Goal: Task Accomplishment & Management: Manage account settings

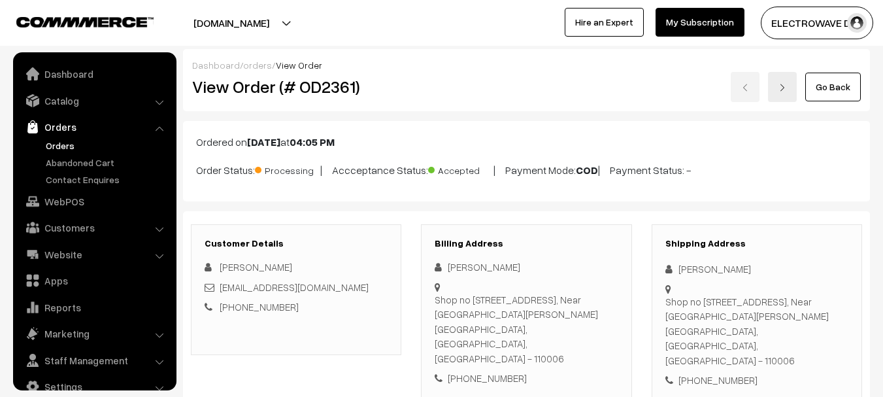
scroll to position [21, 0]
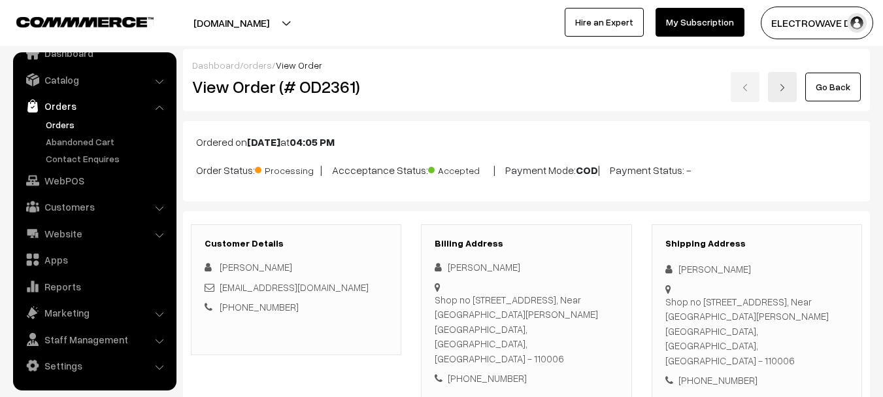
click at [58, 122] on link "Orders" at bounding box center [107, 125] width 129 height 14
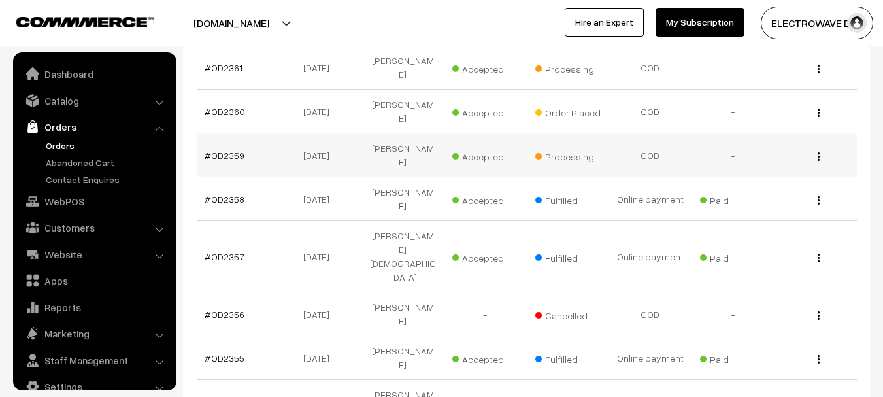
scroll to position [21, 0]
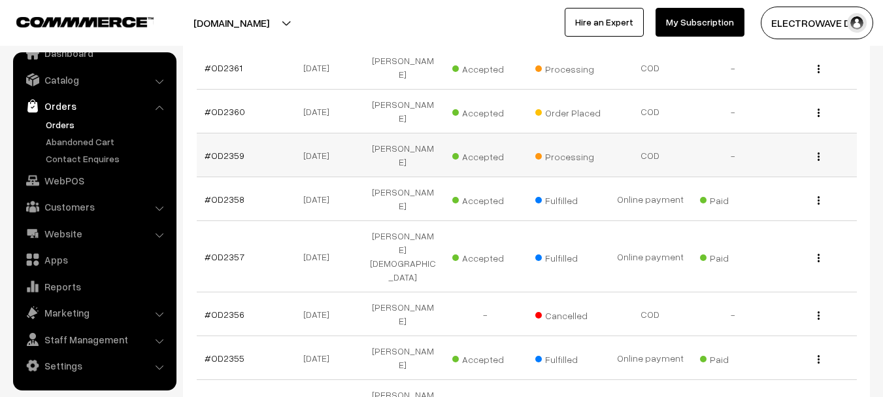
click at [237, 150] on td "#OD2359" at bounding box center [238, 155] width 82 height 44
click at [234, 150] on link "#OD2359" at bounding box center [225, 155] width 40 height 11
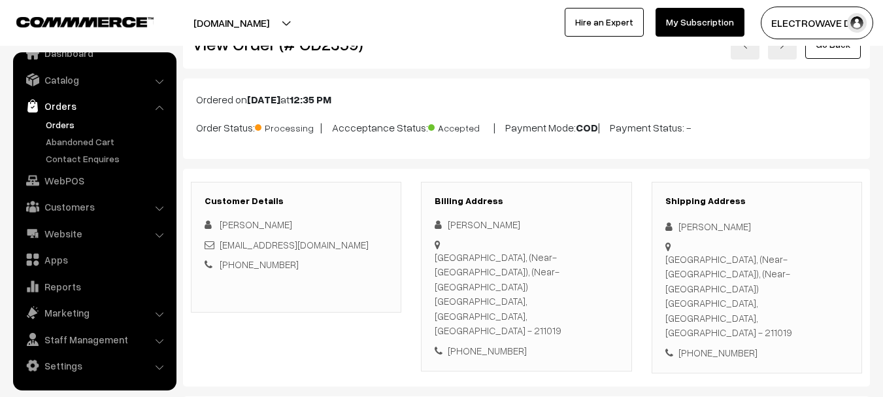
scroll to position [65, 0]
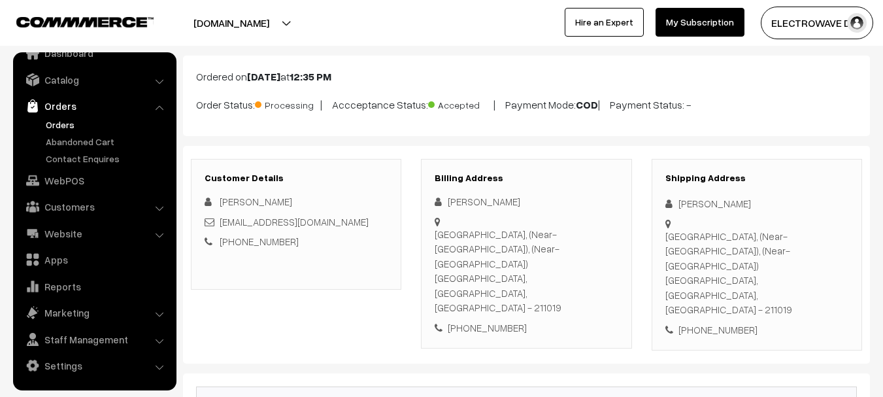
click at [689, 203] on div "[PERSON_NAME]" at bounding box center [757, 203] width 183 height 15
click at [689, 203] on div "Rakesh Kumar Rai" at bounding box center [757, 203] width 183 height 15
copy div "Rakesh"
click at [498, 201] on div "Rakesh Kumar Rai" at bounding box center [526, 201] width 183 height 15
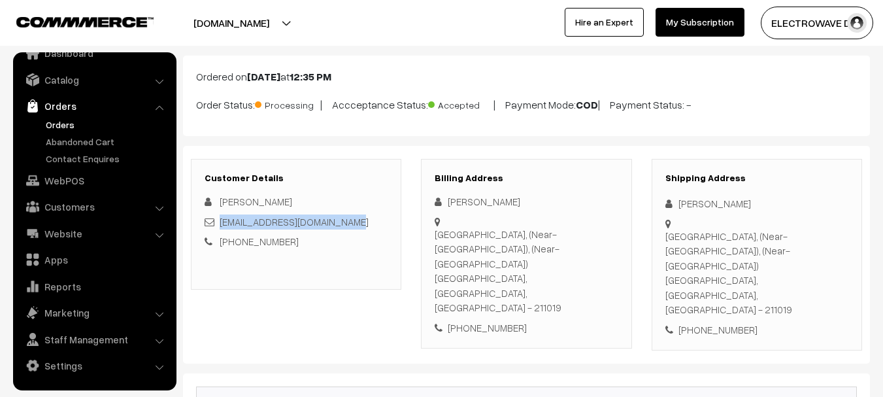
copy link "rakeshrai.jyotish@gmail.com"
drag, startPoint x: 347, startPoint y: 224, endPoint x: 223, endPoint y: 226, distance: 123.6
click at [222, 226] on div "rakeshrai.jyotish@gmail.com" at bounding box center [296, 221] width 183 height 15
click at [717, 322] on div "+91 9335632278" at bounding box center [757, 329] width 183 height 15
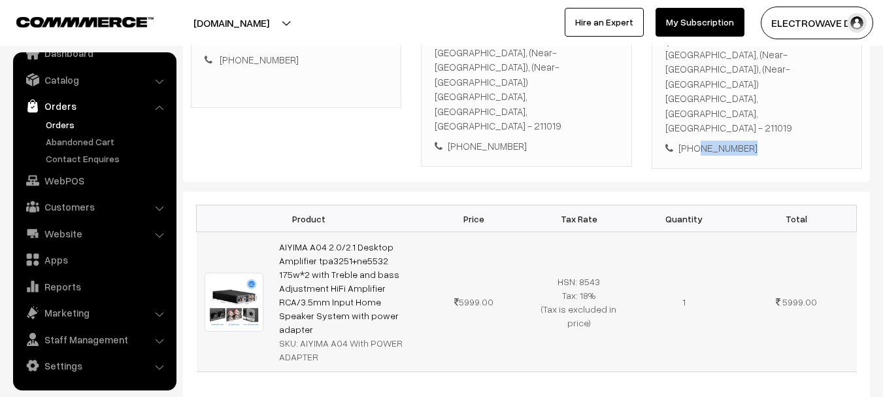
scroll to position [262, 0]
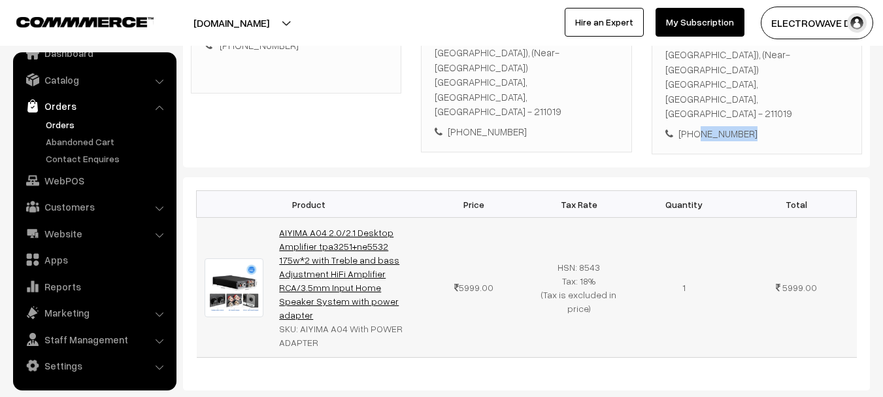
copy link "IYIMA A04 2.0/2.1 Desktop Amplifier tpa3251+ne5532 175w*2 with Treble and bass …"
copy link "AIYIMA A04 2.0/2.1 Desktop Amplifier tpa3251+ne5532 175w*2 with Treble and bass…"
drag, startPoint x: 325, startPoint y: 260, endPoint x: 279, endPoint y: 183, distance: 89.7
click at [279, 218] on td "AIYIMA A04 2.0/2.1 Desktop Amplifier tpa3251+ne5532 175w*2 with Treble and bass…" at bounding box center [346, 288] width 150 height 140
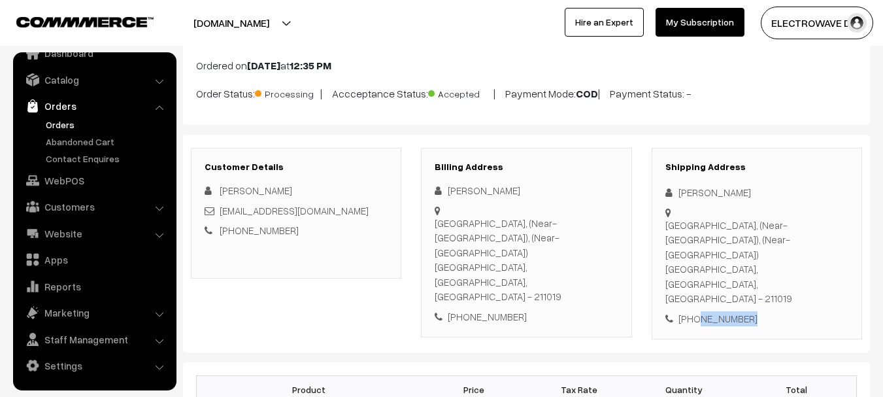
scroll to position [131, 0]
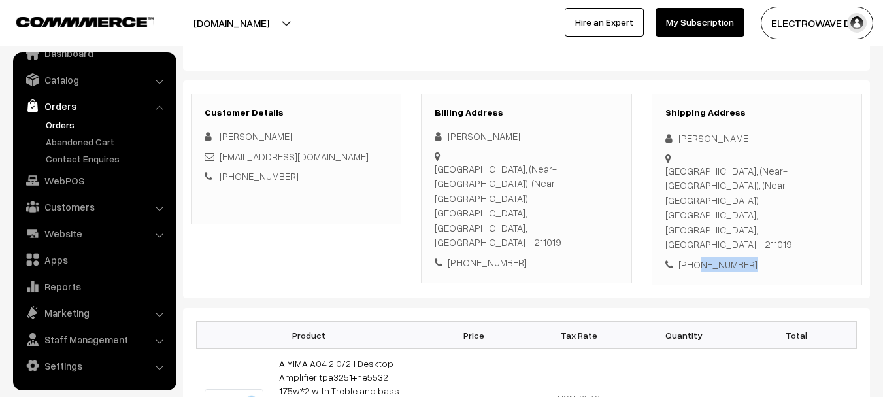
copy div "akesh Kumar Rai 8 Chak Gt Road Jhunsi Allahabad, (Near-Nyay Nagar Gate), (Near-…"
drag, startPoint x: 682, startPoint y: 137, endPoint x: 828, endPoint y: 181, distance: 152.3
click at [828, 181] on div "Shipping Address Rakesh Kumar Rai 8 Chak Gt Road Jhunsi Allahabad, (Near-Nyay N…" at bounding box center [757, 190] width 211 height 192
copy div "Allahabad, Uttar Pradesh, India - 211019 +91 9335632278"
drag, startPoint x: 666, startPoint y: 198, endPoint x: 785, endPoint y: 224, distance: 121.2
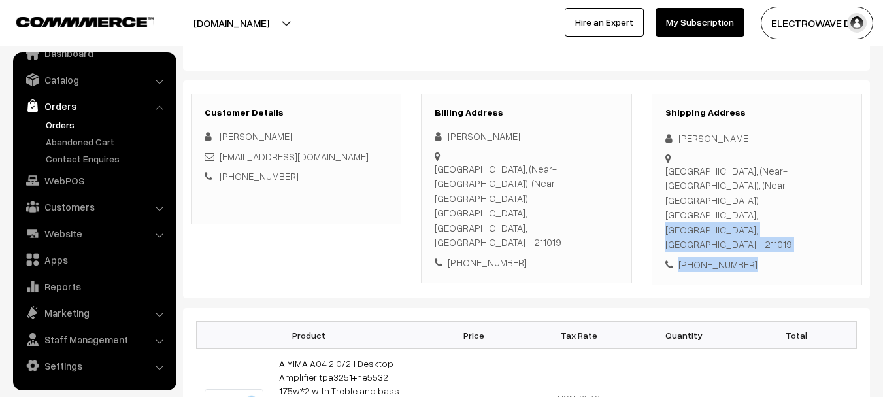
click at [785, 224] on div "Shipping Address Rakesh Kumar Rai 8 Chak Gt Road Jhunsi Allahabad, (Near-Nyay N…" at bounding box center [757, 190] width 211 height 192
click at [801, 199] on div "8 Chak Gt Road Jhunsi Allahabad, (Near-Nyay Nagar Gate), (Near-Nyay Nagar Gate)…" at bounding box center [757, 207] width 183 height 88
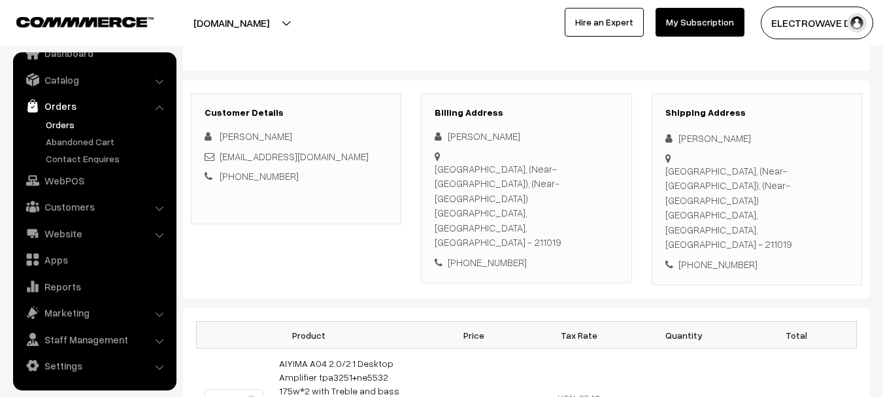
click at [801, 199] on div "8 Chak Gt Road Jhunsi Allahabad, (Near-Nyay Nagar Gate), (Near-Nyay Nagar Gate)…" at bounding box center [757, 207] width 183 height 88
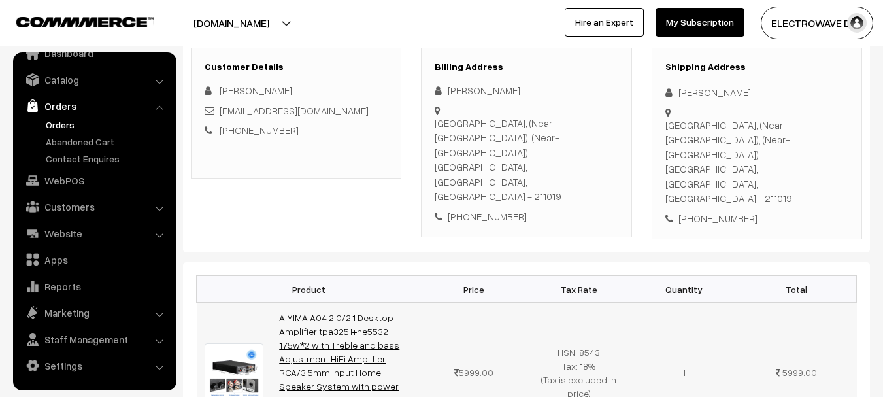
scroll to position [196, 0]
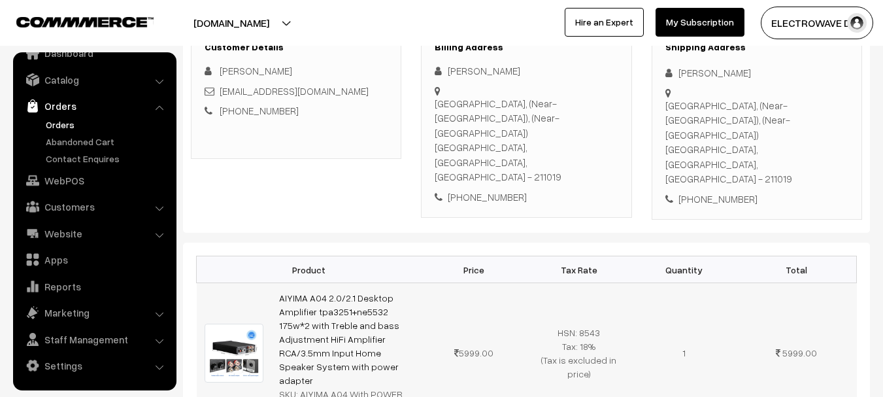
copy link "AIYIMA A04 2.0/2.1 Desktop Amplifier tpa3251+ne5532 175w*2 with Treble and bass…"
drag, startPoint x: 320, startPoint y: 322, endPoint x: 274, endPoint y: 256, distance: 80.7
click at [274, 283] on td "AIYIMA A04 2.0/2.1 Desktop Amplifier tpa3251+ne5532 175w*2 with Treble and bass…" at bounding box center [346, 353] width 150 height 140
copy div "AIYIMA A04 With POWER ADAPTER"
drag, startPoint x: 299, startPoint y: 335, endPoint x: 322, endPoint y: 351, distance: 27.8
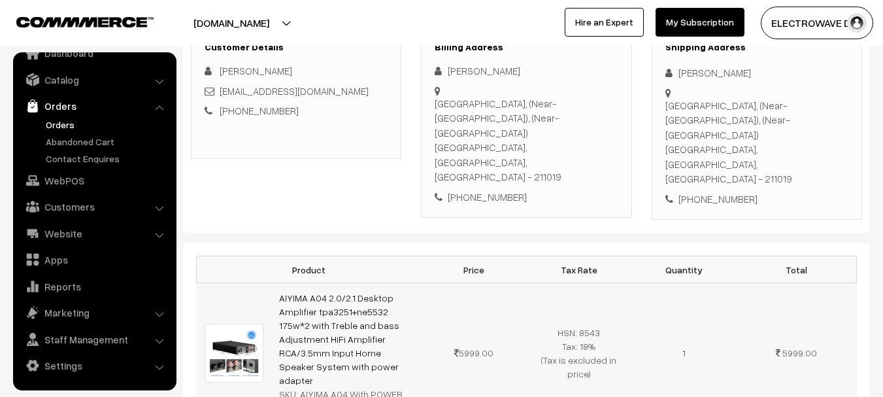
click at [322, 387] on div "SKU: AIYIMA A04 With POWER ADAPTER" at bounding box center [346, 400] width 135 height 27
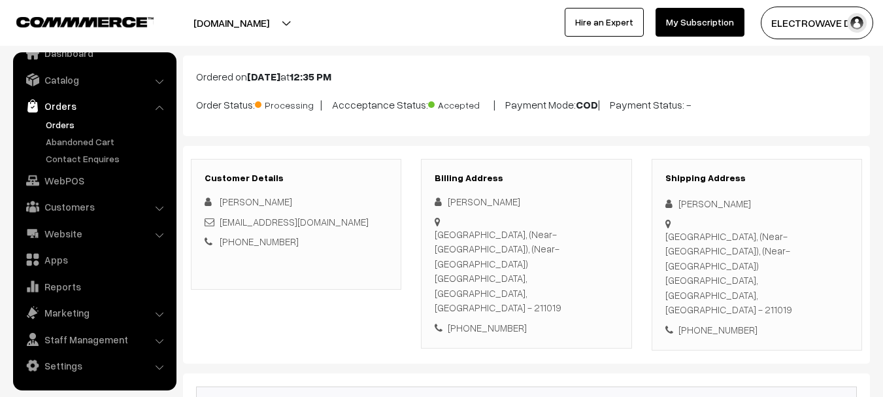
scroll to position [0, 0]
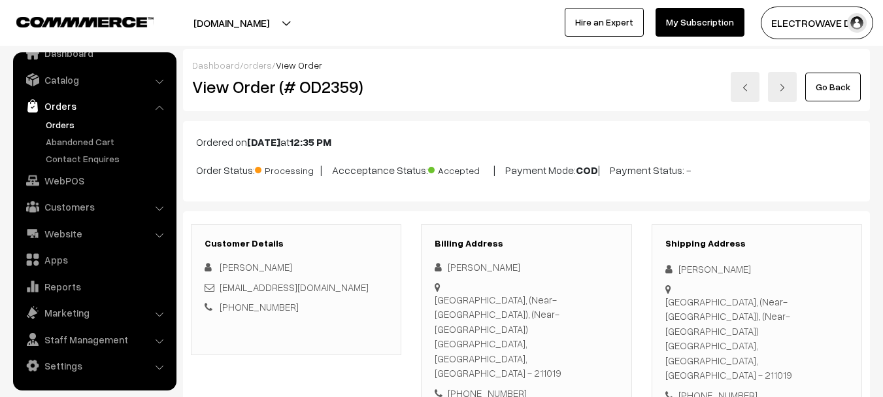
click at [334, 92] on h2 "View Order (# OD2359)" at bounding box center [297, 87] width 210 height 20
copy h2 "OD2359"
click at [75, 83] on link "Catalog" at bounding box center [94, 80] width 156 height 24
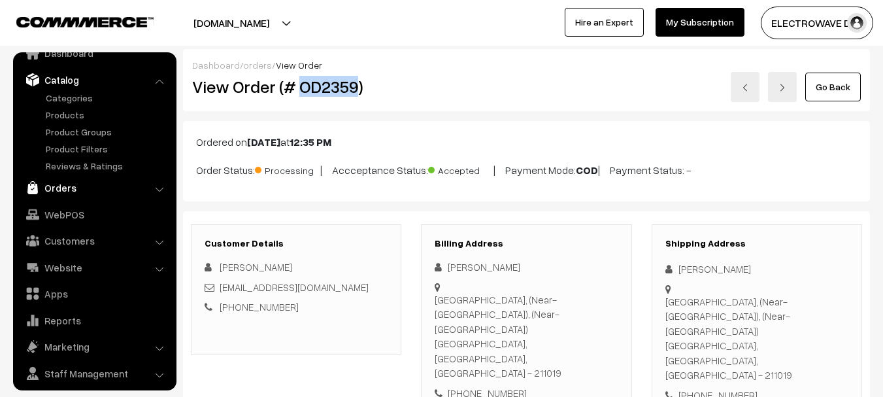
click at [60, 186] on link "Orders" at bounding box center [94, 188] width 156 height 24
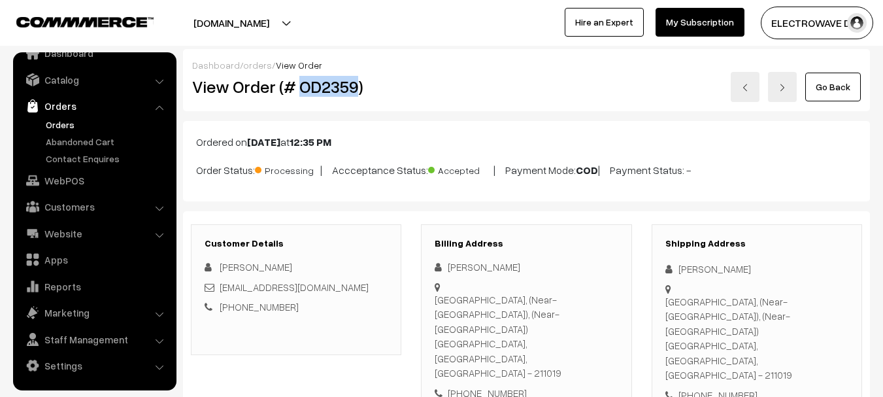
click at [73, 128] on link "Orders" at bounding box center [107, 125] width 129 height 14
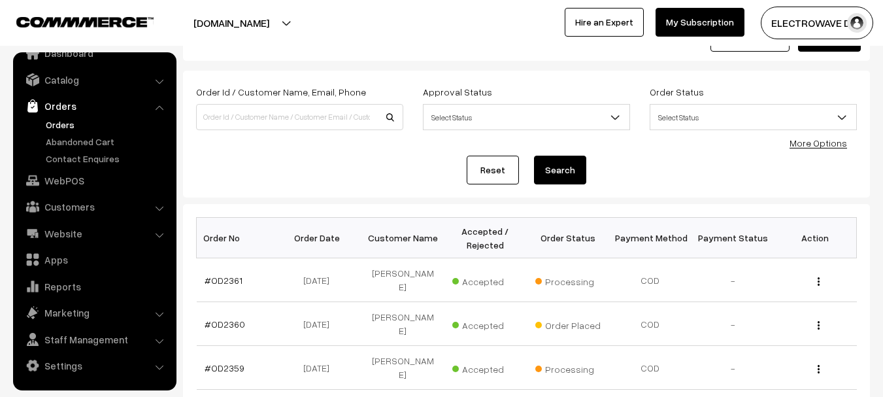
scroll to position [131, 0]
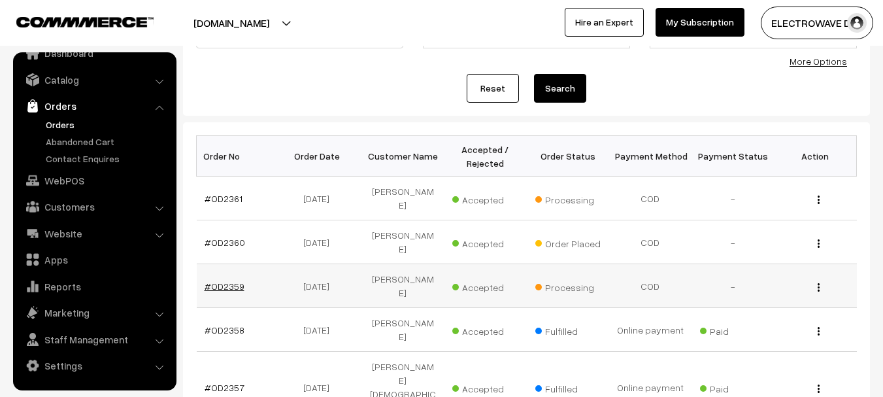
click at [228, 281] on link "#OD2359" at bounding box center [225, 286] width 40 height 11
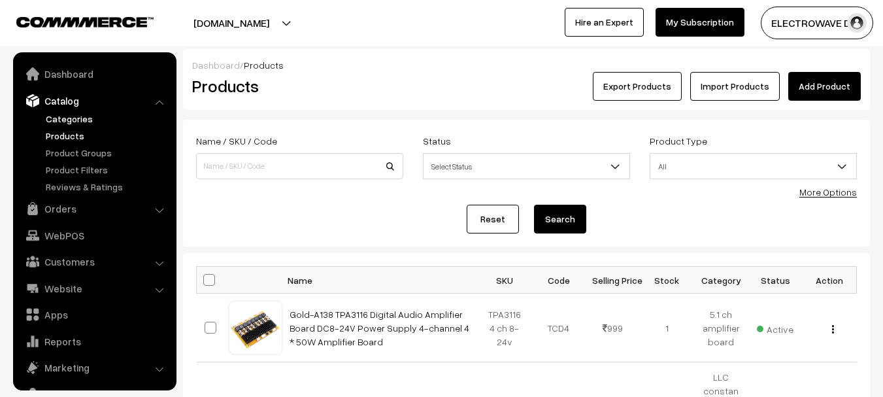
click at [74, 118] on link "Categories" at bounding box center [107, 119] width 129 height 14
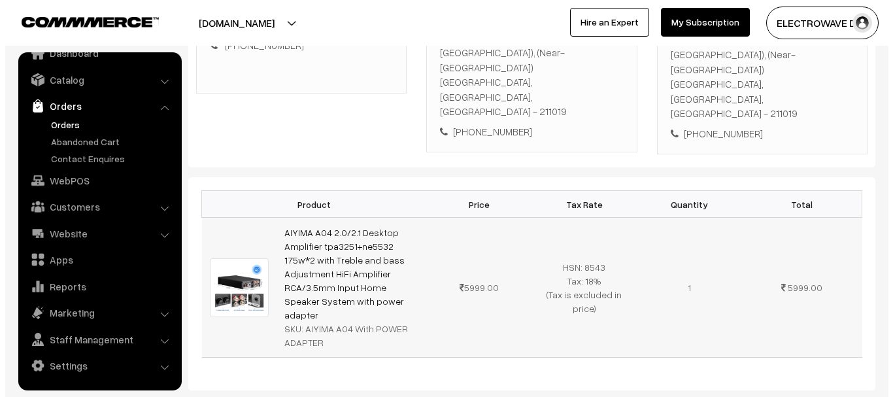
scroll to position [589, 0]
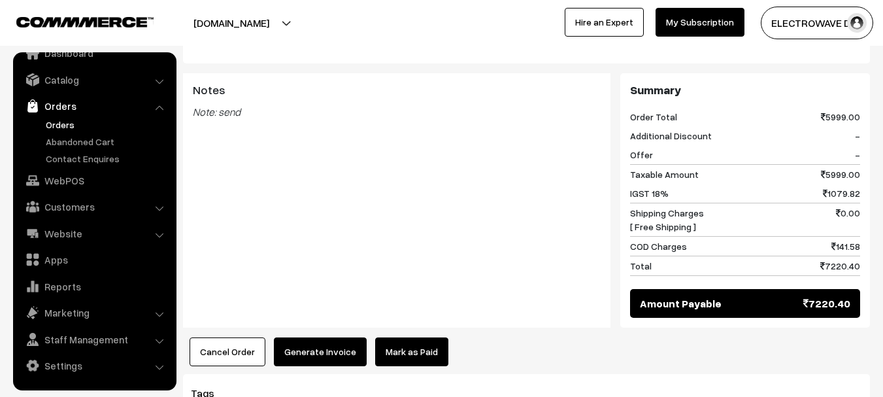
click at [307, 337] on button "Generate Invoice" at bounding box center [320, 351] width 93 height 29
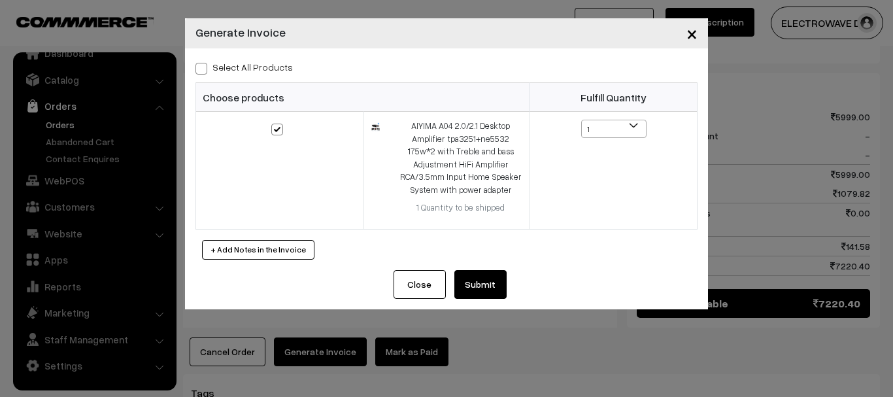
click at [499, 298] on button "Submit" at bounding box center [480, 284] width 52 height 29
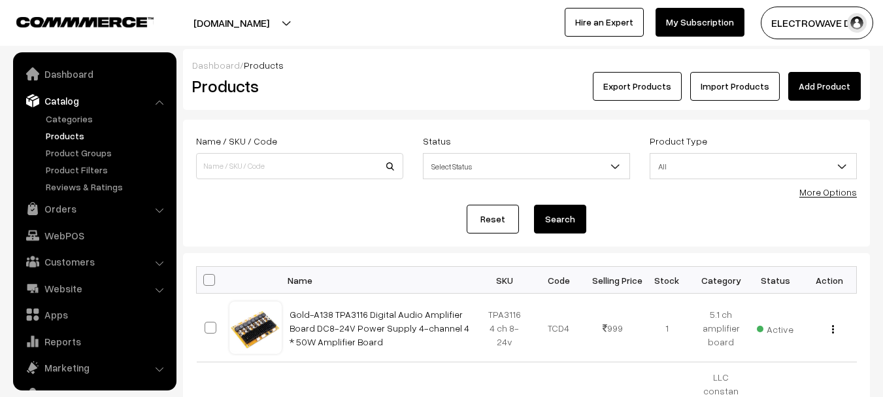
scroll to position [37, 0]
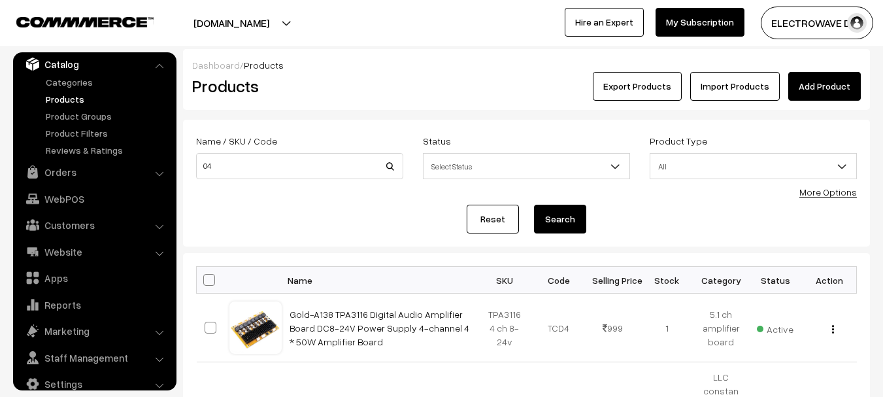
type input "04"
click at [534, 205] on button "Search" at bounding box center [560, 219] width 52 height 29
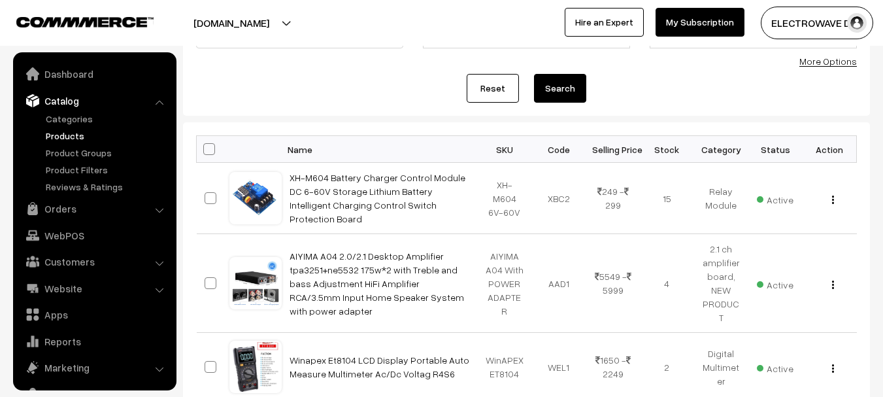
scroll to position [37, 0]
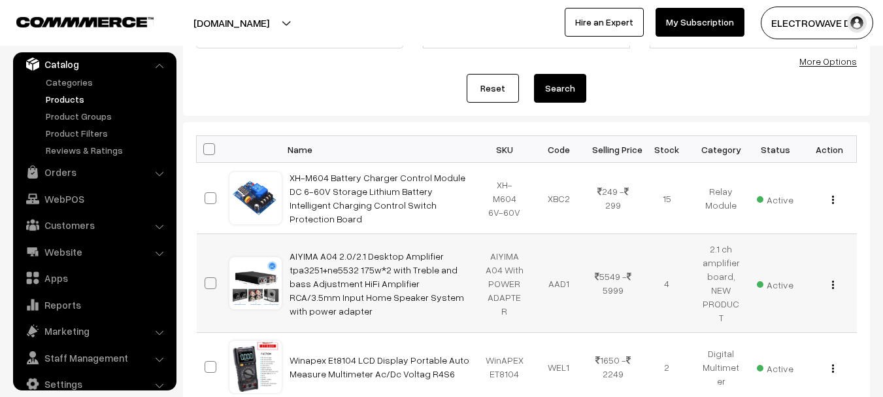
click at [832, 281] on img "button" at bounding box center [833, 285] width 2 height 9
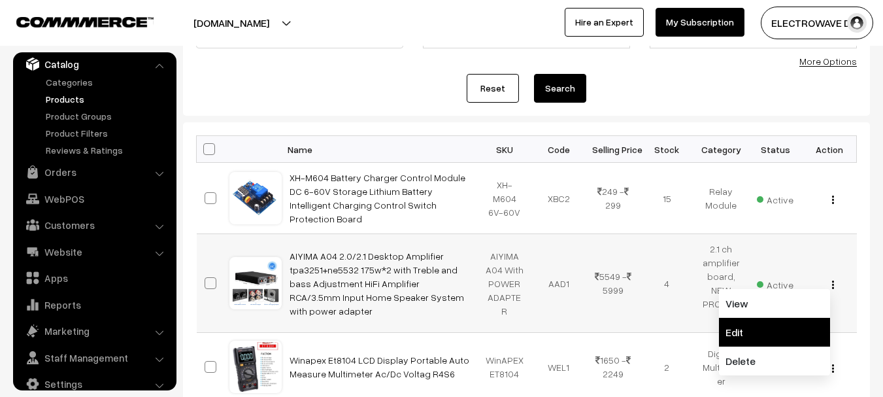
click at [742, 318] on link "Edit" at bounding box center [774, 332] width 111 height 29
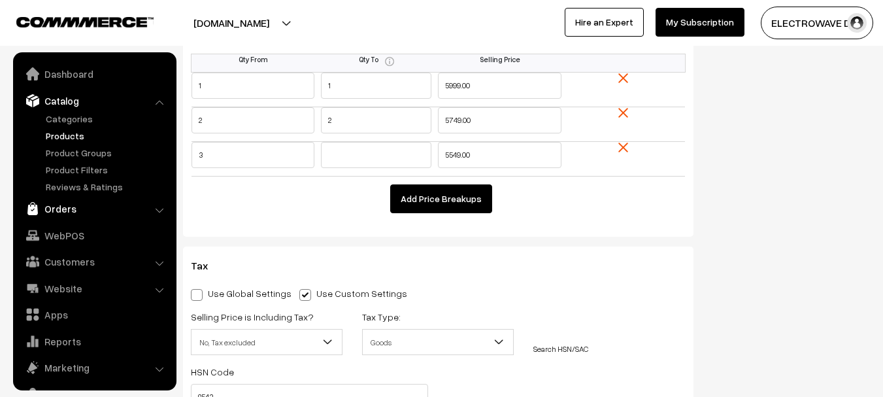
click at [69, 212] on link "Orders" at bounding box center [94, 209] width 156 height 24
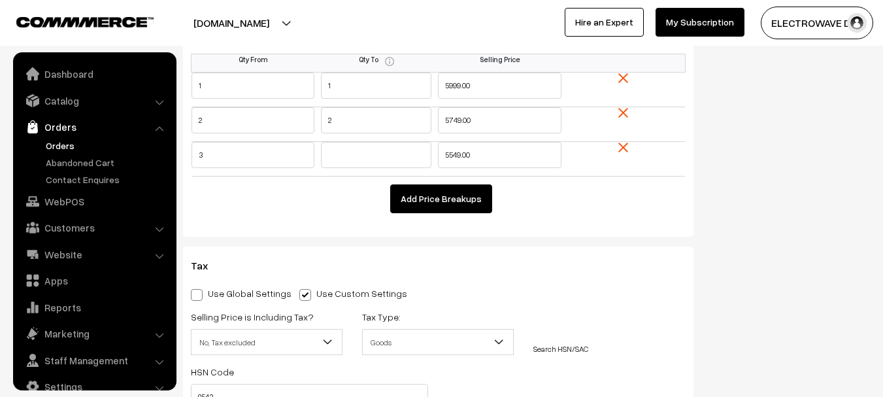
click at [61, 150] on link "Orders" at bounding box center [107, 146] width 129 height 14
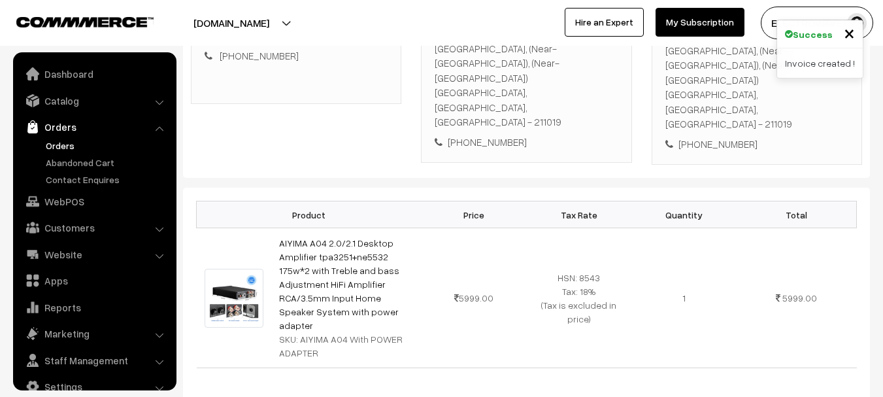
scroll to position [131, 0]
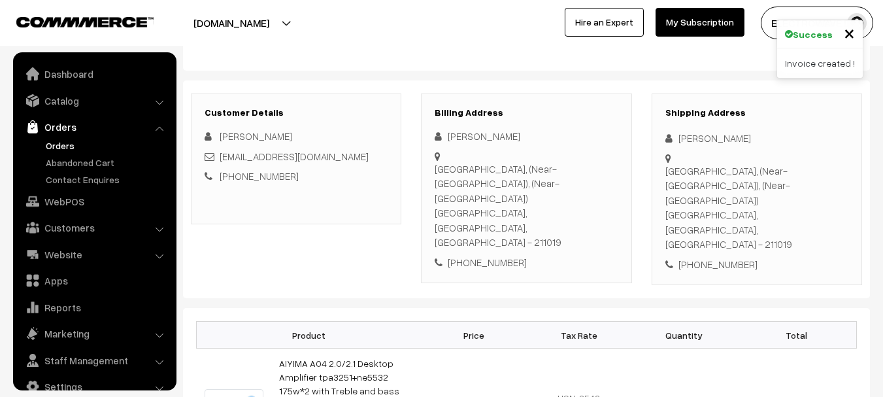
click at [60, 133] on link "Orders" at bounding box center [94, 127] width 156 height 24
click at [59, 144] on link "Orders" at bounding box center [107, 146] width 129 height 14
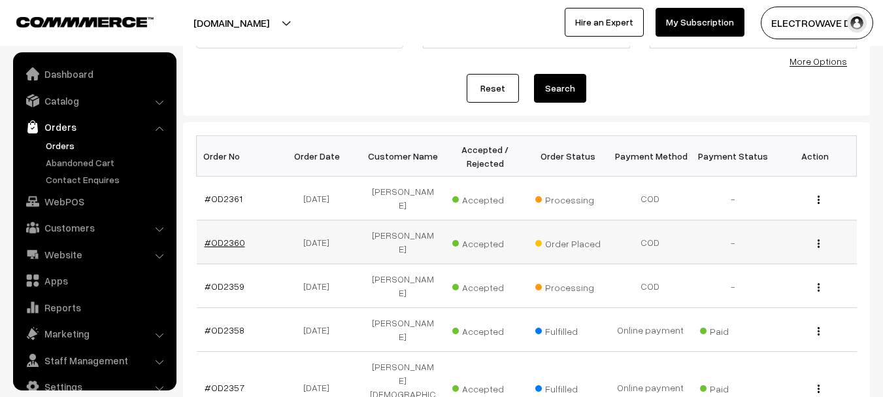
scroll to position [21, 0]
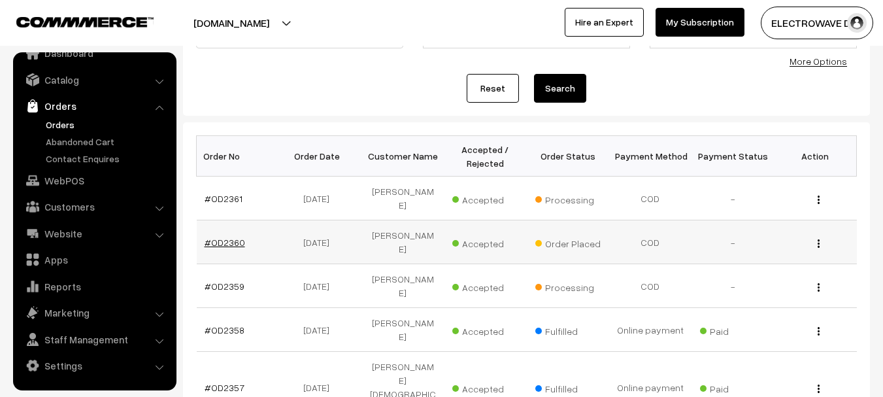
click at [233, 237] on link "#OD2360" at bounding box center [225, 242] width 41 height 11
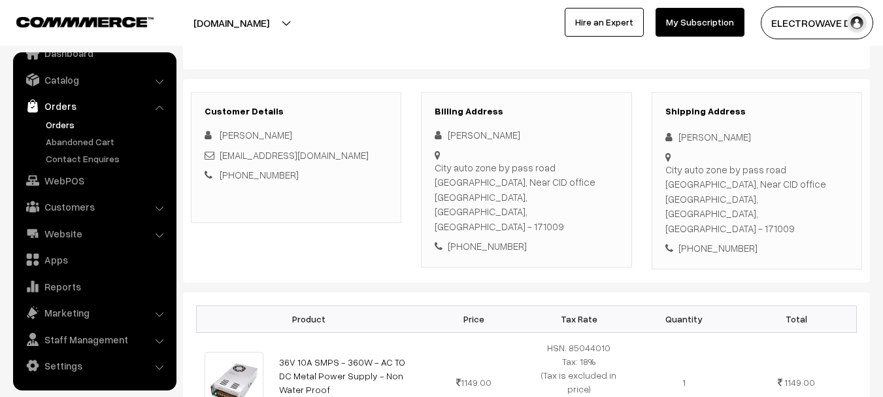
scroll to position [131, 0]
click at [697, 141] on div "GAURAV SRIVASTAVA" at bounding box center [757, 138] width 183 height 15
click at [697, 141] on div "[PERSON_NAME]" at bounding box center [757, 138] width 183 height 15
copy div "GAURAV"
click at [739, 131] on div "[PERSON_NAME]" at bounding box center [757, 138] width 183 height 15
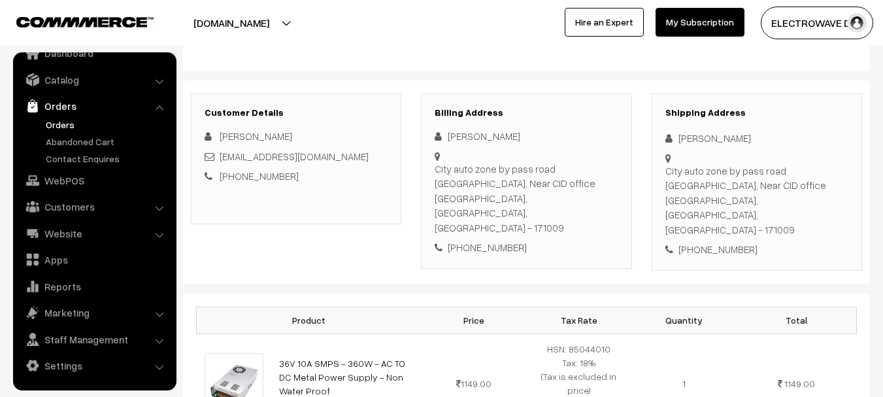
click at [739, 131] on div "[PERSON_NAME]" at bounding box center [757, 138] width 183 height 15
copy div "SRIVASTAVA"
copy link "gauravsrivastava874@gmail.com"
drag, startPoint x: 309, startPoint y: 146, endPoint x: 221, endPoint y: 152, distance: 88.5
click at [221, 152] on div "gauravsrivastava874@gmail.com" at bounding box center [296, 156] width 183 height 15
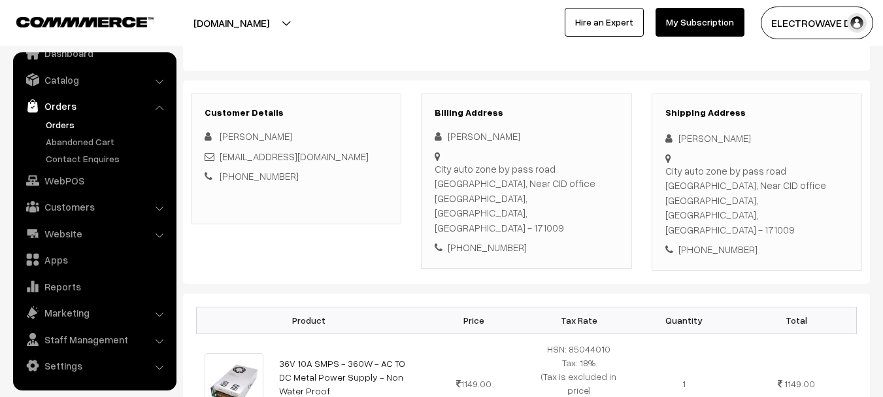
click at [706, 242] on div "+91 9736578673" at bounding box center [757, 249] width 183 height 15
click at [707, 242] on div "+91 9736578673" at bounding box center [757, 249] width 183 height 15
copy div "9736578673"
copy div "GAURAV SRIVASTAVA City auto zone by pass road kasumpti, Near CID office"
click at [708, 179] on div "Shipping Address GAURAV SRIVASTAVA City auto zone by pass road kasumpti, Near C…" at bounding box center [757, 182] width 211 height 177
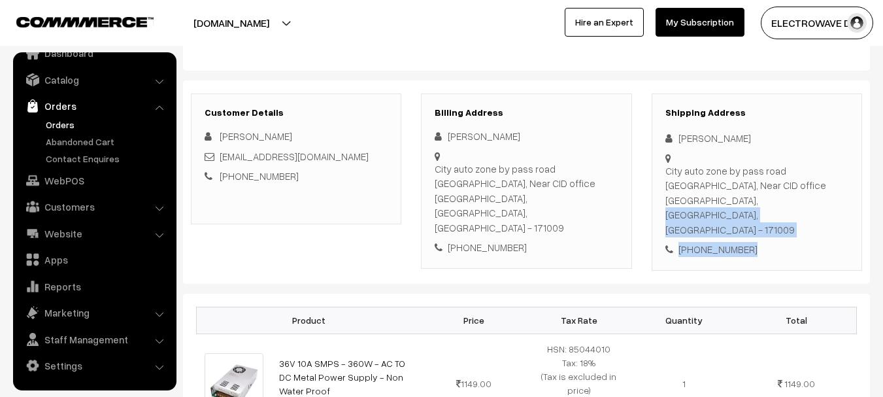
copy div "Shimla, Himachal Pradesh, India - 171009 +91 9736578673"
drag, startPoint x: 667, startPoint y: 199, endPoint x: 794, endPoint y: 240, distance: 133.8
click at [794, 240] on div "Shipping Address GAURAV SRIVASTAVA City auto zone by pass road kasumpti, Near C…" at bounding box center [757, 182] width 211 height 177
click at [809, 197] on div "City auto zone by pass road kasumpti, Near CID office Shimla, Himachal Pradesh,…" at bounding box center [757, 200] width 183 height 74
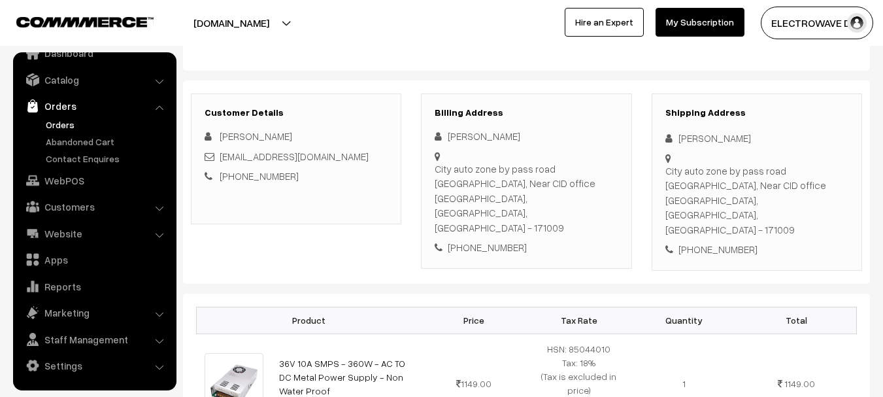
click at [809, 197] on div "City auto zone by pass road kasumpti, Near CID office Shimla, Himachal Pradesh,…" at bounding box center [757, 200] width 183 height 74
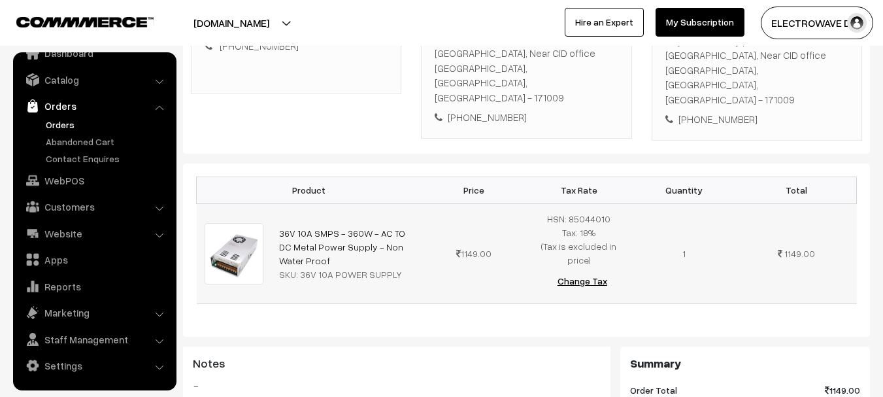
scroll to position [262, 0]
copy td "36V 10A SMPS - 360W - AC TO DC Metal Power Supply - Non Water Proof SKU: 36V"
drag, startPoint x: 313, startPoint y: 237, endPoint x: 315, endPoint y: 248, distance: 12.1
click at [277, 206] on td "36V 10A SMPS - 360W - AC TO DC Metal Power Supply - Non Water Proof SKU: 36V 10…" at bounding box center [346, 253] width 150 height 100
click at [314, 231] on td "36V 10A SMPS - 360W - AC TO DC Metal Power Supply - Non Water Proof SKU: 36V 10…" at bounding box center [346, 253] width 150 height 100
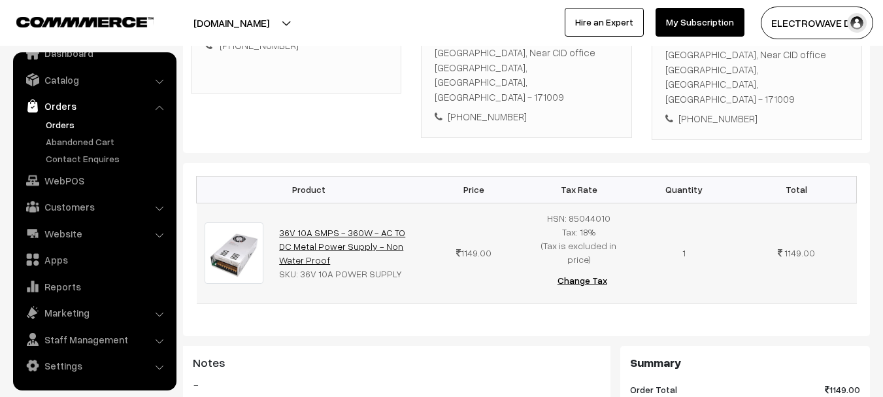
copy link "V 10A SMPS - 360W - AC TO DC Metal Power Supply - Non Water Proof"
copy link "36V 10A SMPS - 360W - AC TO DC Metal Power Supply - Non Water Proof"
drag, startPoint x: 303, startPoint y: 231, endPoint x: 280, endPoint y: 196, distance: 41.5
click at [280, 203] on td "36V 10A SMPS - 360W - AC TO DC Metal Power Supply - Non Water Proof SKU: 36V 10…" at bounding box center [346, 253] width 150 height 100
copy div "36V 10A POWER SUPPLY"
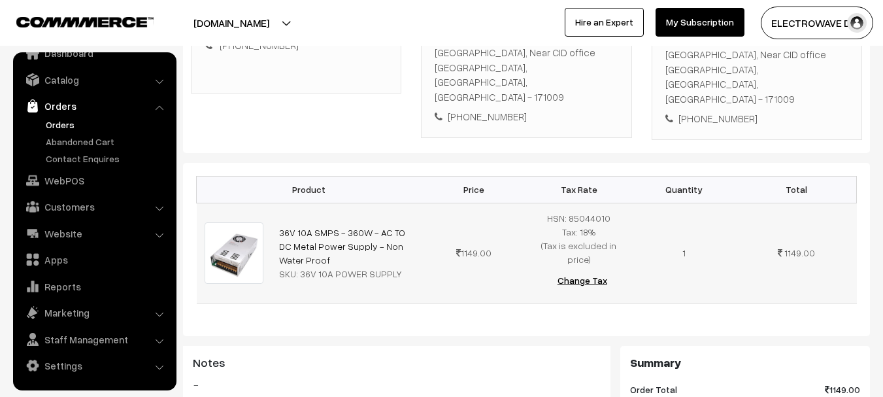
drag, startPoint x: 299, startPoint y: 247, endPoint x: 400, endPoint y: 239, distance: 100.4
click at [401, 267] on div "SKU: 36V 10A POWER SUPPLY" at bounding box center [346, 274] width 135 height 14
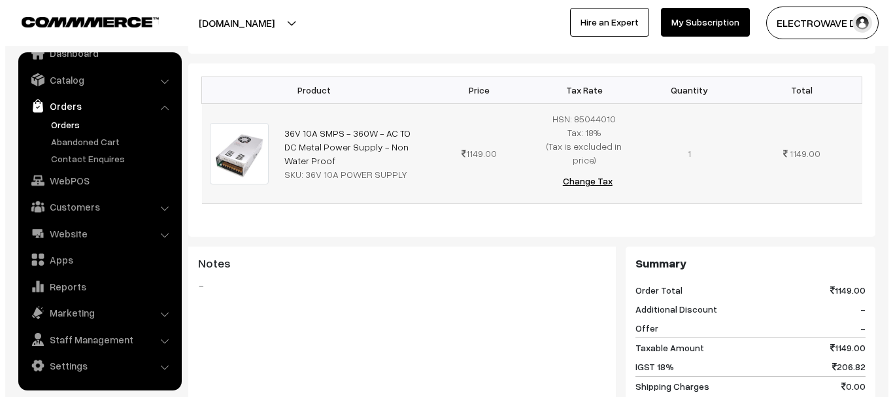
scroll to position [654, 0]
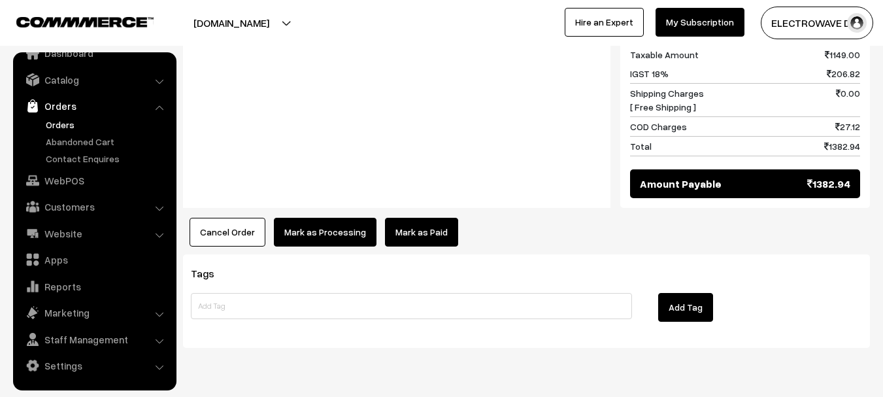
click at [303, 218] on button "Mark as Processing" at bounding box center [325, 232] width 103 height 29
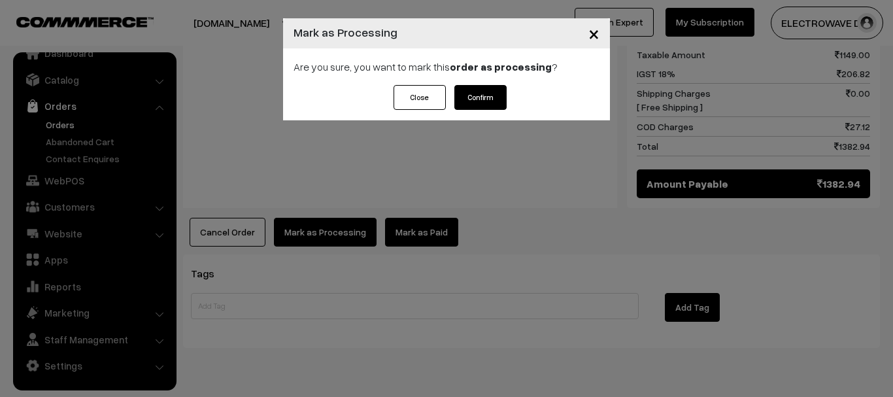
click at [468, 99] on button "Confirm" at bounding box center [480, 97] width 52 height 25
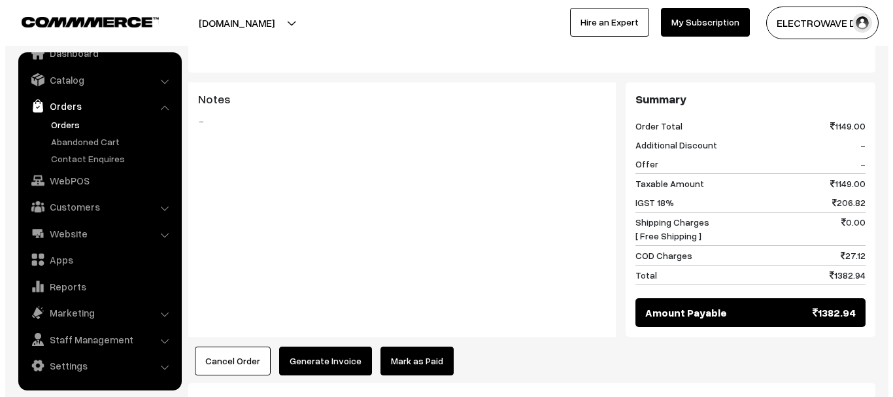
scroll to position [523, 0]
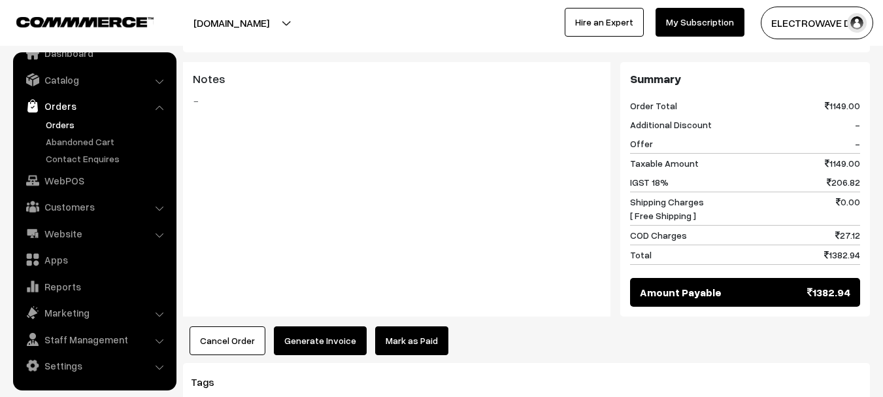
click at [347, 326] on button "Generate Invoice" at bounding box center [320, 340] width 93 height 29
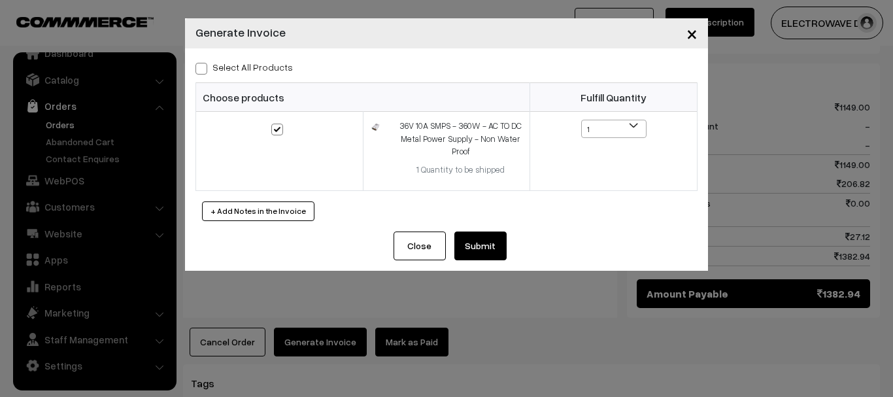
click at [475, 239] on button "Submit" at bounding box center [480, 245] width 52 height 29
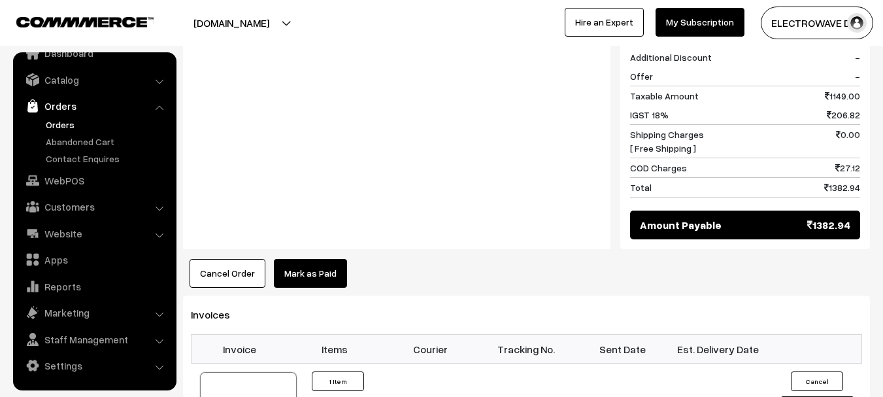
scroll to position [654, 0]
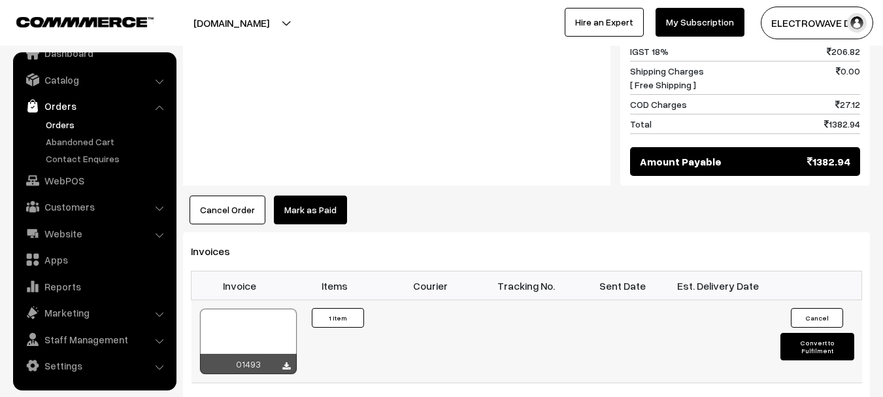
click at [229, 317] on div at bounding box center [248, 341] width 97 height 65
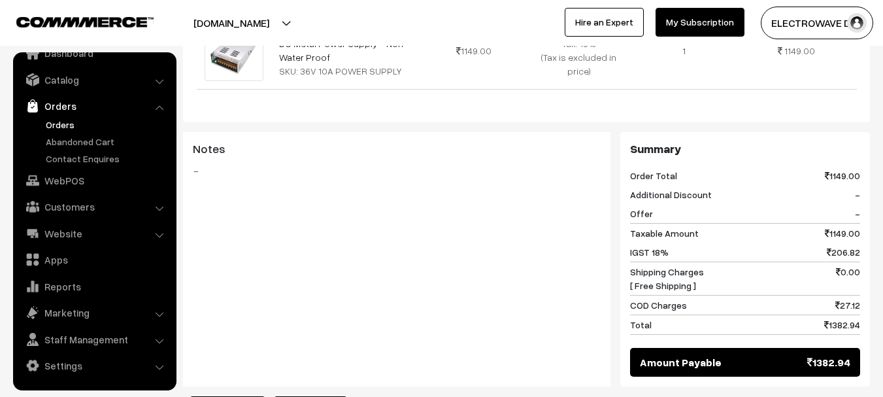
scroll to position [458, 0]
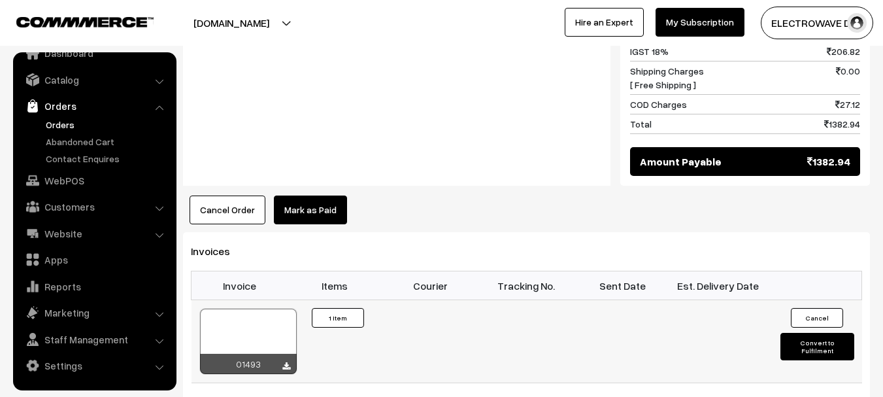
click at [801, 333] on button "Convert to Fulfilment" at bounding box center [818, 346] width 74 height 27
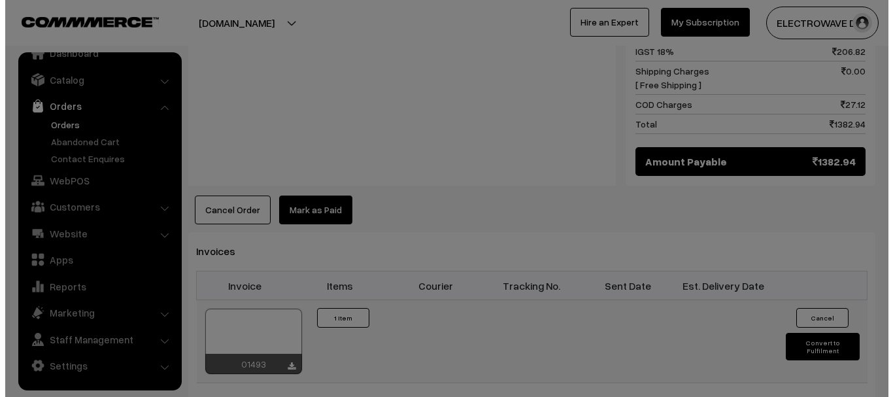
scroll to position [655, 0]
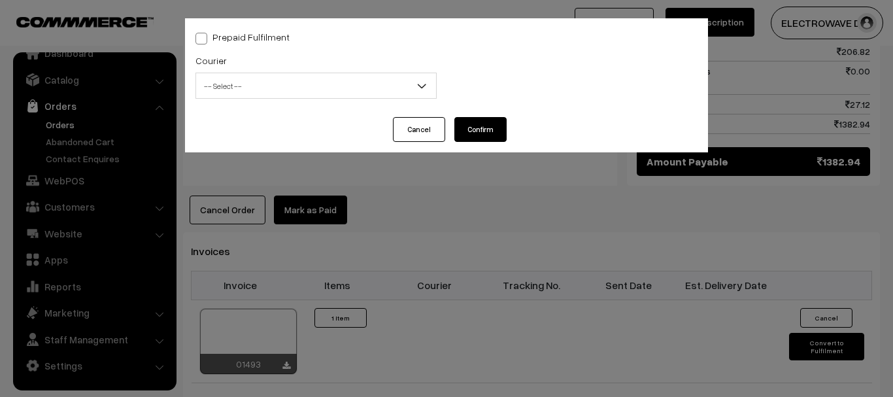
click at [329, 85] on span "-- Select --" at bounding box center [316, 86] width 240 height 23
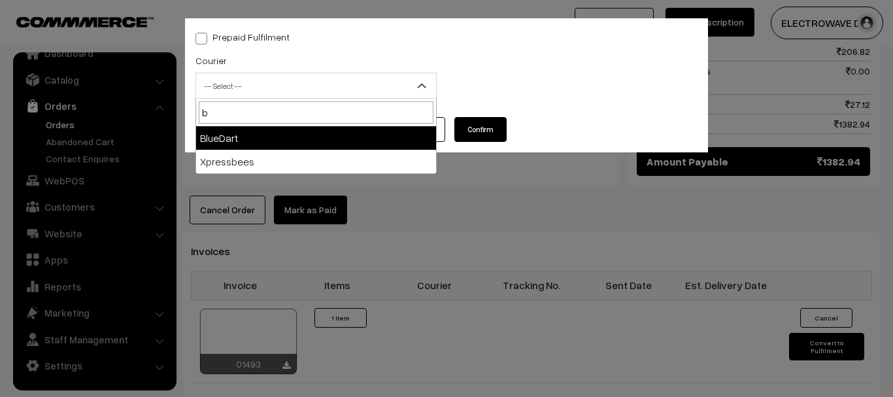
type input "b"
select select "2"
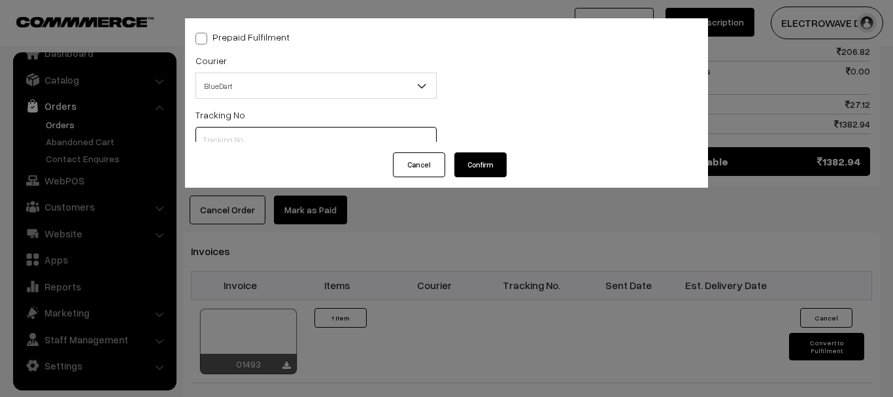
click at [284, 139] on input "text" at bounding box center [316, 140] width 241 height 26
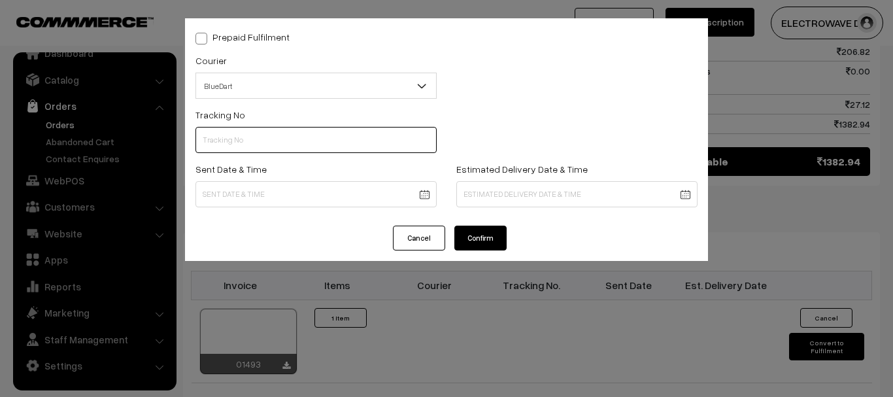
paste input "78029280265"
type input "78029280265"
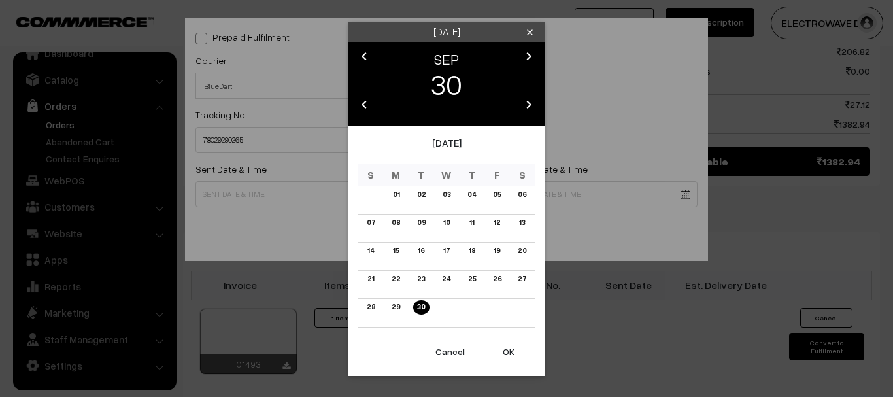
click at [500, 353] on button "OK" at bounding box center [509, 351] width 52 height 29
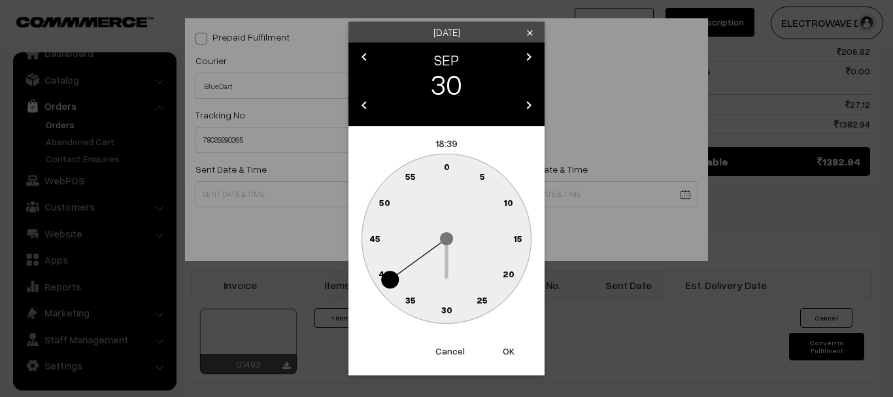
click at [500, 353] on button "OK" at bounding box center [509, 351] width 52 height 29
type input "30-09-2025 18:39"
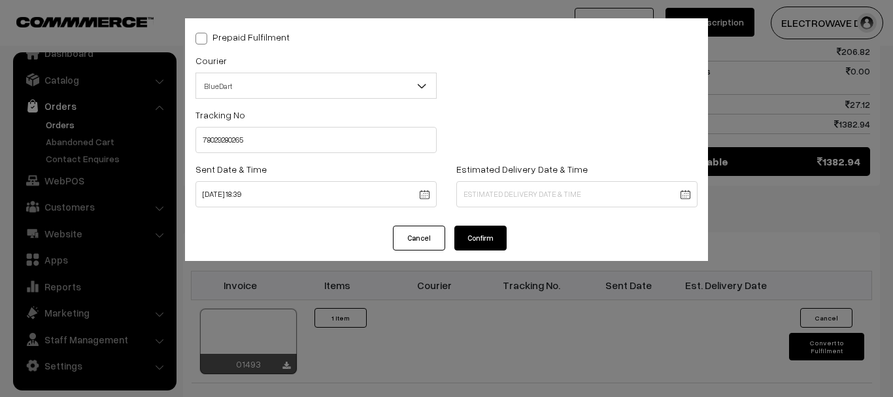
click at [496, 199] on body "Thank you for showing interest. Our team will call you shortly. Close dhruvpro.…" at bounding box center [446, 41] width 893 height 1393
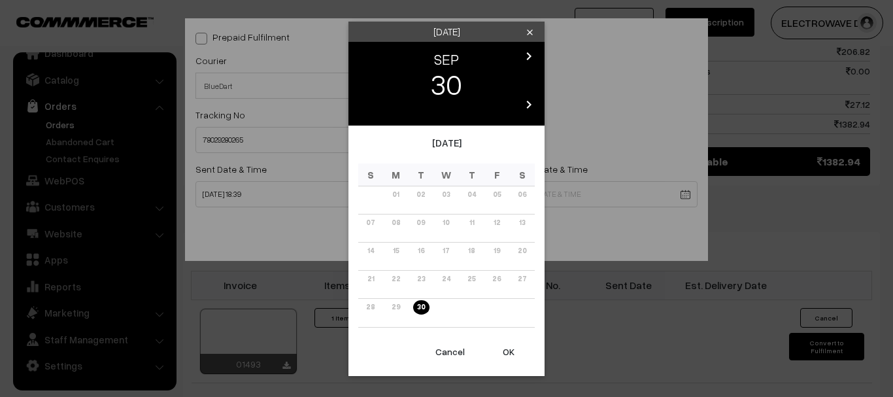
click at [530, 64] on link "chevron_right" at bounding box center [529, 60] width 16 height 12
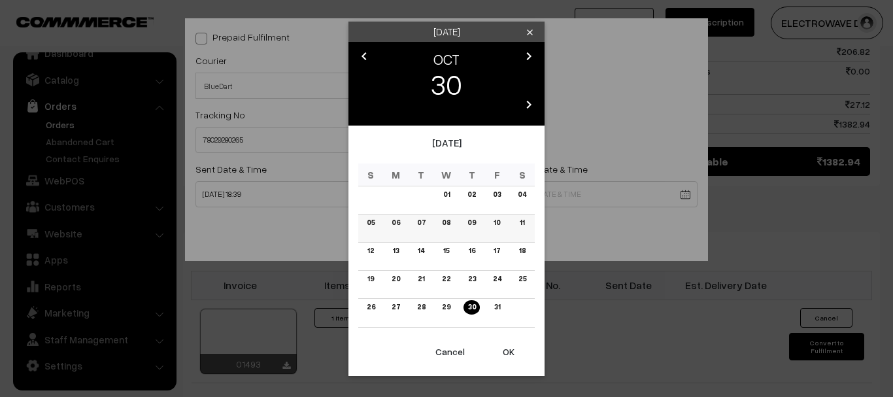
click at [394, 224] on link "06" at bounding box center [396, 223] width 16 height 14
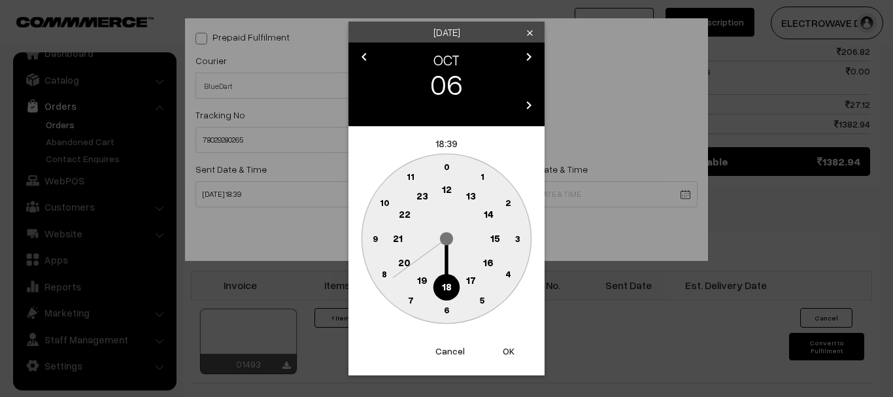
click at [502, 343] on button "OK" at bounding box center [509, 351] width 52 height 29
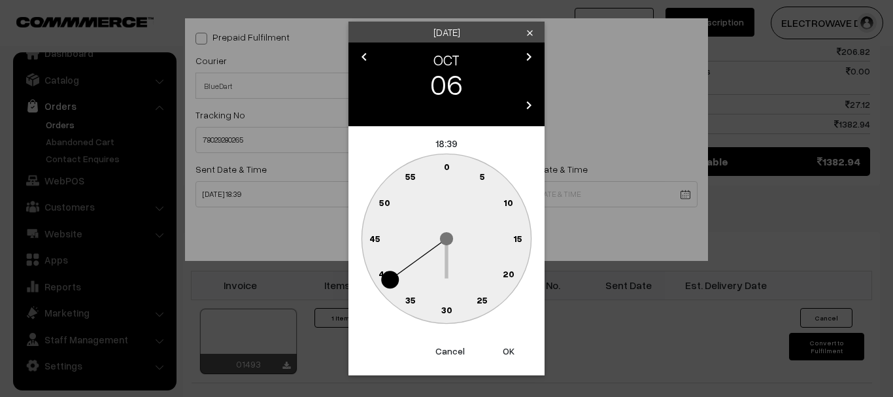
click at [502, 344] on button "OK" at bounding box center [509, 351] width 52 height 29
type input "06-10-2025 18:39"
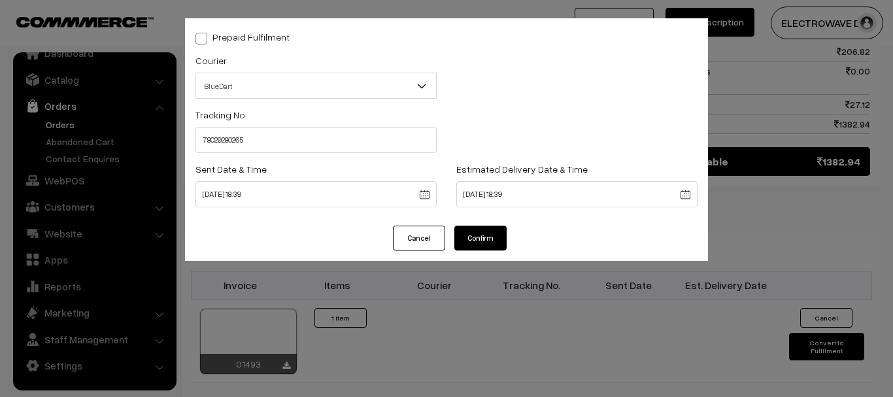
click at [470, 219] on div "Prepaid Fulfilment Courier -- Select -- BlueDart Xpressbees Delhivery Speed Pos…" at bounding box center [446, 121] width 523 height 207
click at [475, 237] on button "Confirm" at bounding box center [480, 238] width 52 height 25
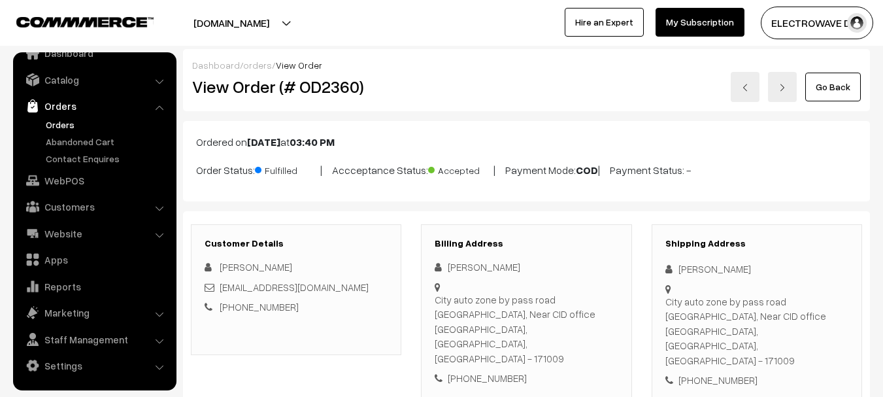
click at [751, 99] on link at bounding box center [745, 87] width 29 height 30
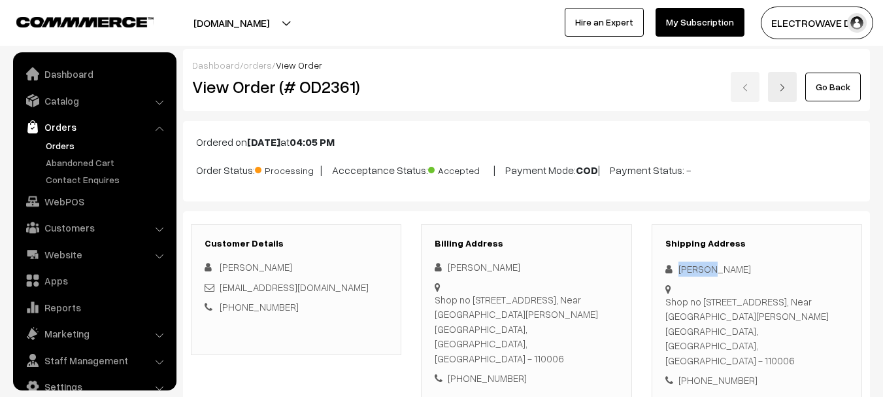
scroll to position [21, 0]
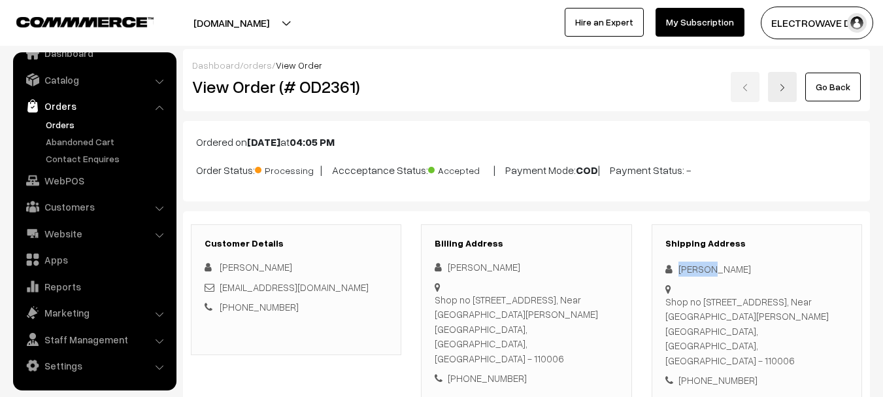
click at [706, 275] on div "Sameer Jaheer" at bounding box center [757, 269] width 183 height 15
click at [724, 265] on div "Sameer Jaheer" at bounding box center [757, 269] width 183 height 15
click at [725, 265] on div "Sameer Jaheer" at bounding box center [757, 269] width 183 height 15
copy div "Jaheer"
copy div "misparveen55@gmail.com"
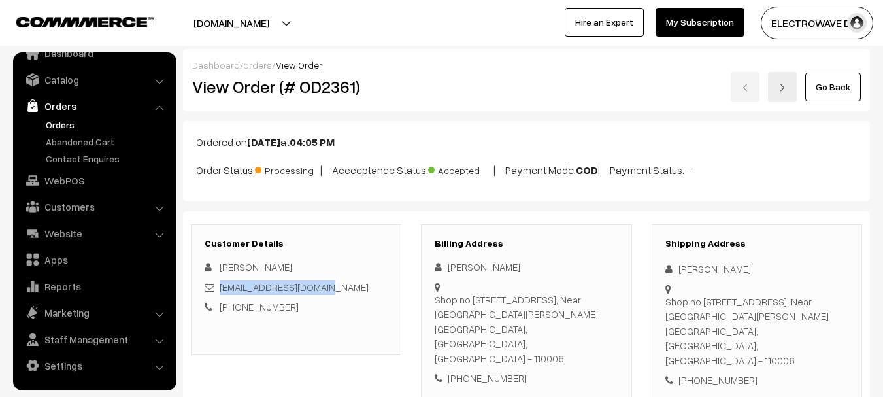
copy link "misparveen55@gmail.com"
drag, startPoint x: 322, startPoint y: 290, endPoint x: 220, endPoint y: 290, distance: 102.7
click at [220, 290] on div "misparveen55@gmail.com" at bounding box center [296, 287] width 183 height 15
click at [723, 373] on div "+91 7011782004" at bounding box center [757, 380] width 183 height 15
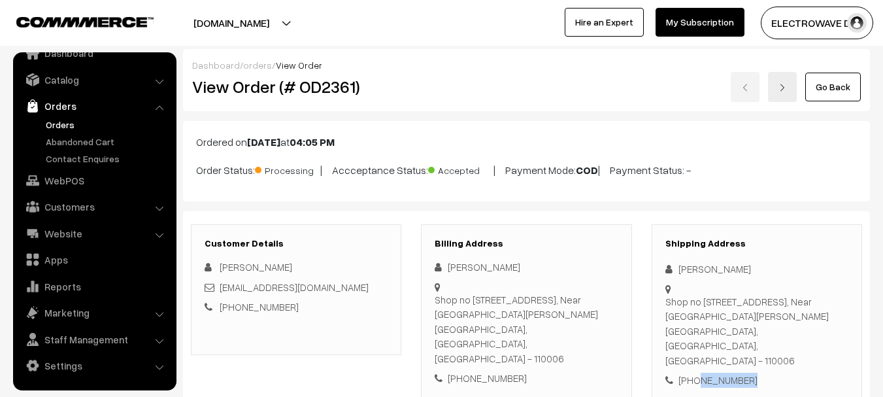
copy div "7011782004"
copy div "Sameer Jaheer Shop no 325 more sarai road, Near old lajpat rai market"
drag, startPoint x: 681, startPoint y: 271, endPoint x: 711, endPoint y: 316, distance: 53.3
click at [711, 316] on div "Shipping Address Sameer Jaheer Shop no 325 more sarai road, Near old lajpat rai…" at bounding box center [757, 312] width 211 height 177
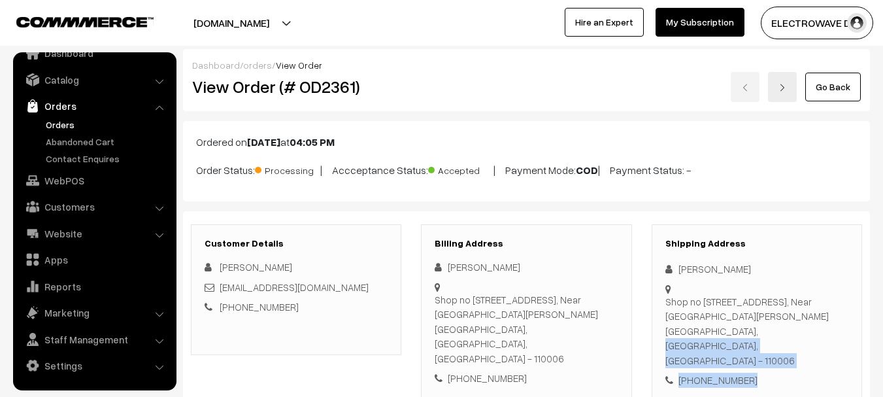
copy div "Old Delhi, Delhi, India - 110006 +91 7011782004"
drag, startPoint x: 667, startPoint y: 334, endPoint x: 768, endPoint y: 363, distance: 105.4
click at [768, 364] on div "Shipping Address Sameer Jaheer Shop no 325 more sarai road, Near old lajpat rai…" at bounding box center [757, 312] width 211 height 177
click at [768, 335] on div "Shop no 325 more sarai road, Near old lajpat rai market Old Delhi, Delhi, India…" at bounding box center [757, 331] width 183 height 74
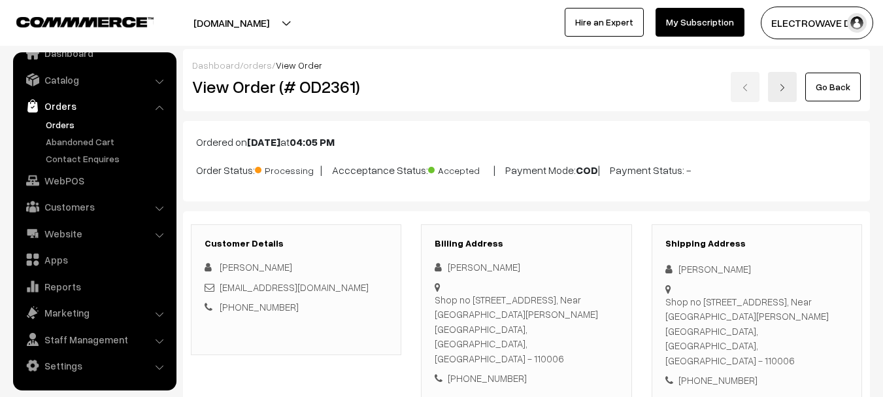
click at [768, 335] on div "Shop no 325 more sarai road, Near old lajpat rai market Old Delhi, Delhi, India…" at bounding box center [757, 331] width 183 height 74
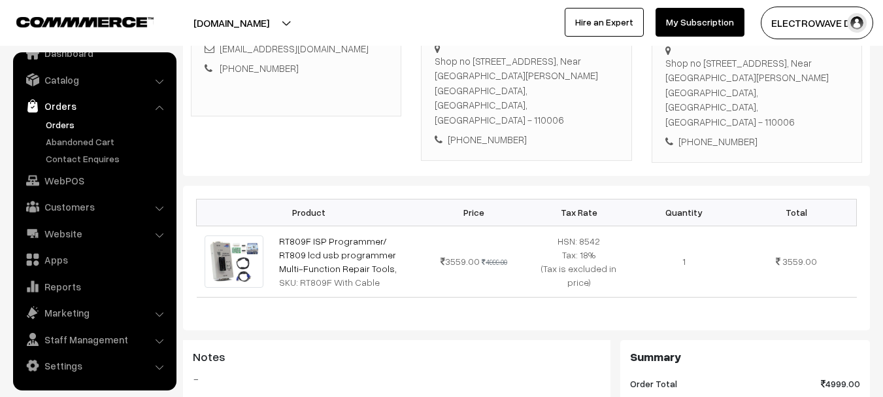
scroll to position [262, 0]
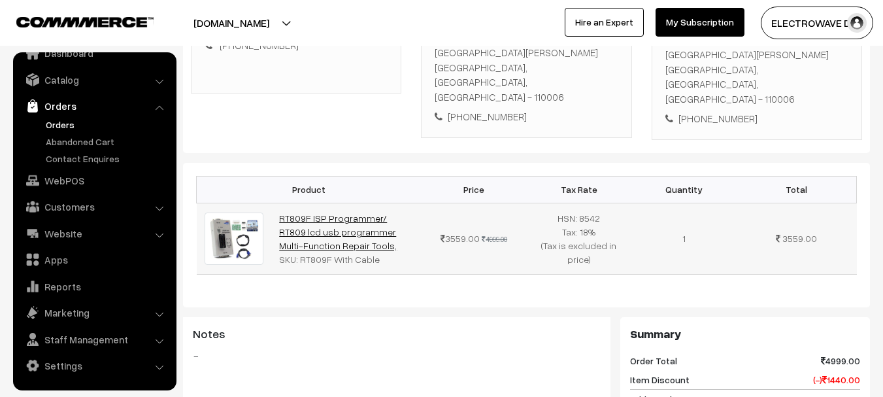
copy link "RT809F ISP Programmer/ RT809 lcd usb programmer Multi-Function Repair Tools,"
drag, startPoint x: 374, startPoint y: 216, endPoint x: 282, endPoint y: 190, distance: 95.8
click at [282, 203] on td "RT809F ISP Programmer/ RT809 lcd usb programmer Multi-Function Repair Tools, SK…" at bounding box center [346, 238] width 150 height 71
copy div ": RT809F With Cable"
drag, startPoint x: 296, startPoint y: 231, endPoint x: 389, endPoint y: 233, distance: 93.5
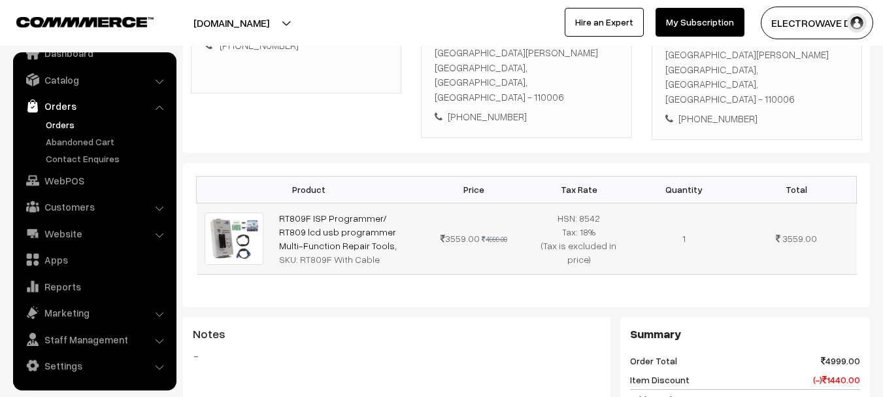
click at [389, 252] on div "SKU: RT809F With Cable" at bounding box center [346, 259] width 135 height 14
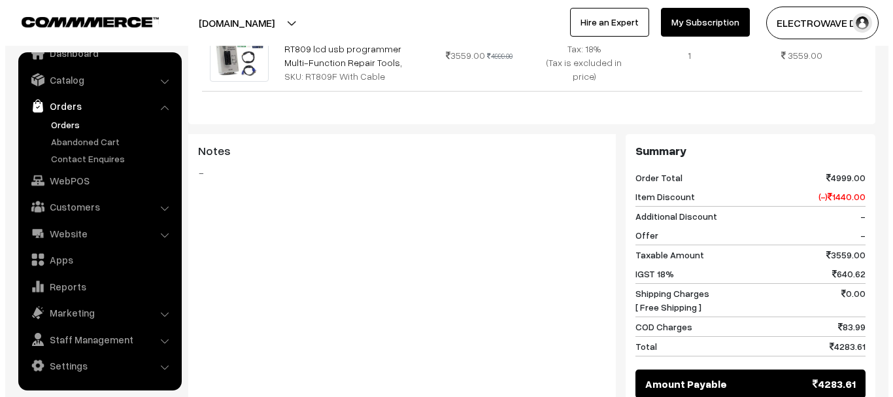
scroll to position [651, 0]
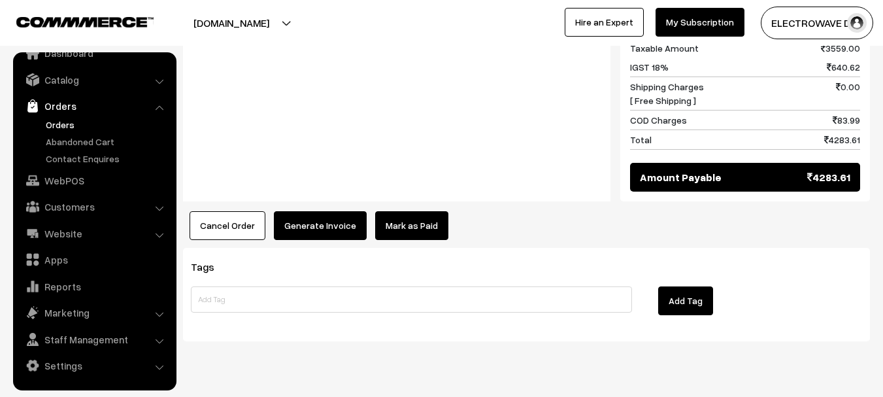
click at [311, 211] on button "Generate Invoice" at bounding box center [320, 225] width 93 height 29
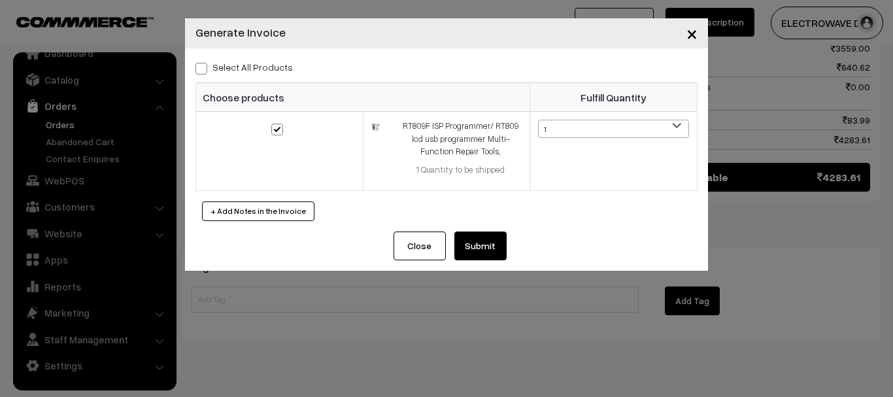
click at [468, 249] on button "Submit" at bounding box center [480, 245] width 52 height 29
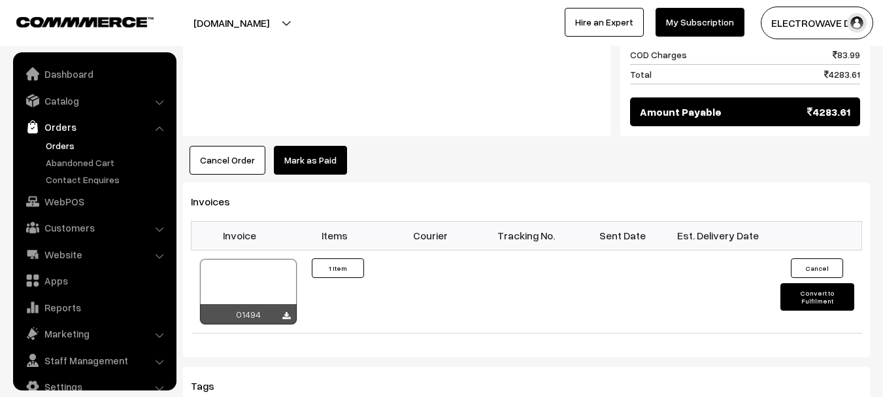
scroll to position [21, 0]
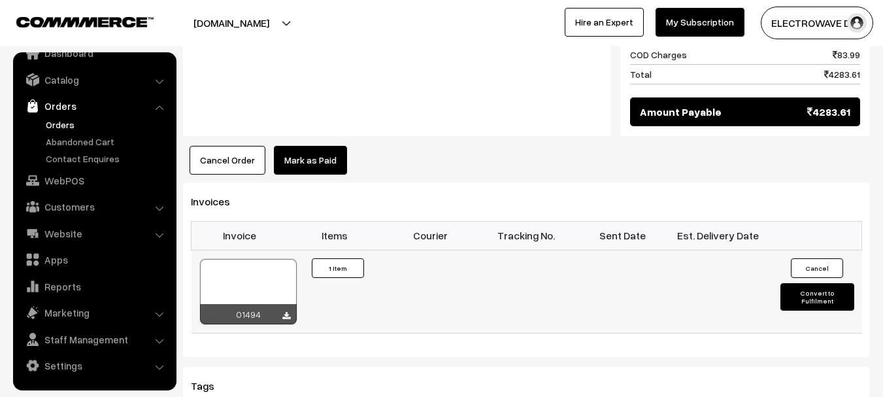
click at [808, 283] on button "Convert to Fulfilment" at bounding box center [818, 296] width 74 height 27
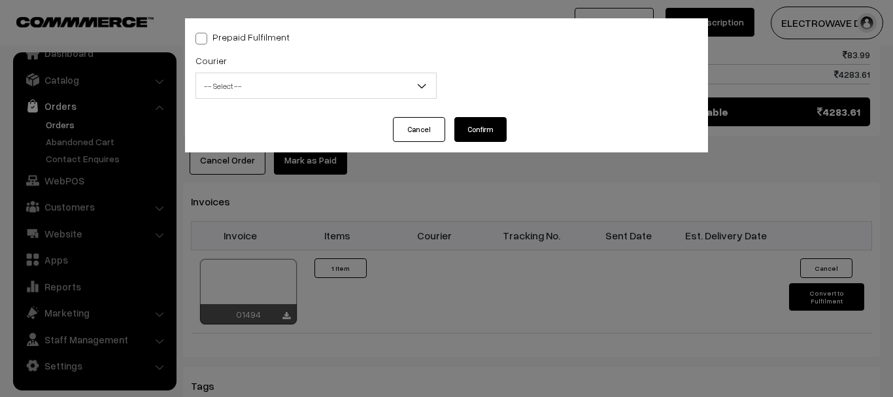
click at [401, 133] on button "Cancel" at bounding box center [419, 129] width 52 height 25
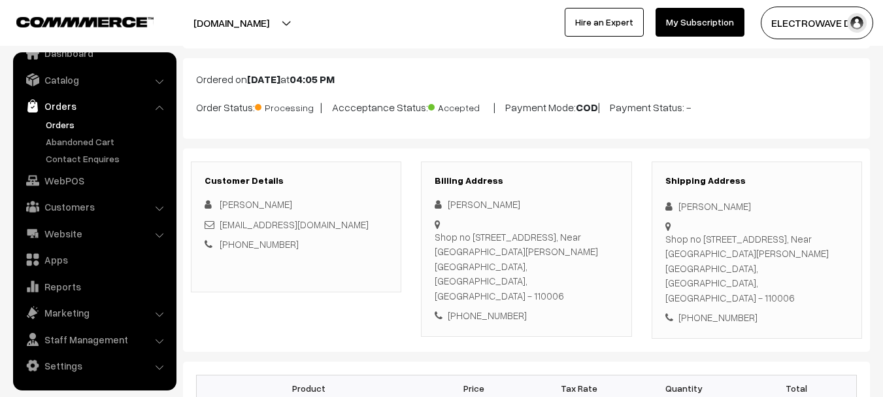
scroll to position [0, 0]
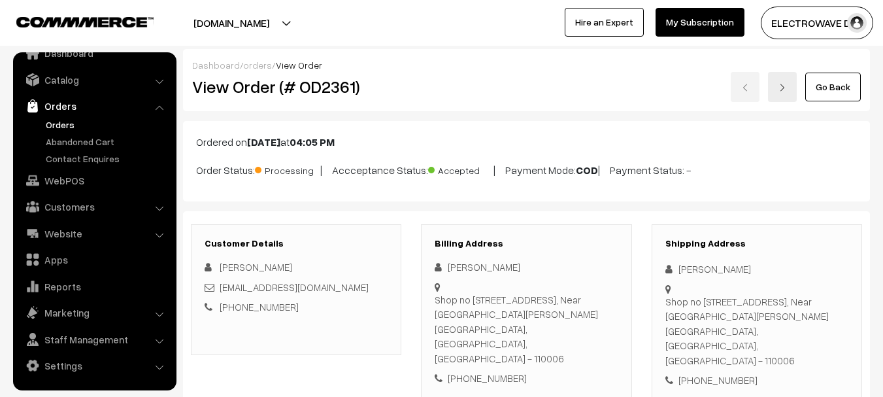
click at [322, 83] on h2 "View Order (# OD2361)" at bounding box center [297, 87] width 210 height 20
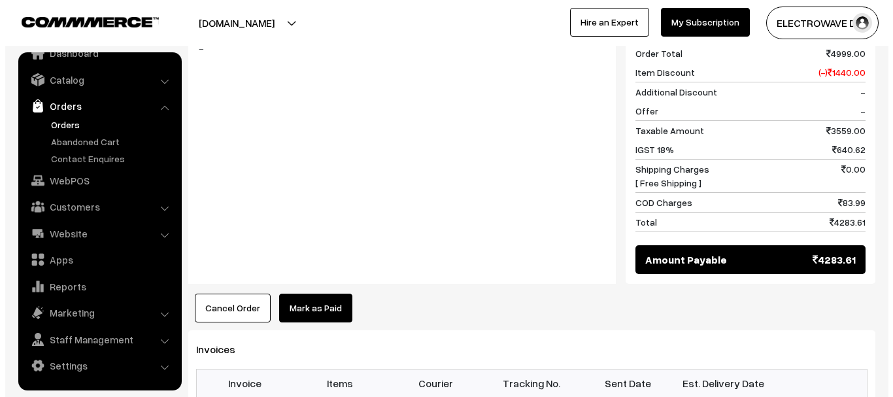
scroll to position [589, 0]
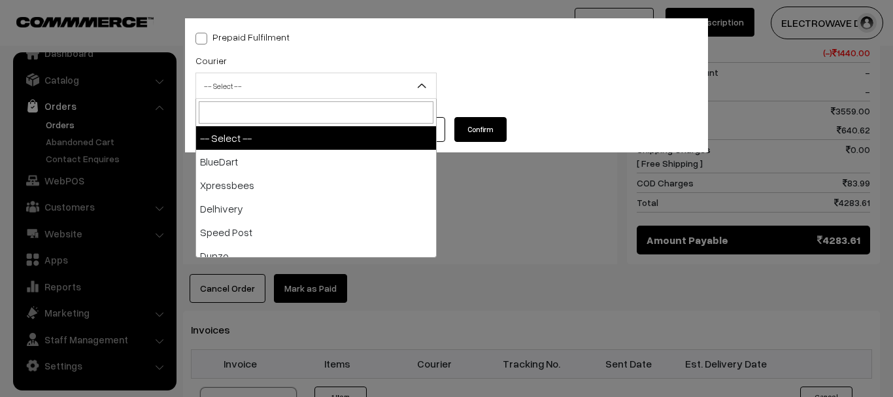
click at [277, 89] on span "-- Select --" at bounding box center [316, 86] width 240 height 23
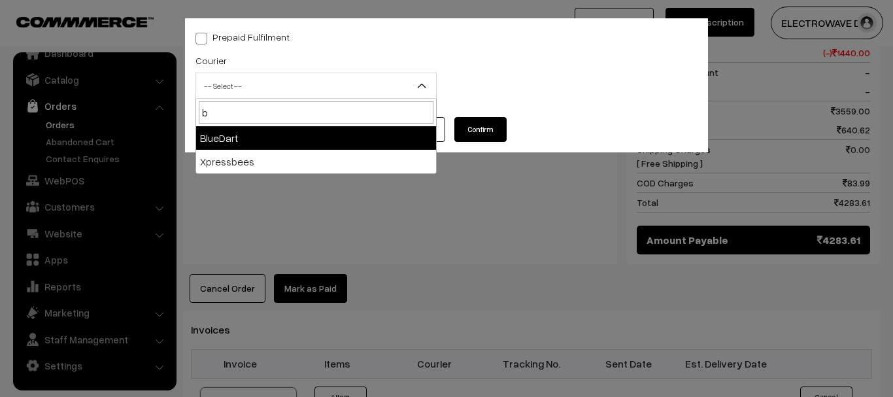
type input "b"
select select "2"
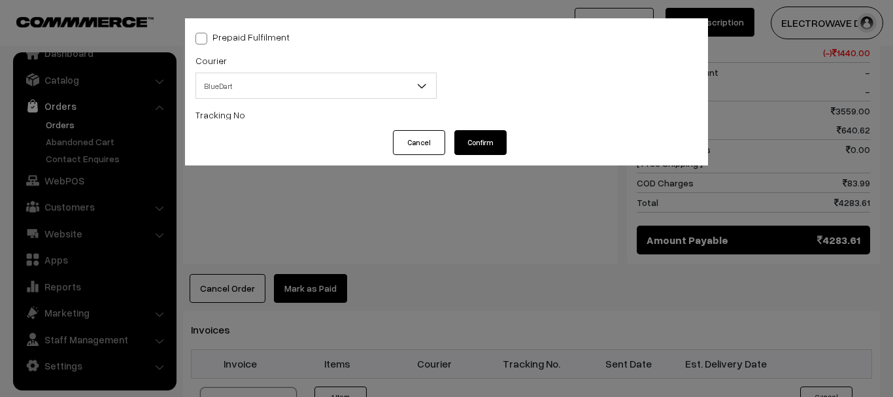
click at [262, 138] on input "text" at bounding box center [316, 140] width 241 height 26
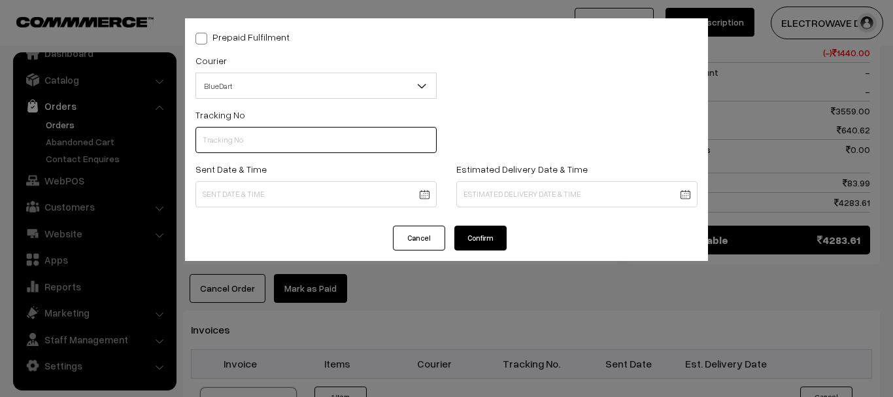
paste input "78029281816"
type input "78029281816"
click at [411, 196] on body "Thank you for showing interest. Our team will call you shortly. Close [DOMAIN_N…" at bounding box center [446, 113] width 893 height 1405
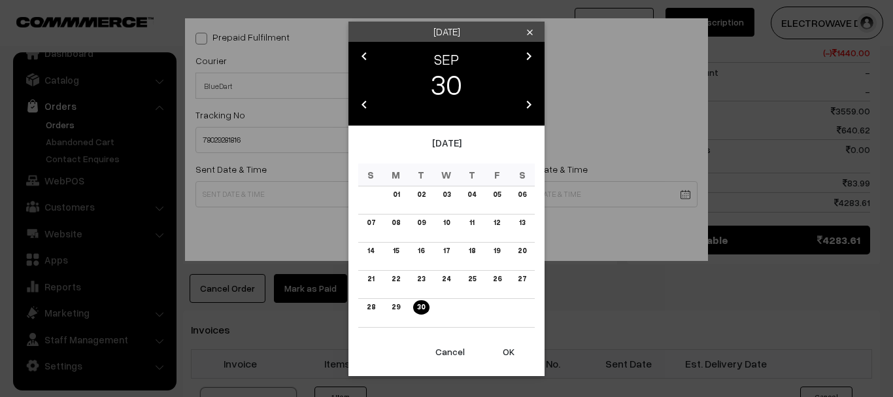
click at [504, 356] on button "OK" at bounding box center [509, 351] width 52 height 29
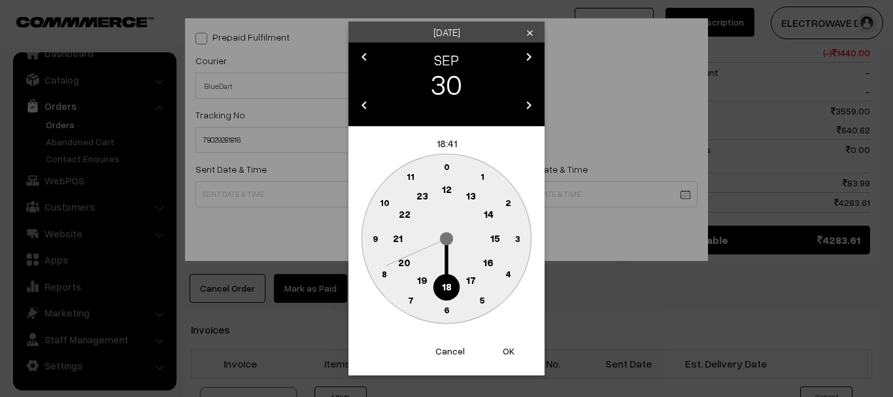
click at [504, 356] on button "OK" at bounding box center [509, 351] width 52 height 29
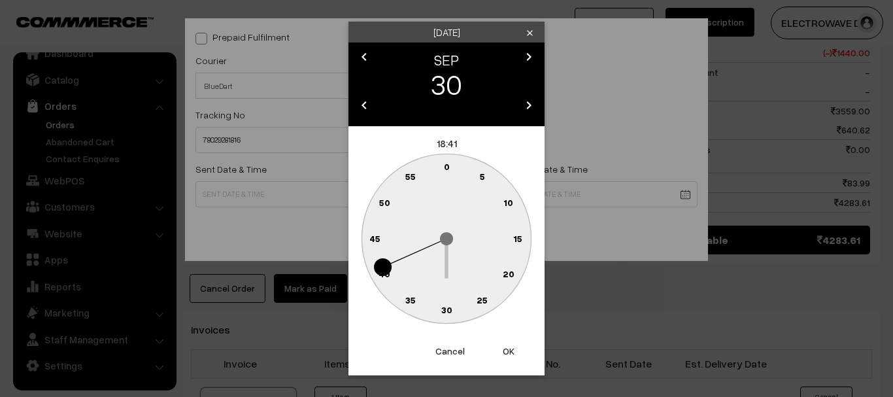
drag, startPoint x: 504, startPoint y: 356, endPoint x: 524, endPoint y: 210, distance: 147.3
click at [504, 352] on button "OK" at bounding box center [509, 351] width 52 height 29
type input "[DATE] 18:41"
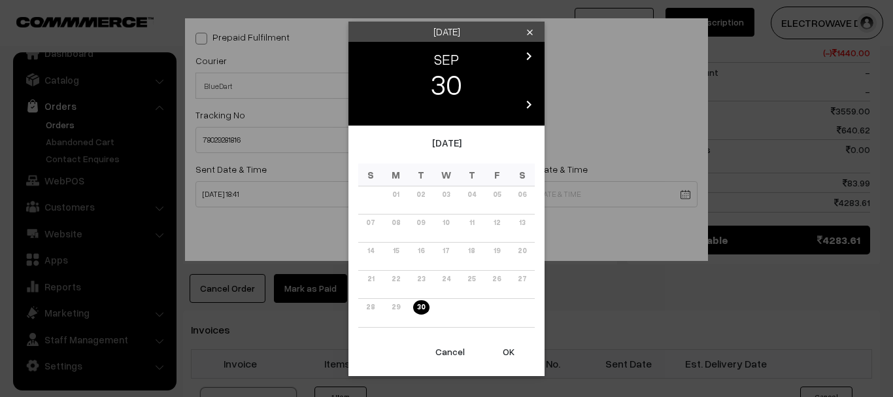
click at [532, 186] on body "Thank you for showing interest. Our team will call you shortly. Close dhruvpro.…" at bounding box center [446, 113] width 893 height 1405
click at [536, 63] on icon "chevron_right" at bounding box center [529, 56] width 16 height 16
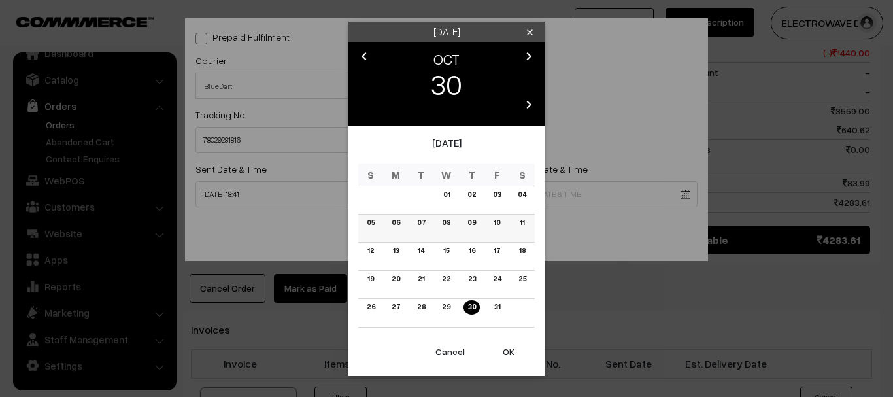
click at [390, 224] on link "06" at bounding box center [396, 223] width 16 height 14
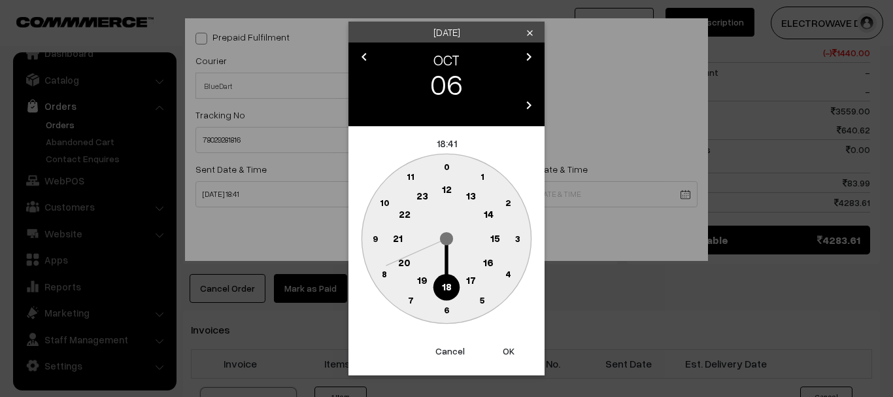
click at [509, 361] on button "OK" at bounding box center [509, 351] width 52 height 29
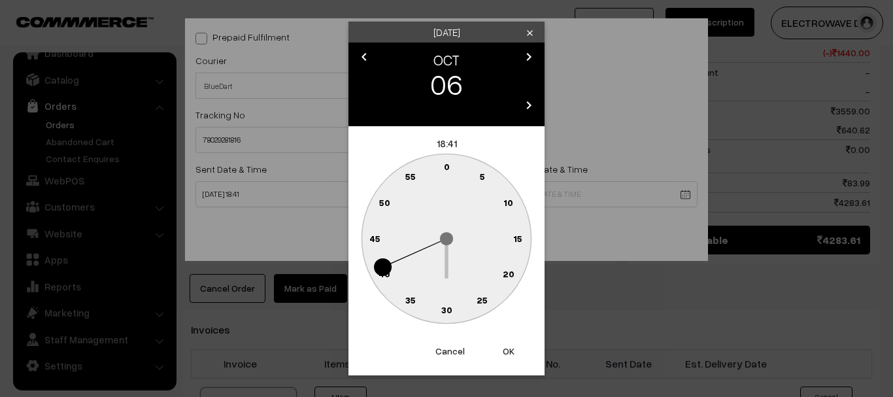
click at [509, 357] on button "OK" at bounding box center [509, 351] width 52 height 29
type input "06-10-2025 18:41"
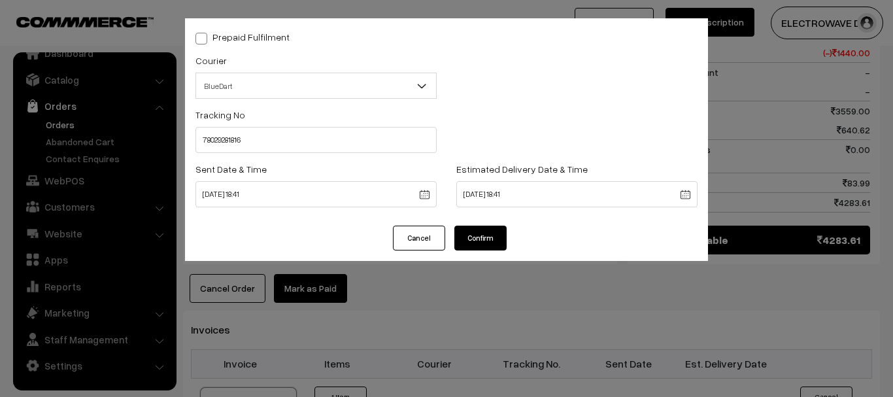
click at [462, 235] on button "Confirm" at bounding box center [480, 238] width 52 height 25
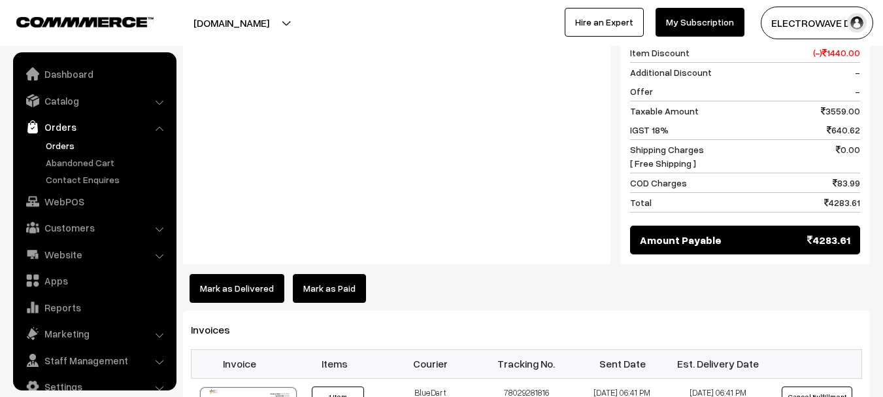
scroll to position [21, 0]
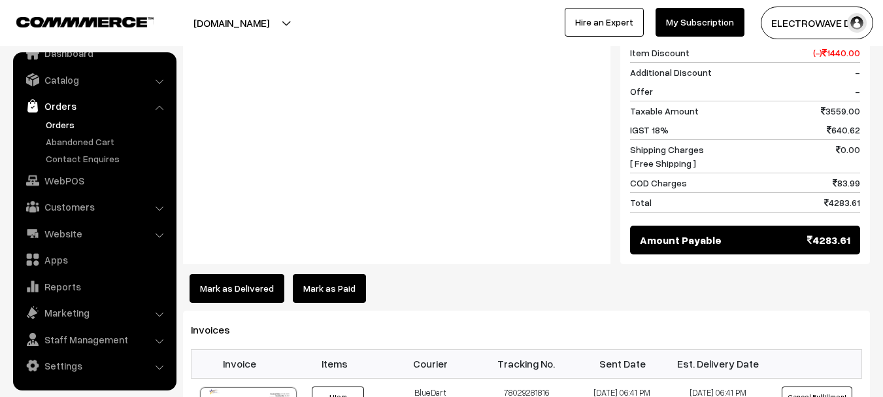
click at [54, 124] on link "Orders" at bounding box center [107, 125] width 129 height 14
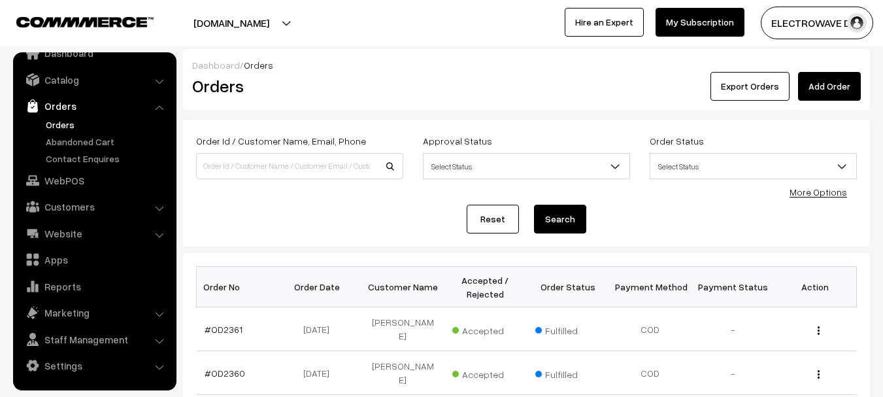
click at [822, 90] on link "Add Order" at bounding box center [829, 86] width 63 height 29
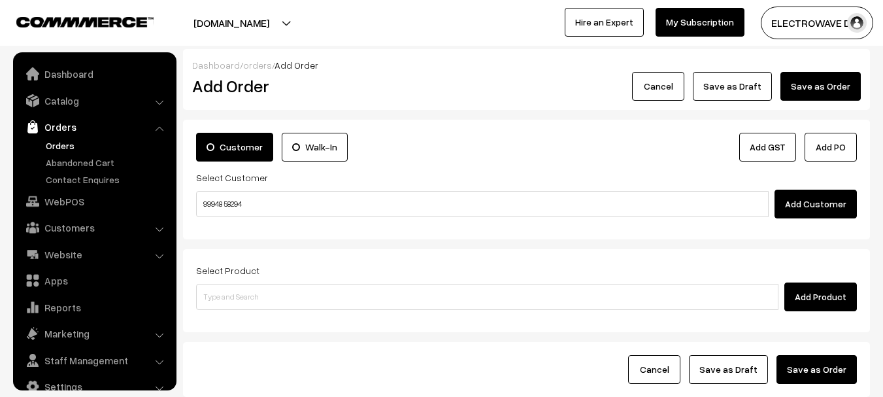
scroll to position [21, 0]
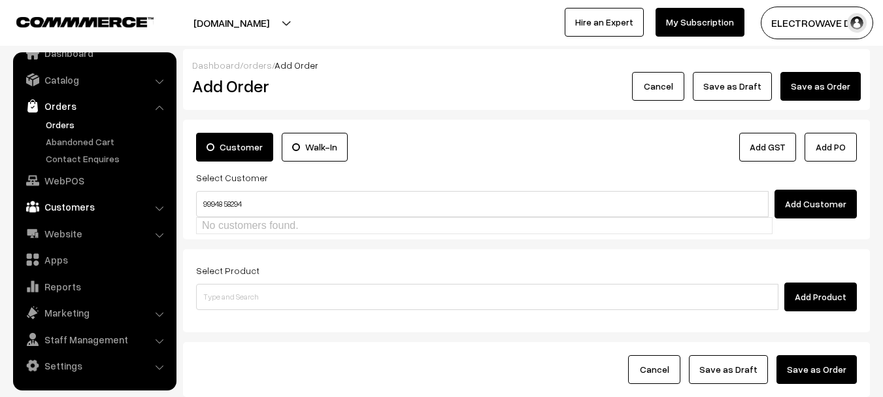
drag, startPoint x: 270, startPoint y: 207, endPoint x: 120, endPoint y: 209, distance: 150.4
click at [120, 209] on body "Thank you for showing interest. Our team will call you shortly. Close [DOMAIN_N…" at bounding box center [441, 246] width 883 height 492
type input "99948 58294"
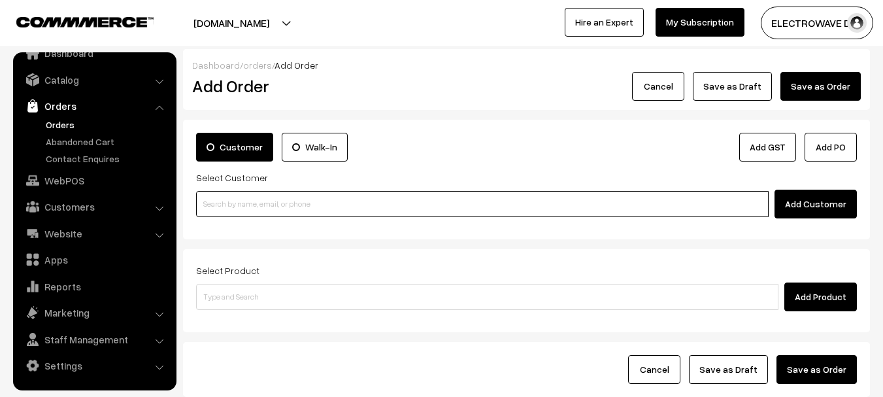
paste input "Sri ayyappa electrical"
type input "Sri ayyappa electrical"
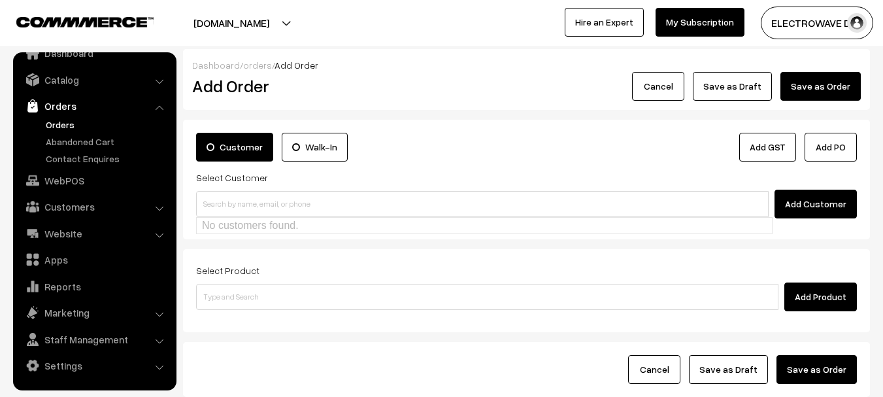
click at [675, 81] on button "Cancel" at bounding box center [658, 86] width 52 height 29
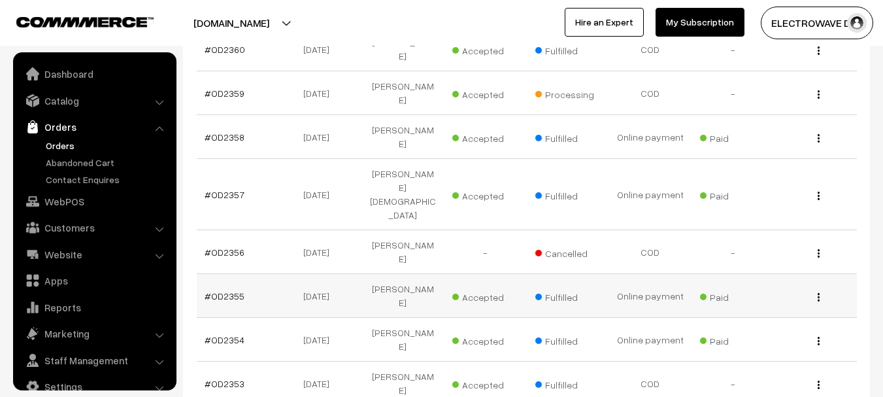
scroll to position [21, 0]
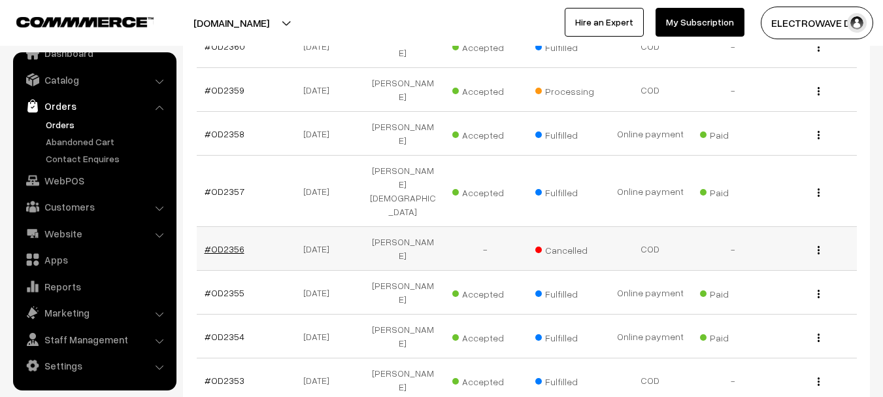
click at [219, 243] on link "#OD2356" at bounding box center [225, 248] width 40 height 11
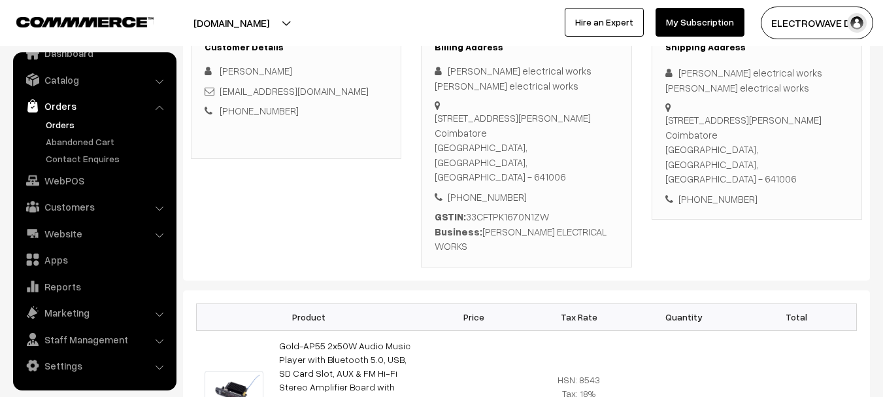
scroll to position [131, 0]
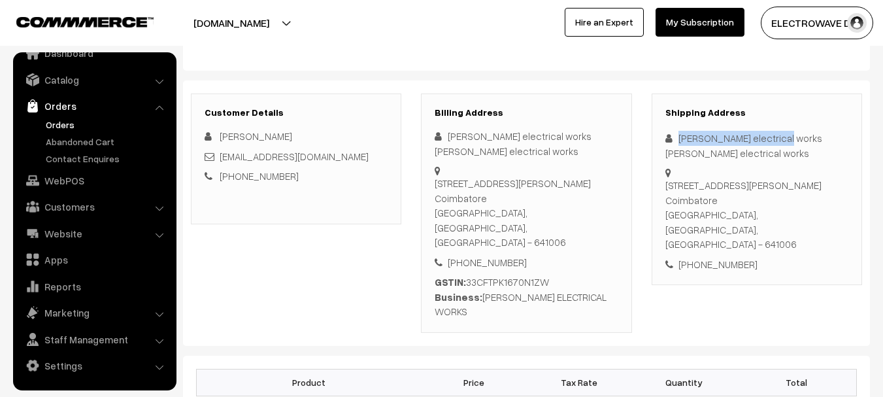
copy div "Sri ayyappa electrical w"
copy div "Sri ayyappa electrical"
drag, startPoint x: 678, startPoint y: 137, endPoint x: 769, endPoint y: 138, distance: 90.9
click at [769, 138] on div "Sri ayyappa electrical works Sri ayyappa electrical works" at bounding box center [757, 145] width 183 height 29
click at [714, 257] on div "+91 9994858294" at bounding box center [757, 264] width 183 height 15
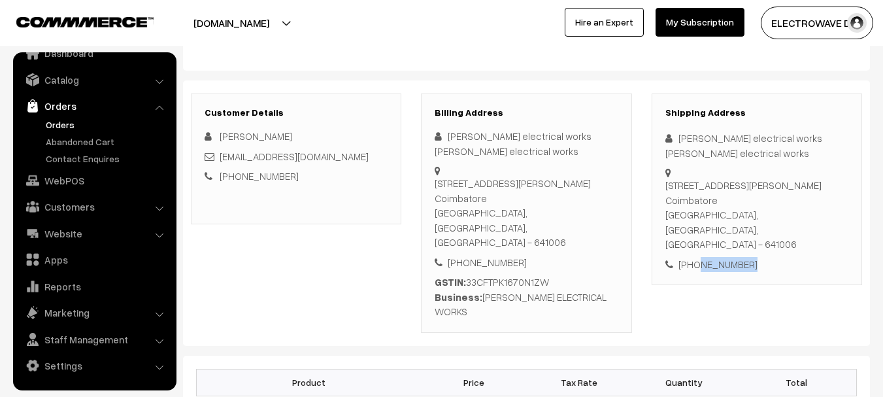
click at [714, 257] on div "+91 9994858294" at bounding box center [757, 264] width 183 height 15
copy div "9994858294"
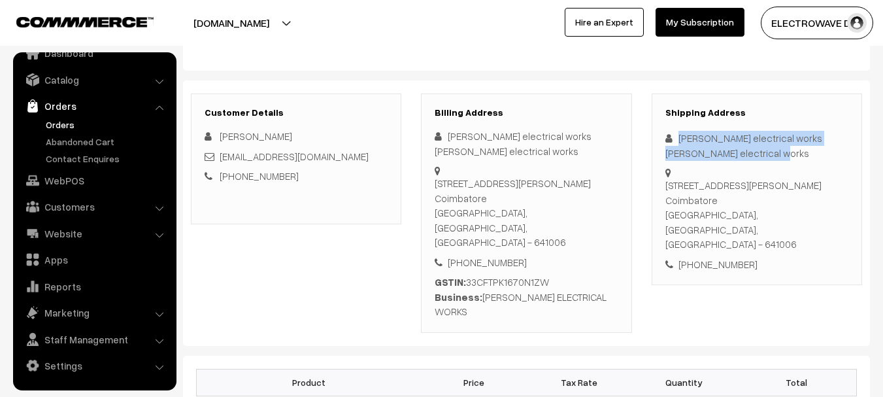
copy div "Sri ayyappa electrical works Sri ayyappa electrical works"
drag, startPoint x: 675, startPoint y: 133, endPoint x: 728, endPoint y: 155, distance: 58.0
click at [728, 155] on div "Sri ayyappa electrical works Sri ayyappa electrical works" at bounding box center [757, 145] width 183 height 29
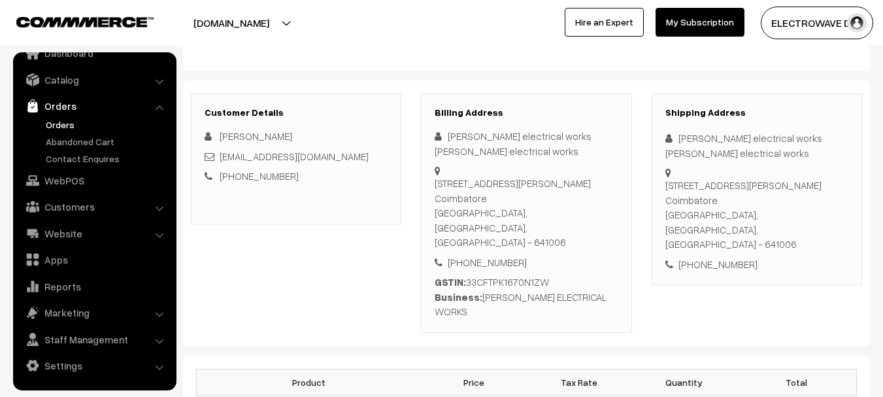
click at [713, 257] on div "+91 9994858294" at bounding box center [757, 264] width 183 height 15
copy div "+91 9994858294"
click at [695, 146] on div "[PERSON_NAME] electrical works [PERSON_NAME] electrical works" at bounding box center [757, 145] width 183 height 29
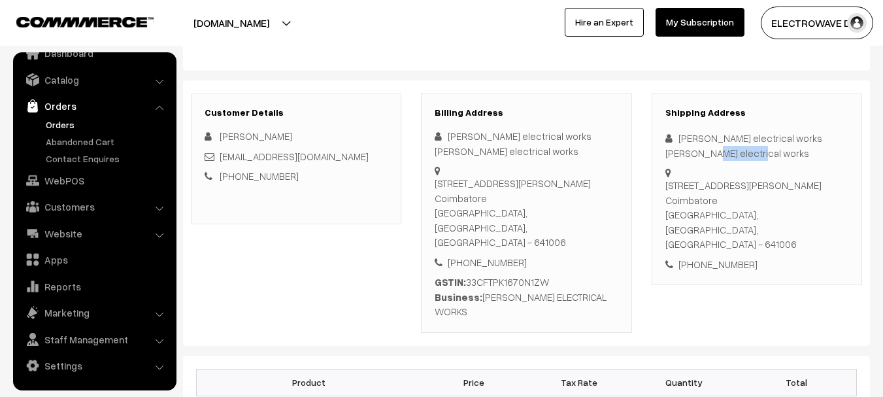
click at [695, 146] on div "[PERSON_NAME] electrical works [PERSON_NAME] electrical works" at bounding box center [757, 145] width 183 height 29
copy div "[PERSON_NAME] electrical works [PERSON_NAME] electrical works"
click at [695, 146] on div "[PERSON_NAME] electrical works [PERSON_NAME] electrical works" at bounding box center [757, 145] width 183 height 29
copy div "[PERSON_NAME]"
drag, startPoint x: 247, startPoint y: 135, endPoint x: 317, endPoint y: 131, distance: 70.7
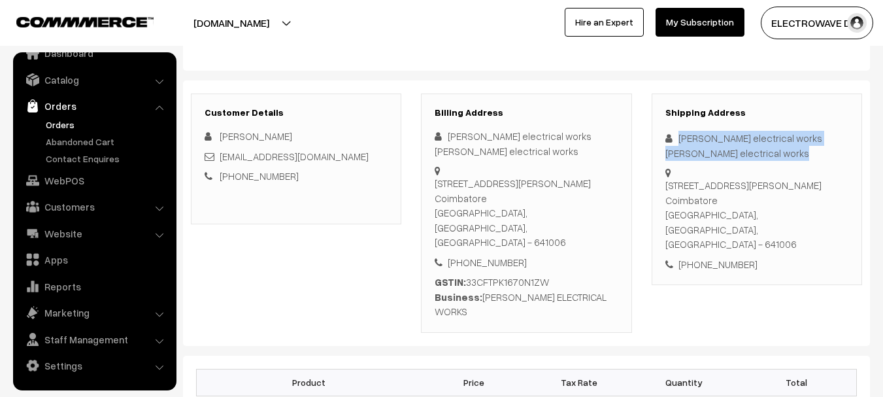
click at [317, 131] on div "[PERSON_NAME]" at bounding box center [296, 136] width 183 height 15
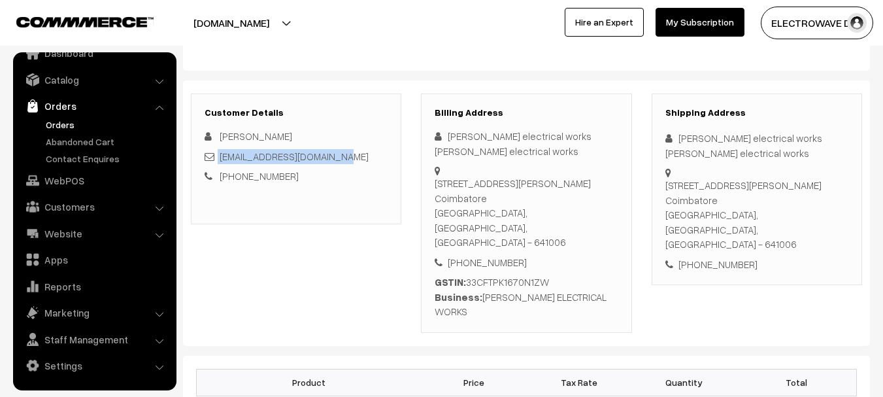
copy div "ayyappa.service@gmail.com"
copy link "ayyappa.service@gmail.com"
drag, startPoint x: 351, startPoint y: 156, endPoint x: 220, endPoint y: 162, distance: 130.9
click at [220, 162] on div "ayyappa.service@gmail.com" at bounding box center [296, 156] width 183 height 15
copy link "9994858294"
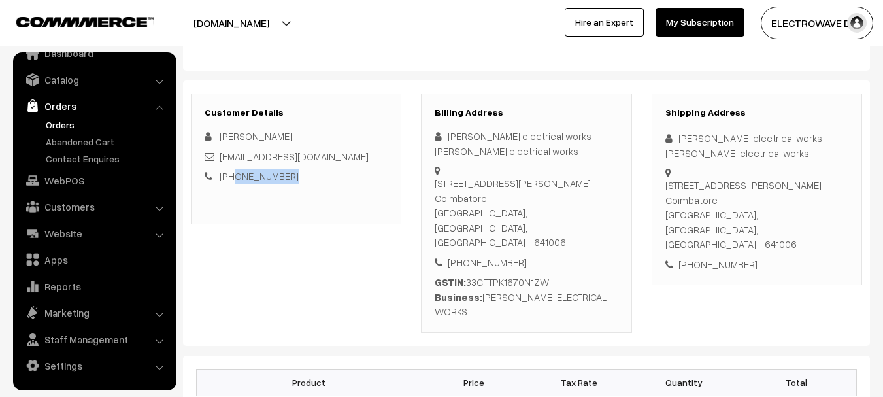
drag, startPoint x: 292, startPoint y: 179, endPoint x: 234, endPoint y: 181, distance: 58.2
click at [234, 181] on div "+91 9994858294" at bounding box center [296, 176] width 183 height 15
click at [243, 139] on span "[PERSON_NAME]" at bounding box center [256, 136] width 73 height 12
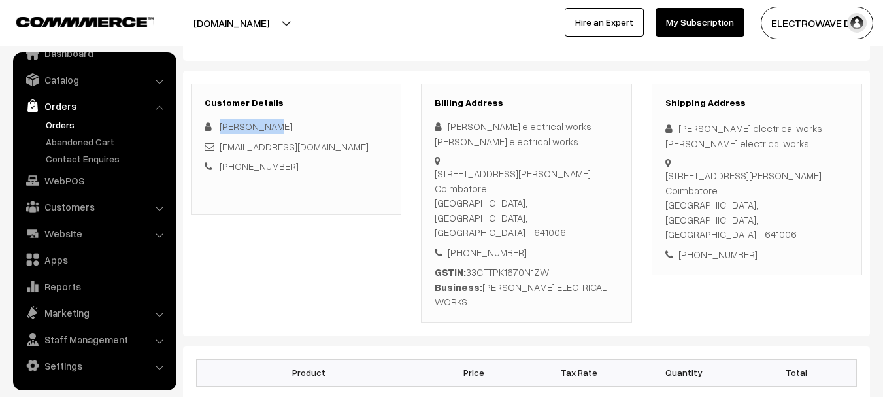
scroll to position [327, 0]
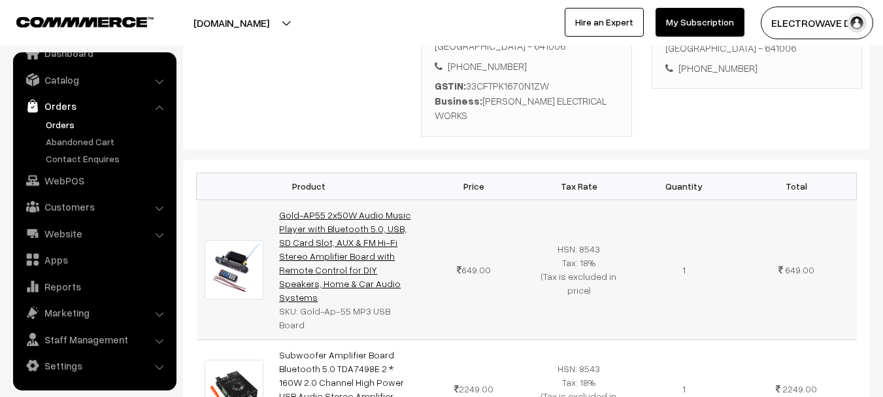
drag, startPoint x: 362, startPoint y: 239, endPoint x: 281, endPoint y: 173, distance: 104.6
click at [281, 199] on td "Gold-AP55 2x50W Audio Music Player with Bluetooth 5.0, USB, SD Card Slot, AUX &…" at bounding box center [346, 269] width 150 height 140
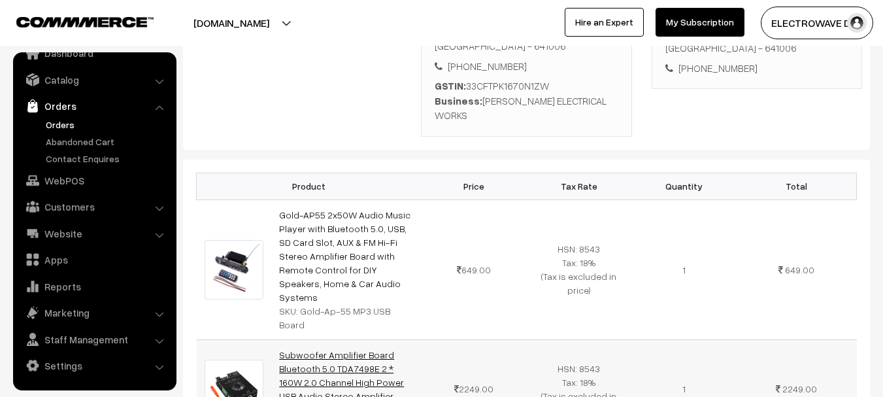
scroll to position [458, 0]
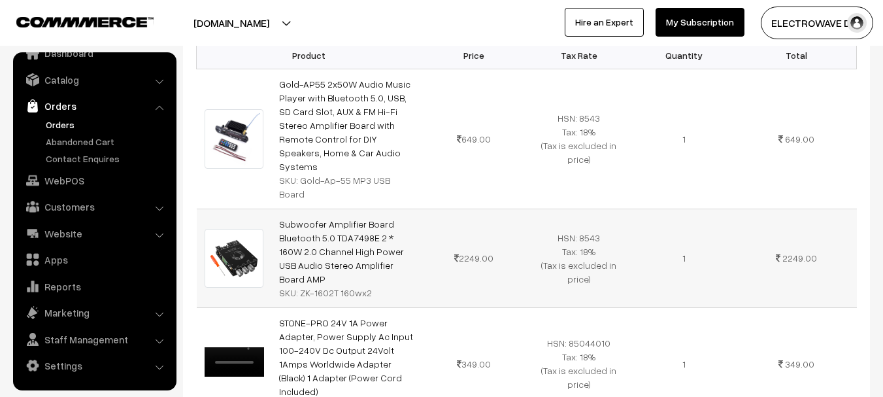
drag, startPoint x: 392, startPoint y: 194, endPoint x: 279, endPoint y: 158, distance: 117.9
click at [279, 209] on td "Subwoofer Amplifier Board Bluetooth 5.0 TDA7498E 2 * 160W 2.0 Channel High Powe…" at bounding box center [346, 258] width 150 height 99
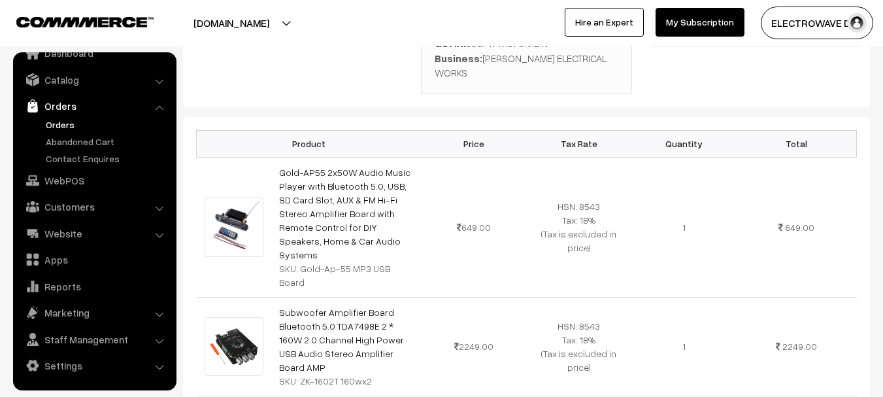
scroll to position [196, 0]
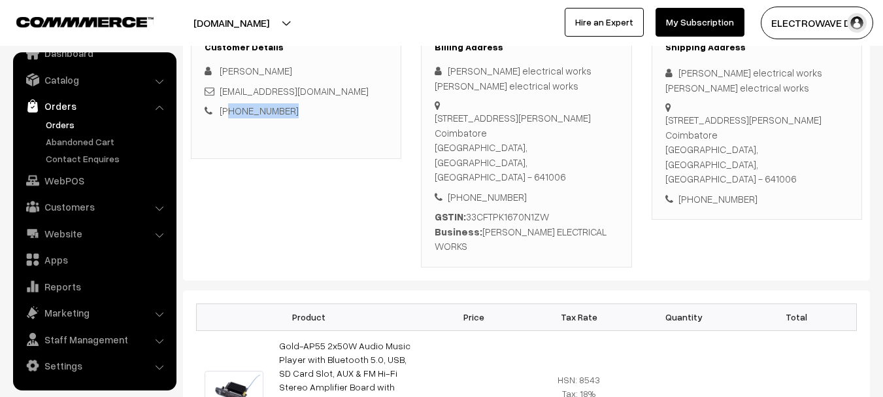
drag, startPoint x: 303, startPoint y: 107, endPoint x: 229, endPoint y: 103, distance: 74.0
click at [229, 103] on div "kasilingam kasilingam ayyappa.service@gmail.com +91 9994858294" at bounding box center [296, 90] width 183 height 55
drag, startPoint x: 219, startPoint y: 74, endPoint x: 260, endPoint y: 67, distance: 41.7
click at [260, 67] on div "[PERSON_NAME]" at bounding box center [296, 70] width 183 height 15
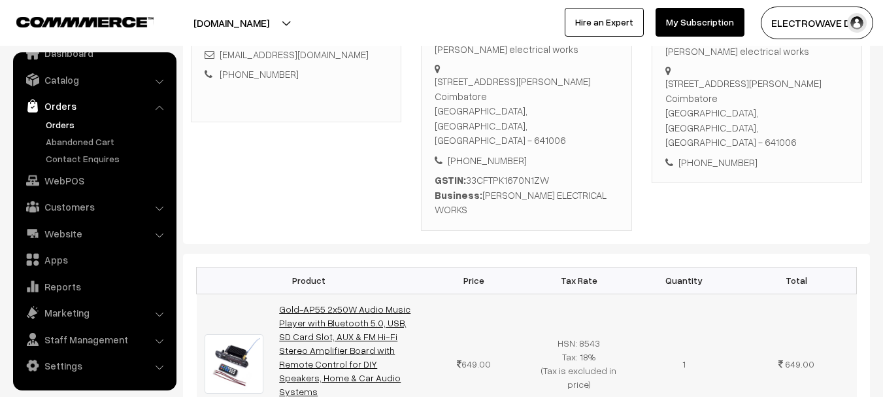
scroll to position [327, 0]
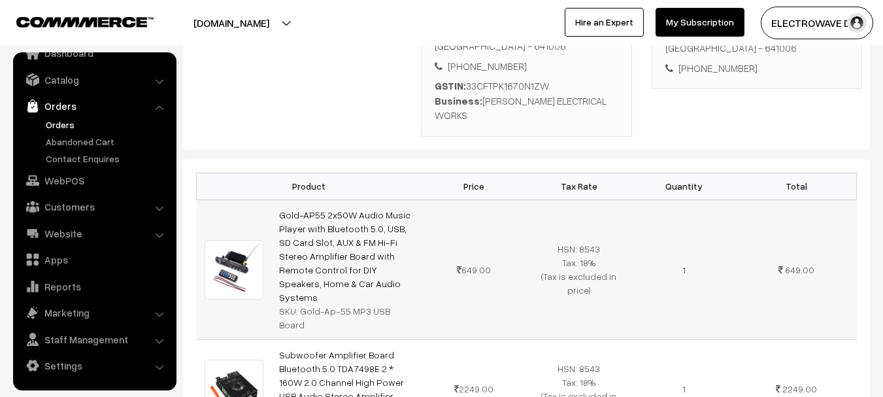
drag, startPoint x: 365, startPoint y: 235, endPoint x: 275, endPoint y: 165, distance: 114.1
click at [275, 199] on td "Gold-AP55 2x50W Audio Music Player with Bluetooth 5.0, USB, SD Card Slot, AUX &…" at bounding box center [346, 269] width 150 height 140
drag, startPoint x: 388, startPoint y: 323, endPoint x: 279, endPoint y: 276, distance: 118.3
click at [279, 339] on td "Subwoofer Amplifier Board Bluetooth 5.0 TDA7498E 2 * 160W 2.0 Channel High Powe…" at bounding box center [346, 388] width 150 height 99
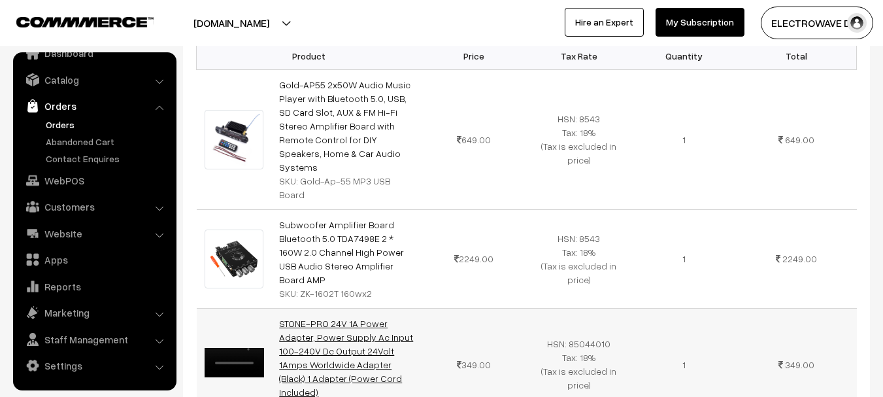
scroll to position [458, 0]
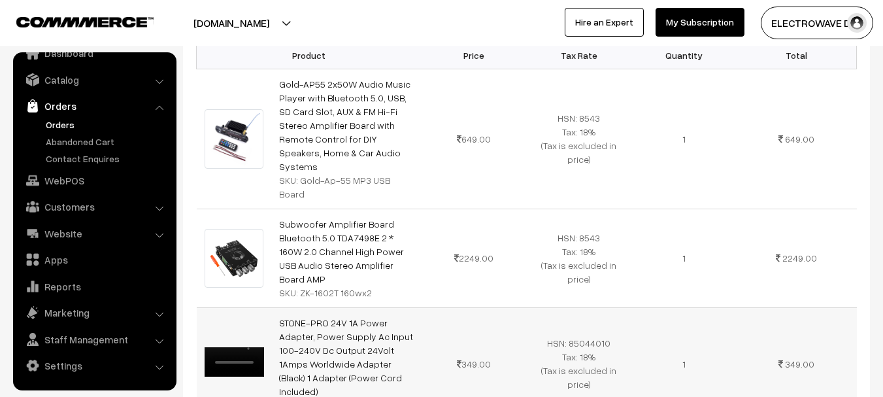
drag, startPoint x: 399, startPoint y: 302, endPoint x: 279, endPoint y: 237, distance: 136.6
click at [279, 307] on td "STONE-PRO 24V 1A Power Adapter, Power Supply Ac Input 100-240V Dc Output 24Volt…" at bounding box center [346, 363] width 150 height 112
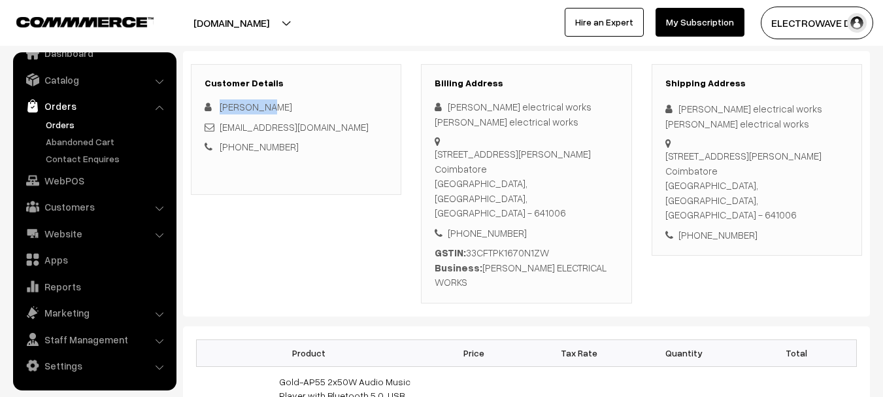
scroll to position [65, 0]
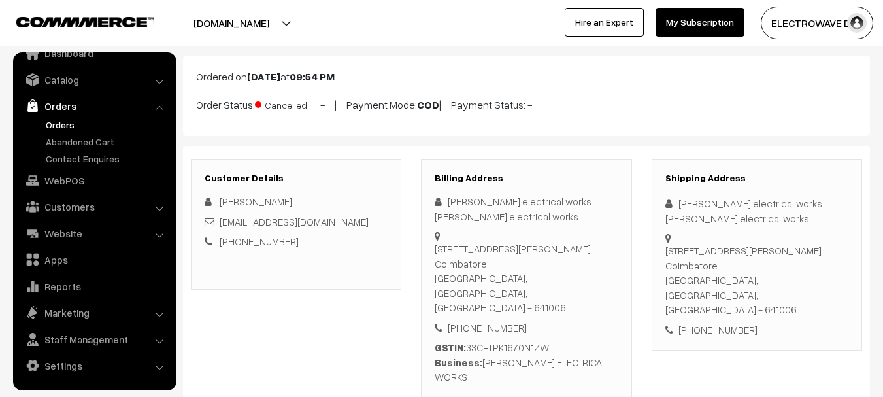
click at [681, 204] on div "[PERSON_NAME] electrical works [PERSON_NAME] electrical works" at bounding box center [757, 210] width 183 height 29
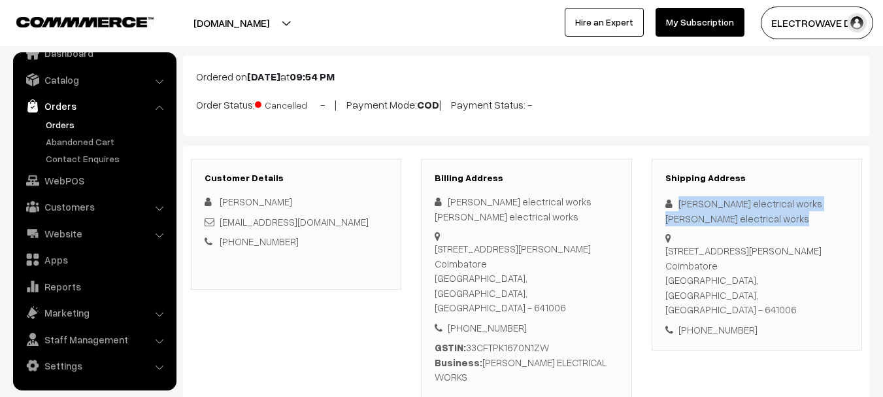
click at [681, 204] on div "[PERSON_NAME] electrical works [PERSON_NAME] electrical works" at bounding box center [757, 210] width 183 height 29
click at [683, 204] on div "[PERSON_NAME] electrical works [PERSON_NAME] electrical works" at bounding box center [757, 210] width 183 height 29
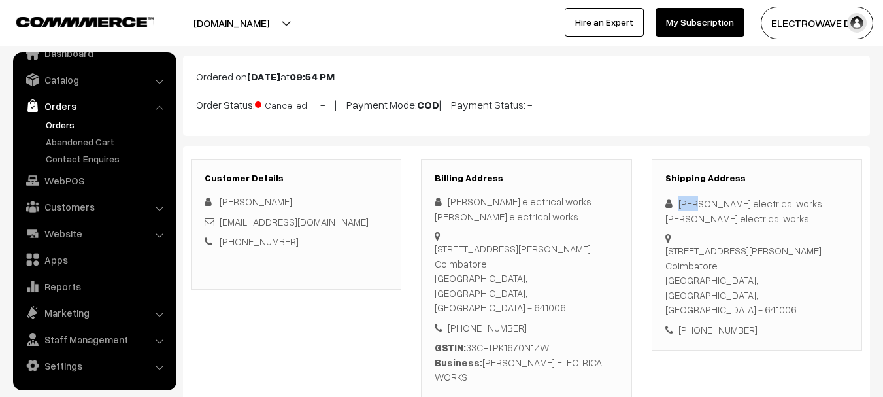
click at [683, 204] on div "[PERSON_NAME] electrical works [PERSON_NAME] electrical works" at bounding box center [757, 210] width 183 height 29
click at [705, 204] on div "[PERSON_NAME] electrical works [PERSON_NAME] electrical works" at bounding box center [757, 210] width 183 height 29
click at [759, 203] on div "[PERSON_NAME] electrical works [PERSON_NAME] electrical works" at bounding box center [757, 210] width 183 height 29
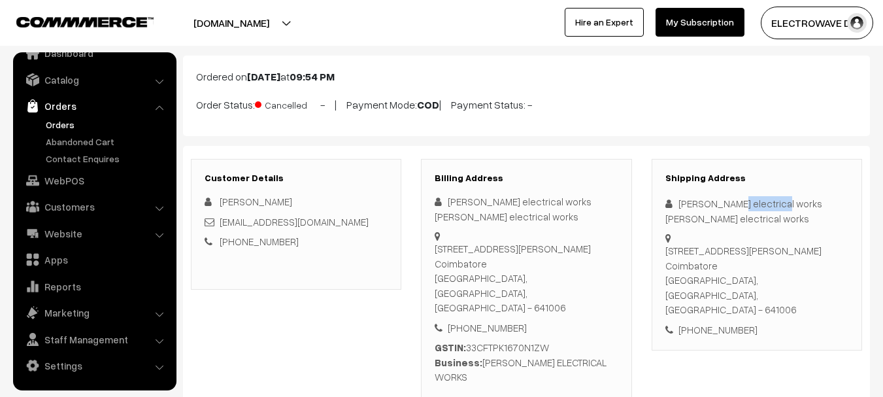
click at [759, 203] on div "[PERSON_NAME] electrical works [PERSON_NAME] electrical works" at bounding box center [757, 210] width 183 height 29
drag, startPoint x: 482, startPoint y: 333, endPoint x: 615, endPoint y: 338, distance: 133.5
click at [615, 340] on div "GSTIN: 33CFTPK1670N1ZW Business: SRI AYYAPPA ELECTRICAL WORKS" at bounding box center [526, 362] width 183 height 44
click at [505, 340] on div "GSTIN: 33CFTPK1670N1ZW Business: SRI AYYAPPA ELECTRICAL WORKS" at bounding box center [526, 362] width 183 height 44
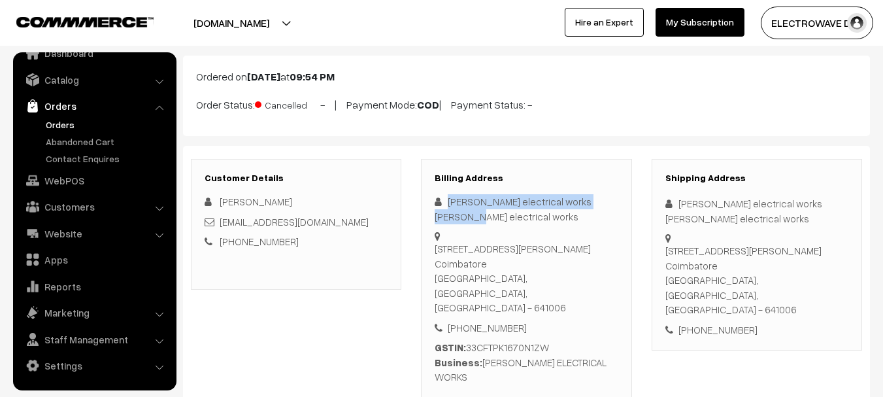
drag, startPoint x: 437, startPoint y: 202, endPoint x: 640, endPoint y: 200, distance: 202.7
click at [640, 200] on div "Billing Address Sri ayyappa electrical works Sri ayyappa electrical works 11/1 …" at bounding box center [526, 278] width 230 height 239
click at [447, 218] on div "[PERSON_NAME] electrical works [PERSON_NAME] electrical works" at bounding box center [526, 208] width 183 height 29
click at [448, 218] on div "[PERSON_NAME] electrical works [PERSON_NAME] electrical works" at bounding box center [526, 208] width 183 height 29
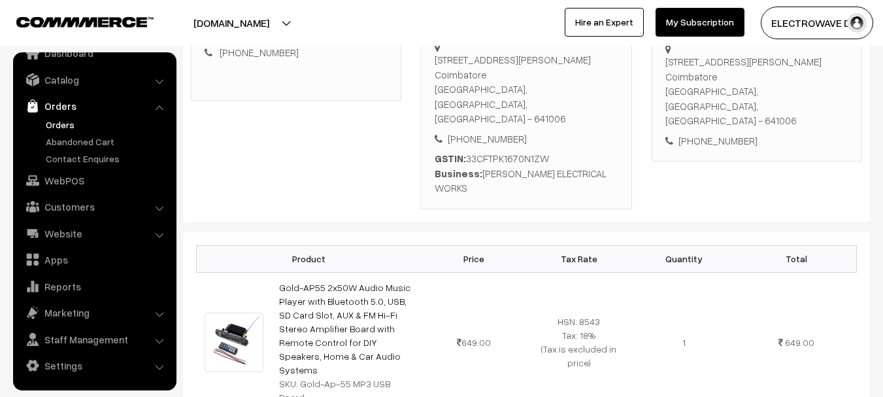
scroll to position [137, 0]
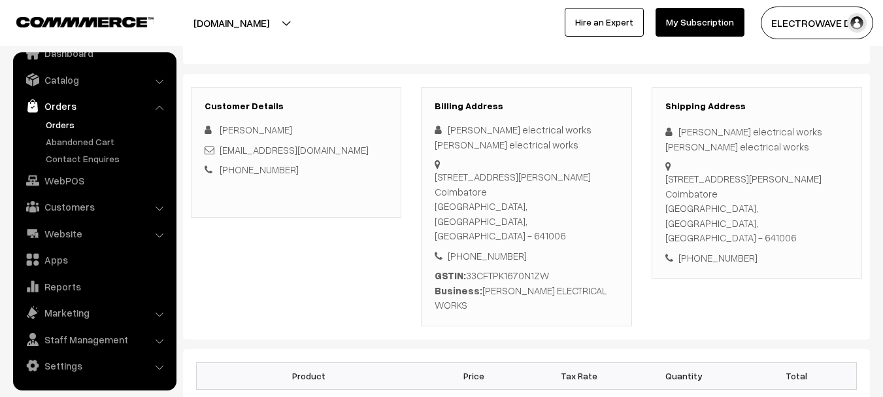
click at [729, 250] on div "+91 9994858294" at bounding box center [757, 257] width 183 height 15
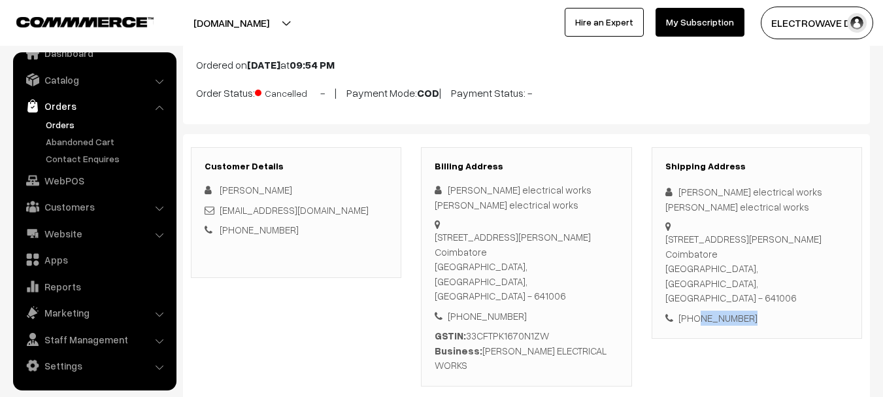
scroll to position [72, 0]
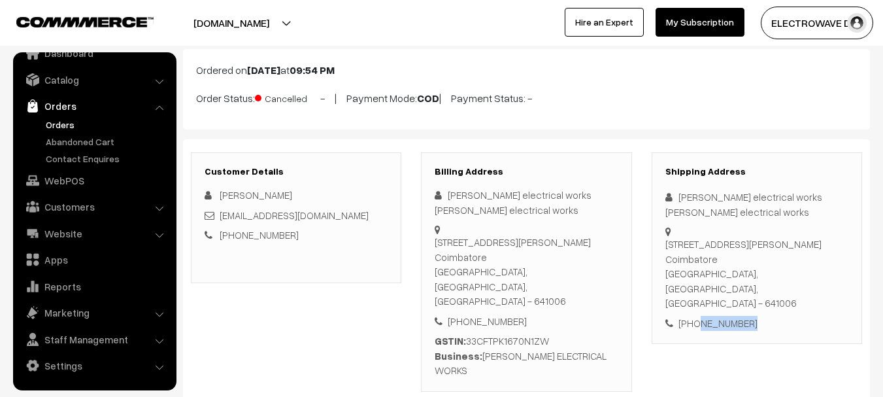
drag, startPoint x: 436, startPoint y: 240, endPoint x: 539, endPoint y: 254, distance: 104.3
click at [542, 258] on div "11/1 jayam complex, lakshmipuram, Ganapathy Coimbatore Coimbatore, Tamil Nadu, …" at bounding box center [526, 272] width 183 height 74
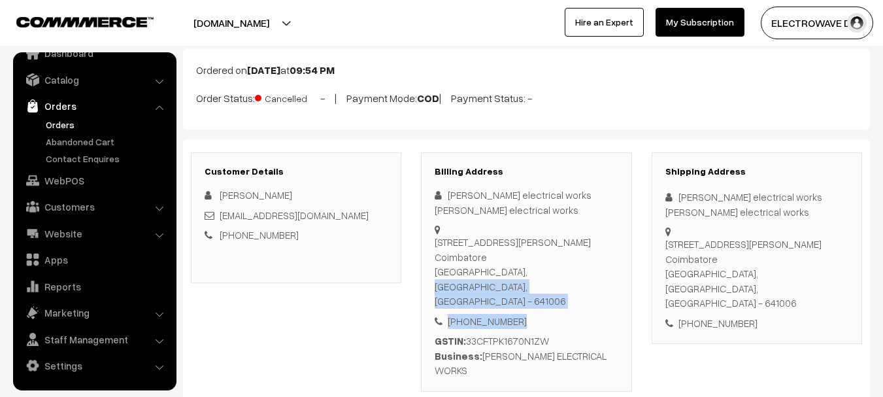
drag, startPoint x: 436, startPoint y: 272, endPoint x: 621, endPoint y: 265, distance: 185.2
click at [622, 267] on div "Billing Address Sri ayyappa electrical works Sri ayyappa electrical works 11/1 …" at bounding box center [526, 271] width 211 height 239
click at [586, 273] on div "11/1 jayam complex, lakshmipuram, Ganapathy Coimbatore Coimbatore, Tamil Nadu, …" at bounding box center [526, 272] width 183 height 74
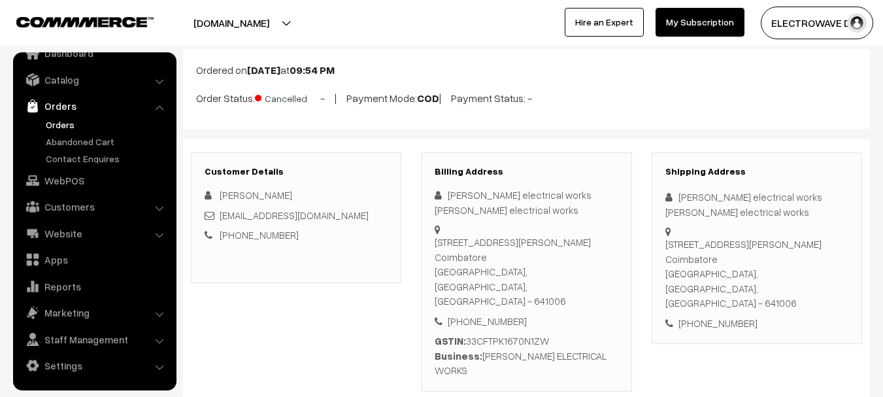
click at [587, 273] on div "11/1 jayam complex, lakshmipuram, Ganapathy Coimbatore Coimbatore, Tamil Nadu, …" at bounding box center [526, 272] width 183 height 74
click at [462, 270] on div "11/1 jayam complex, lakshmipuram, Ganapathy Coimbatore Coimbatore, Tamil Nadu, …" at bounding box center [526, 272] width 183 height 74
drag, startPoint x: 481, startPoint y: 328, endPoint x: 641, endPoint y: 328, distance: 159.6
click at [641, 330] on div "Billing Address Sri ayyappa electrical works Sri ayyappa electrical works 11/1 …" at bounding box center [526, 271] width 230 height 239
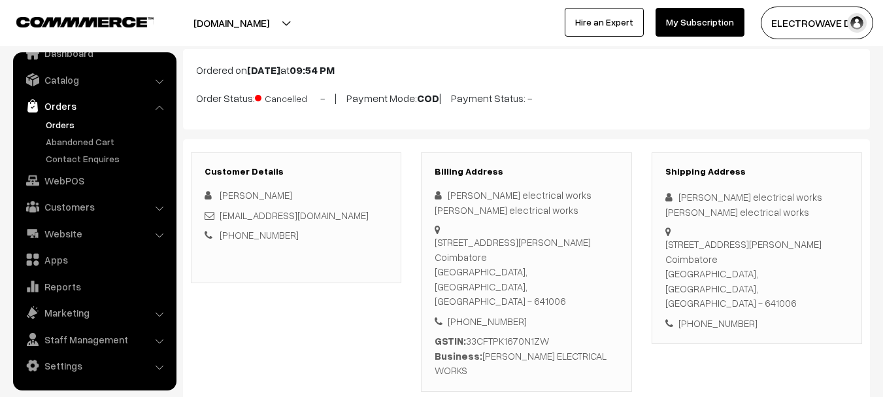
click at [481, 333] on div "GSTIN: 33CFTPK1670N1ZW Business: SRI AYYAPPA ELECTRICAL WORKS" at bounding box center [526, 355] width 183 height 44
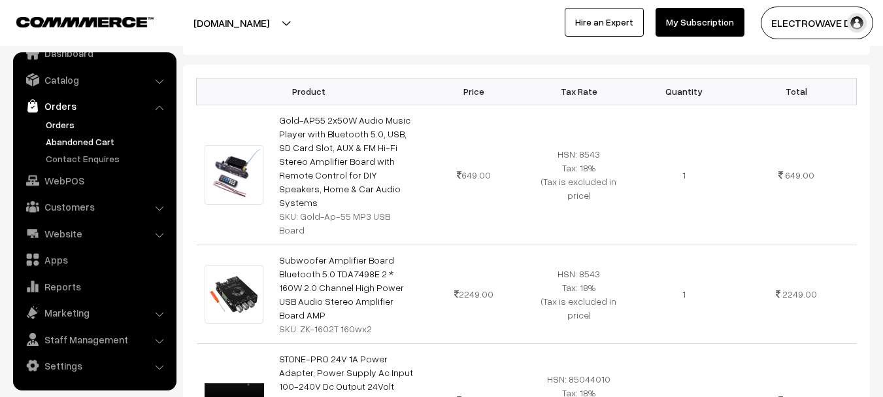
scroll to position [399, 0]
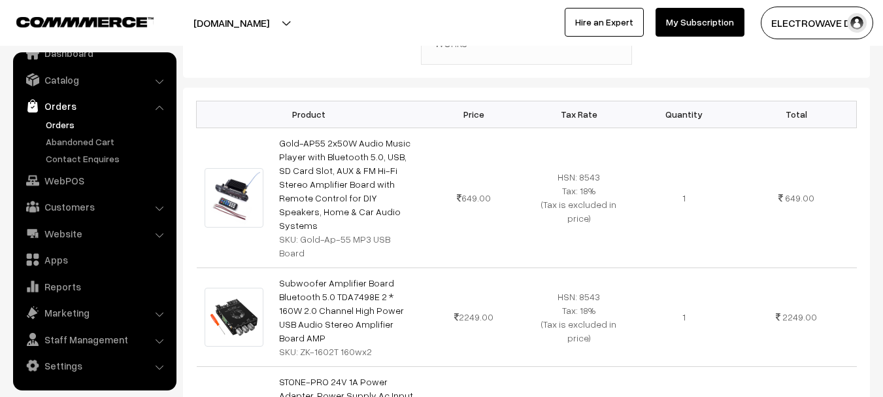
click at [56, 120] on link "Orders" at bounding box center [107, 125] width 129 height 14
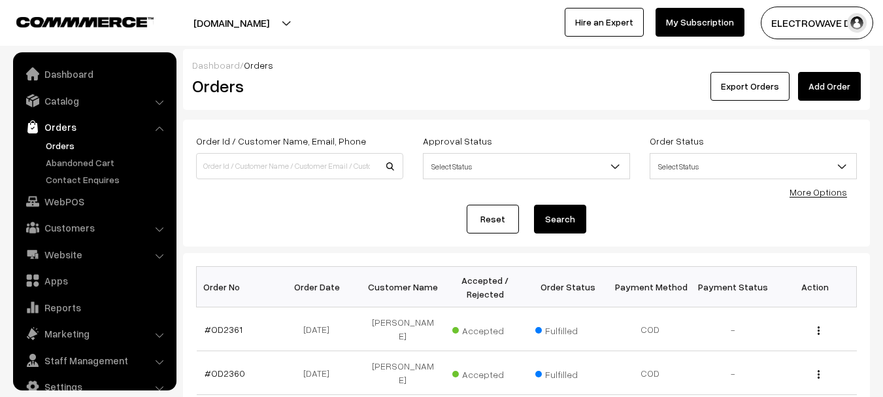
scroll to position [21, 0]
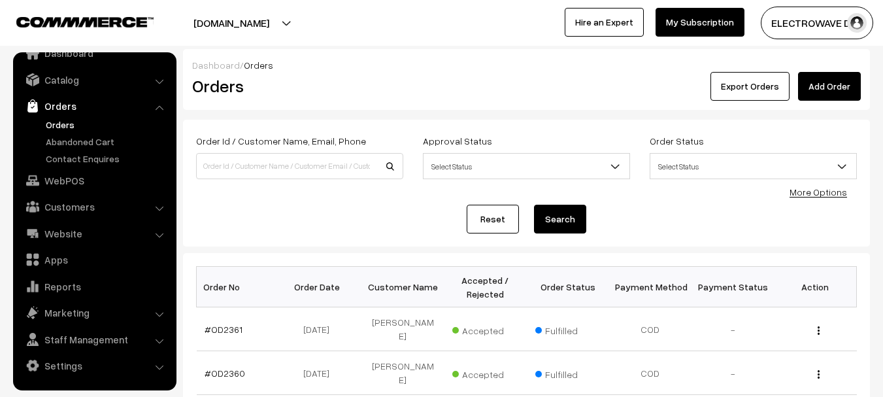
click at [822, 87] on link "Add Order" at bounding box center [829, 86] width 63 height 29
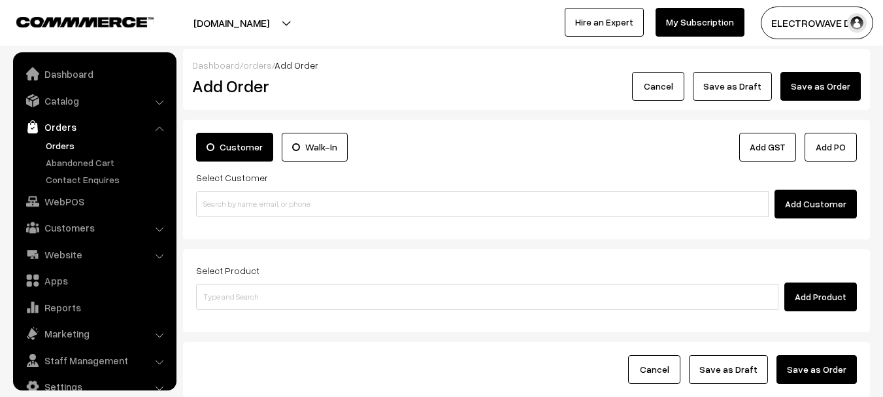
scroll to position [21, 0]
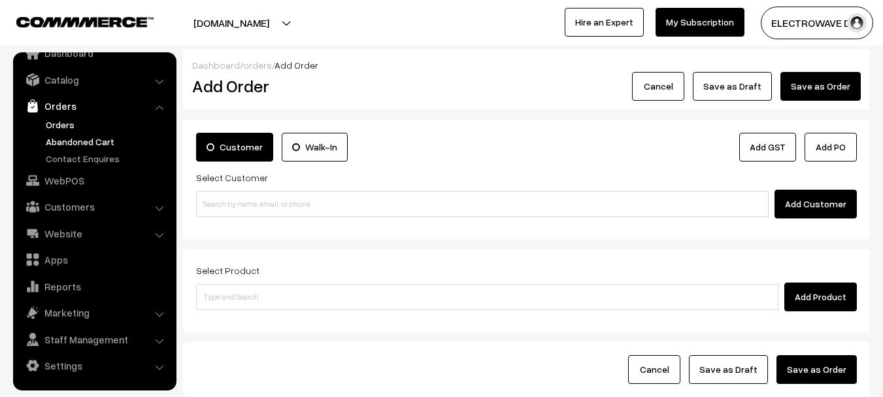
click at [71, 143] on link "Abandoned Cart" at bounding box center [107, 142] width 129 height 14
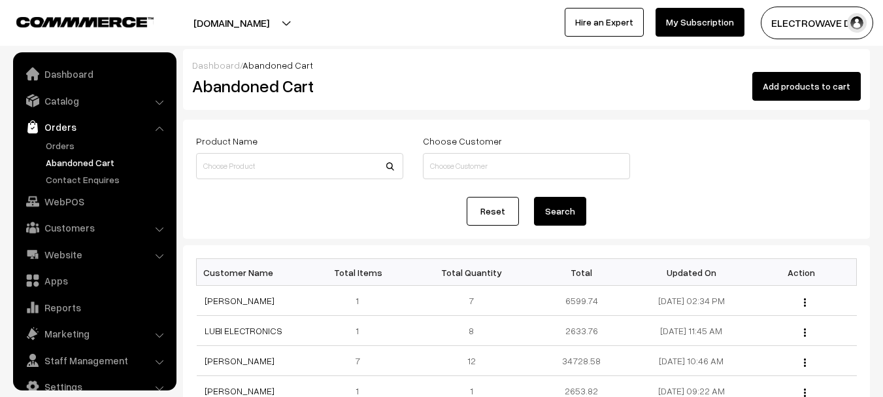
scroll to position [21, 0]
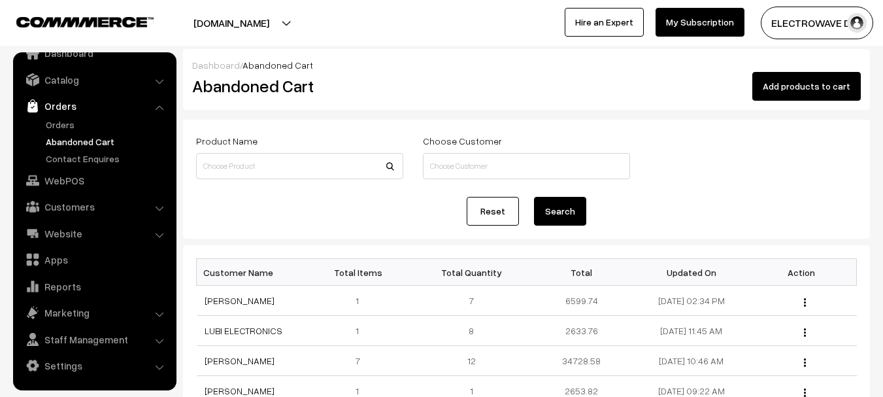
click at [749, 135] on div "Dashboard / Abandoned Cart Abandoned Cart Add products to cart Product Name Cho…" at bounding box center [526, 357] width 687 height 617
click at [466, 159] on input at bounding box center [526, 166] width 207 height 26
paste input "Sri ayyappa electrical"
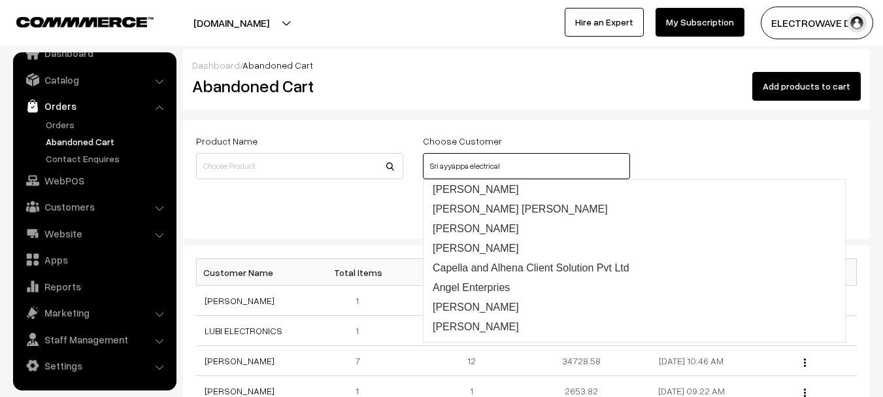
type input "Sri ayyappa electrical"
click at [804, 85] on button "Add products to cart" at bounding box center [807, 86] width 109 height 29
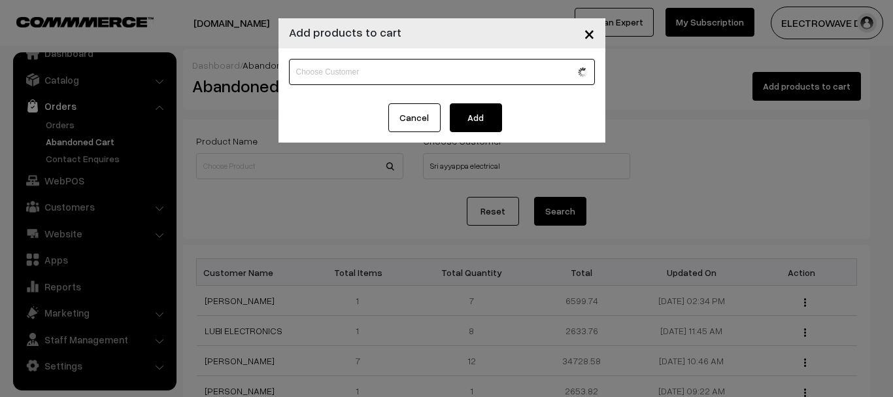
click at [388, 73] on input at bounding box center [442, 72] width 306 height 26
paste input "Sri ayyappa electrical"
drag, startPoint x: 392, startPoint y: 72, endPoint x: 181, endPoint y: 73, distance: 211.2
click at [181, 73] on div "× Add products to cart Sri ayyappa electrical Cancel Add" at bounding box center [446, 198] width 893 height 397
paste input "9994858294"
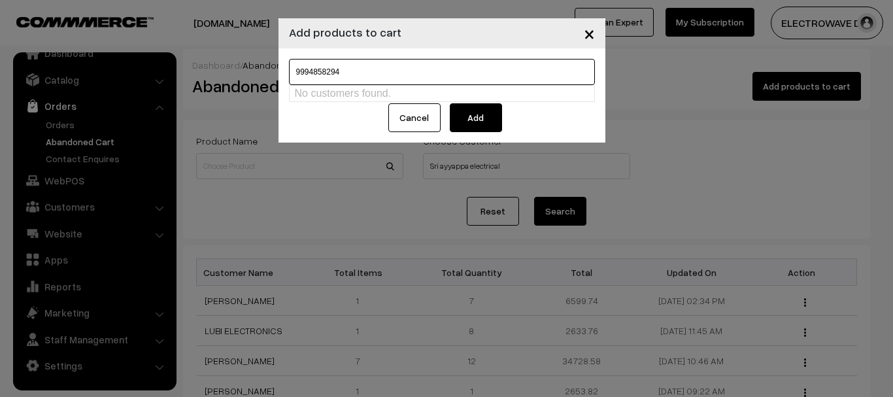
type input "9994858294"
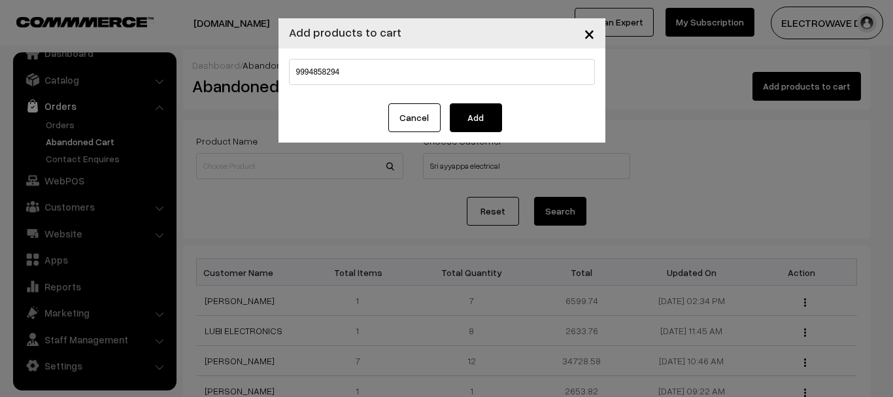
drag, startPoint x: 409, startPoint y: 116, endPoint x: 400, endPoint y: 120, distance: 10.8
click at [381, 137] on div "Cancel Add" at bounding box center [442, 122] width 327 height 39
click at [414, 114] on button "Cancel" at bounding box center [414, 117] width 52 height 29
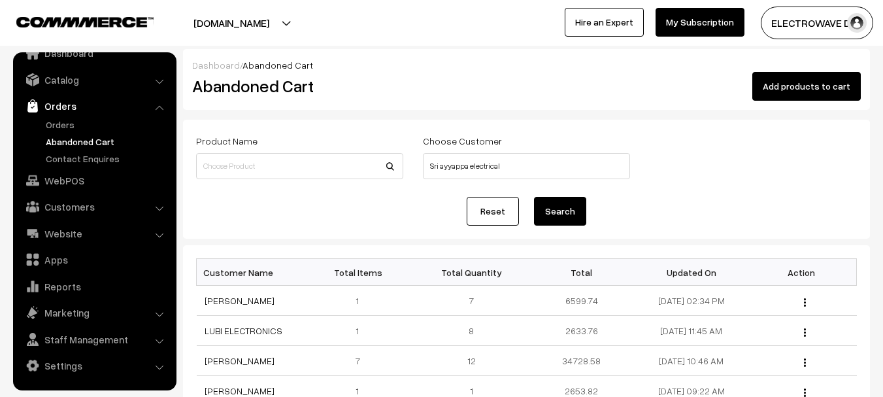
click at [800, 87] on button "Add products to cart" at bounding box center [807, 86] width 109 height 29
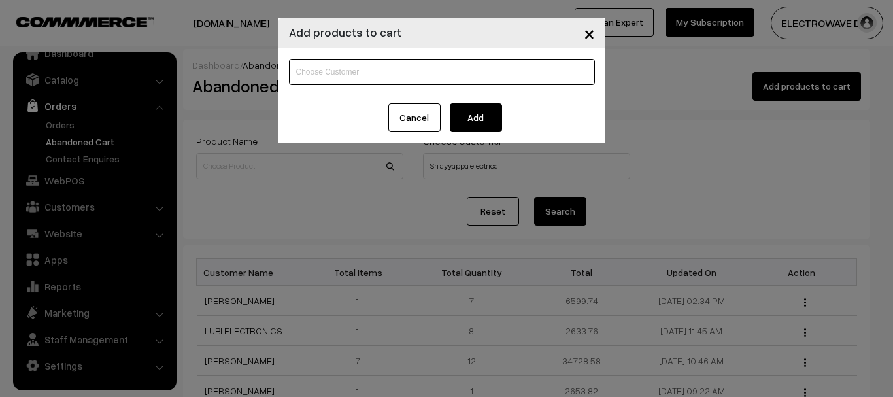
click at [409, 78] on input at bounding box center [442, 72] width 306 height 26
paste input "[PERSON_NAME] electrical works [PERSON_NAME] electrical works"
type input "[PERSON_NAME] electrical works [PERSON_NAME] electrical works"
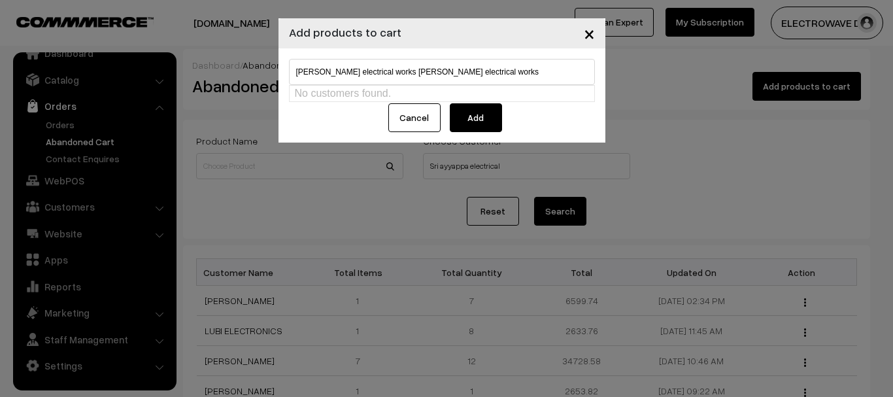
click at [415, 111] on button "Cancel" at bounding box center [414, 117] width 52 height 29
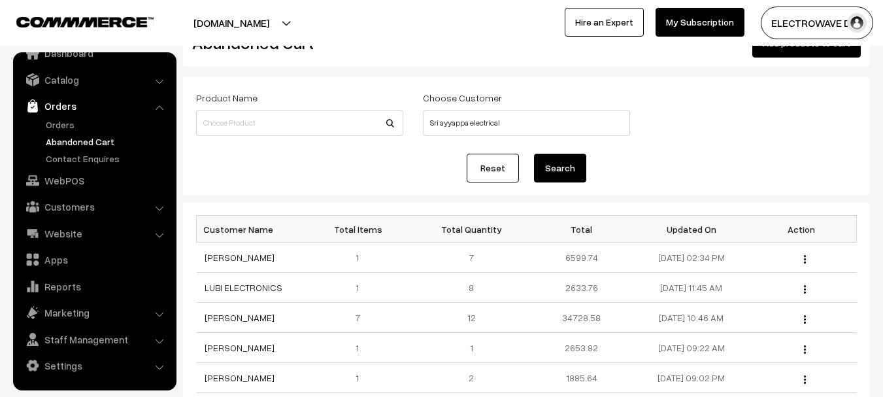
scroll to position [65, 0]
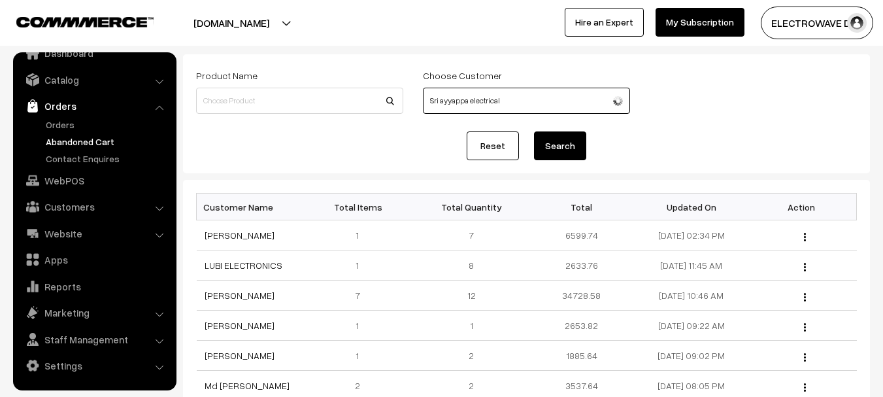
drag, startPoint x: 520, startPoint y: 105, endPoint x: 320, endPoint y: 127, distance: 200.6
click at [320, 127] on form "Product Name Choose Customer Sri ayyappa electrical Reset Search" at bounding box center [526, 113] width 687 height 119
paste input "works Sri ayyappa electrical works"
type input "Srinivasa Rao Pallapu"
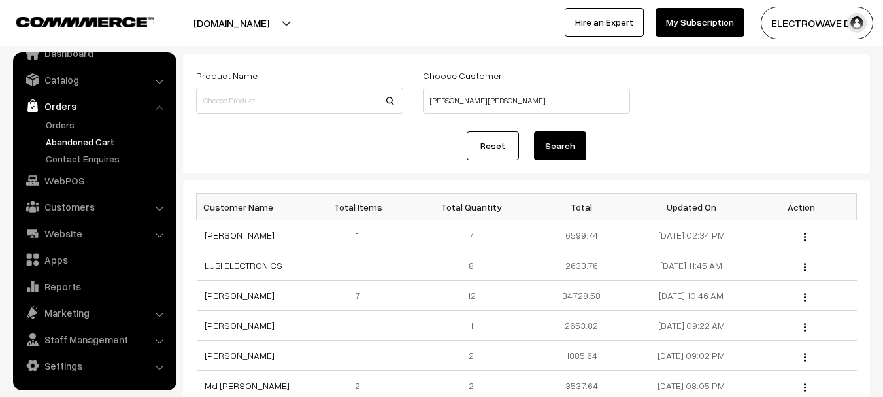
click at [556, 151] on button "Search" at bounding box center [560, 145] width 52 height 29
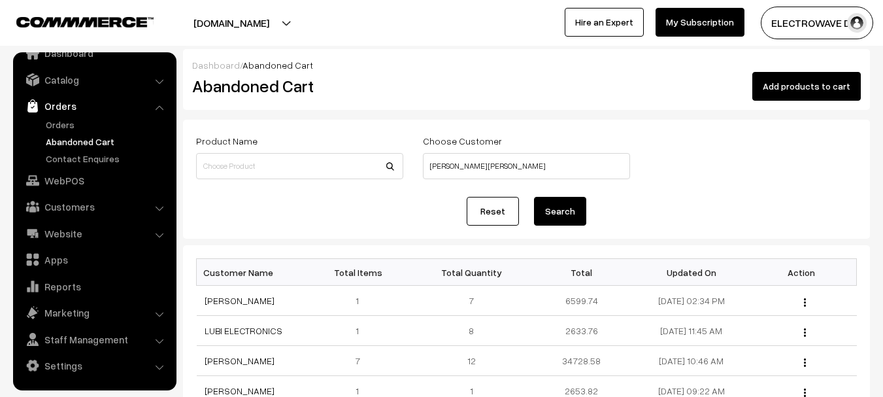
click at [830, 84] on button "Add products to cart" at bounding box center [807, 86] width 109 height 29
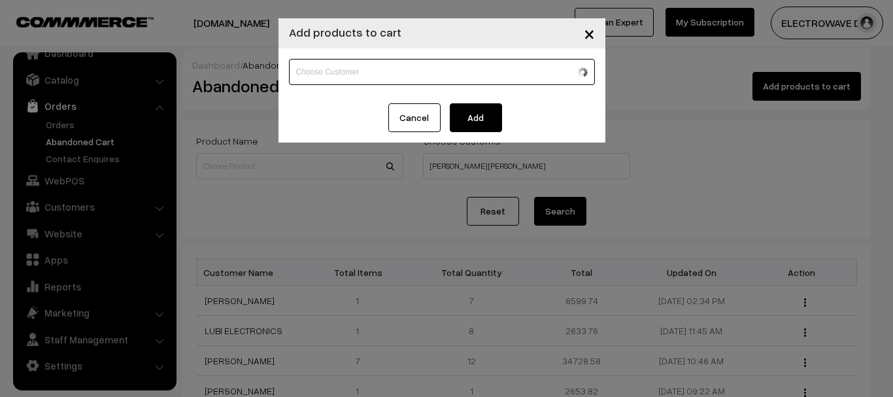
click at [413, 75] on input at bounding box center [442, 72] width 306 height 26
paste input "[PHONE_NUMBER]"
type input "[PHONE_NUMBER]"
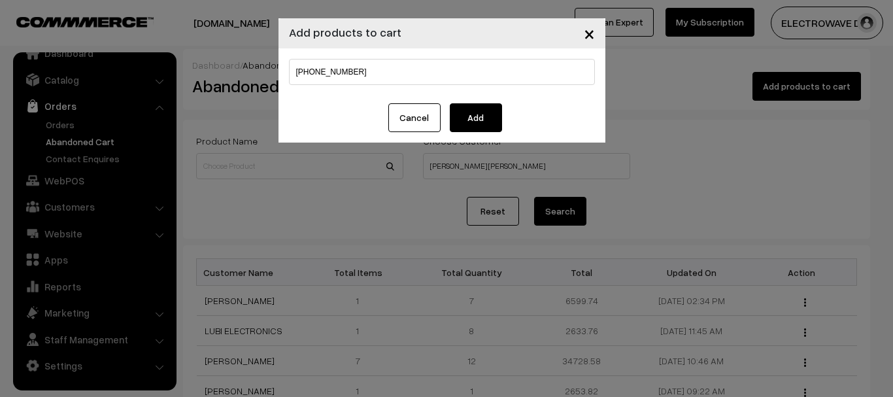
click at [429, 118] on button "Cancel" at bounding box center [414, 117] width 52 height 29
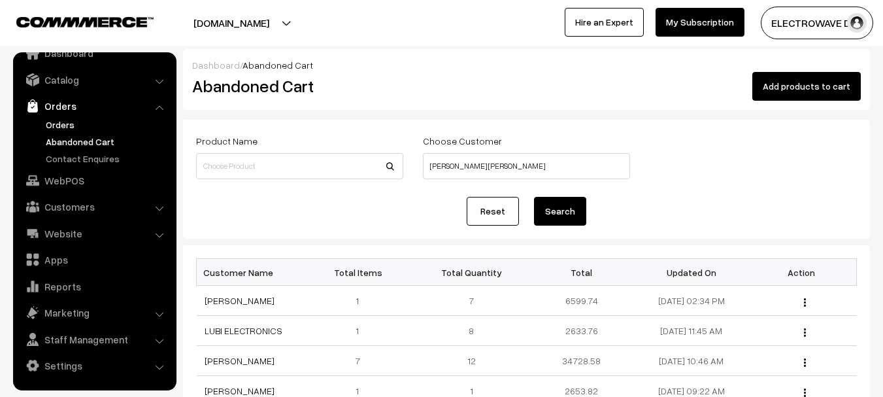
click at [60, 122] on link "Orders" at bounding box center [107, 125] width 129 height 14
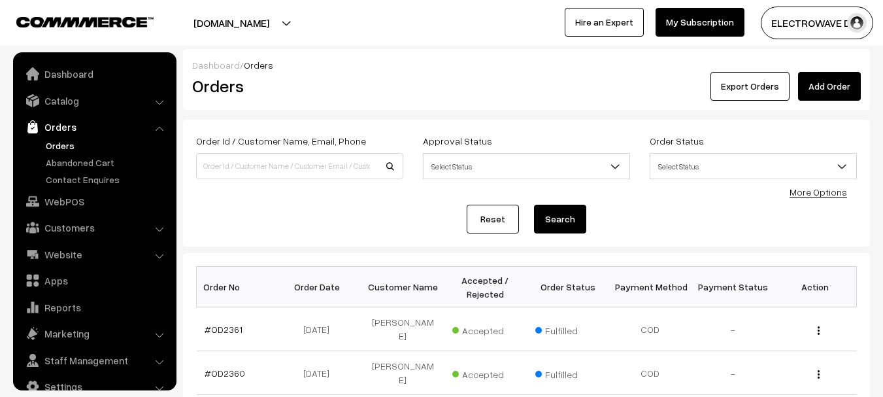
scroll to position [21, 0]
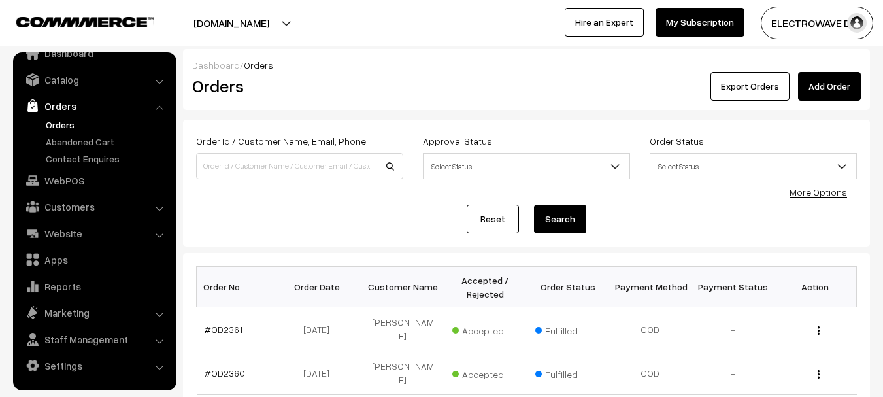
click at [851, 77] on link "Add Order" at bounding box center [829, 86] width 63 height 29
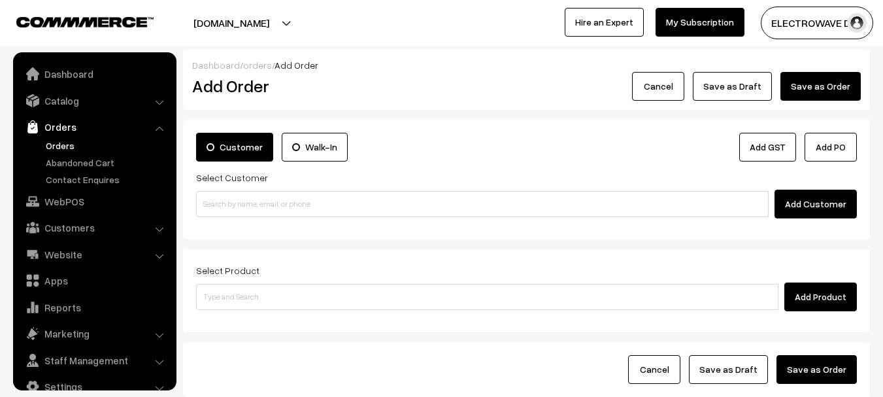
scroll to position [21, 0]
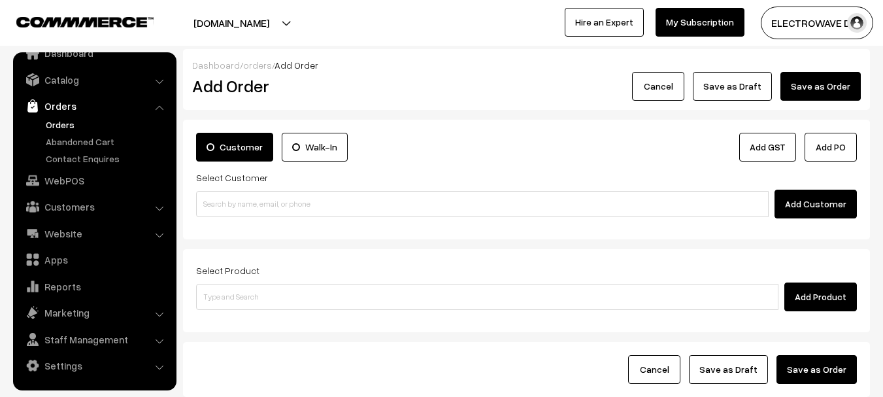
drag, startPoint x: 809, startPoint y: 204, endPoint x: 648, endPoint y: 224, distance: 162.1
click at [692, 224] on div "Customer Walk-In Add GST Add PO Select Customer Add Customer" at bounding box center [526, 180] width 687 height 120
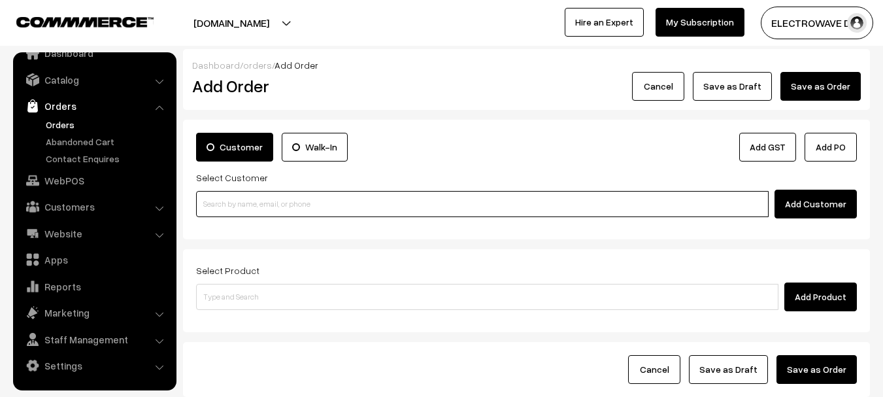
click at [558, 213] on input at bounding box center [482, 204] width 573 height 26
paste input "[PHONE_NUMBER]"
type input "[PHONE_NUMBER]"
paste input "[PERSON_NAME] electrical works [PERSON_NAME] electrical works"
type input "[PERSON_NAME] electrical works [PERSON_NAME] electrical works"
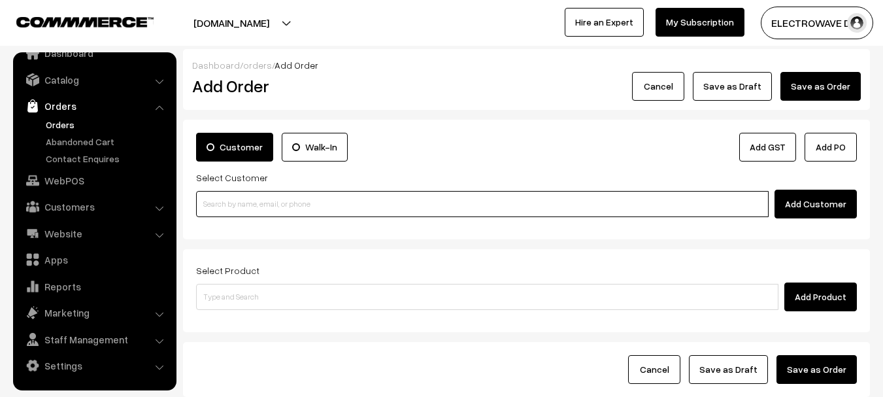
paste input "[PERSON_NAME]"
type input "[PERSON_NAME]"
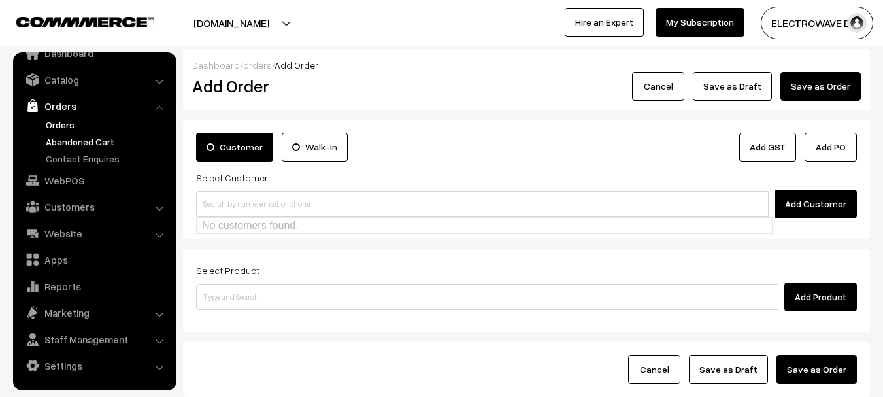
click at [90, 135] on link "Abandoned Cart" at bounding box center [107, 142] width 129 height 14
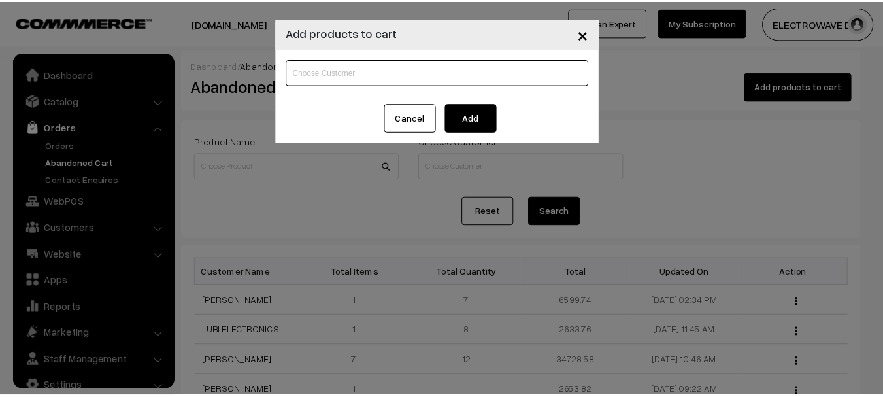
scroll to position [21, 0]
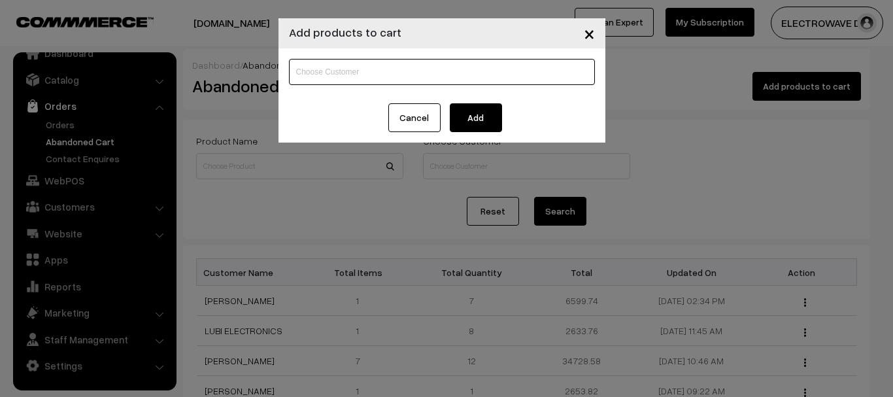
click at [435, 73] on input at bounding box center [442, 72] width 306 height 26
paste input "[PERSON_NAME]"
paste input "[EMAIL_ADDRESS][DOMAIN_NAME]"
drag, startPoint x: 318, startPoint y: 78, endPoint x: 201, endPoint y: 78, distance: 116.4
click at [201, 78] on div "× Add products to cart [EMAIL_ADDRESS][DOMAIN_NAME] Cancel Add" at bounding box center [446, 198] width 893 height 397
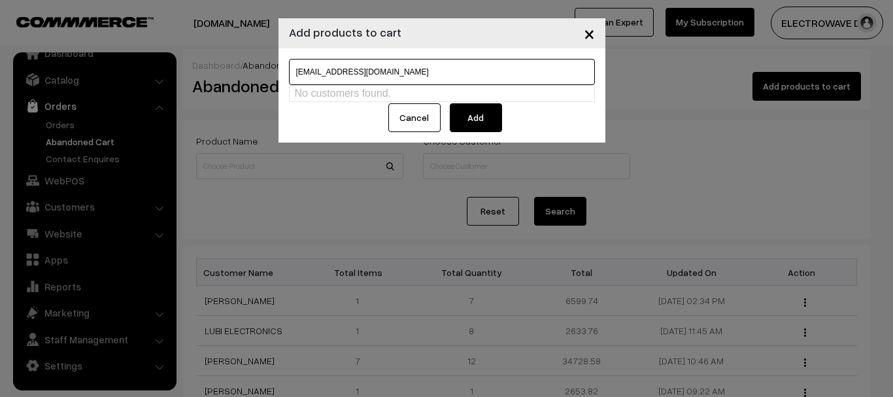
type input "[EMAIL_ADDRESS][DOMAIN_NAME]"
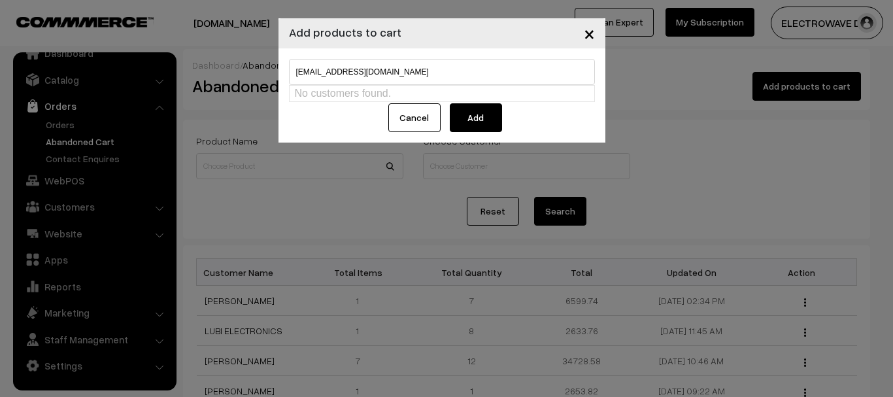
click at [460, 115] on button "Add" at bounding box center [476, 117] width 52 height 29
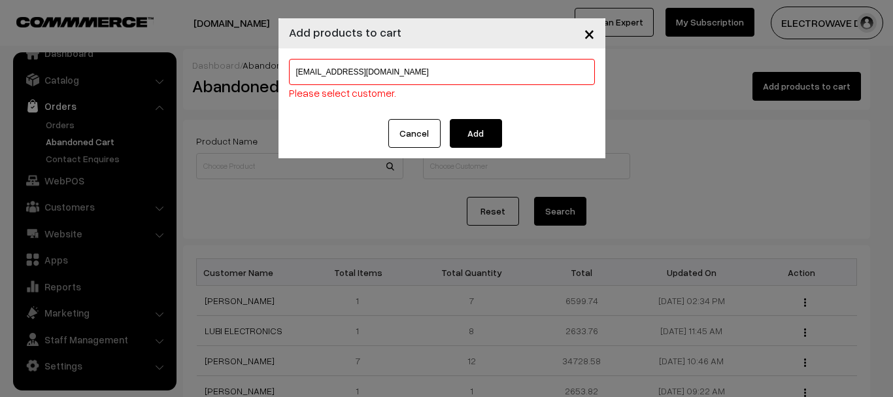
click at [413, 66] on input "[EMAIL_ADDRESS][DOMAIN_NAME]" at bounding box center [442, 72] width 306 height 26
click at [413, 120] on button "Cancel" at bounding box center [414, 133] width 52 height 29
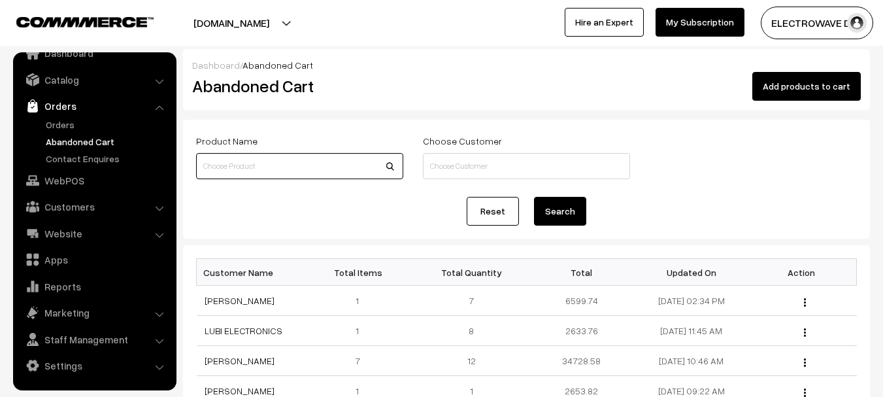
click at [307, 167] on input at bounding box center [299, 166] width 207 height 26
click at [469, 152] on div "Choose Customer" at bounding box center [526, 156] width 207 height 46
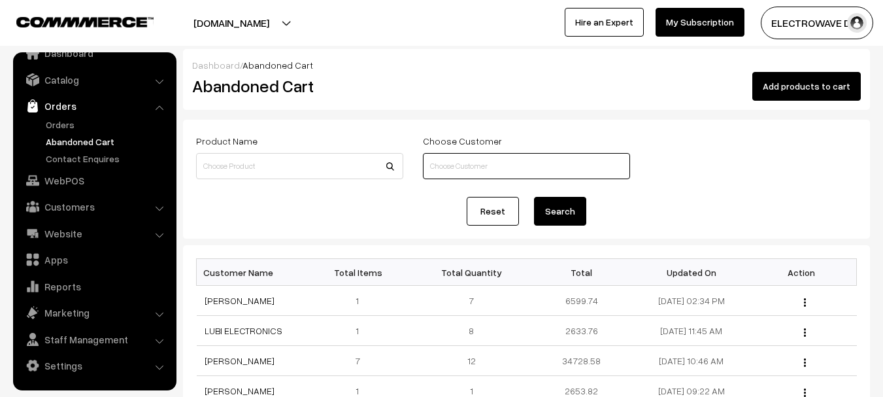
click at [470, 163] on input at bounding box center [526, 166] width 207 height 26
paste input "ayyappa.service@gmail.com"
type input "ayyappa.service@gmail.com"
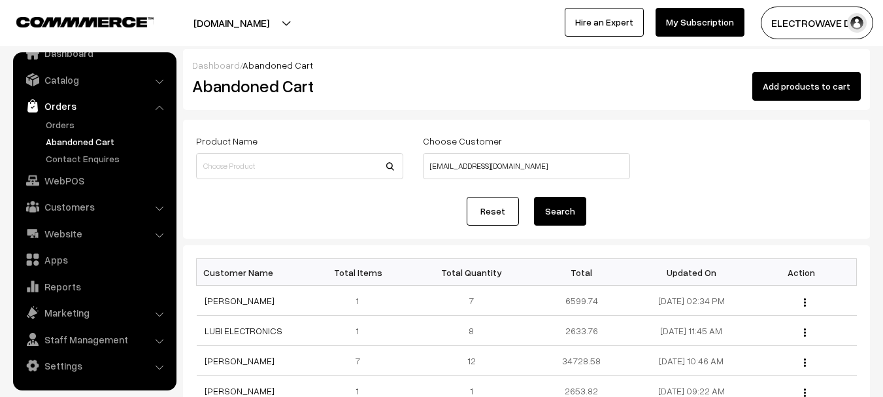
click at [496, 202] on link "Reset" at bounding box center [493, 211] width 52 height 29
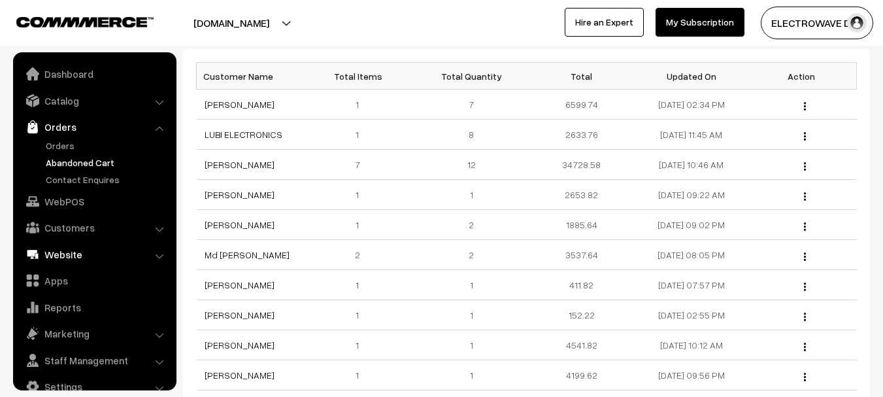
scroll to position [21, 0]
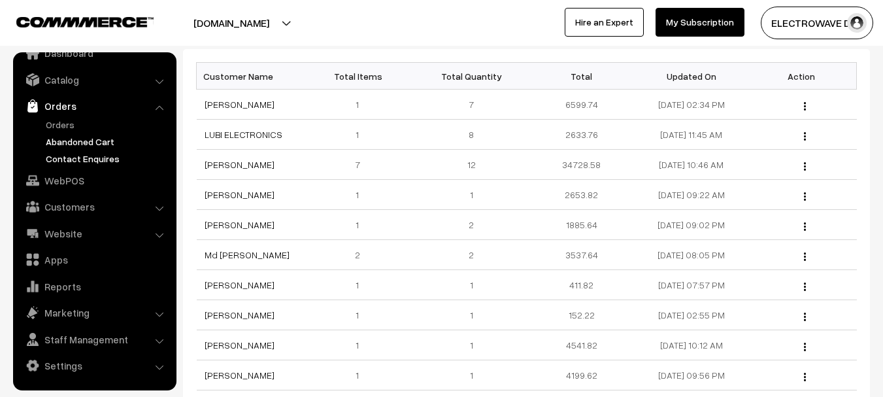
click at [89, 165] on link "Contact Enquires" at bounding box center [107, 159] width 129 height 14
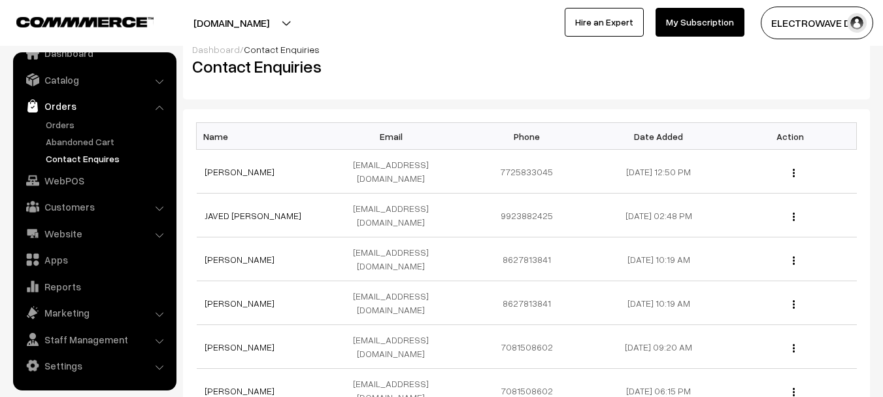
scroll to position [247, 0]
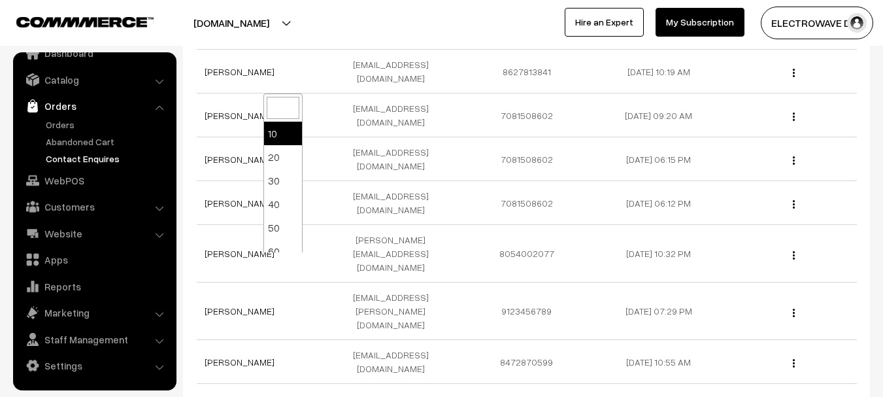
select select "100"
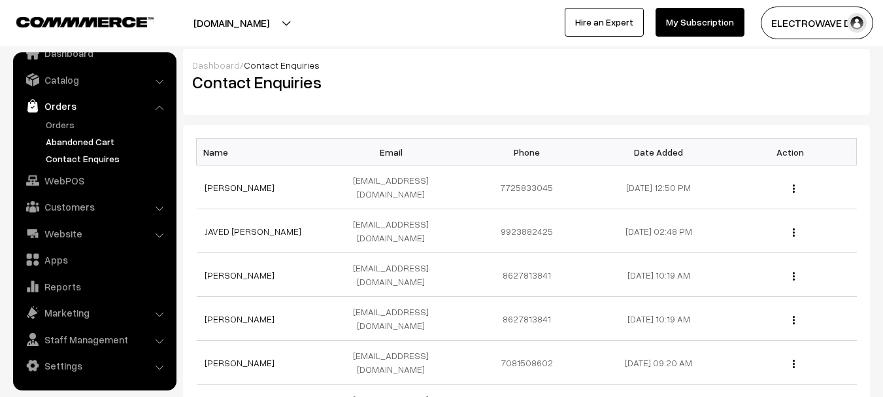
click at [63, 138] on link "Abandoned Cart" at bounding box center [107, 142] width 129 height 14
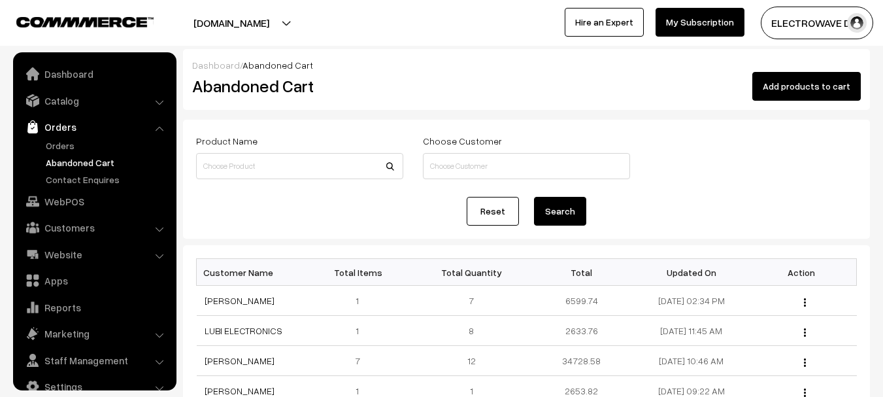
scroll to position [21, 0]
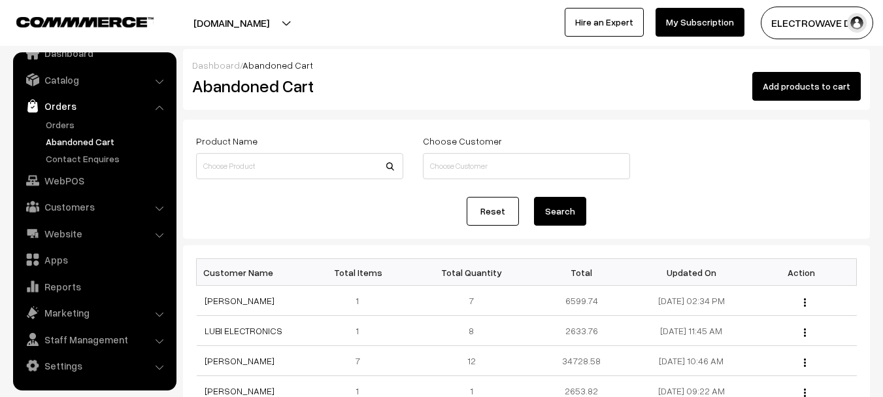
drag, startPoint x: 836, startPoint y: 91, endPoint x: 774, endPoint y: 118, distance: 67.1
click at [827, 118] on div "Dashboard / Abandoned Cart Abandoned Cart Add products to cart Product Name Cho…" at bounding box center [526, 357] width 687 height 617
click at [65, 122] on link "Orders" at bounding box center [107, 125] width 129 height 14
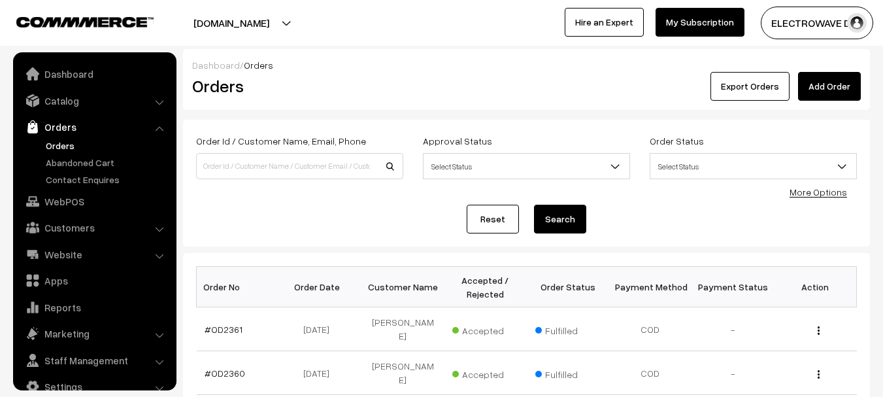
scroll to position [21, 0]
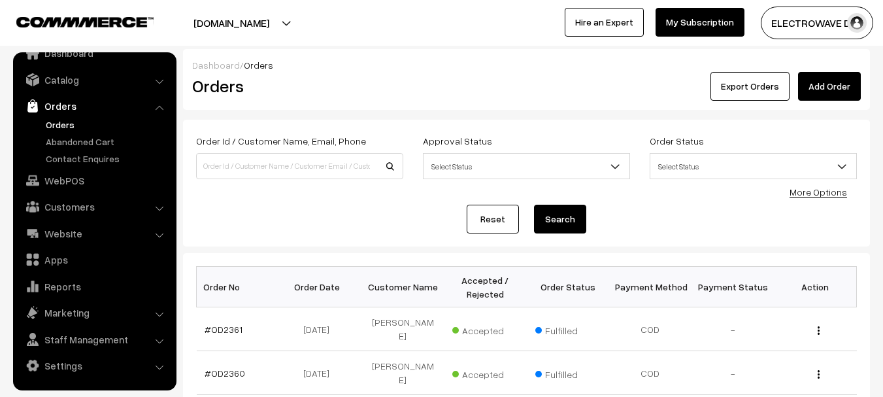
click at [843, 94] on link "Add Order" at bounding box center [829, 86] width 63 height 29
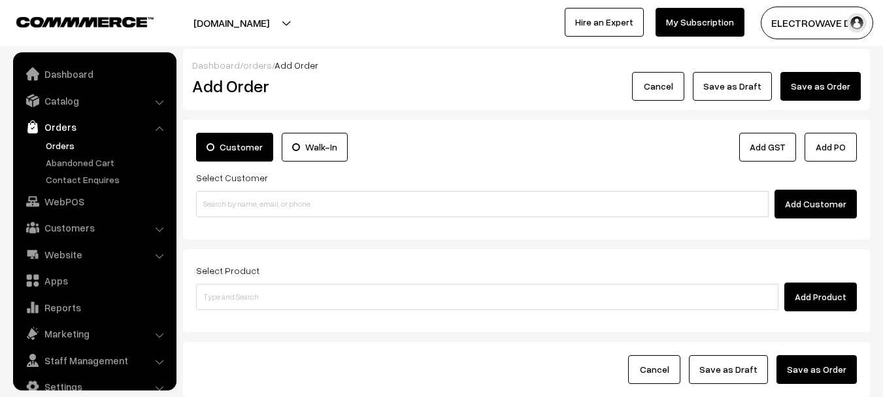
scroll to position [21, 0]
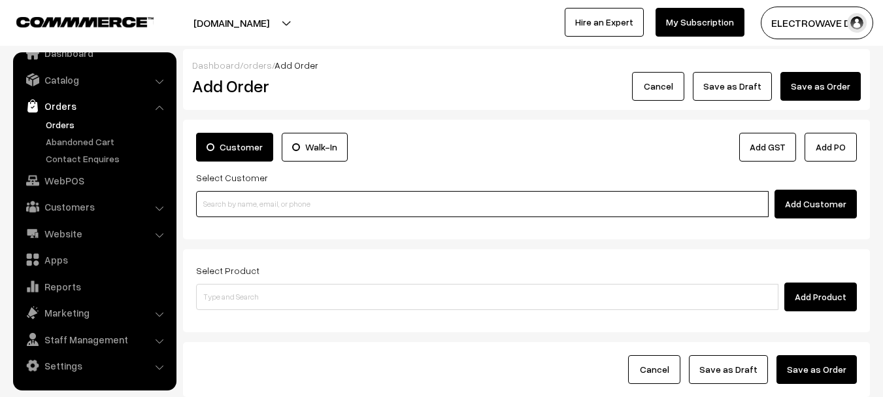
click at [277, 206] on input at bounding box center [482, 204] width 573 height 26
click at [720, 204] on input at bounding box center [482, 204] width 573 height 26
paste input "[PERSON_NAME]"
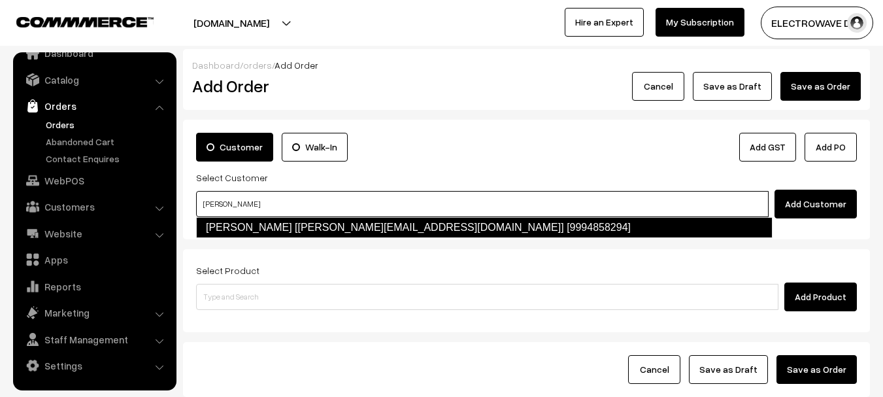
click at [529, 227] on link "[PERSON_NAME] [[PERSON_NAME][EMAIL_ADDRESS][DOMAIN_NAME]] [9994858294]" at bounding box center [484, 227] width 577 height 21
type input "[PERSON_NAME]"
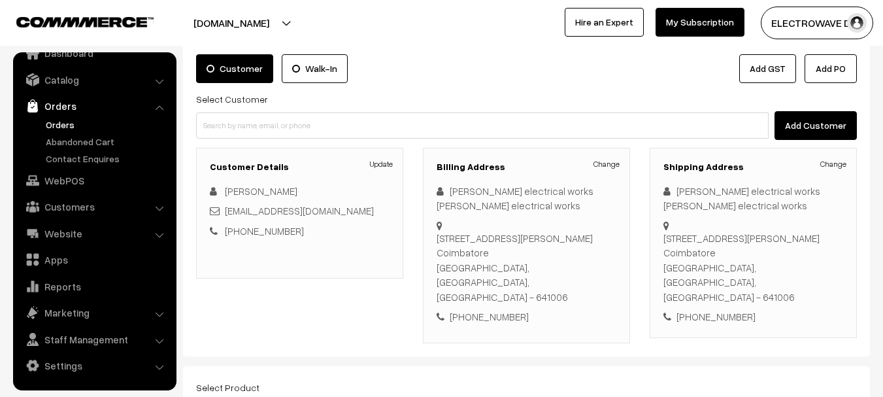
scroll to position [261, 0]
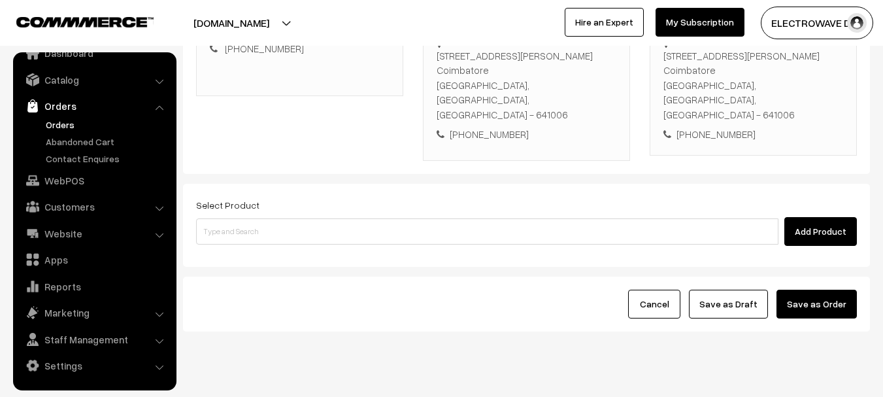
click at [654, 218] on div "Select Product Add Product" at bounding box center [526, 225] width 687 height 83
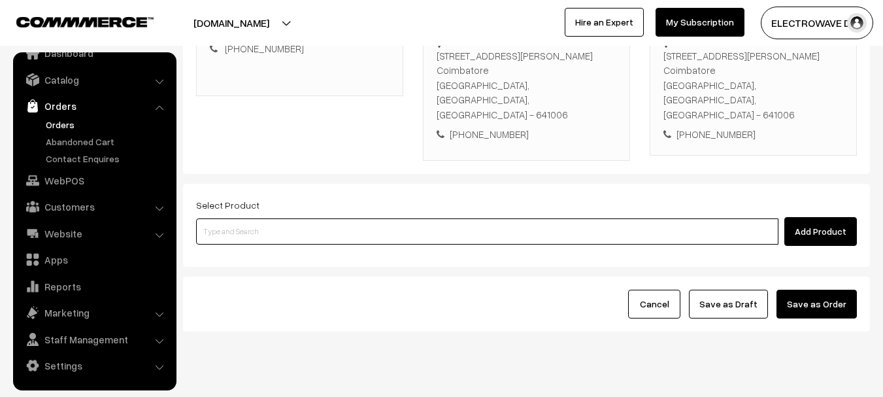
click at [649, 218] on input at bounding box center [487, 231] width 583 height 26
paste input "Gold-AP55 2x50W Audio Music Player with Bluetooth 5.0, USB, SD Card Slot, AUX &…"
type input "Gold-AP55 2x50W Audio Music Player with Bluetooth 5.0, USB, SD Card Slot, AUX &…"
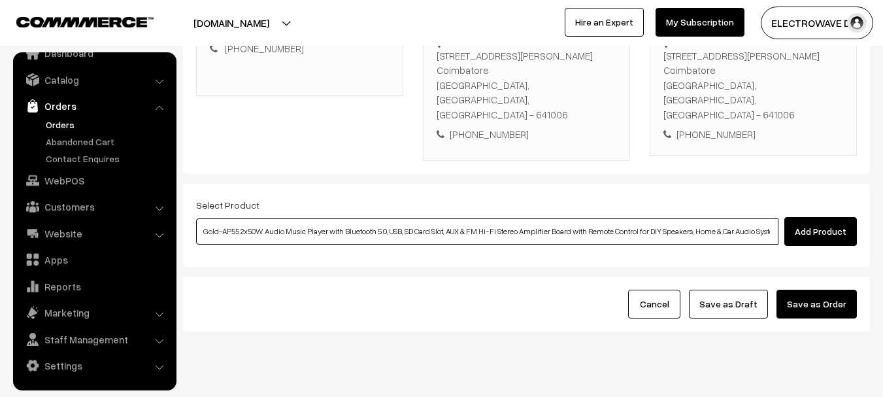
scroll to position [0, 18]
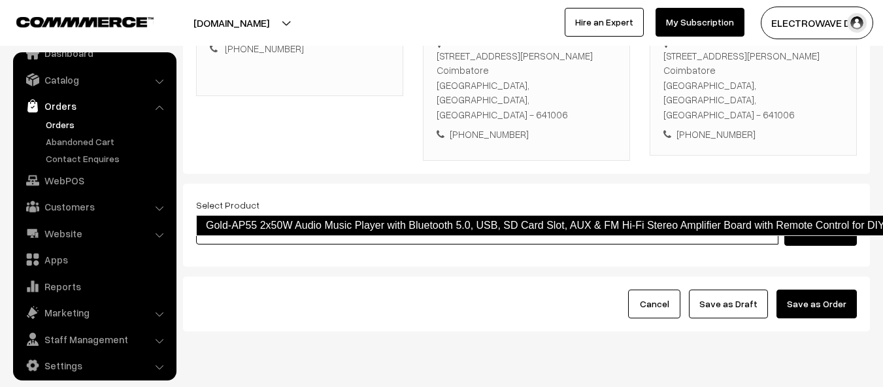
click at [378, 229] on link "Gold-AP55 2x50W Audio Music Player with Bluetooth 5.0, USB, SD Card Slot, AUX &…" at bounding box center [637, 225] width 883 height 21
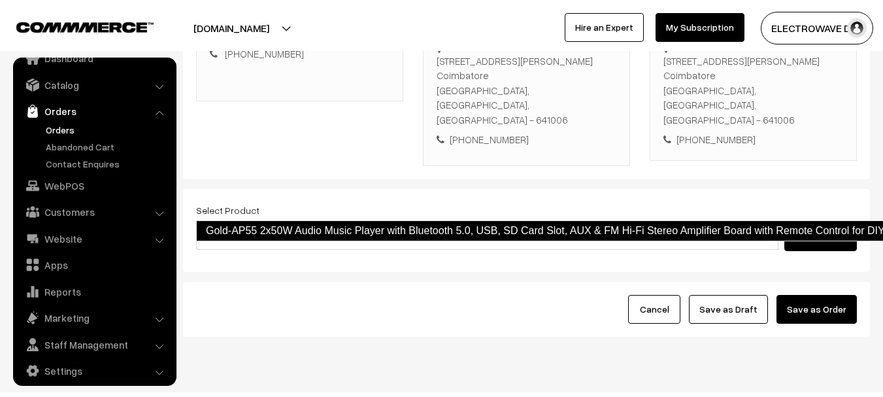
scroll to position [0, 0]
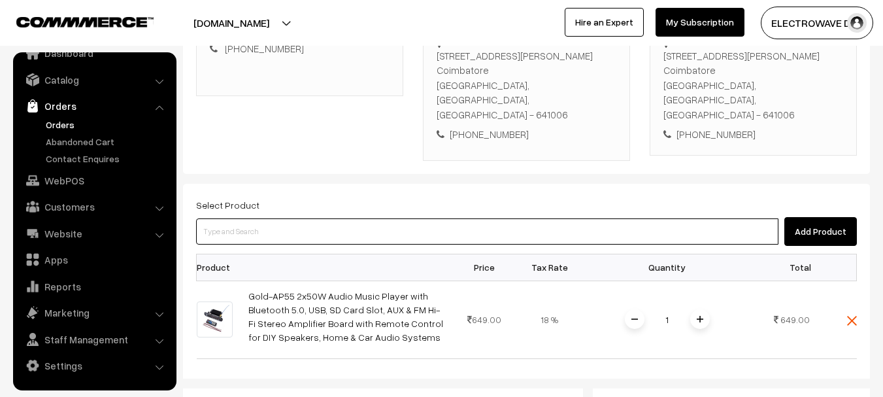
click at [347, 218] on input at bounding box center [487, 231] width 583 height 26
paste input "Subwoofer Amplifier Board Bluetooth 5.0 TDA7498E 2 * 160W 2.0 Channel High Powe…"
type input "Subwoofer Amplifier Board Bluetooth 5.0 TDA7498E 2 * 160W 2.0 Channel High Powe…"
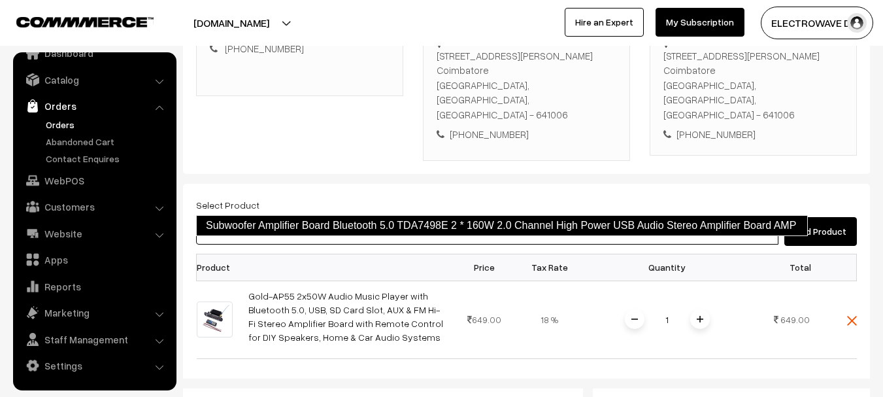
click at [528, 228] on link "Subwoofer Amplifier Board Bluetooth 5.0 TDA7498E 2 * 160W 2.0 Channel High Powe…" at bounding box center [502, 225] width 612 height 21
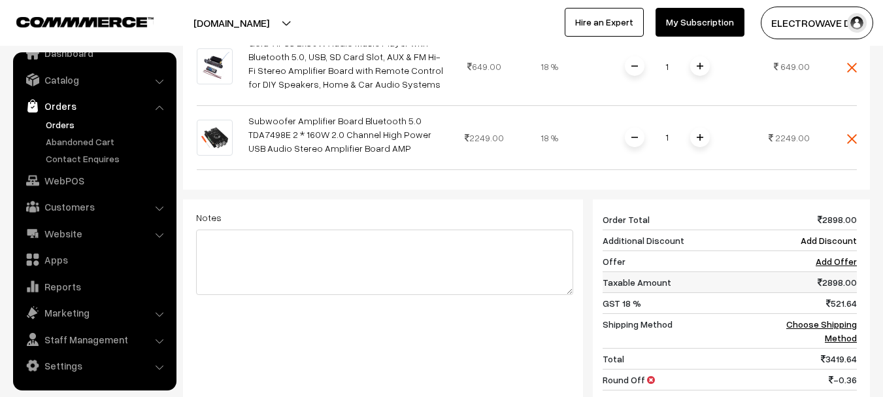
scroll to position [523, 0]
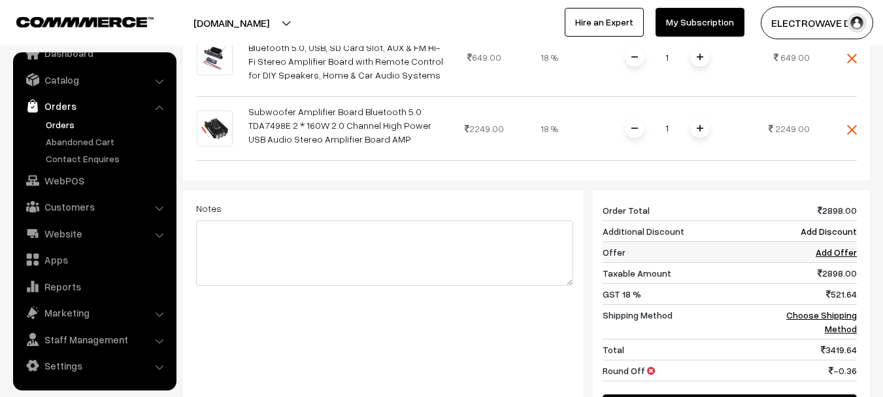
click at [828, 247] on link "Add Offer" at bounding box center [836, 252] width 41 height 11
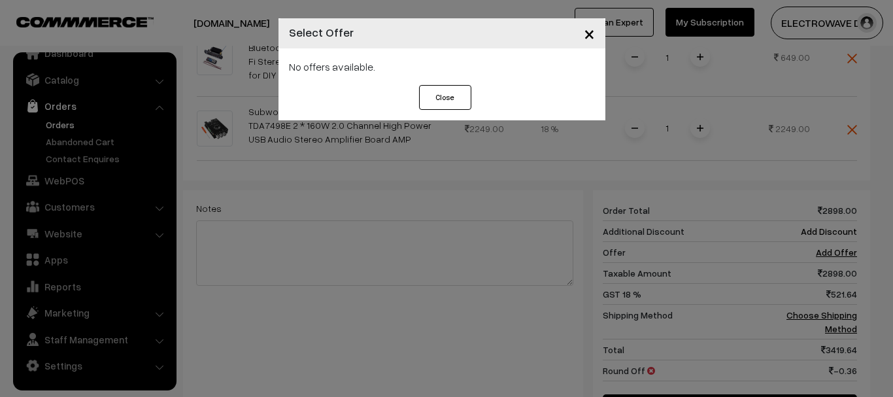
click at [437, 94] on button "Close" at bounding box center [445, 97] width 52 height 25
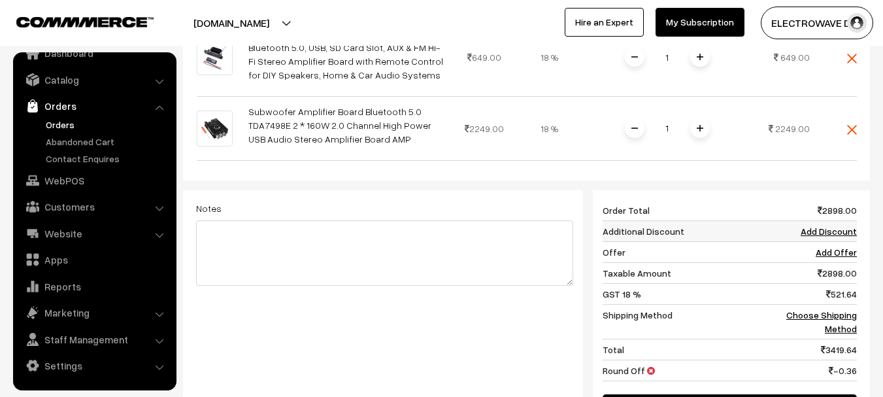
click at [845, 226] on link "Add Discount" at bounding box center [829, 231] width 56 height 11
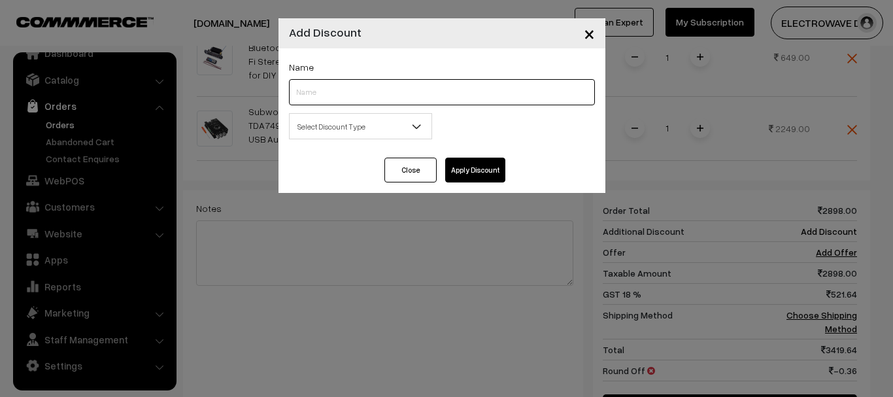
click at [390, 98] on input "text" at bounding box center [442, 92] width 306 height 26
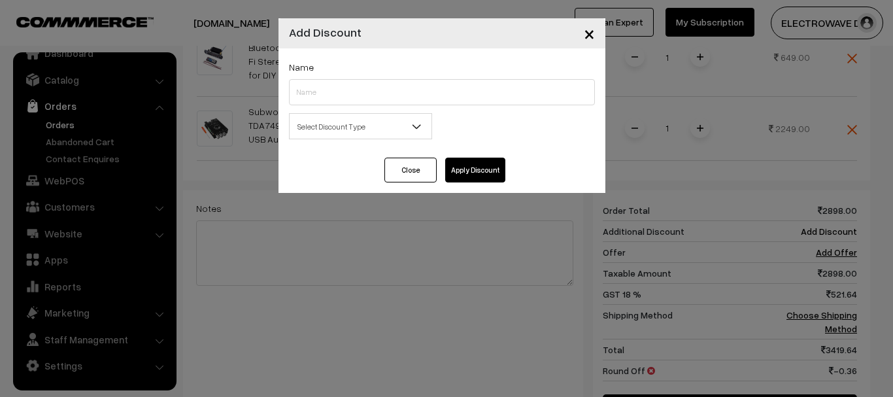
click at [324, 128] on span "Select Discount Type" at bounding box center [361, 126] width 142 height 23
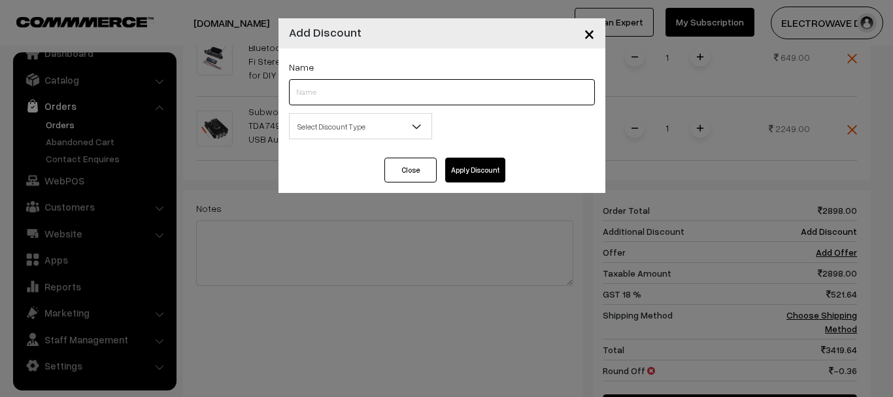
click at [377, 82] on input "text" at bounding box center [442, 92] width 306 height 26
type input "DP-GET-120"
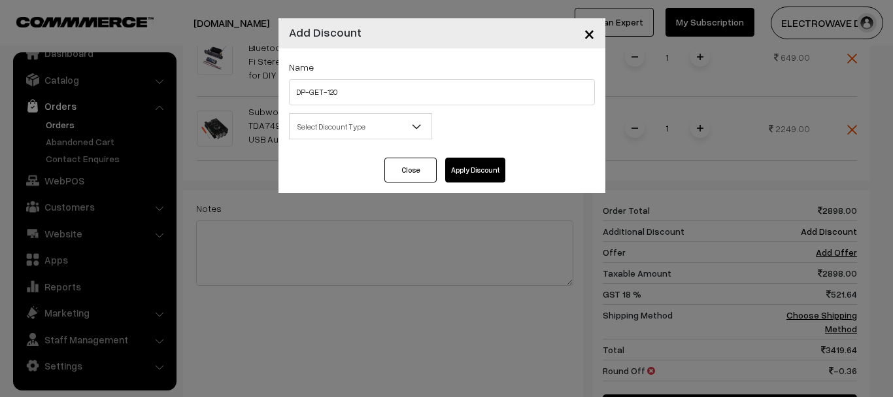
click at [470, 165] on button "Apply Discount" at bounding box center [475, 170] width 60 height 25
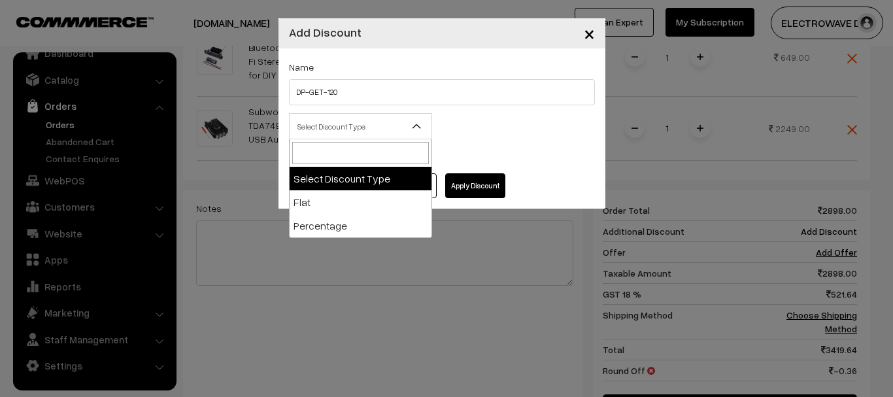
click at [353, 127] on span "Select Discount Type" at bounding box center [361, 126] width 142 height 23
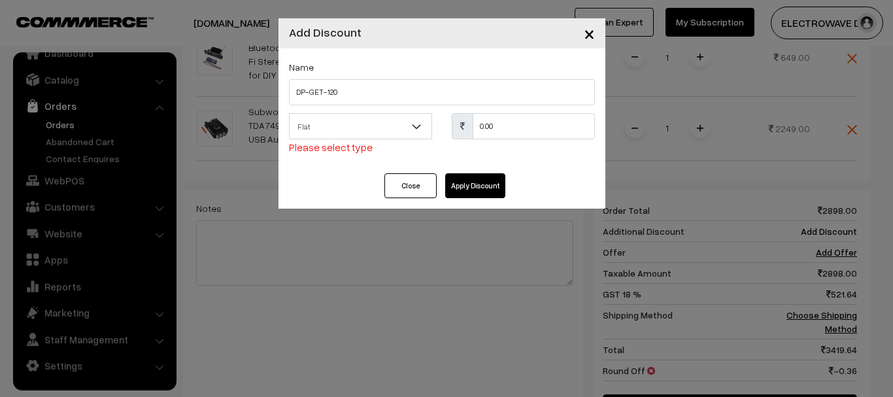
drag, startPoint x: 392, startPoint y: 127, endPoint x: 391, endPoint y: 134, distance: 7.3
click at [392, 128] on span "Flat" at bounding box center [361, 126] width 142 height 23
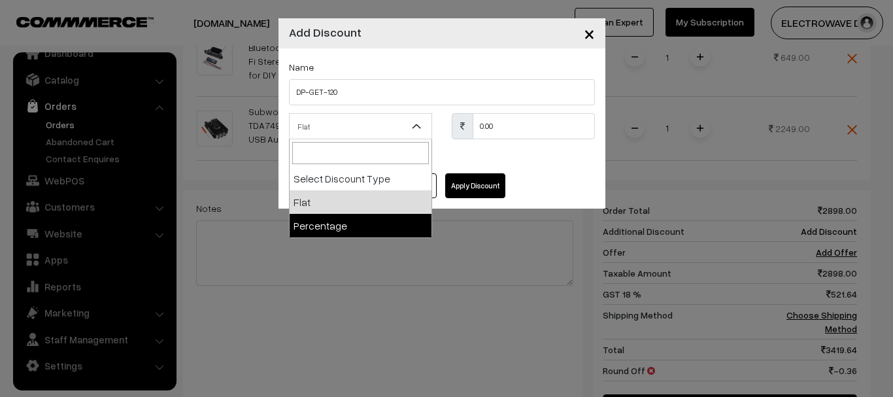
select select "percentage"
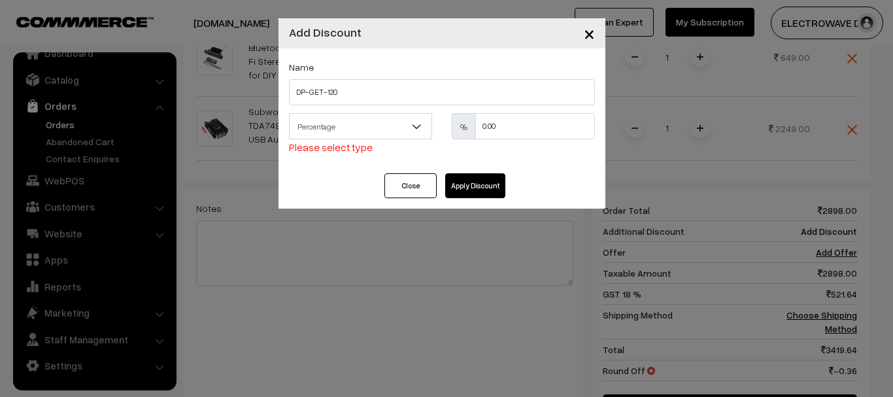
click at [543, 112] on div "Name DP-GET-120 Select Discount Type Flat Percentage Percentage Please select t…" at bounding box center [442, 110] width 327 height 125
drag, startPoint x: 489, startPoint y: 138, endPoint x: 460, endPoint y: 145, distance: 29.7
click at [460, 145] on div "% 0.00" at bounding box center [523, 134] width 163 height 42
type input "5"
click at [468, 188] on button "Apply Discount" at bounding box center [475, 185] width 60 height 25
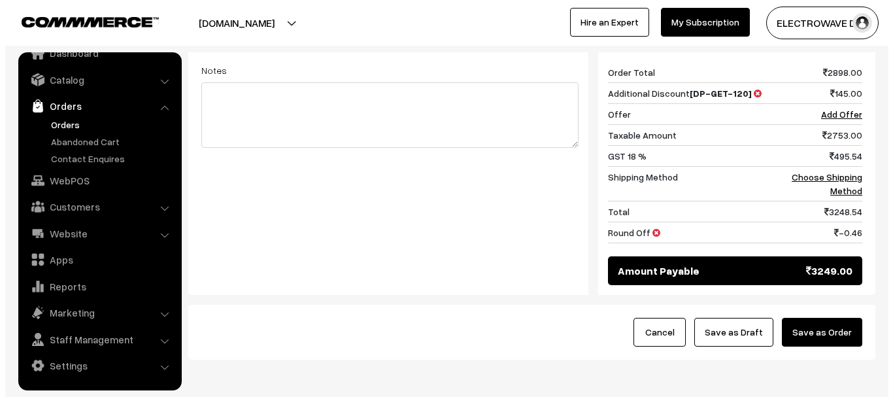
scroll to position [689, 0]
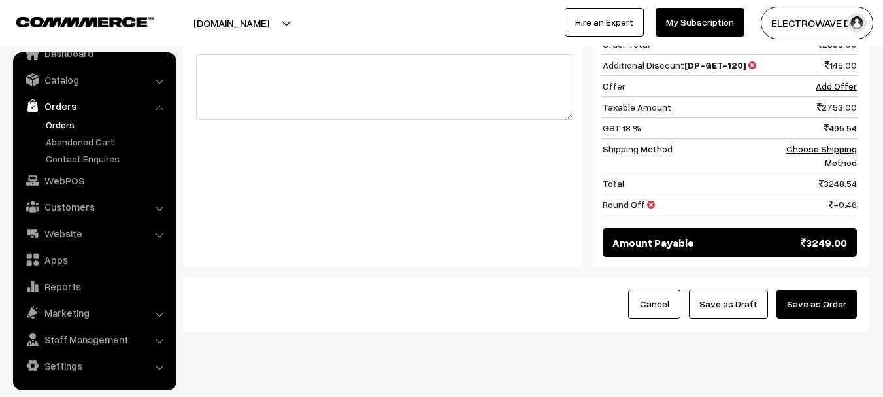
click at [817, 290] on button "Save as Order" at bounding box center [817, 304] width 80 height 29
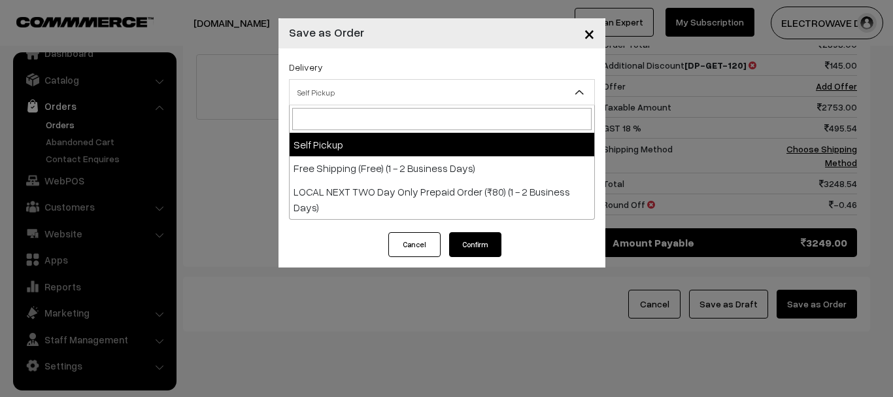
click at [350, 88] on span "Self Pickup" at bounding box center [442, 92] width 305 height 23
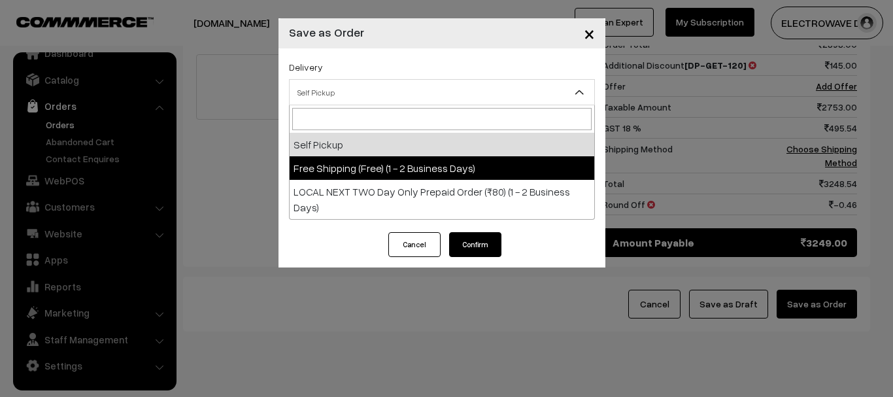
select select "FS1"
select select "3"
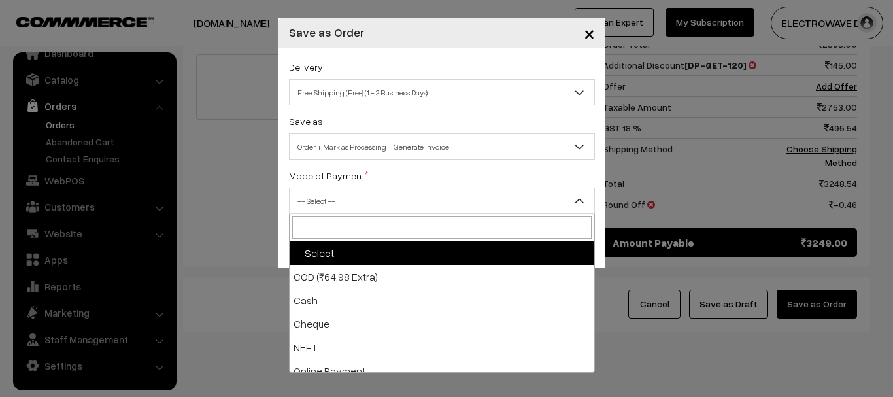
click at [385, 200] on span "-- Select --" at bounding box center [442, 201] width 305 height 23
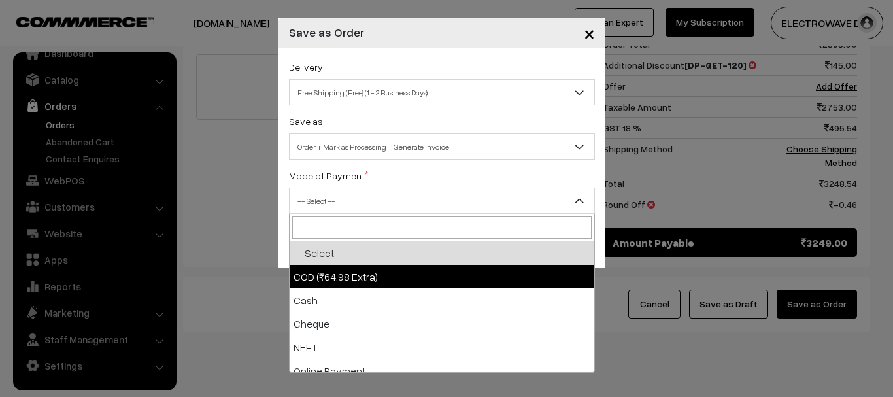
select select "1"
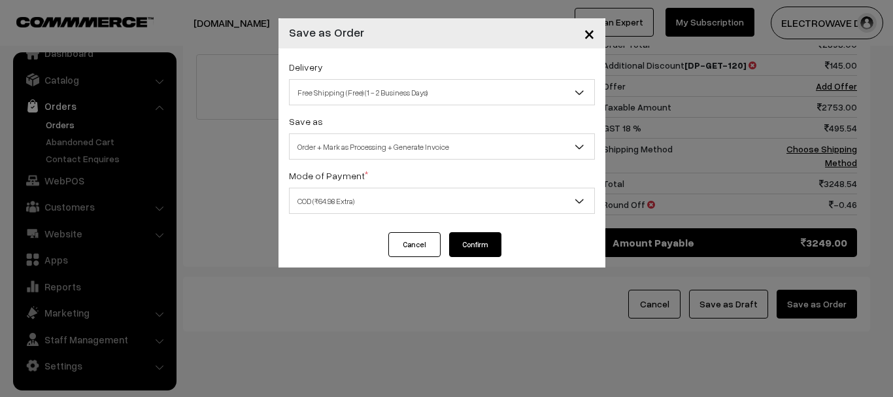
click at [483, 247] on button "Confirm" at bounding box center [475, 244] width 52 height 25
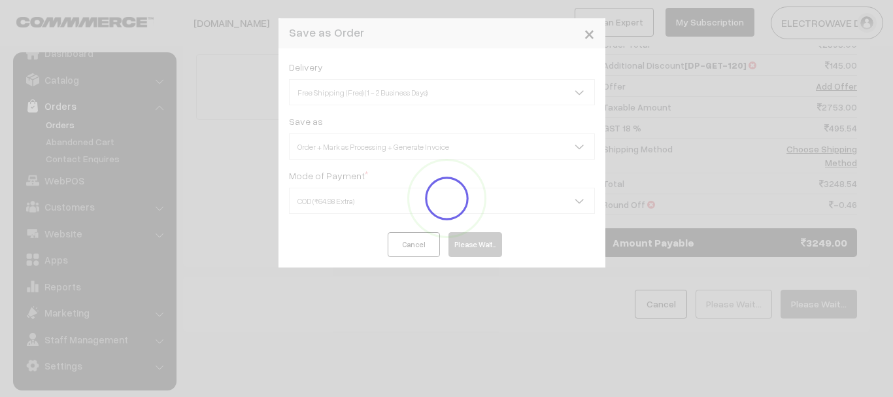
scroll to position [675, 0]
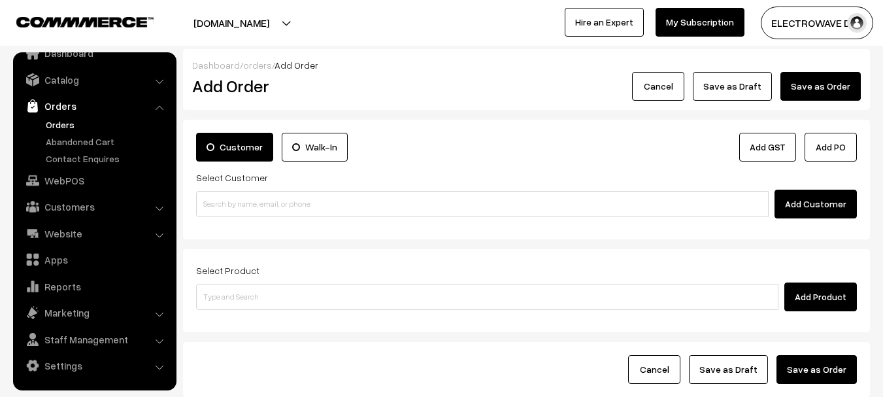
click link "Orders"
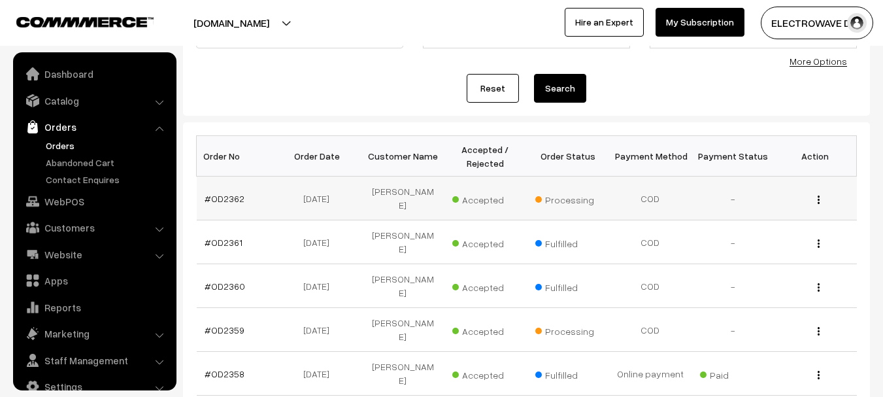
scroll to position [21, 0]
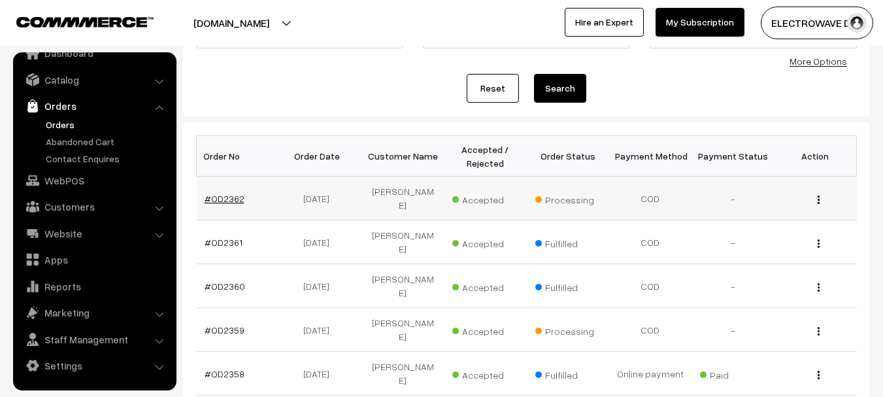
click at [233, 195] on link "#OD2362" at bounding box center [225, 198] width 40 height 11
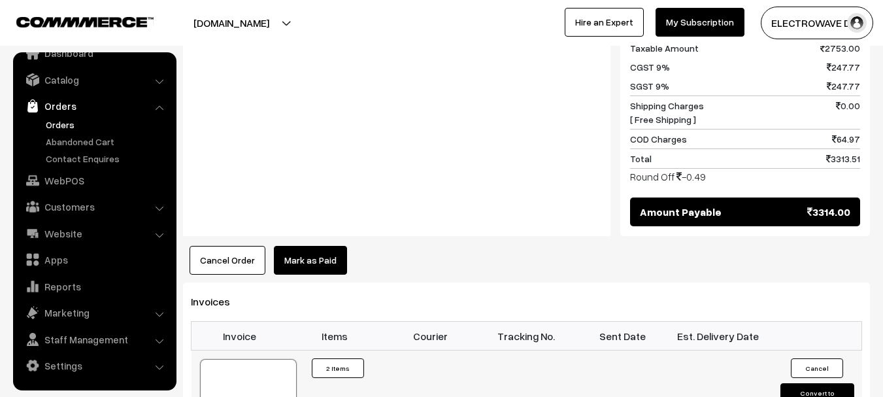
scroll to position [915, 0]
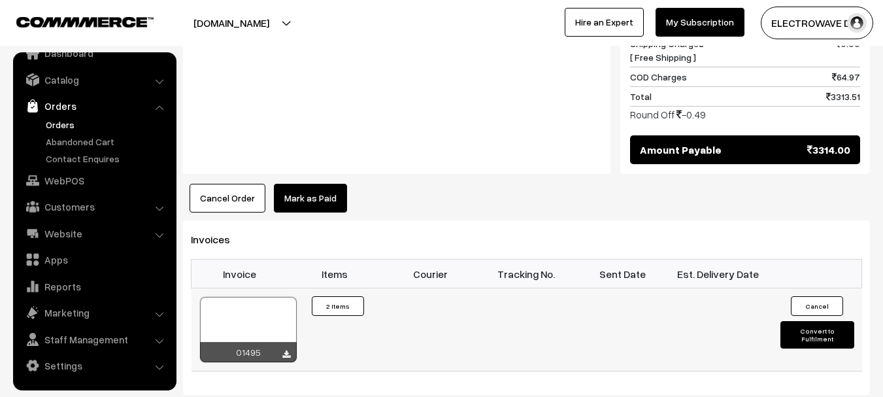
click at [813, 321] on button "Convert to Fulfilment" at bounding box center [818, 334] width 74 height 27
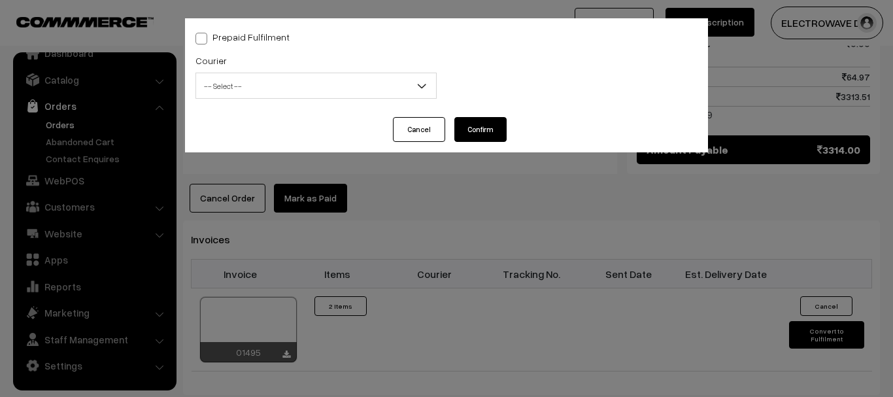
click at [415, 131] on button "Cancel" at bounding box center [419, 129] width 52 height 25
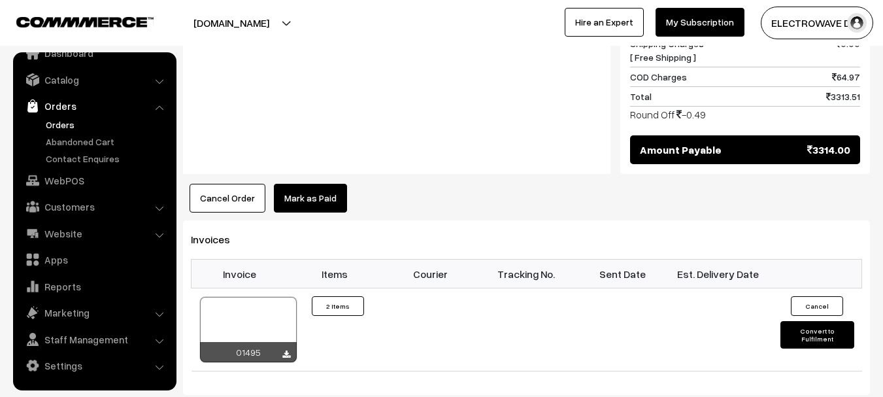
click at [69, 128] on link "Orders" at bounding box center [107, 125] width 129 height 14
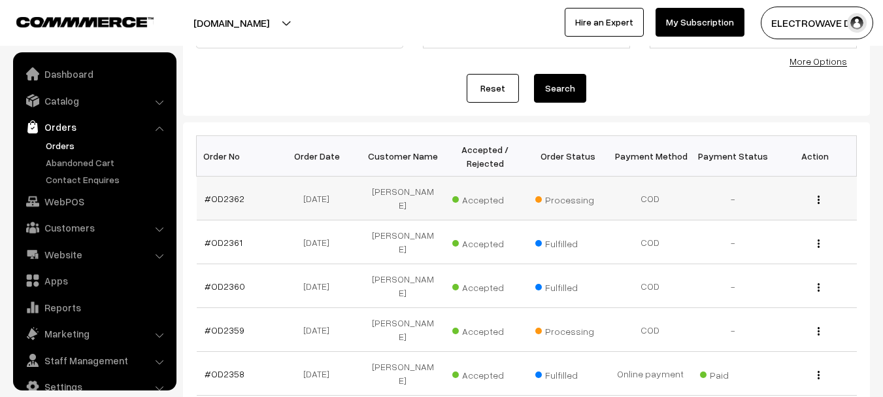
scroll to position [21, 0]
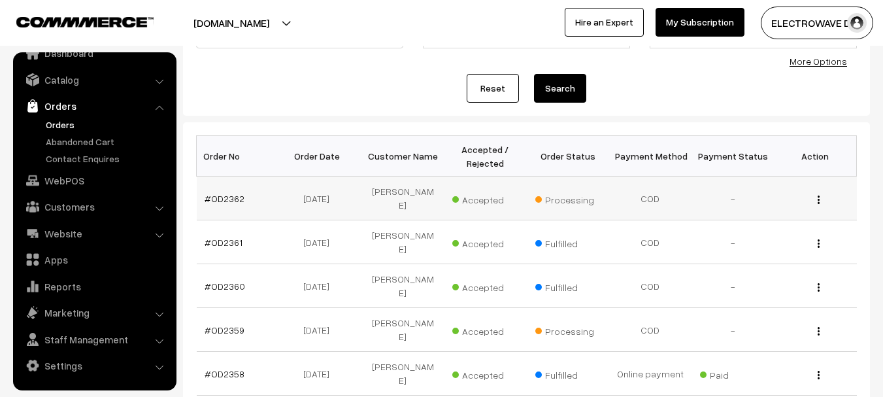
click at [815, 202] on div "View" at bounding box center [815, 199] width 67 height 14
click at [817, 204] on button "button" at bounding box center [818, 199] width 3 height 10
click at [226, 195] on link "#OD2362" at bounding box center [225, 198] width 40 height 11
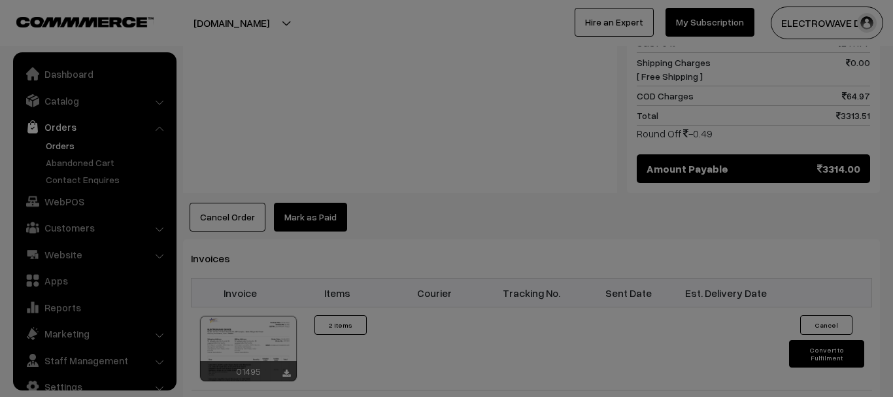
scroll to position [21, 0]
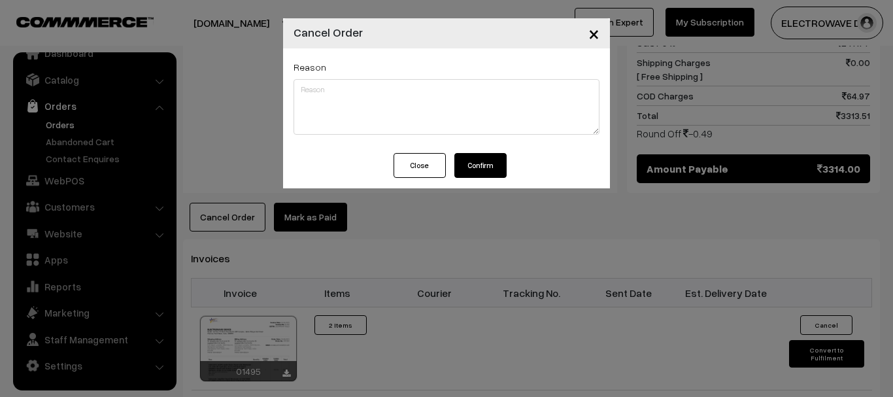
click at [483, 169] on button "Confirm" at bounding box center [480, 165] width 52 height 25
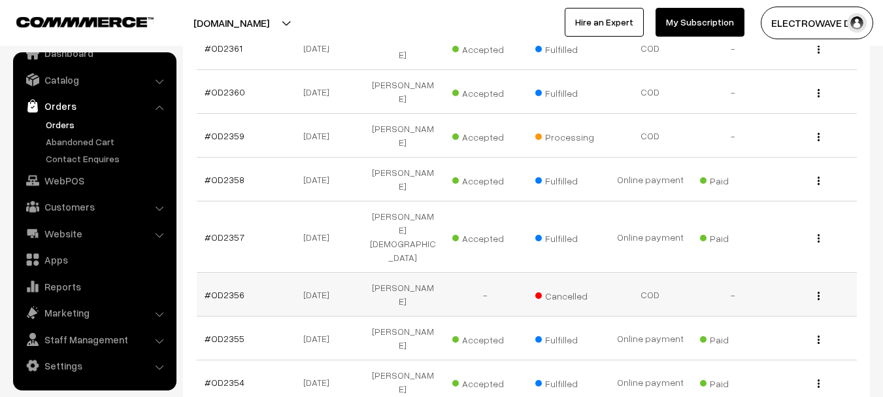
scroll to position [262, 0]
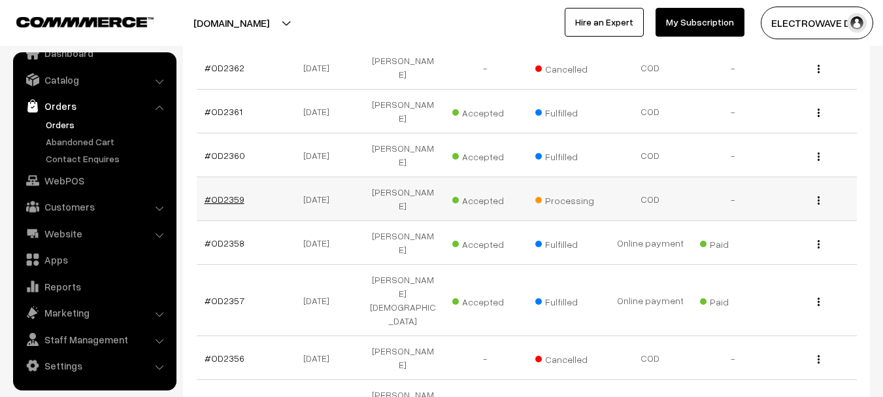
click at [225, 194] on link "#OD2359" at bounding box center [225, 199] width 40 height 11
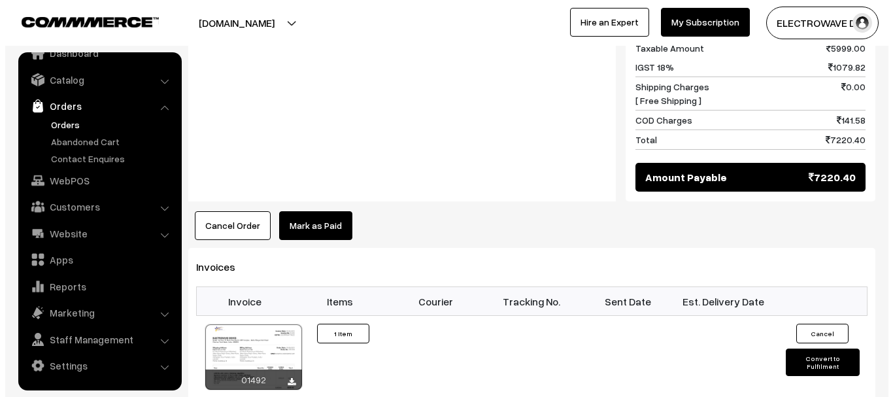
scroll to position [785, 0]
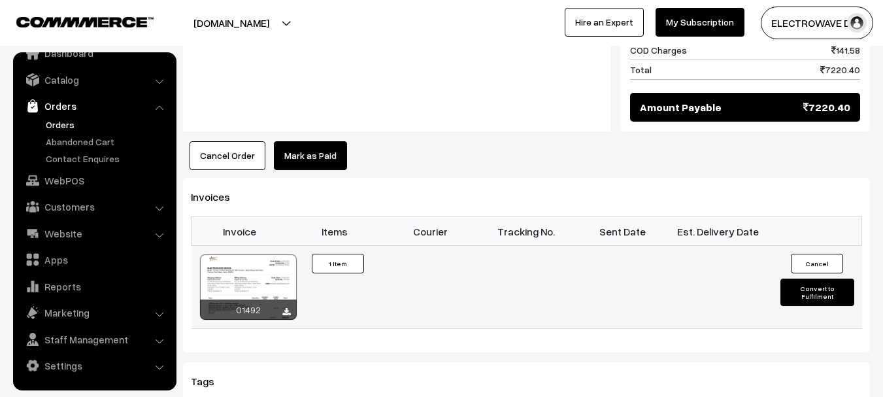
click at [806, 279] on button "Convert to Fulfilment" at bounding box center [818, 292] width 74 height 27
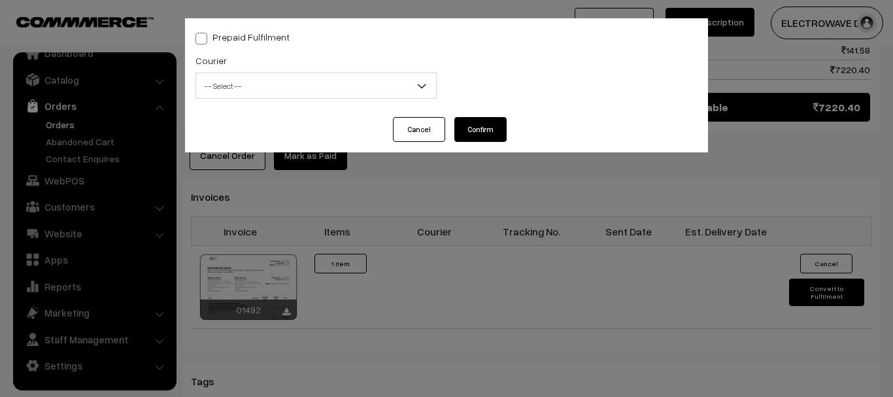
click at [257, 81] on span "-- Select --" at bounding box center [316, 86] width 240 height 23
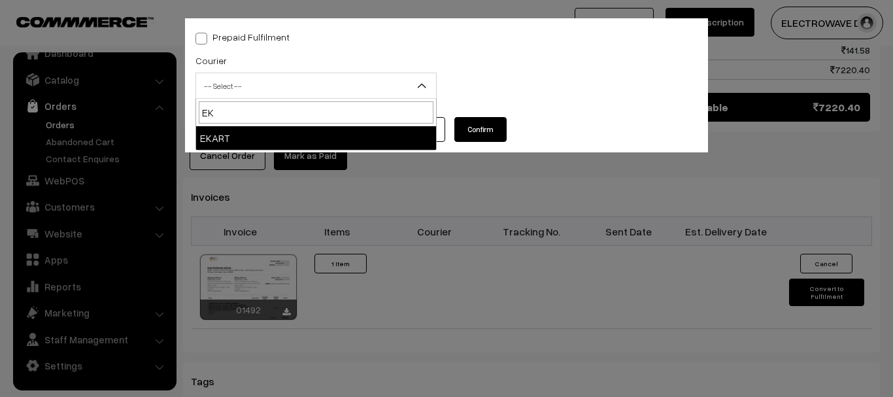
type input "EK"
select select "9"
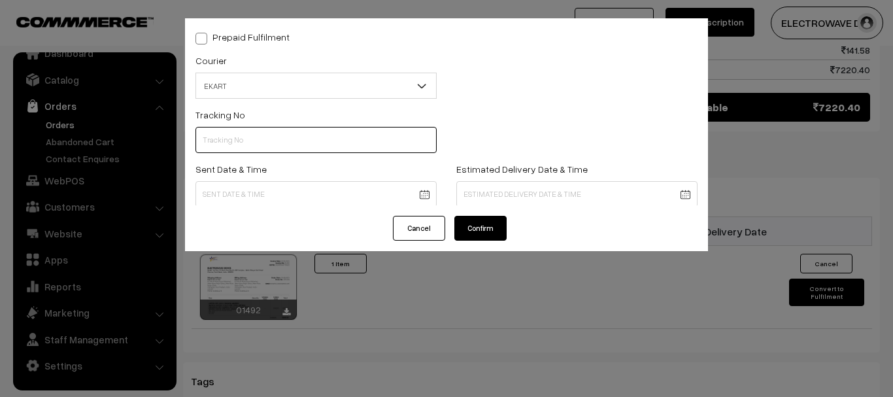
paste input "SBBC1002110182"
click at [267, 132] on input "SBBC1002110182" at bounding box center [316, 140] width 241 height 26
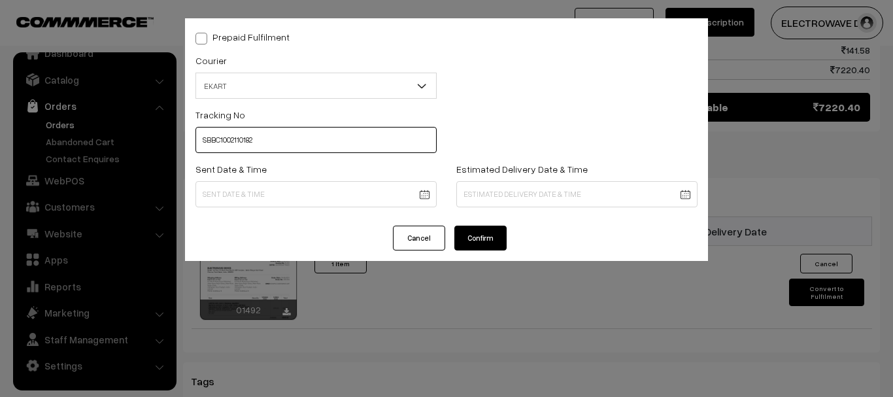
type input "SBBC1002110182"
click at [401, 208] on div "Sent Date & Time" at bounding box center [316, 188] width 261 height 54
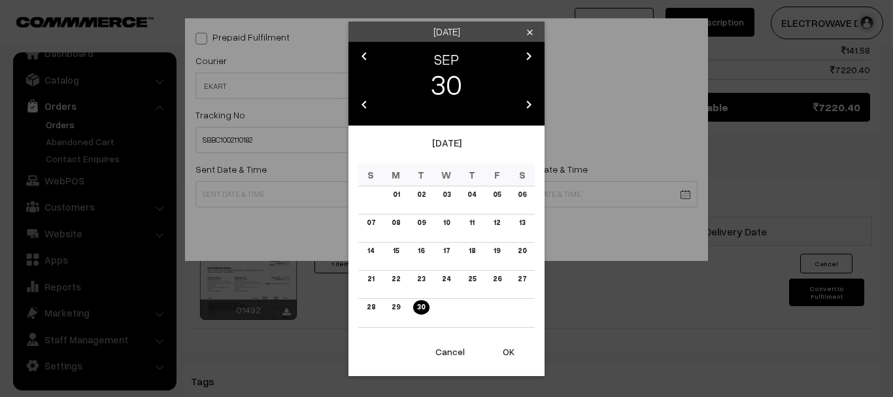
click at [498, 347] on button "OK" at bounding box center [509, 351] width 52 height 29
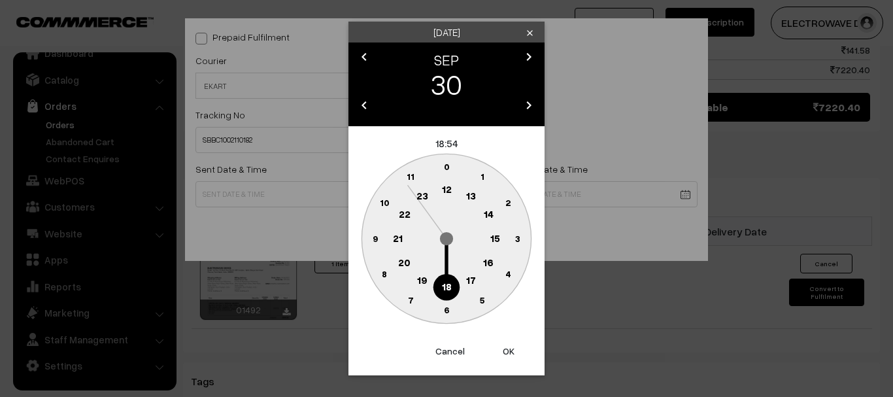
click at [498, 347] on button "OK" at bounding box center [509, 351] width 52 height 29
drag, startPoint x: 498, startPoint y: 347, endPoint x: 504, endPoint y: 323, distance: 24.3
click at [498, 346] on button "OK" at bounding box center [509, 351] width 52 height 29
type input "30-09-2025 18:54"
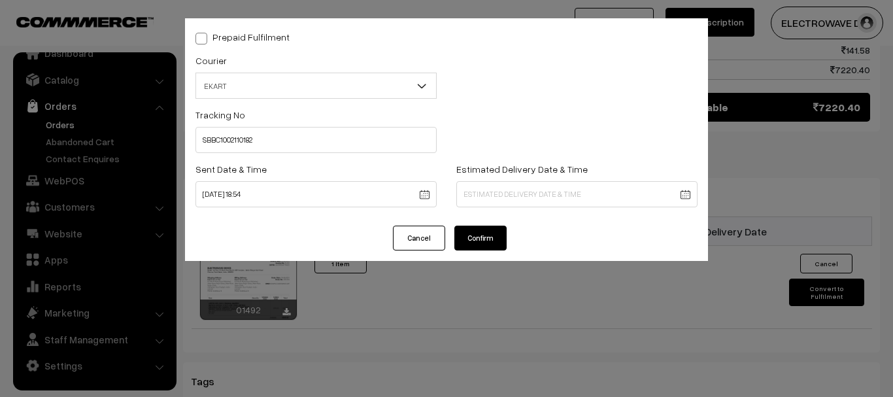
drag, startPoint x: 553, startPoint y: 197, endPoint x: 560, endPoint y: 139, distance: 58.6
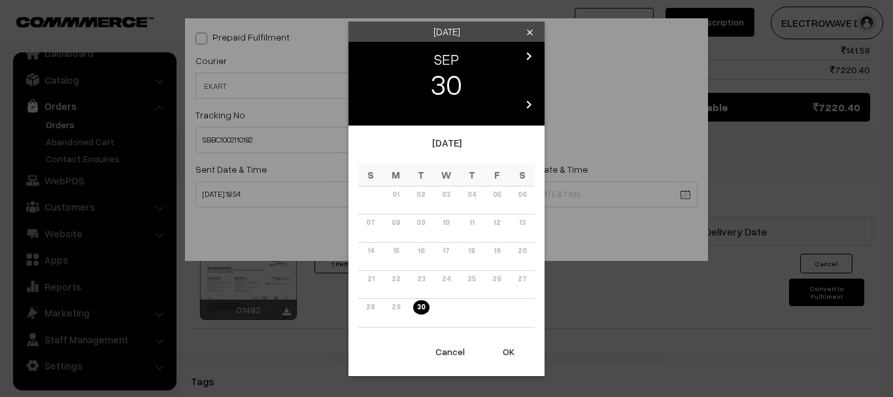
click at [531, 60] on icon "chevron_right" at bounding box center [529, 56] width 16 height 16
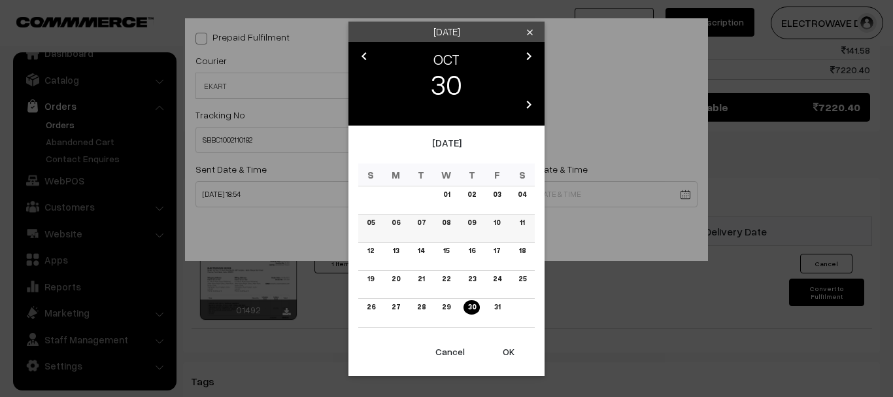
click at [400, 223] on link "06" at bounding box center [396, 223] width 16 height 14
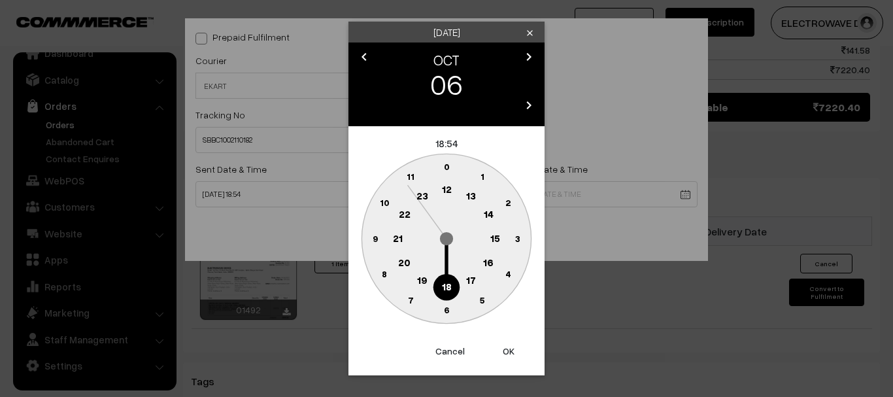
click at [498, 346] on button "OK" at bounding box center [509, 351] width 52 height 29
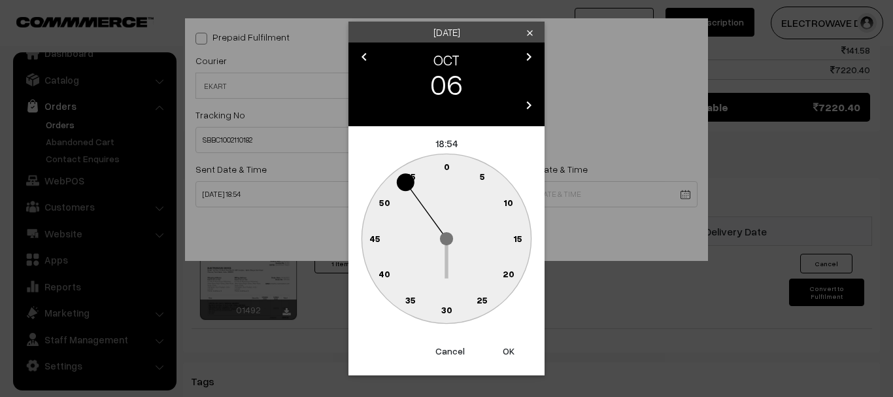
click at [498, 346] on button "OK" at bounding box center [509, 351] width 52 height 29
type input "06-10-2025 18:54"
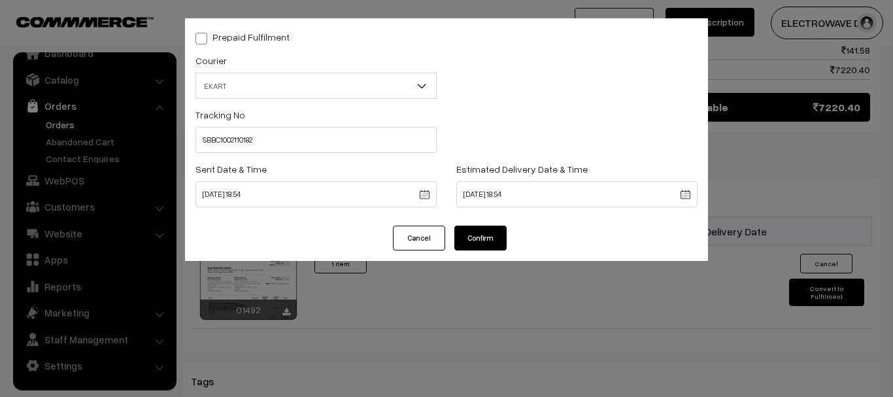
click at [473, 239] on button "Confirm" at bounding box center [480, 238] width 52 height 25
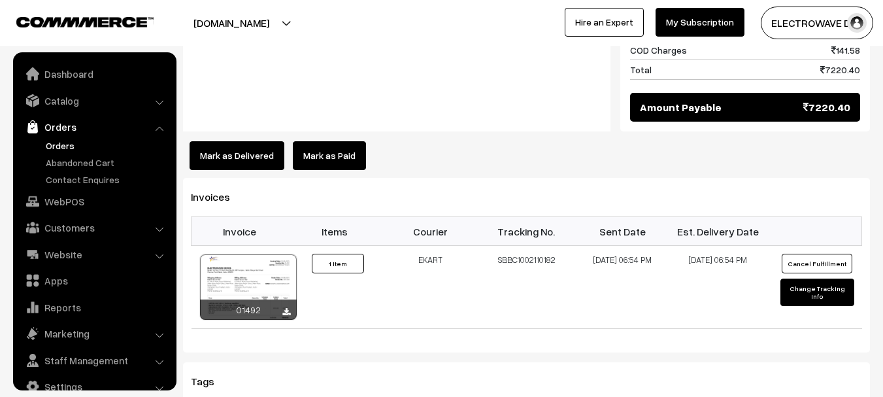
scroll to position [21, 0]
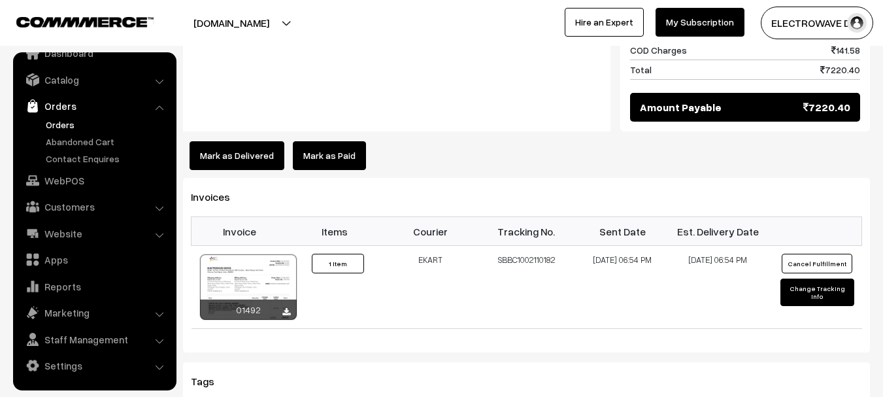
click at [67, 120] on link "Orders" at bounding box center [107, 125] width 129 height 14
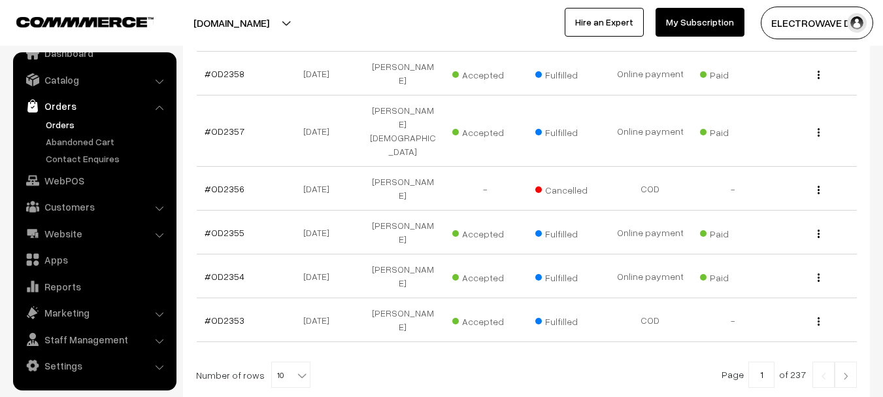
scroll to position [460, 0]
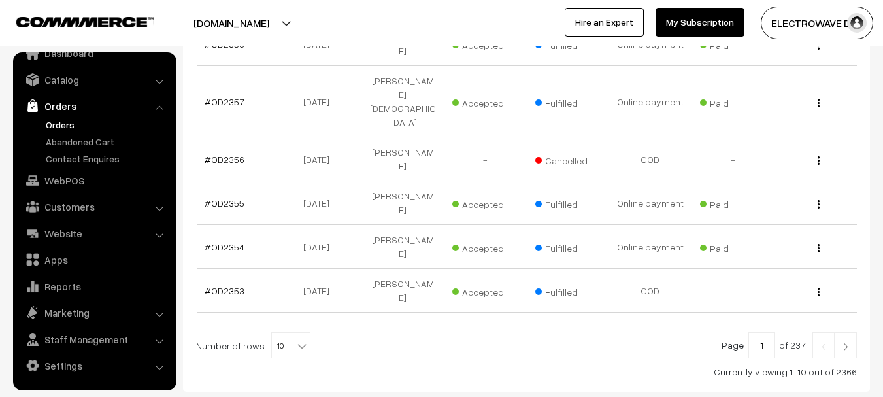
click at [845, 332] on link at bounding box center [846, 345] width 22 height 26
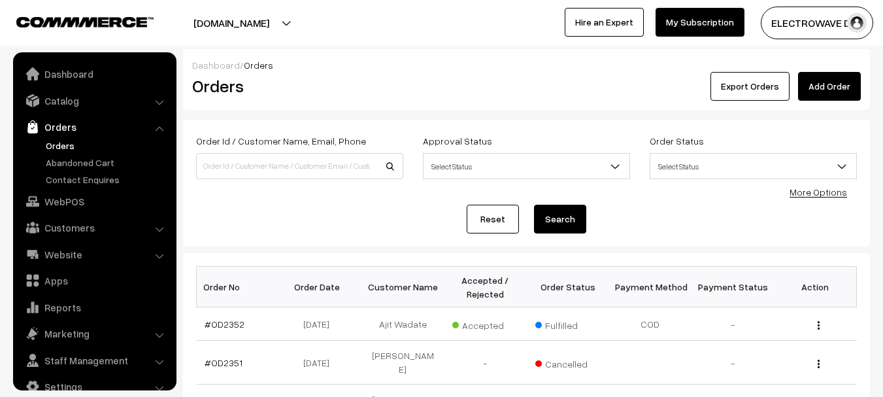
scroll to position [21, 0]
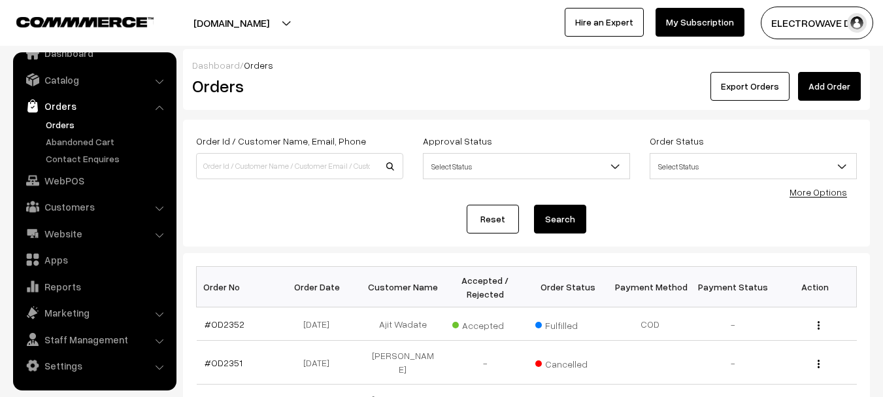
click at [60, 116] on link "Orders" at bounding box center [94, 106] width 156 height 24
click at [834, 88] on link "Add Order" at bounding box center [829, 86] width 63 height 29
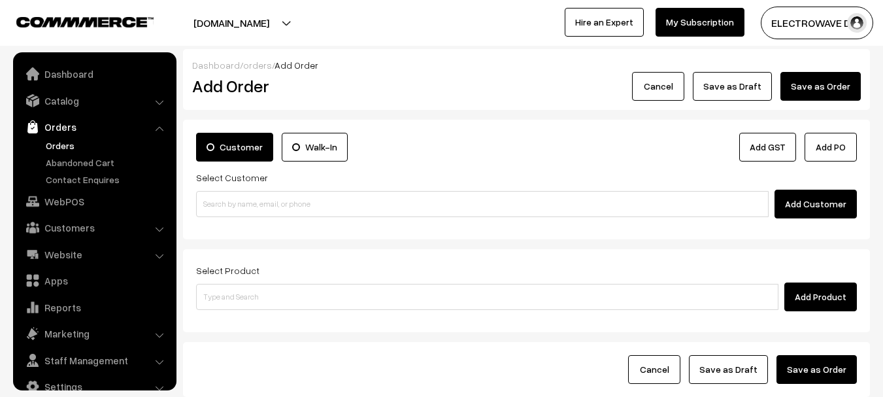
scroll to position [21, 0]
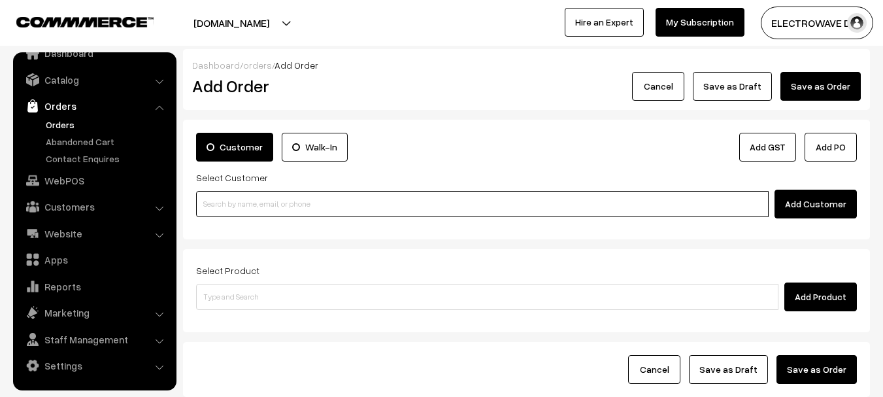
paste input "[PERSON_NAME]"
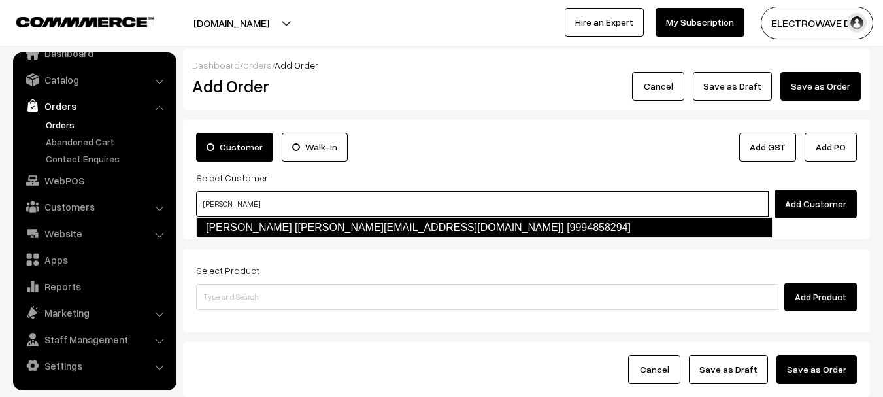
click at [328, 227] on link "[PERSON_NAME] [[PERSON_NAME][EMAIL_ADDRESS][DOMAIN_NAME]] [9994858294]" at bounding box center [484, 227] width 577 height 21
type input "[PERSON_NAME]"
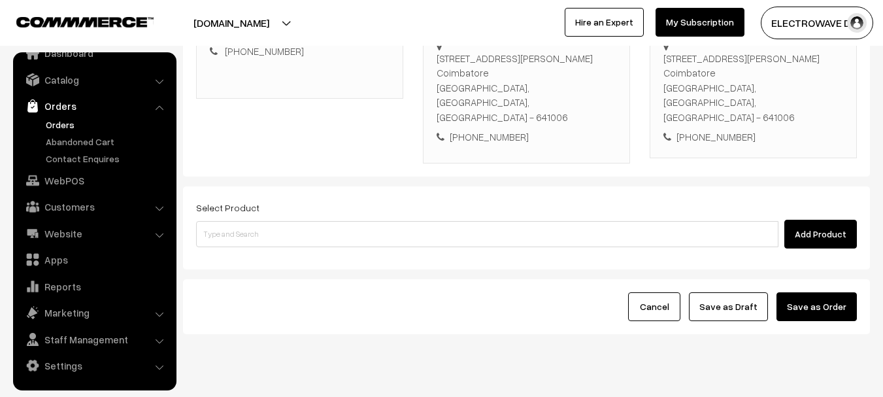
scroll to position [261, 0]
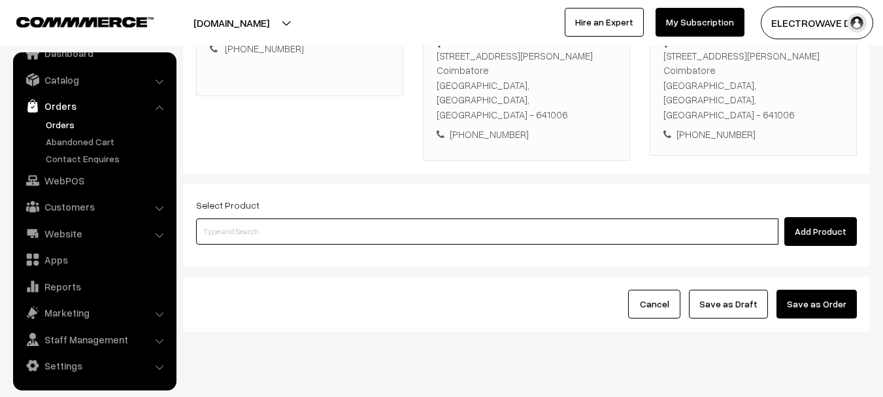
click at [757, 218] on input at bounding box center [487, 231] width 583 height 26
paste input "Gold-AP55 2x50W Audio Music Player with Bluetooth 5.0, USB, SD Card Slot, AUX &…"
type input "Gold-AP55 2x50W Audio Music Player with Bluetooth 5.0, USB, SD Card Slot, AUX &…"
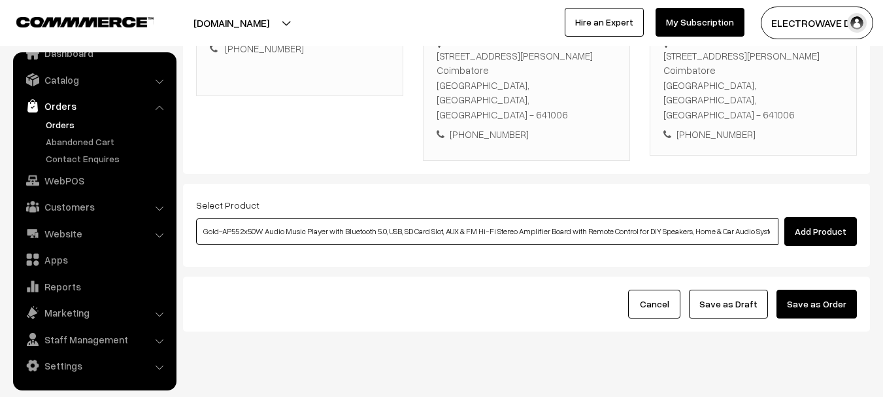
scroll to position [0, 18]
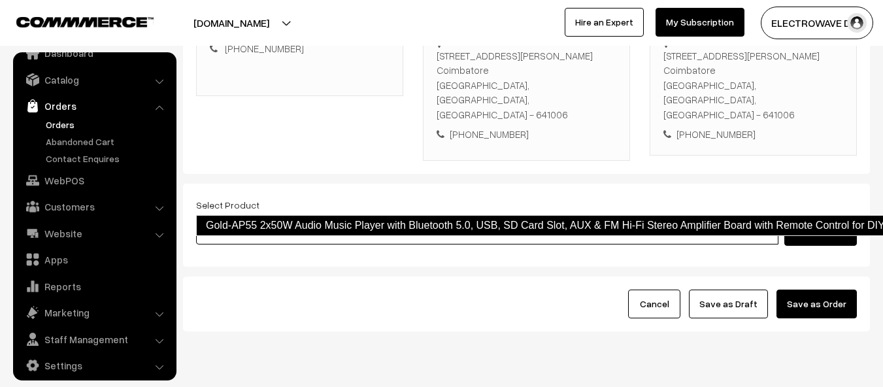
click at [398, 236] on link "Gold-AP55 2x50W Audio Music Player with Bluetooth 5.0, USB, SD Card Slot, AUX &…" at bounding box center [637, 225] width 883 height 21
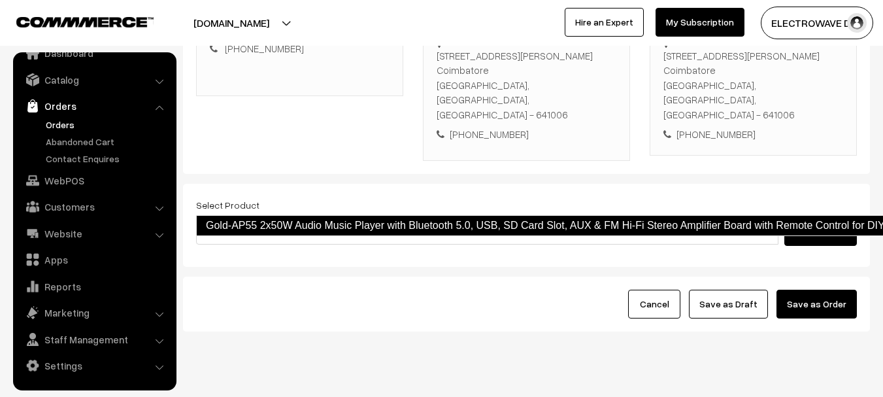
scroll to position [0, 0]
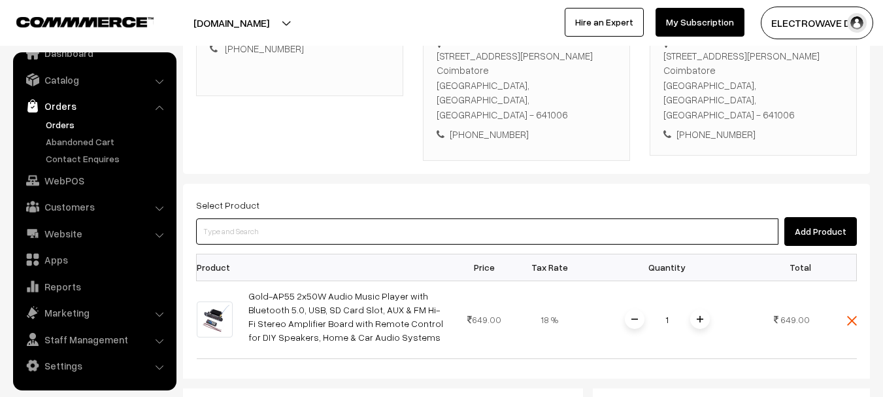
click at [677, 218] on input at bounding box center [487, 231] width 583 height 26
paste input "Subwoofer Amplifier Board Bluetooth 5.0 TDA7498E 2 * 160W 2.0 Channel High Powe…"
type input "Subwoofer Amplifier Board Bluetooth 5.0 TDA7498E 2 * 160W 2.0 Channel High Powe…"
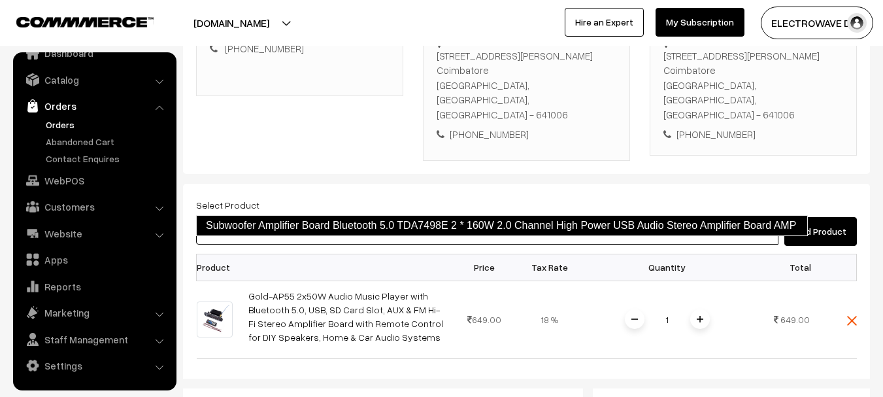
click at [373, 223] on link "Subwoofer Amplifier Board Bluetooth 5.0 TDA7498E 2 * 160W 2.0 Channel High Powe…" at bounding box center [502, 225] width 612 height 21
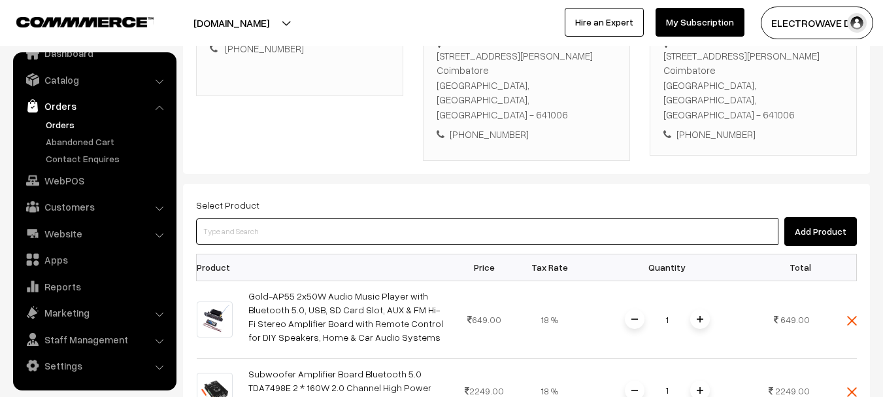
click at [329, 218] on input at bounding box center [487, 231] width 583 height 26
paste input "STONE-PRO 24V 1A Power Adapter, Power Supply Ac Input 100-240V Dc Output 24Volt…"
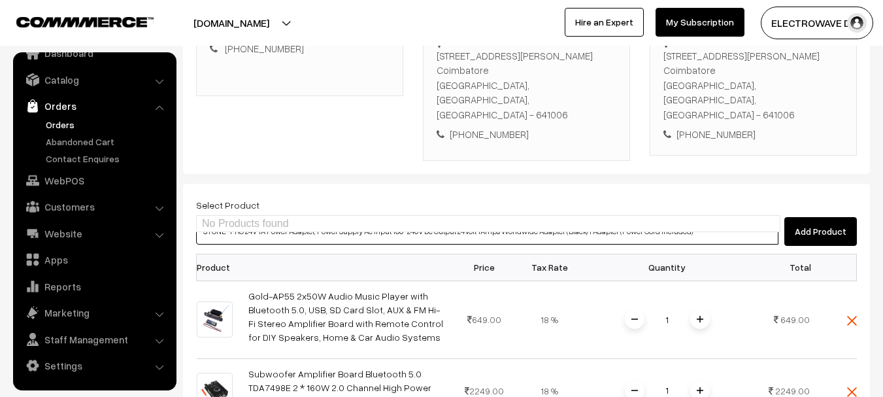
drag, startPoint x: 723, startPoint y: 196, endPoint x: 600, endPoint y: 207, distance: 123.4
click at [600, 218] on input "STONE-PRO 24V 1A Power Adapter, Power Supply Ac Input 100-240V Dc Output 24Volt…" at bounding box center [487, 231] width 583 height 26
type input "STONE-PRO 24V 1A Power Adapter, Power Supply Ac Input 100-240V Dc Output 24Volt…"
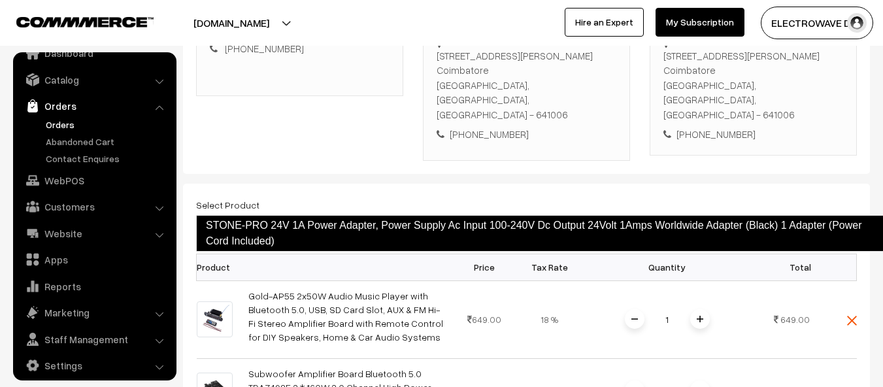
click at [583, 224] on link "STONE-PRO 24V 1A Power Adapter, Power Supply Ac Input 100-240V Dc Output 24Volt…" at bounding box center [540, 233] width 688 height 37
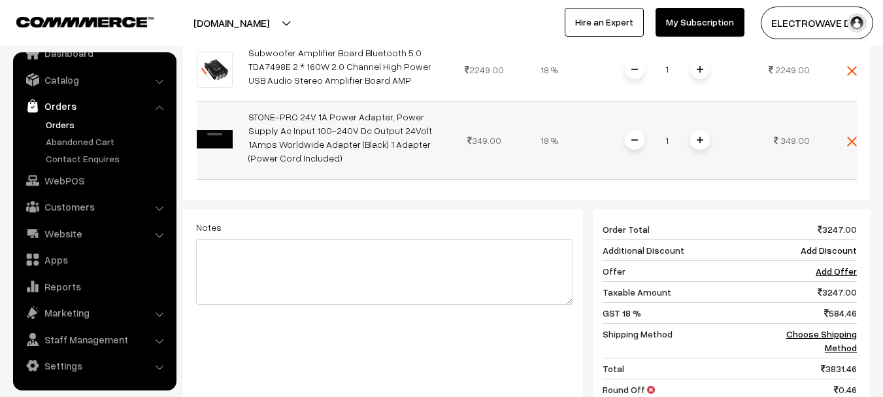
scroll to position [588, 0]
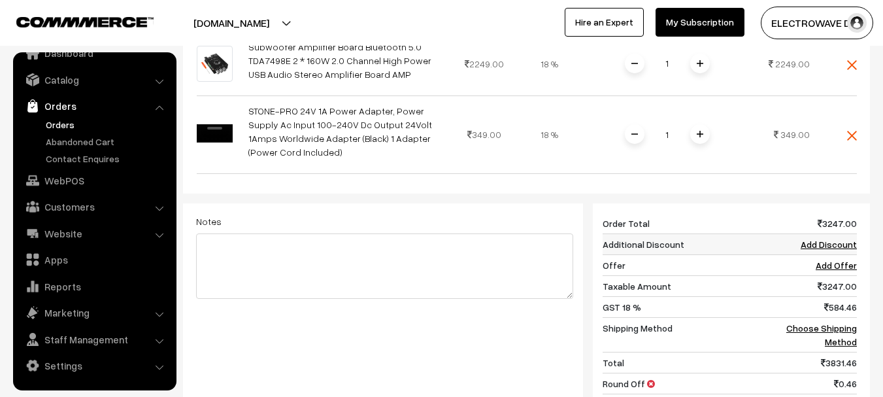
click at [809, 250] on link "Add Discount" at bounding box center [829, 244] width 56 height 11
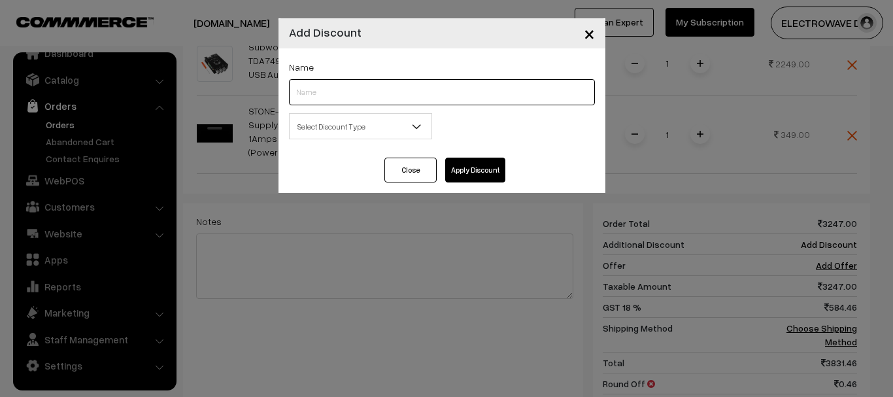
click at [388, 95] on input "text" at bounding box center [442, 92] width 306 height 26
type input "DP-GET-120"
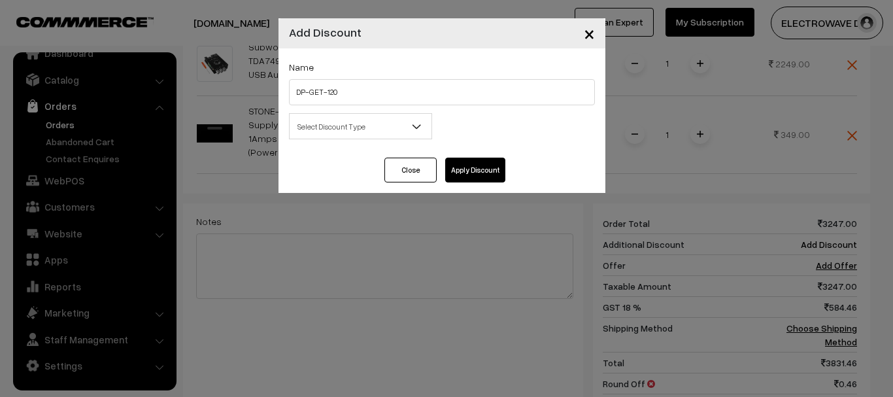
click at [362, 129] on span "Select Discount Type" at bounding box center [361, 126] width 142 height 23
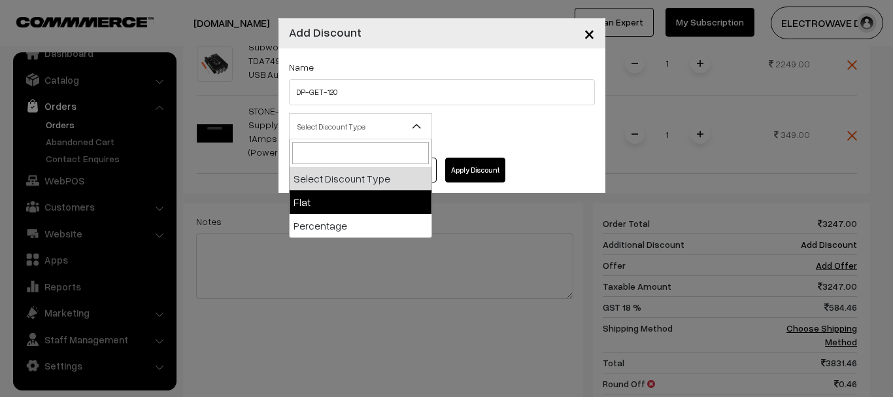
select select "flat"
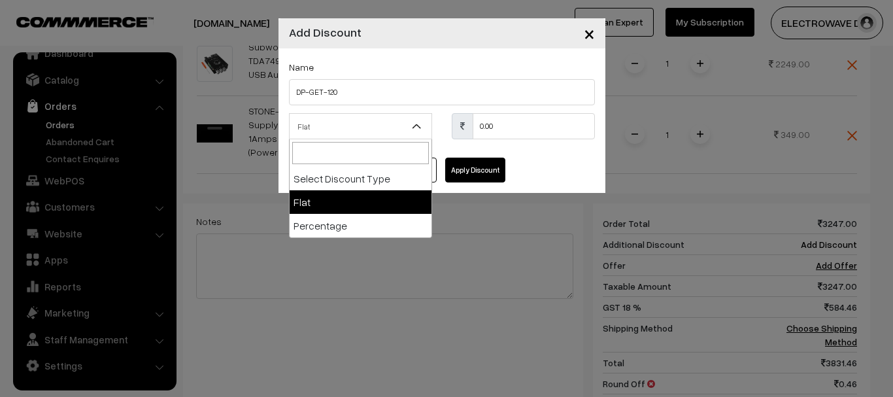
click at [400, 129] on span "Flat" at bounding box center [361, 126] width 142 height 23
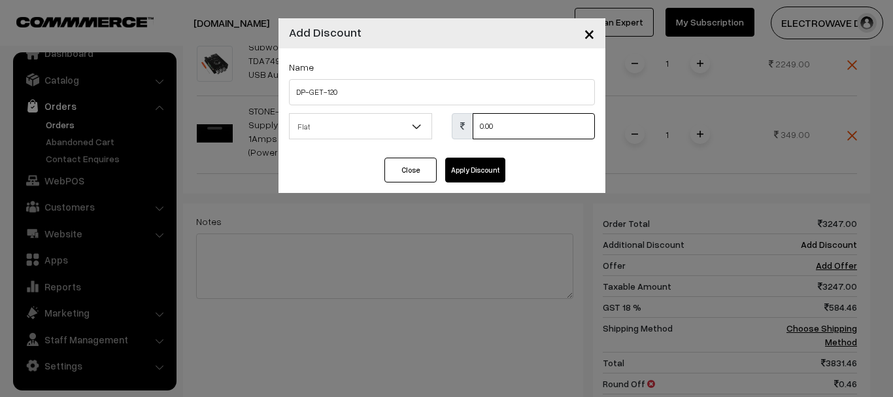
click at [434, 120] on div "Select Discount Type Flat Percentage Flat 0.00 % 0.00" at bounding box center [442, 130] width 326 height 34
type input "120"
click at [467, 177] on button "Apply Discount" at bounding box center [475, 170] width 60 height 25
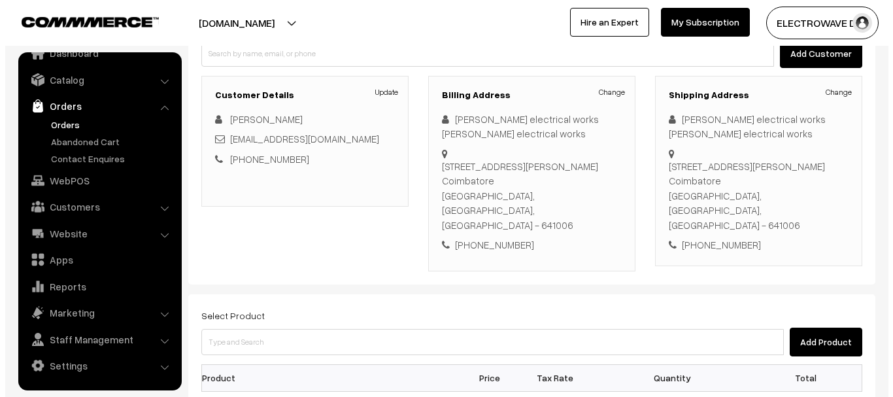
scroll to position [65, 0]
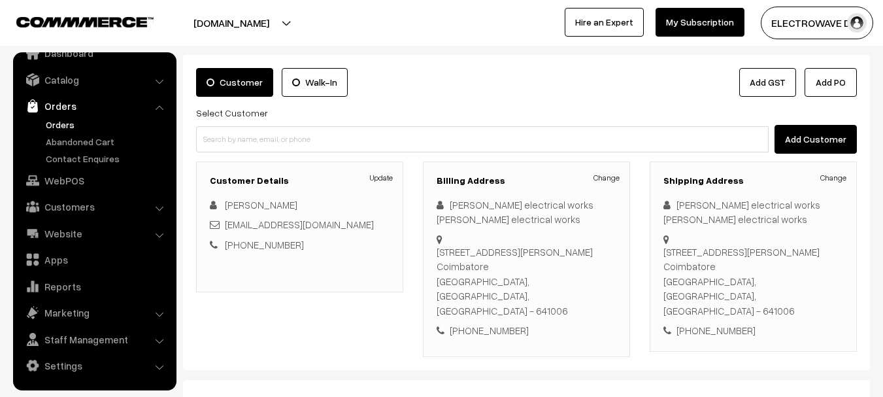
click at [773, 87] on link "Add GST" at bounding box center [768, 82] width 57 height 29
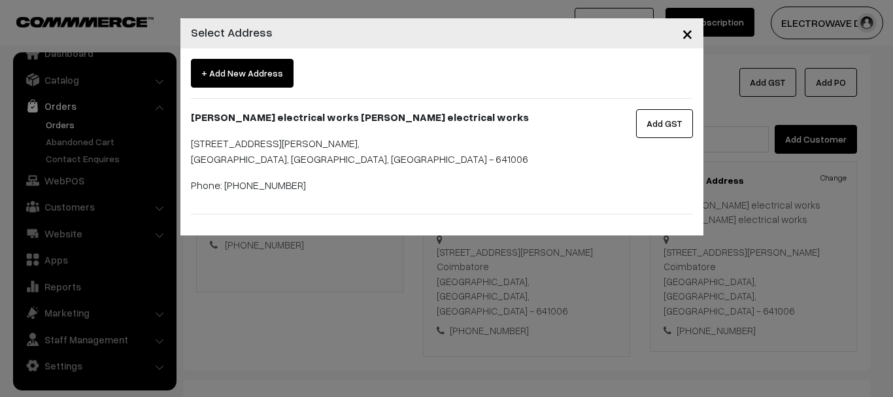
click at [655, 121] on button "Add GST" at bounding box center [664, 123] width 57 height 29
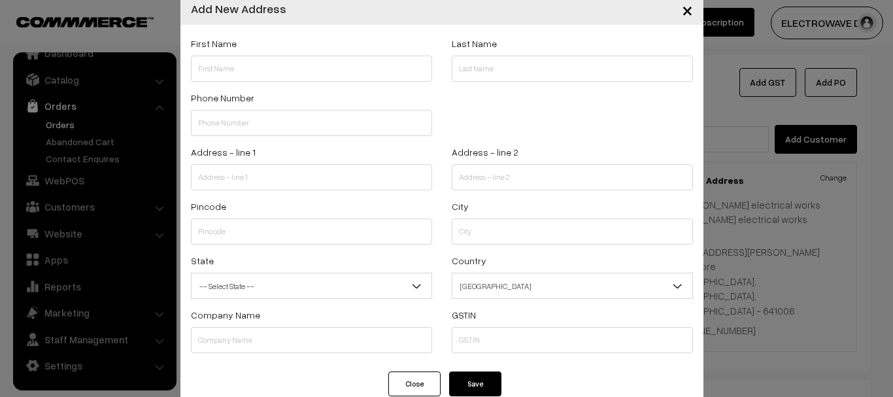
scroll to position [0, 0]
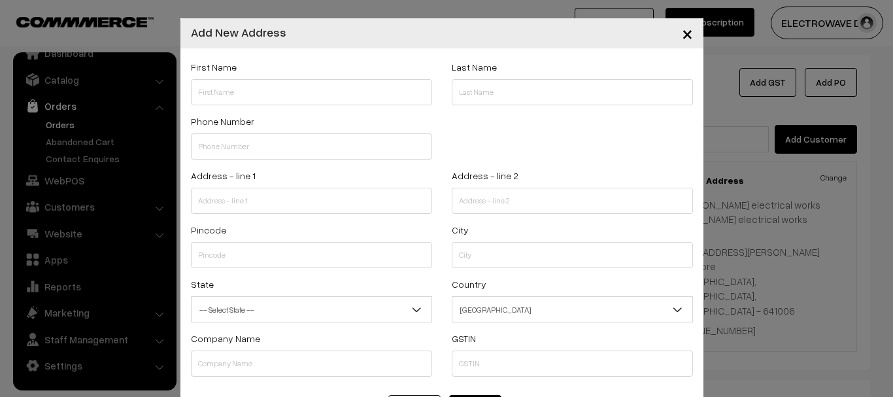
click at [687, 37] on span "×" at bounding box center [687, 33] width 11 height 24
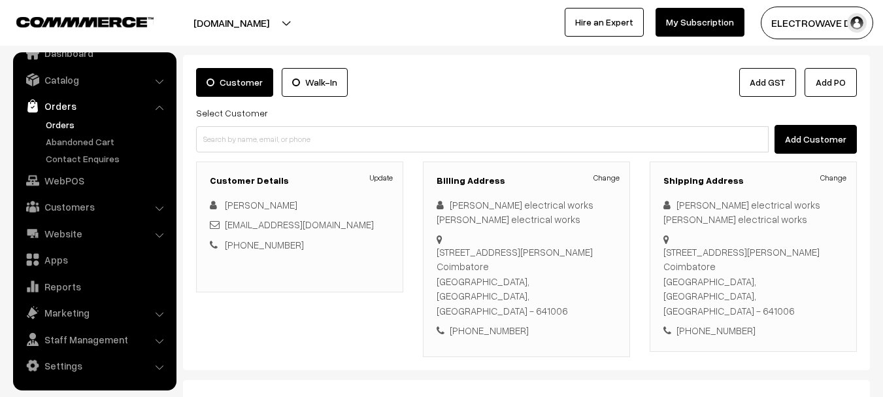
click at [783, 86] on link "Add GST" at bounding box center [768, 82] width 57 height 29
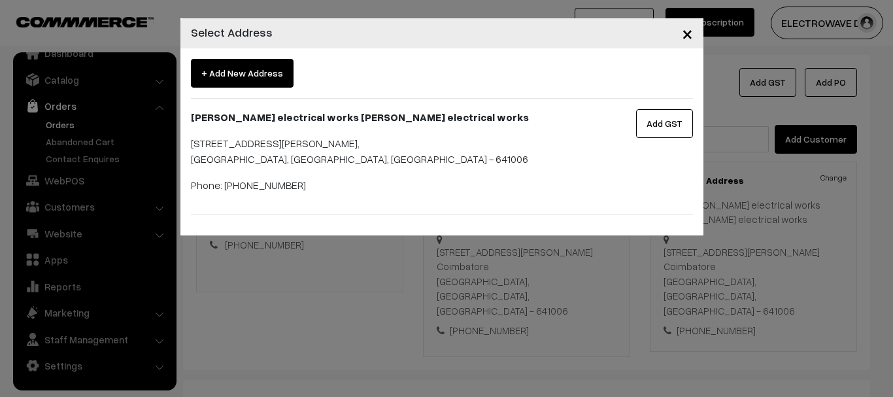
click at [296, 162] on p "11/1 jayam complex, lakshmipuram, Ganapathy Coimbatore, Coimbatore, Tamil Nadu,…" at bounding box center [398, 150] width 415 height 31
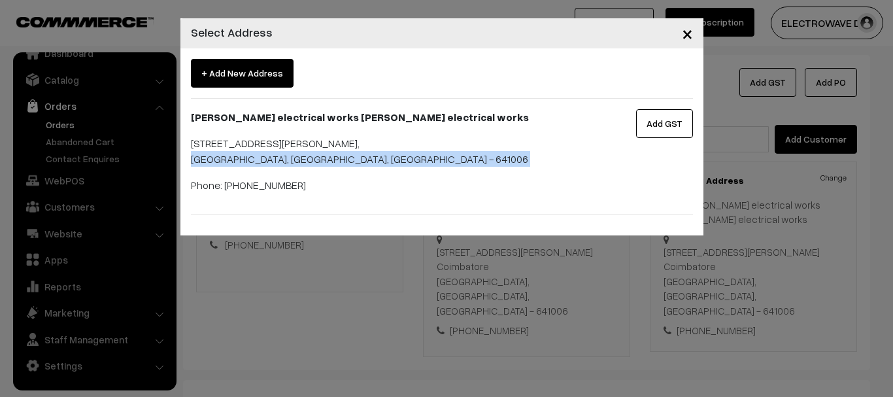
click at [296, 162] on p "11/1 jayam complex, lakshmipuram, Ganapathy Coimbatore, Coimbatore, Tamil Nadu,…" at bounding box center [398, 150] width 415 height 31
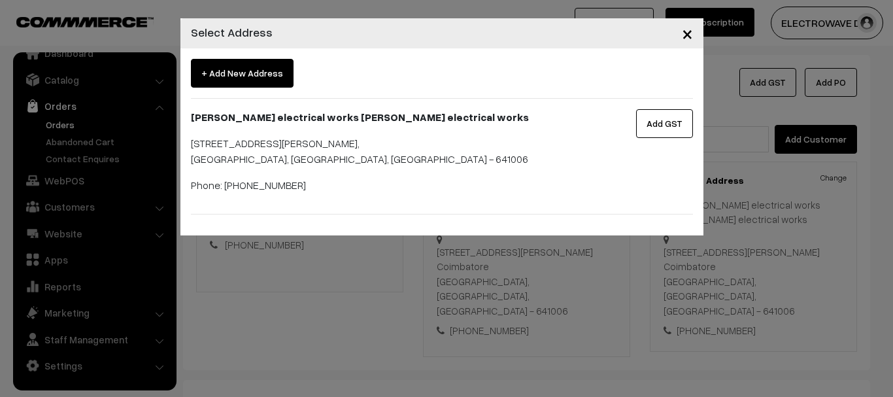
click at [256, 137] on p "11/1 jayam complex, lakshmipuram, Ganapathy Coimbatore, Coimbatore, Tamil Nadu,…" at bounding box center [398, 150] width 415 height 31
click at [698, 39] on button "×" at bounding box center [688, 33] width 32 height 41
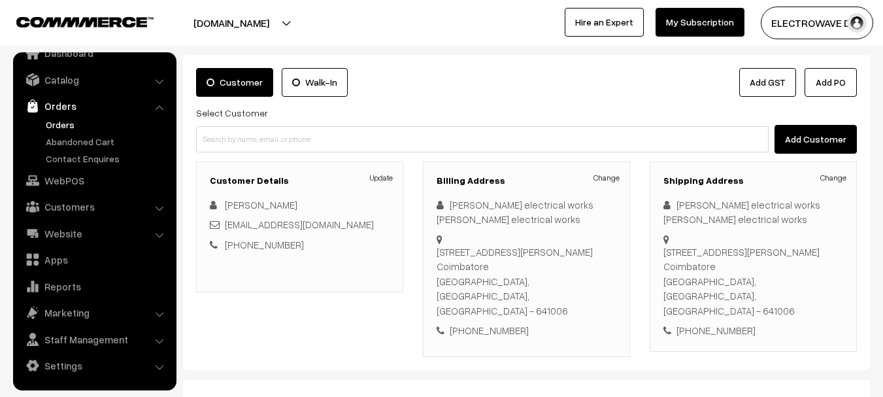
click at [758, 89] on link "Add GST" at bounding box center [768, 82] width 57 height 29
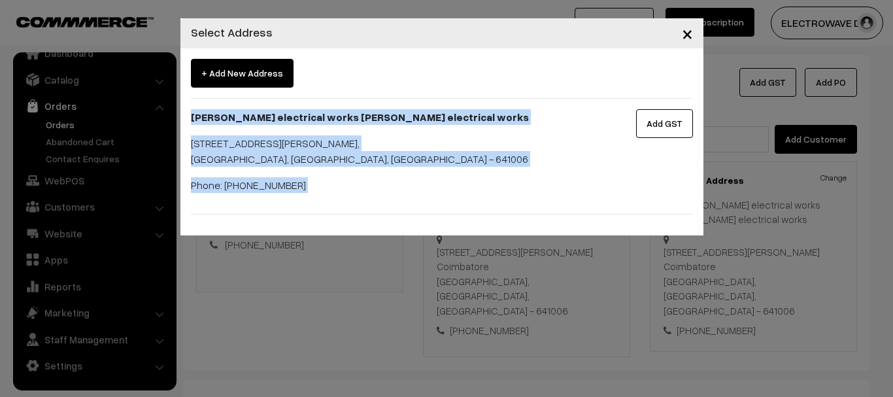
drag, startPoint x: 193, startPoint y: 116, endPoint x: 340, endPoint y: 200, distance: 169.6
click at [340, 207] on div "+ Add New Address Sri ayyappa electrical works Sri ayyappa electrical works 11/…" at bounding box center [442, 137] width 502 height 156
click at [339, 194] on div "Sri ayyappa electrical works Sri ayyappa electrical works 11/1 jayam complex, l…" at bounding box center [398, 156] width 435 height 94
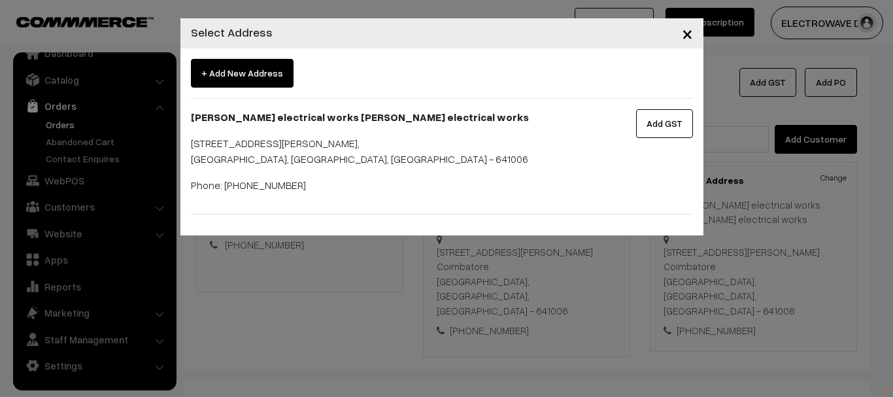
click at [294, 187] on p "Phone: +91 9994858294" at bounding box center [398, 185] width 415 height 16
click at [662, 126] on button "Add GST" at bounding box center [664, 123] width 57 height 29
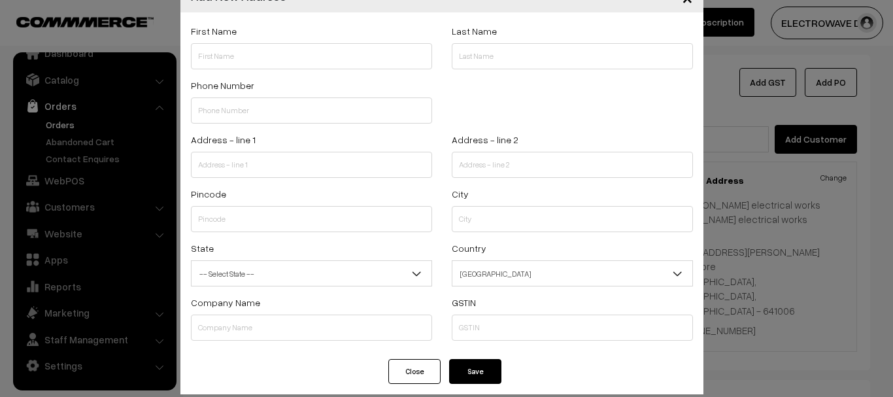
scroll to position [52, 0]
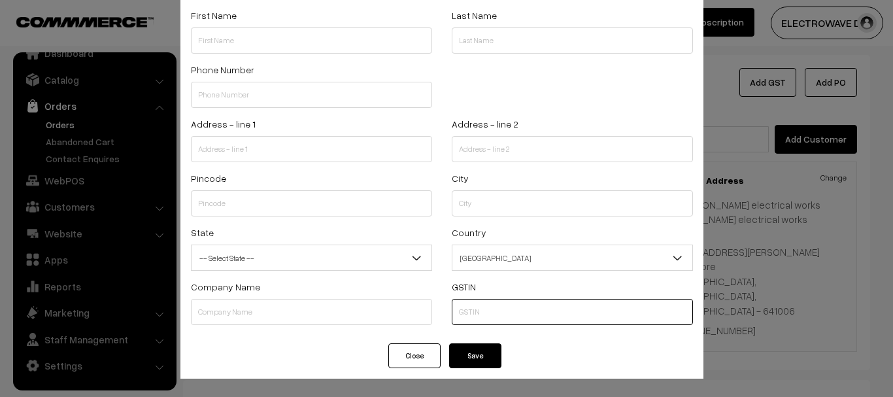
click at [497, 316] on input "text" at bounding box center [572, 312] width 241 height 26
click at [408, 360] on button "Close" at bounding box center [414, 355] width 52 height 25
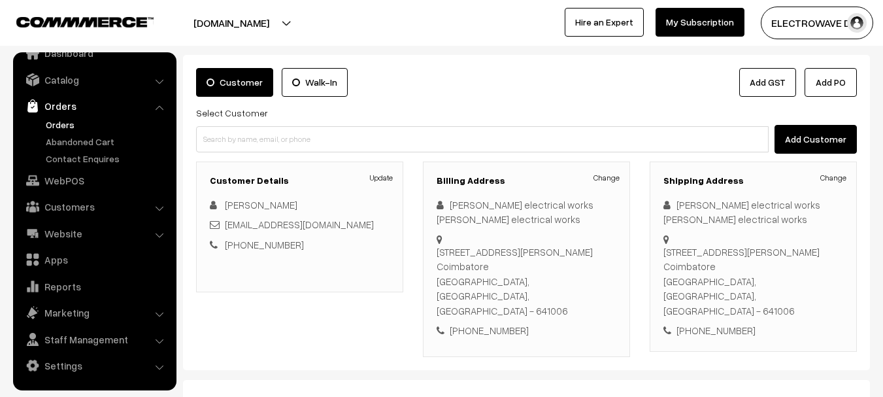
click at [774, 92] on link "Add GST" at bounding box center [768, 82] width 57 height 29
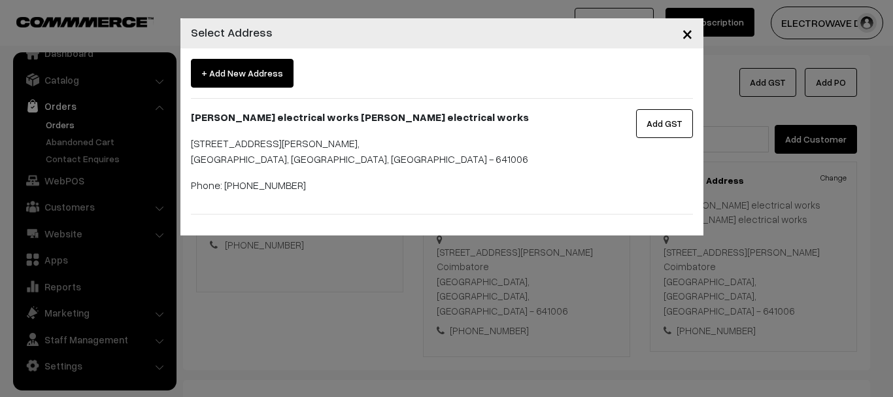
click at [230, 71] on span "+ Add New Address" at bounding box center [242, 73] width 103 height 29
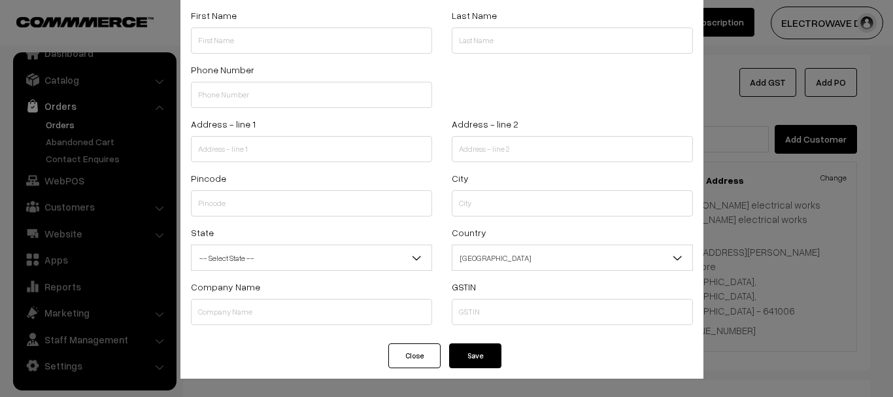
click at [411, 358] on button "Close" at bounding box center [414, 355] width 52 height 25
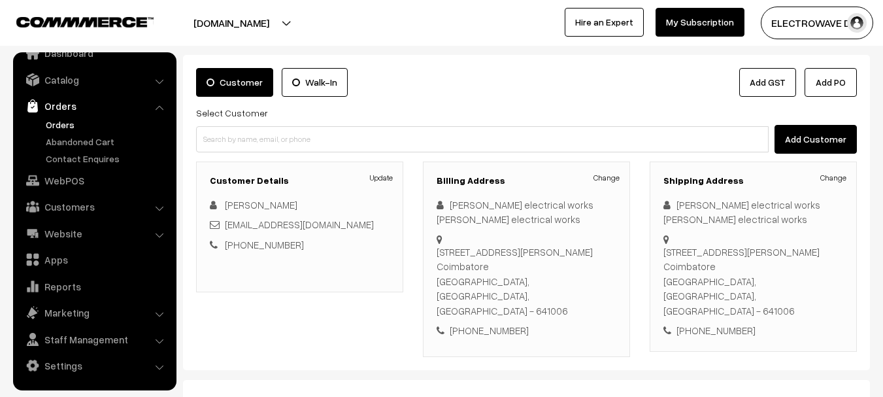
click at [783, 85] on link "Add GST" at bounding box center [768, 82] width 57 height 29
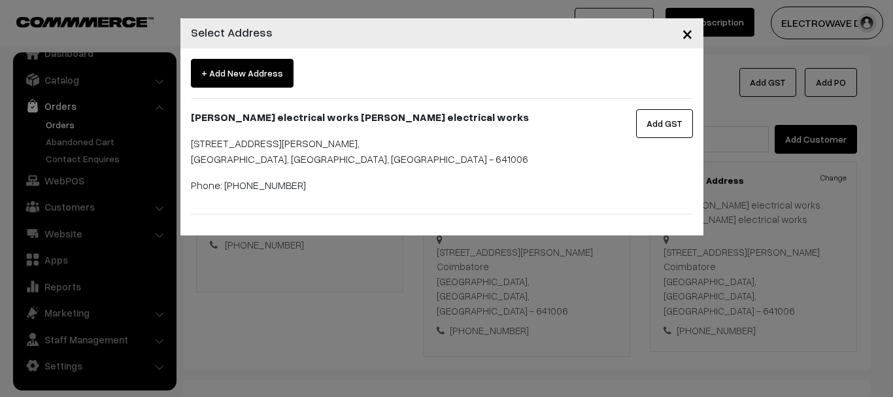
click at [388, 145] on p "11/1 jayam complex, lakshmipuram, Ganapathy Coimbatore, Coimbatore, Tamil Nadu,…" at bounding box center [398, 150] width 415 height 31
click at [393, 145] on p "11/1 jayam complex, lakshmipuram, Ganapathy Coimbatore, Coimbatore, Tamil Nadu,…" at bounding box center [398, 150] width 415 height 31
click at [669, 128] on button "Add GST" at bounding box center [664, 123] width 57 height 29
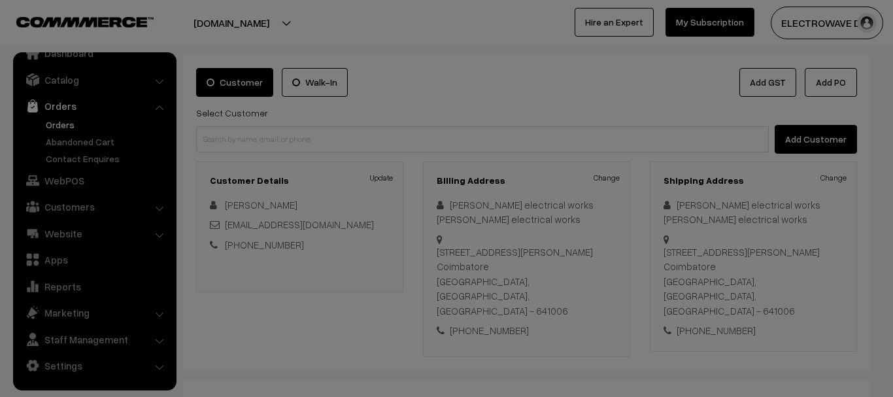
scroll to position [0, 0]
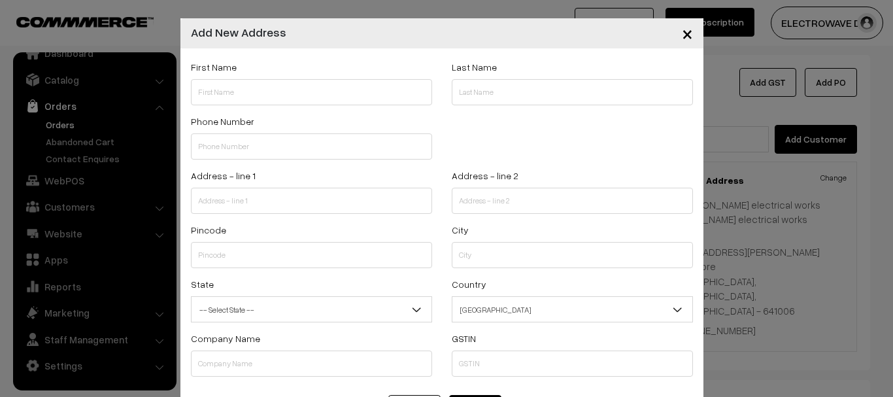
click at [682, 33] on span "×" at bounding box center [687, 33] width 11 height 24
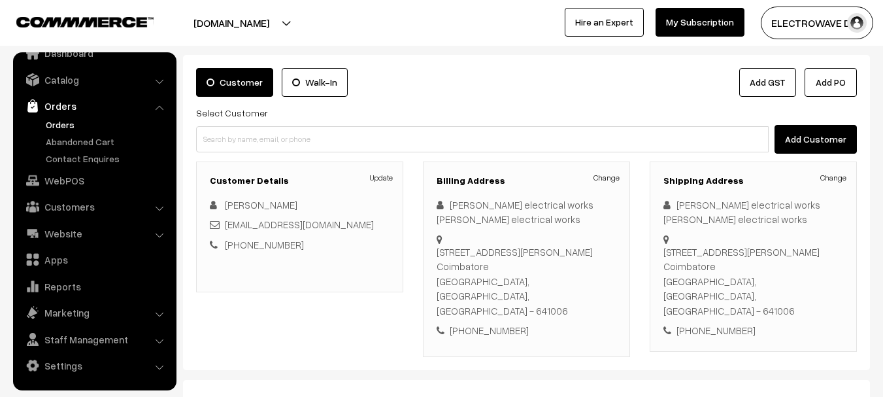
click at [771, 82] on link "Add GST" at bounding box center [768, 82] width 57 height 29
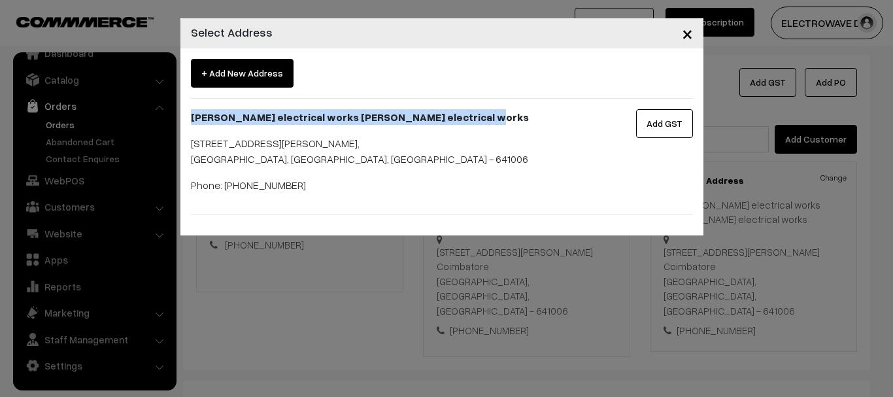
drag, startPoint x: 190, startPoint y: 111, endPoint x: 592, endPoint y: 119, distance: 401.6
click at [519, 118] on p "Sri ayyappa electrical works Sri ayyappa electrical works" at bounding box center [398, 117] width 415 height 16
click at [664, 120] on button "Add GST" at bounding box center [664, 123] width 57 height 29
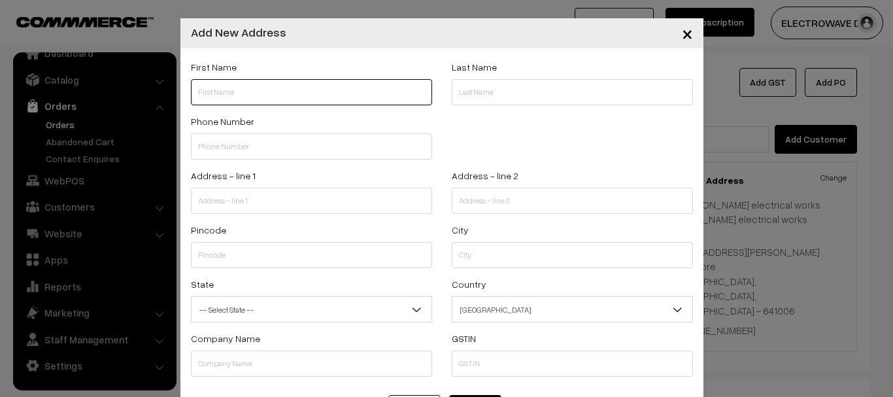
click at [388, 92] on input "text" at bounding box center [311, 92] width 241 height 26
paste input "Sri"
paste input "ayyappa"
paste input "electrical"
click at [352, 99] on input "Sri ayyappa electrical" at bounding box center [311, 92] width 241 height 26
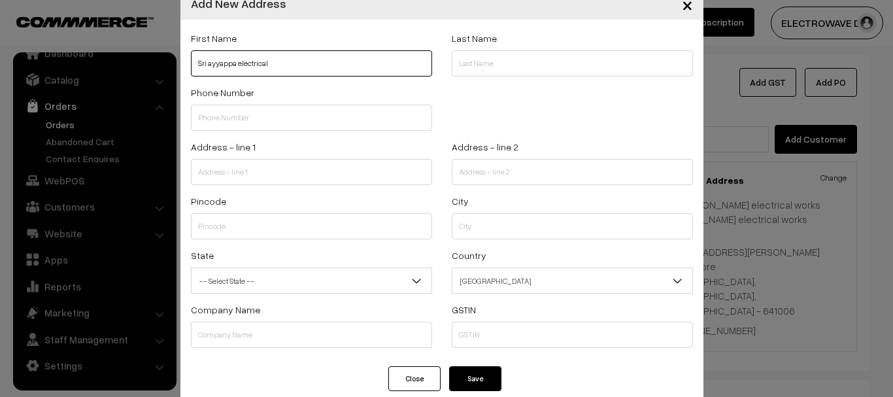
scroll to position [52, 0]
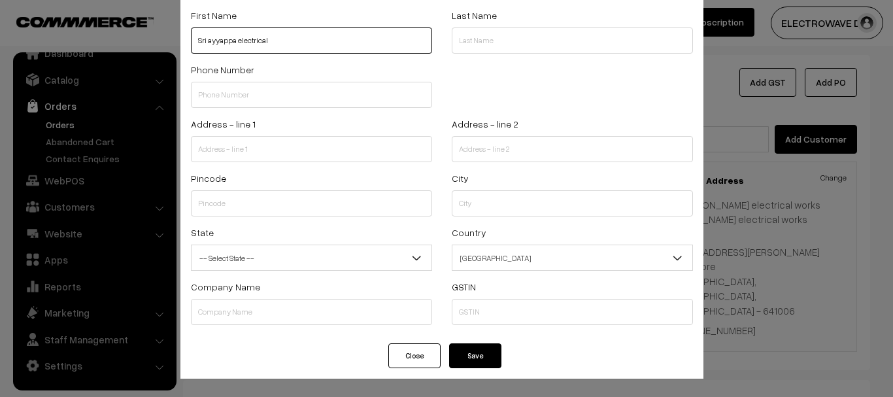
type input "Sri ayyappa electrical"
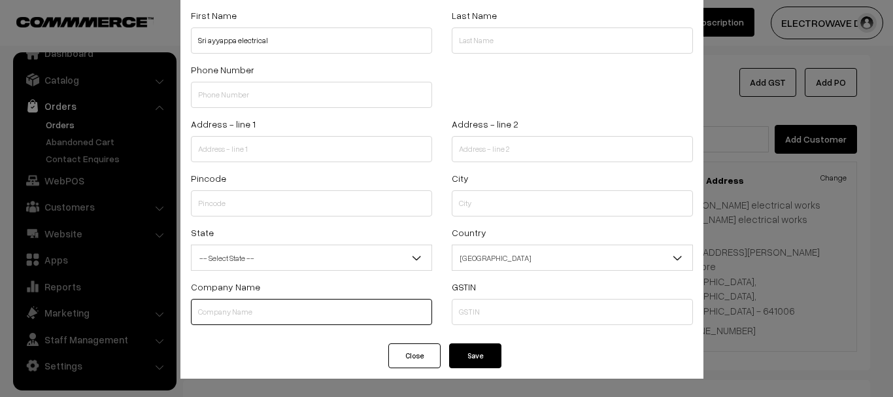
click at [303, 315] on input "text" at bounding box center [311, 312] width 241 height 26
paste input "SRI AYYAPPA ELECTRICAL WORKS"
type input "SRI AYYAPPA ELECTRICAL WORKS"
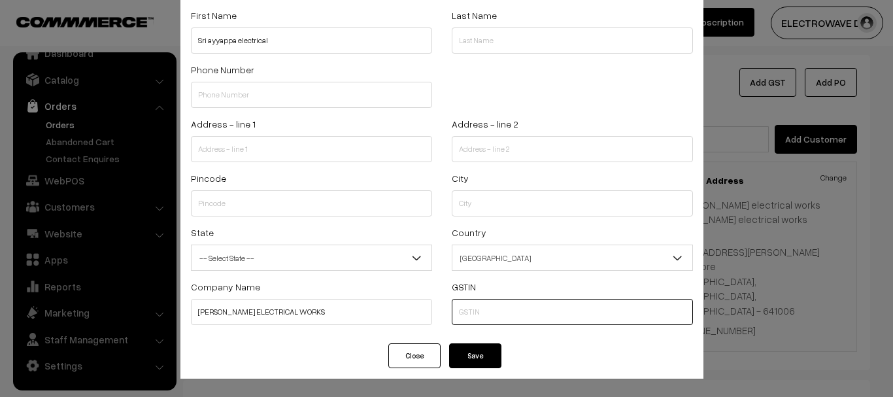
paste input "33CFTPK1670N1ZW"
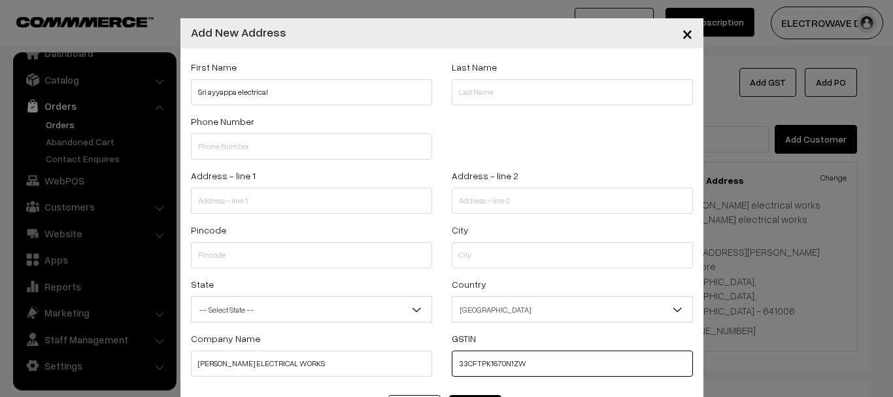
type input "33CFTPK1670N1ZW"
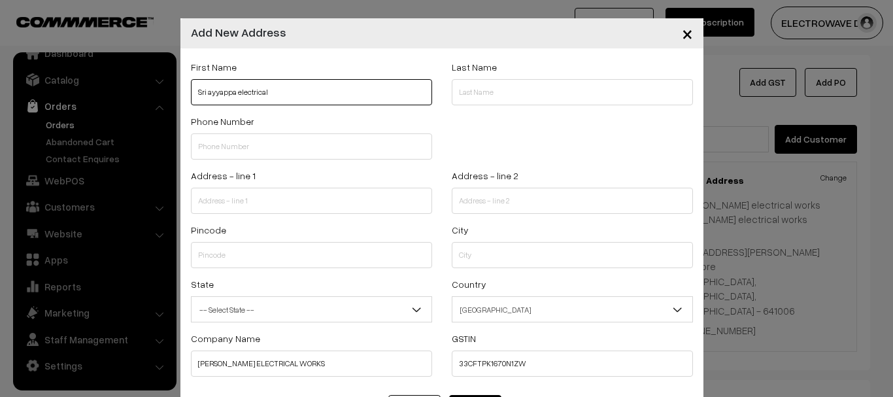
drag, startPoint x: 272, startPoint y: 95, endPoint x: 169, endPoint y: 101, distance: 102.8
click at [169, 101] on div "× Add New Address First Name Sri ayyappa electrical Last Name Phone Number Addr…" at bounding box center [446, 198] width 893 height 397
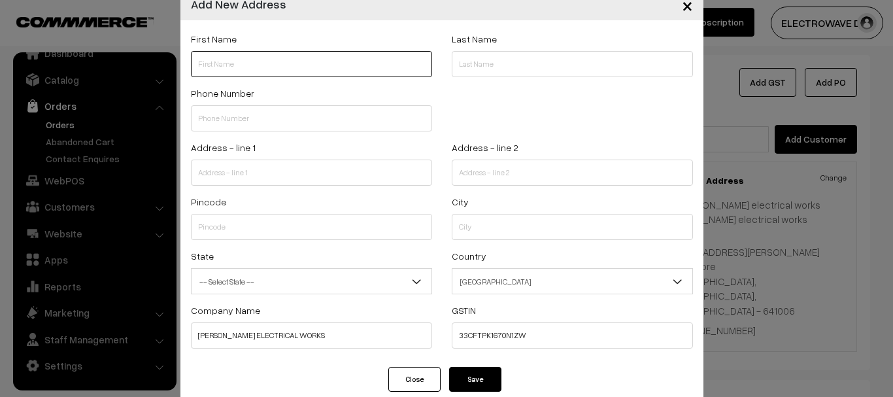
scroll to position [52, 0]
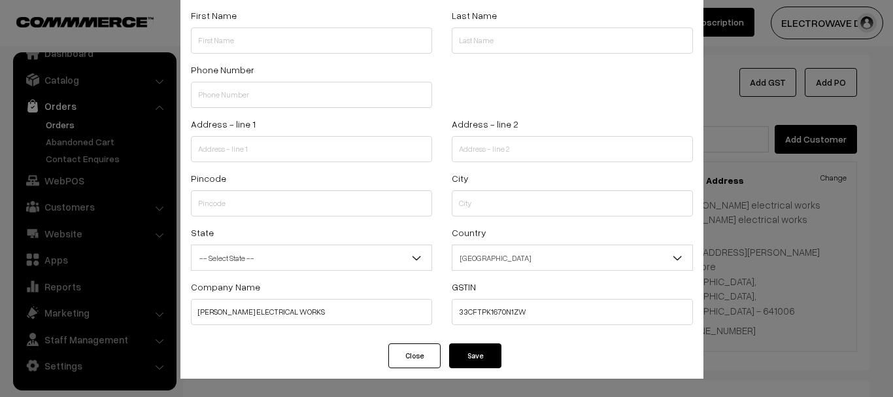
click at [481, 356] on button "Save" at bounding box center [475, 355] width 52 height 25
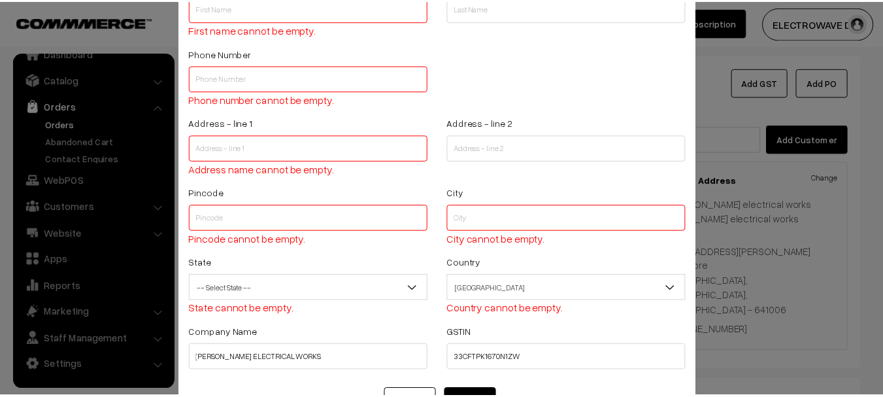
scroll to position [130, 0]
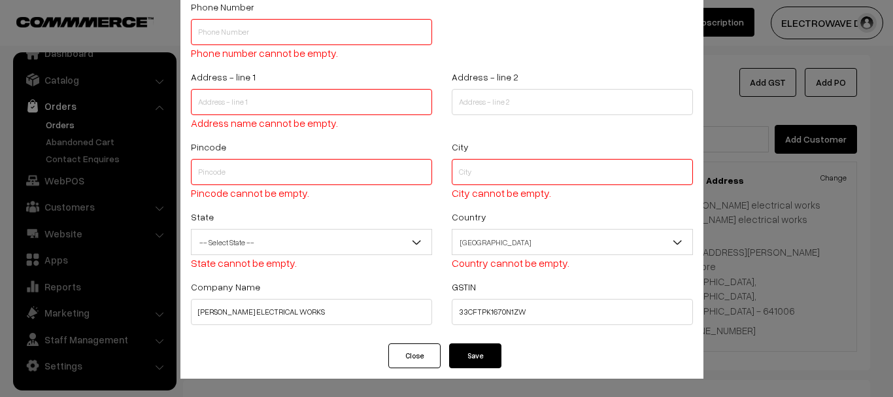
click at [418, 352] on button "Close" at bounding box center [414, 355] width 52 height 25
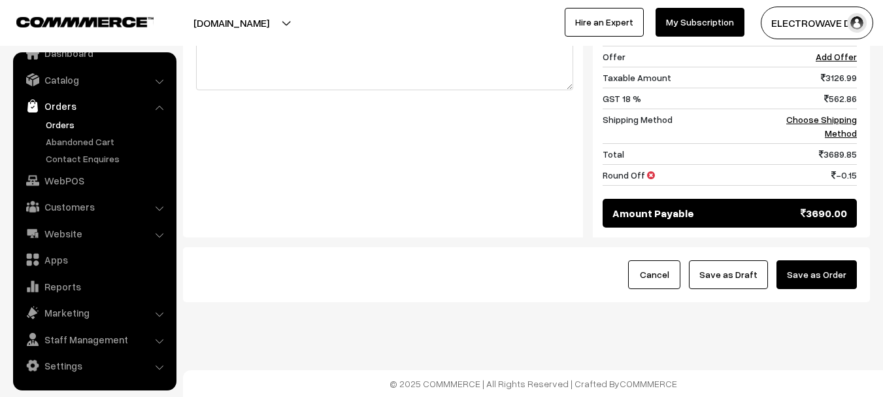
scroll to position [807, 0]
click at [728, 280] on button "Save as Draft" at bounding box center [728, 274] width 79 height 29
click at [71, 135] on link "Abandoned Cart" at bounding box center [107, 142] width 129 height 14
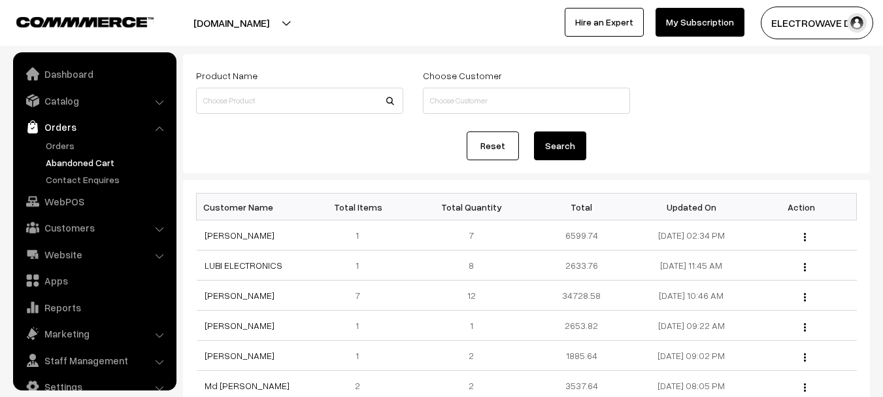
scroll to position [21, 0]
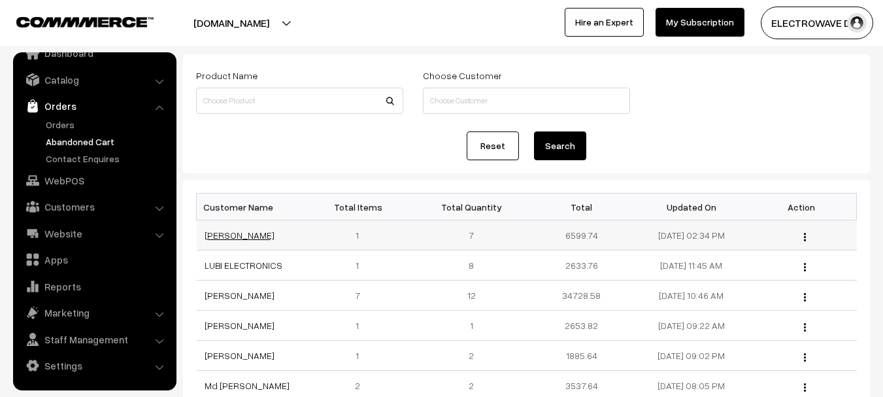
click at [237, 230] on link "[PERSON_NAME]" at bounding box center [240, 235] width 70 height 11
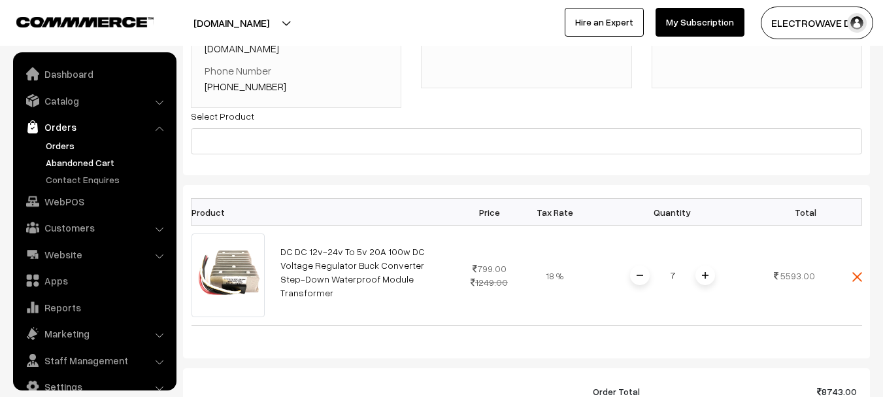
scroll to position [21, 0]
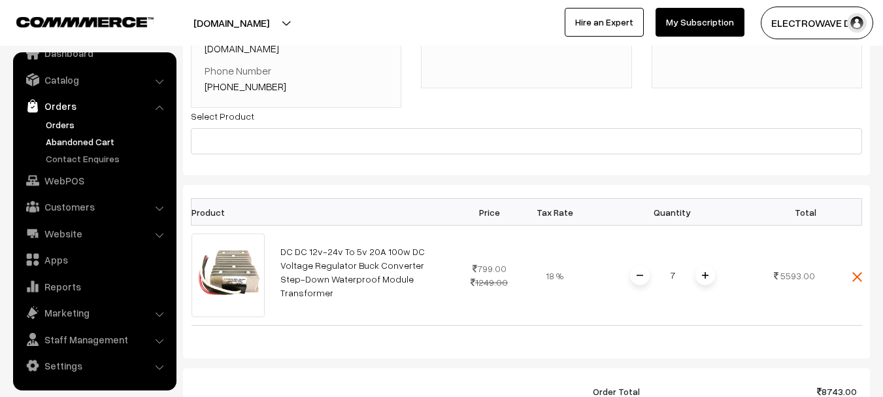
click at [60, 127] on link "Orders" at bounding box center [107, 125] width 129 height 14
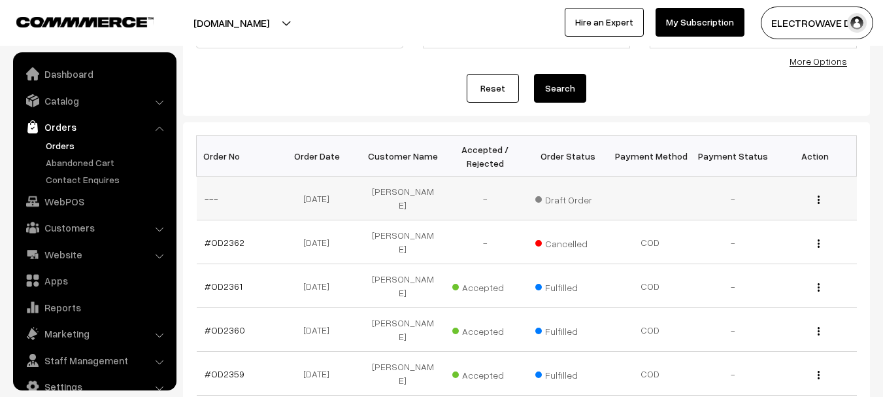
scroll to position [21, 0]
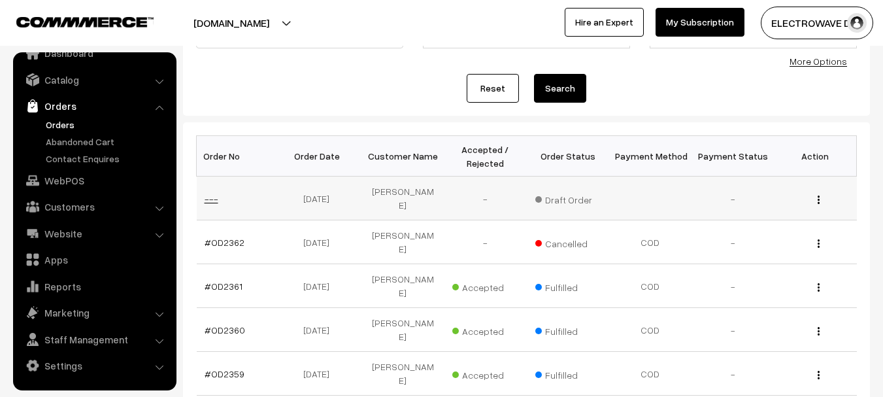
click at [216, 199] on link "---" at bounding box center [212, 198] width 14 height 11
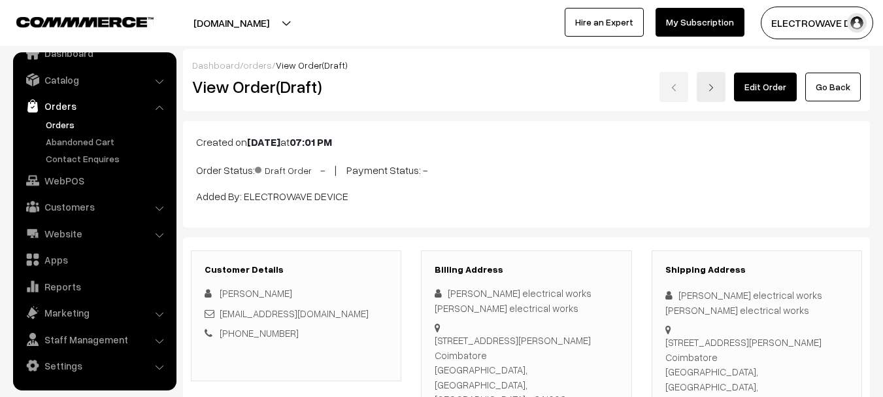
click at [770, 95] on link "Edit Order" at bounding box center [765, 87] width 63 height 29
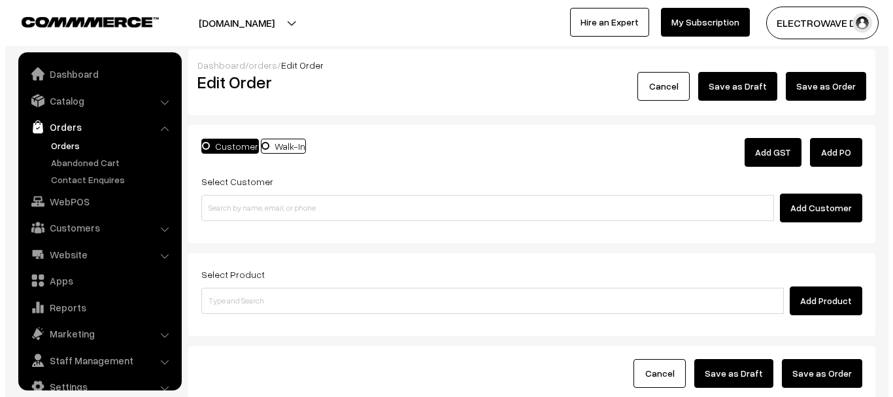
scroll to position [21, 0]
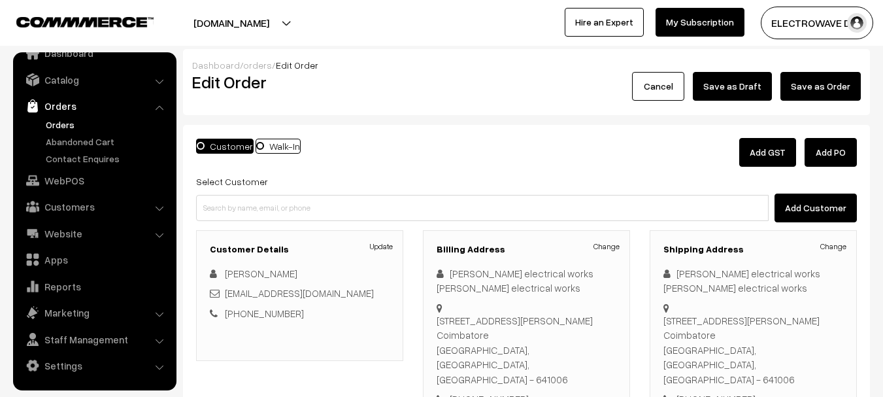
click at [764, 154] on link "Add GST" at bounding box center [768, 152] width 57 height 29
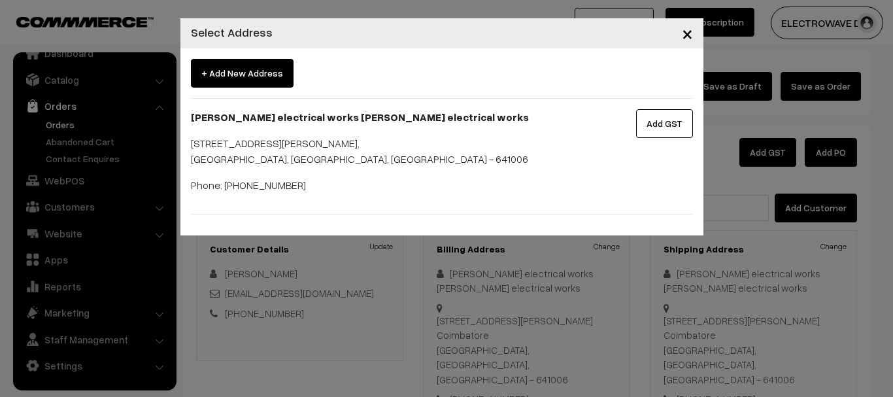
click at [662, 129] on button "Add GST" at bounding box center [664, 123] width 57 height 29
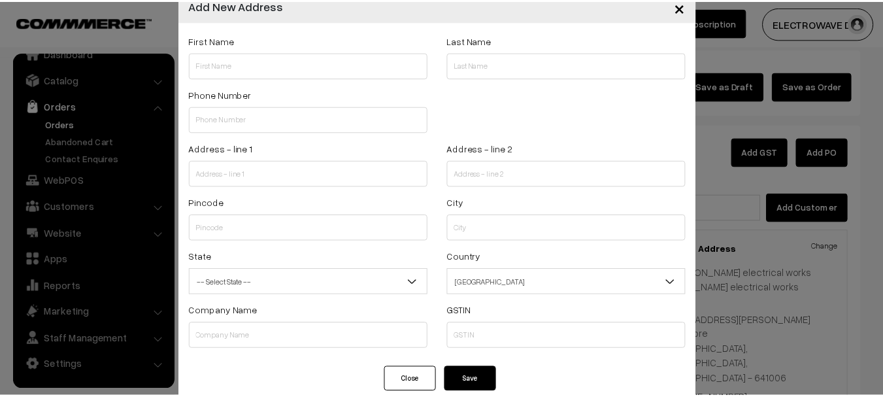
scroll to position [52, 0]
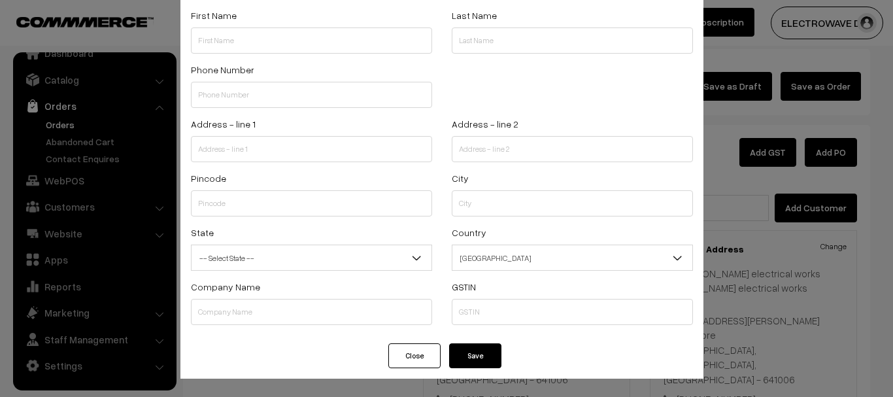
click at [334, 264] on span "-- Select State --" at bounding box center [312, 258] width 240 height 23
click at [411, 367] on button "Close" at bounding box center [414, 355] width 52 height 25
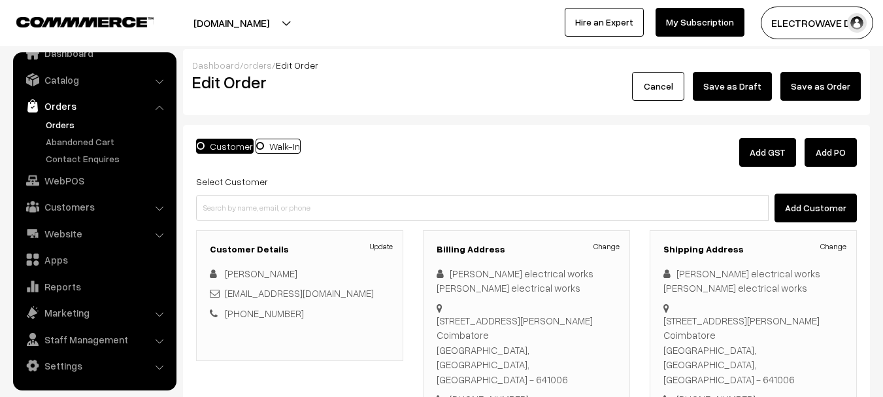
click at [853, 153] on button "Add PO" at bounding box center [831, 152] width 52 height 29
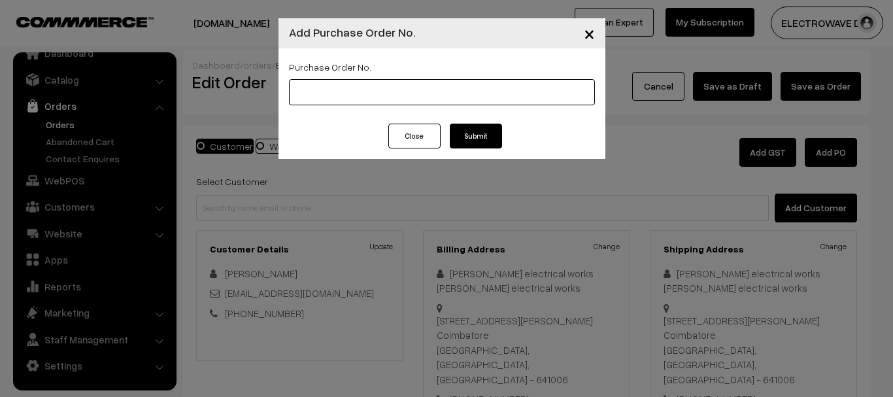
click at [415, 79] on input "text" at bounding box center [442, 92] width 306 height 26
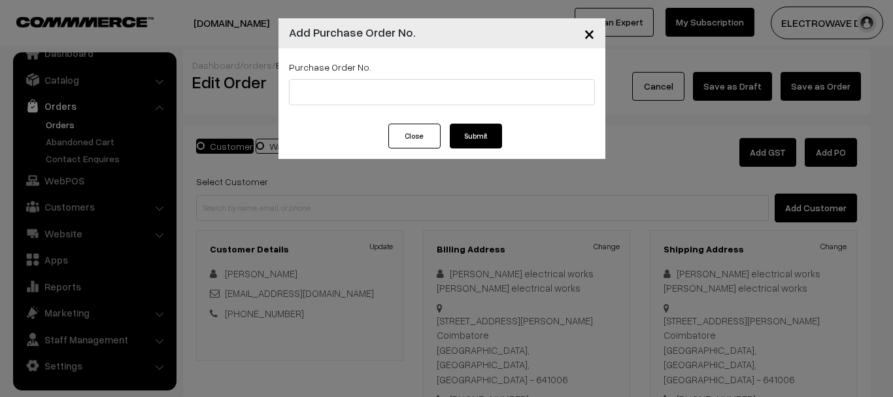
click at [580, 40] on button "×" at bounding box center [589, 33] width 32 height 41
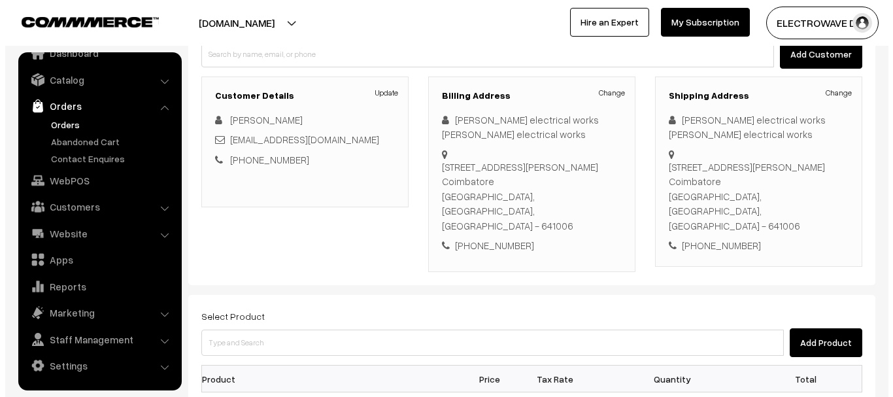
scroll to position [92, 0]
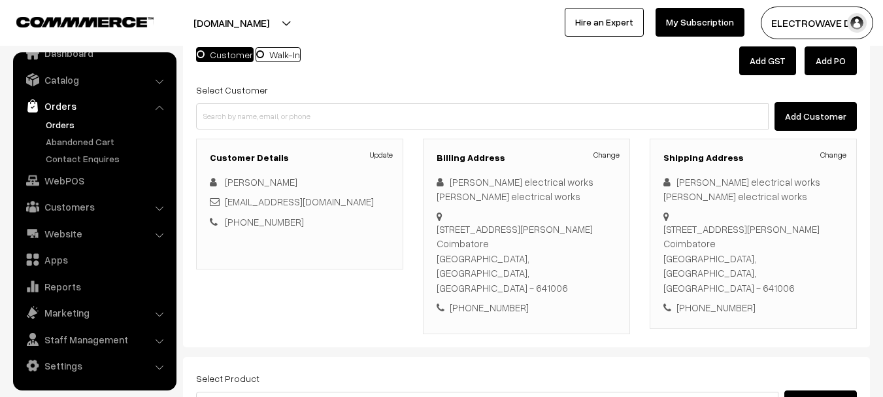
click at [806, 118] on button "Add Customer" at bounding box center [816, 116] width 82 height 29
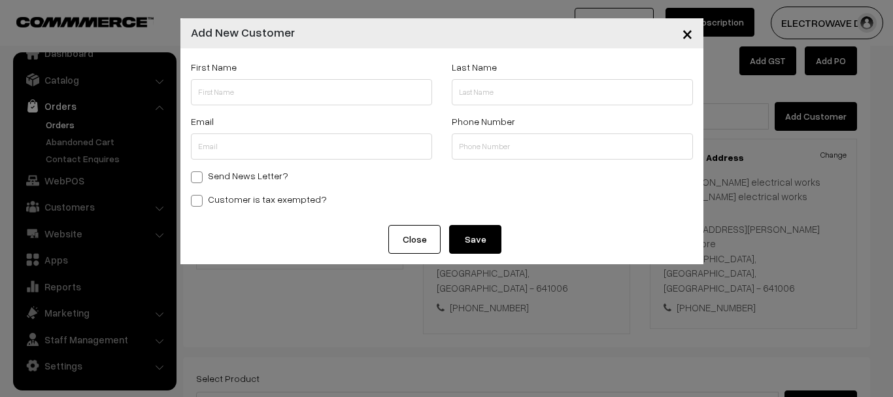
click at [394, 241] on button "Close" at bounding box center [414, 239] width 52 height 29
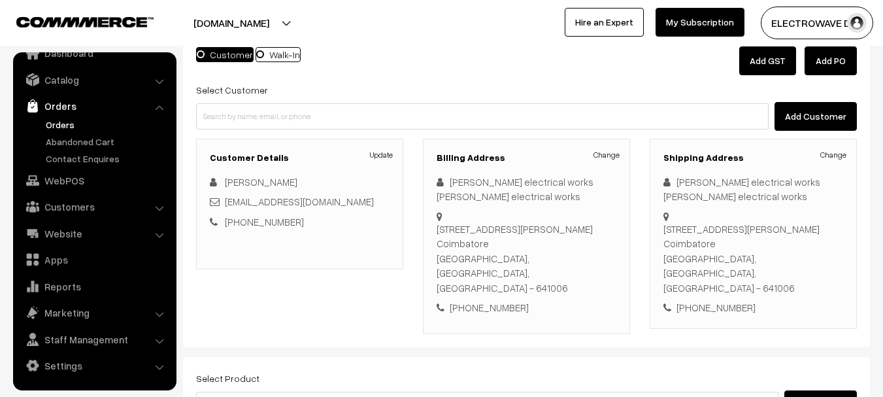
click at [764, 69] on link "Add GST" at bounding box center [768, 60] width 57 height 29
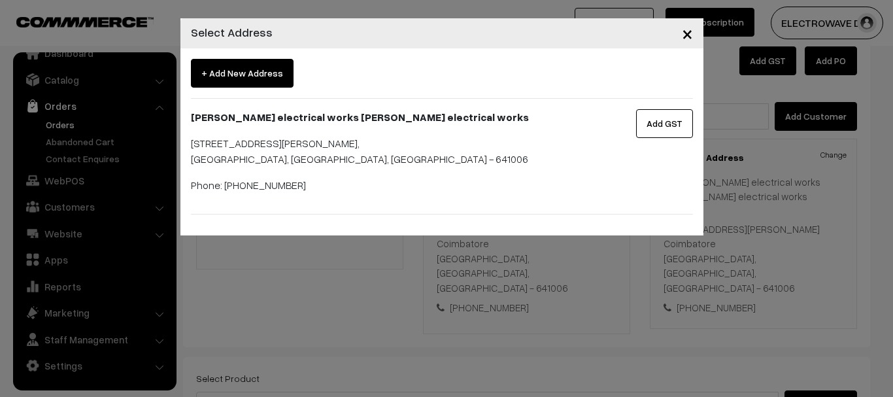
click at [675, 129] on button "Add GST" at bounding box center [664, 123] width 57 height 29
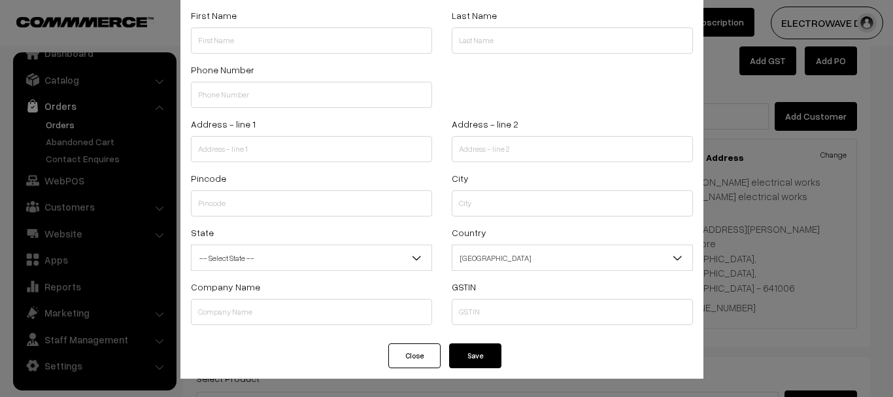
scroll to position [0, 0]
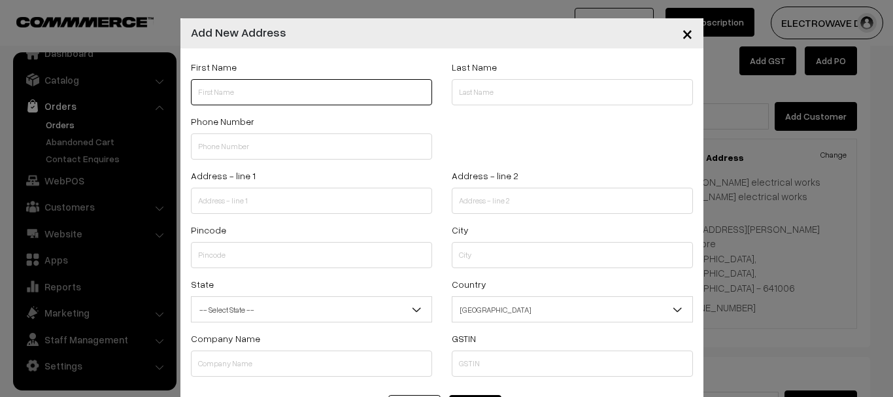
click at [310, 99] on input "text" at bounding box center [311, 92] width 241 height 26
paste input "Sri ayyappa electrical works Sri ayyappa"
type input "Sri ayyappa electrical works Sri ayyappa"
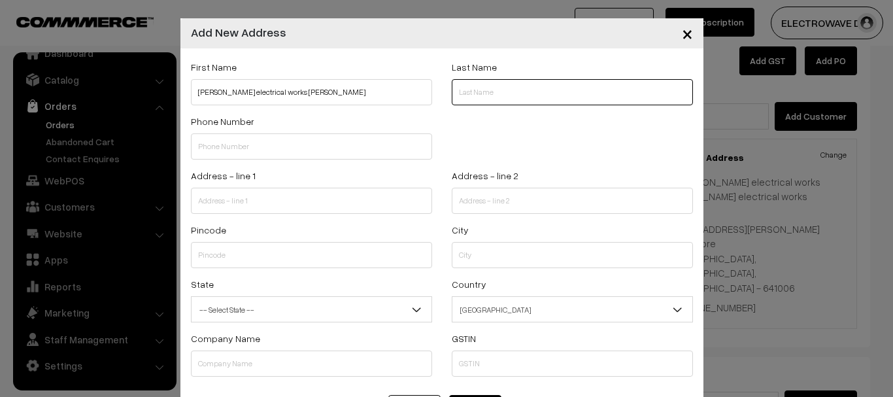
paste input "electrical"
type input "electrical"
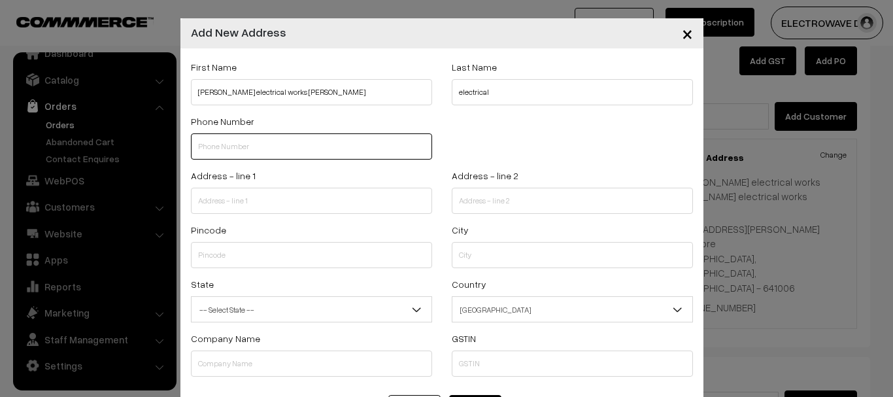
paste input "9994858294"
type input "9994858294"
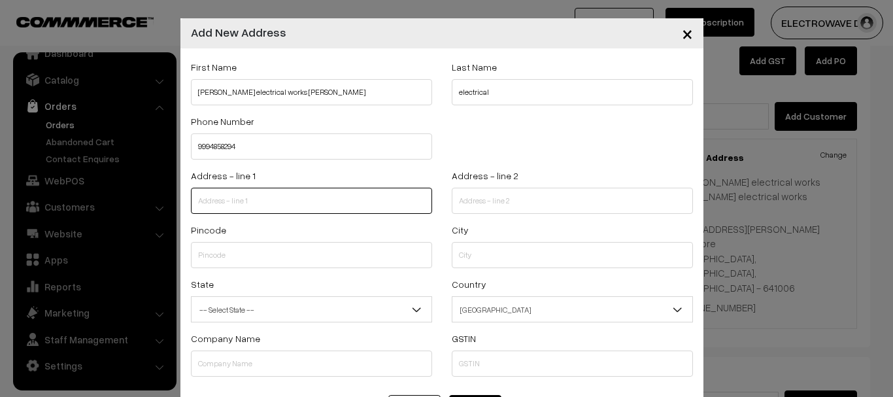
click at [291, 196] on input "text" at bounding box center [311, 201] width 241 height 26
paste input "[STREET_ADDRESS][PERSON_NAME] Coimbatore"
type input "[STREET_ADDRESS][PERSON_NAME] Coimbatore"
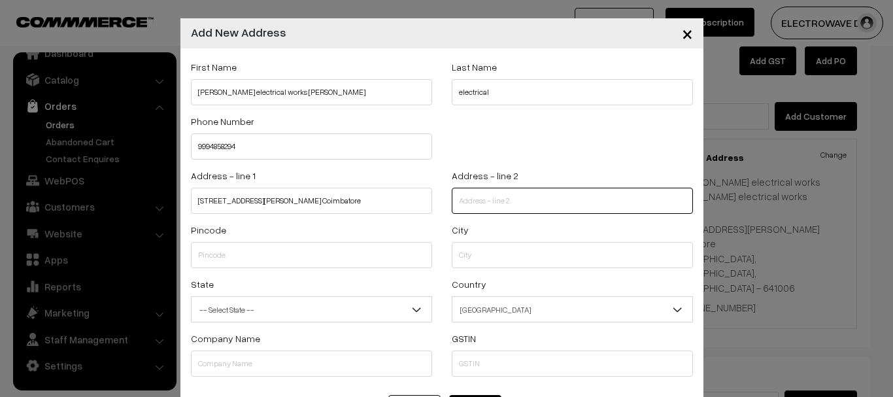
paste input "Coimbatore, Tamil Nadu, India - 641006 +91 9994858294"
type input "Coimbatore, Tamil Nadu, India - 641006 +91 9994858294"
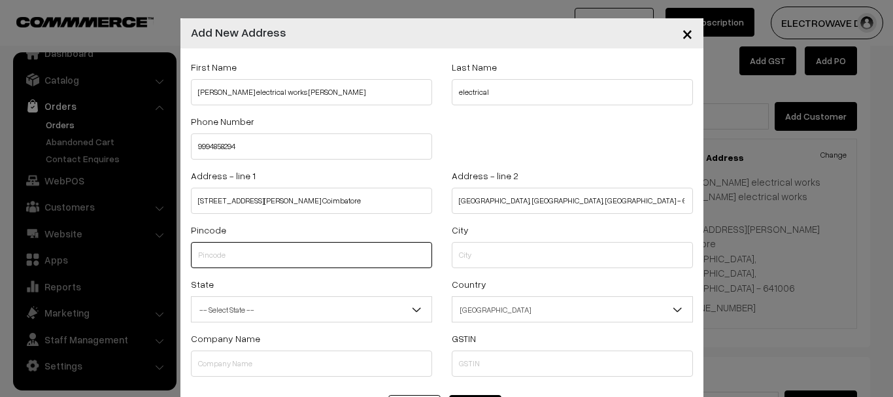
paste input "641006"
type input "641006"
paste input "Coimbatore"
type input "Coimbatore"
click at [387, 303] on span "-- Select State --" at bounding box center [312, 309] width 240 height 23
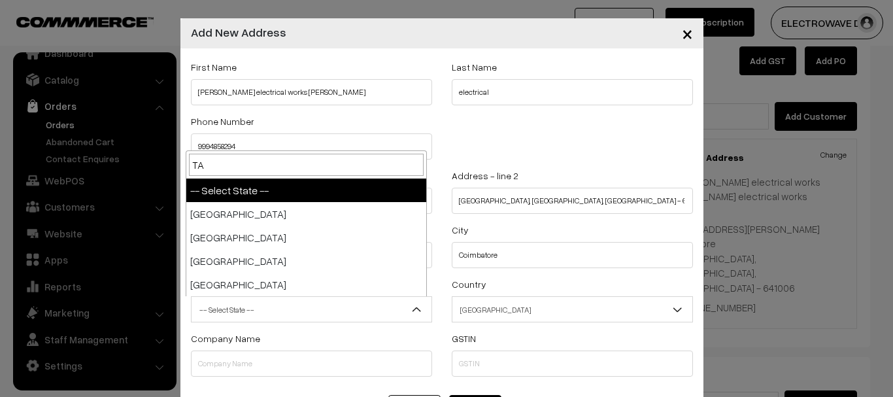
type input "TAM"
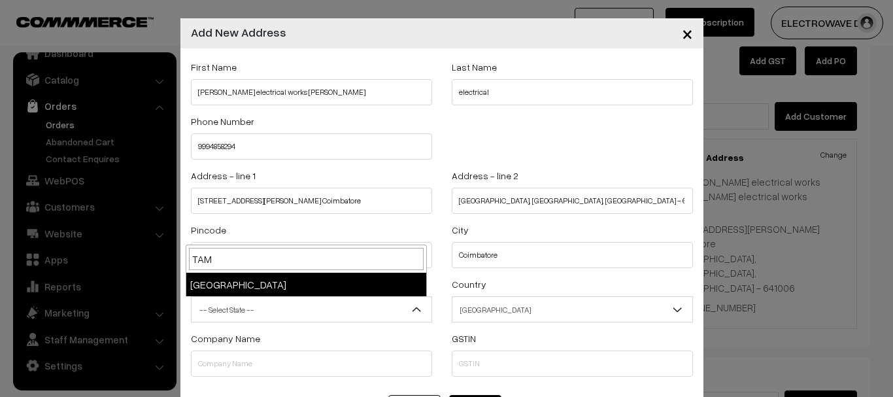
select select "Tamil Nadu"
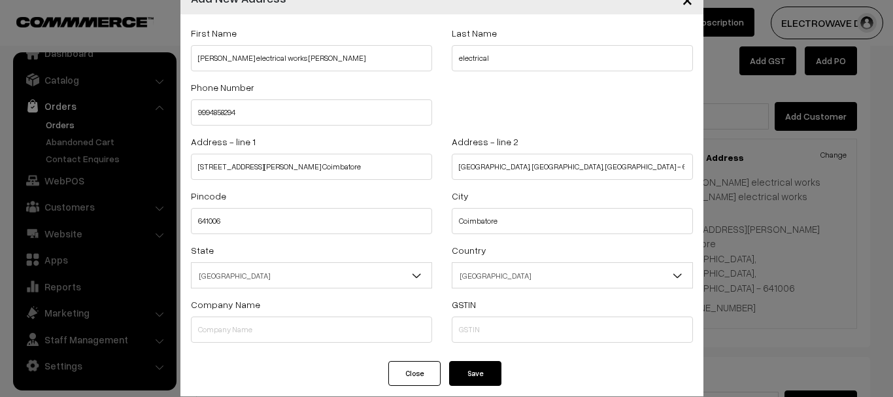
scroll to position [52, 0]
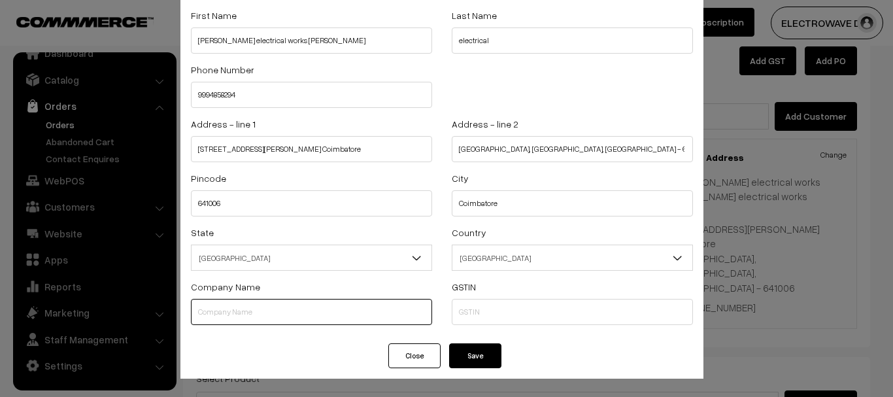
click at [352, 316] on input "text" at bounding box center [311, 312] width 241 height 26
paste input "SRI AYYAPPA ELECTRICAL WORKS"
type input "SRI AYYAPPA ELECTRICAL WORKS"
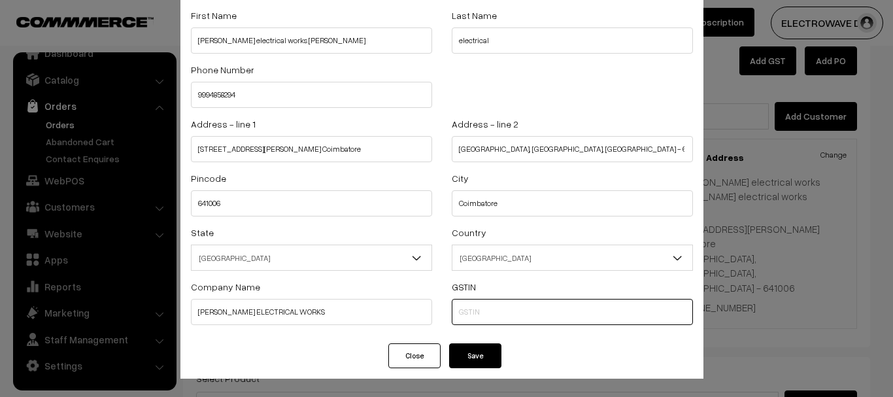
paste input "33CFTPK1670N1ZW"
type input "33CFTPK1670N1ZW"
click at [480, 355] on button "Save" at bounding box center [475, 355] width 52 height 25
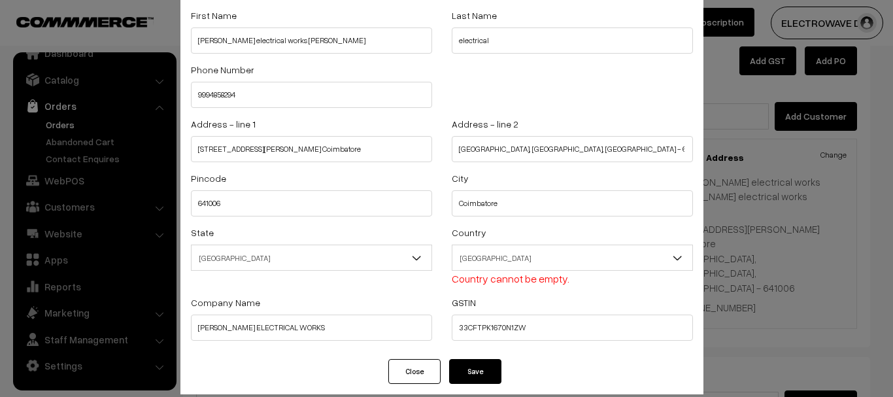
click at [483, 252] on span "India" at bounding box center [573, 258] width 240 height 23
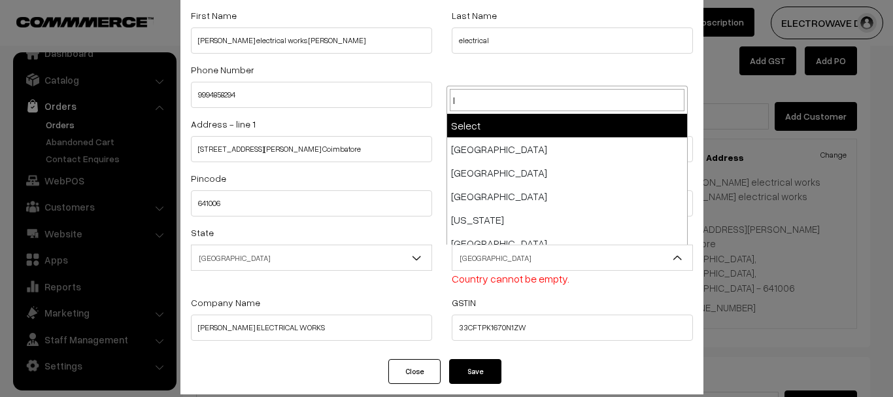
type input "IN"
select select "10"
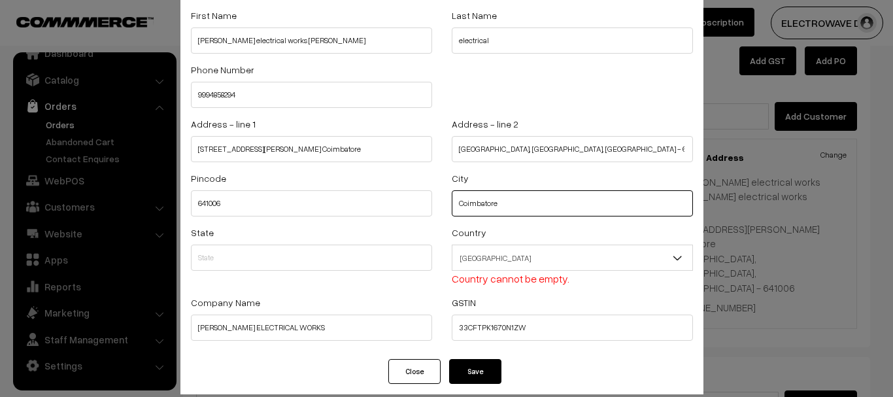
click at [520, 214] on input "Coimbatore" at bounding box center [572, 203] width 241 height 26
click at [522, 262] on span "Argentina" at bounding box center [573, 258] width 240 height 23
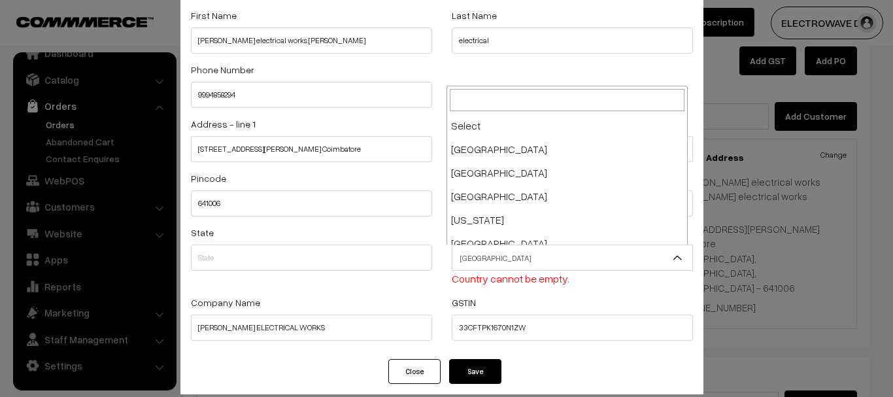
scroll to position [188, 0]
type input "INDI"
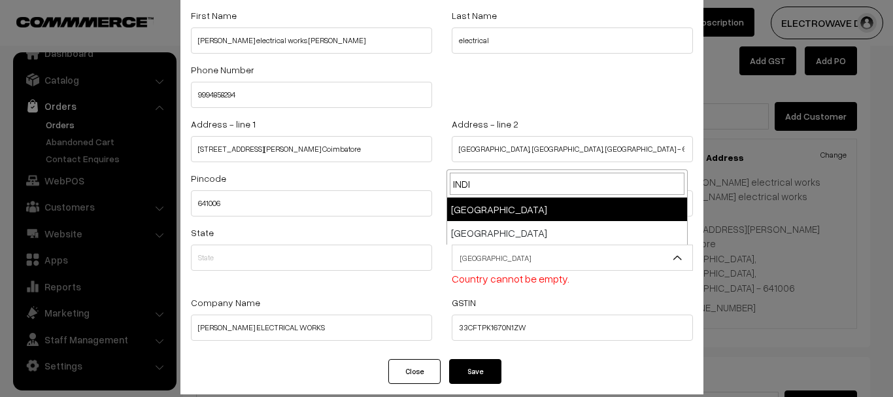
scroll to position [0, 0]
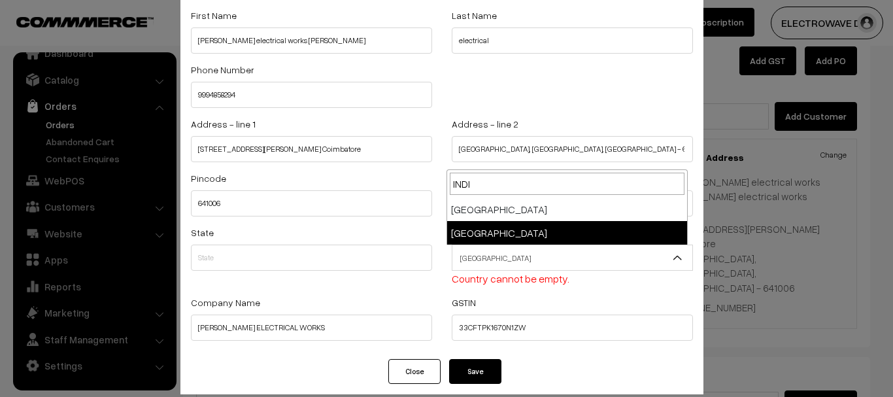
select select "99"
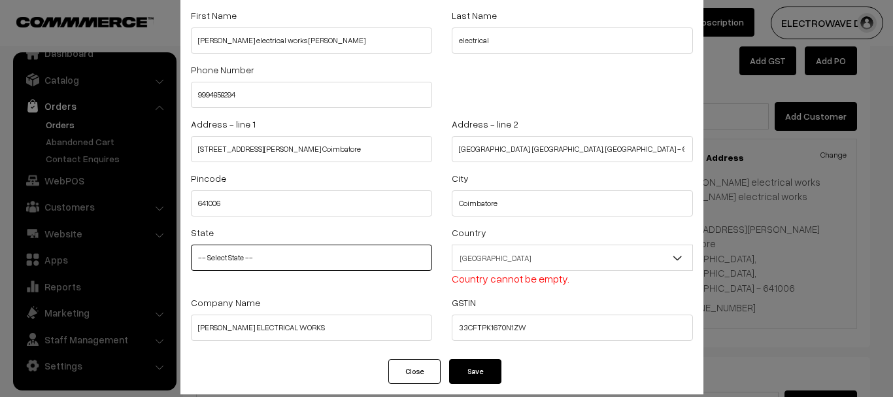
click at [280, 259] on select "-- Select State -- Andaman & Nicobar Islands Andhra Pradesh Arunachal Pradesh A…" at bounding box center [311, 258] width 241 height 26
select select "Tamil Nadu"
click at [191, 245] on select "-- Select State -- Andaman & Nicobar Islands Andhra Pradesh Arunachal Pradesh A…" at bounding box center [311, 258] width 241 height 26
click at [500, 258] on span "India" at bounding box center [573, 258] width 240 height 23
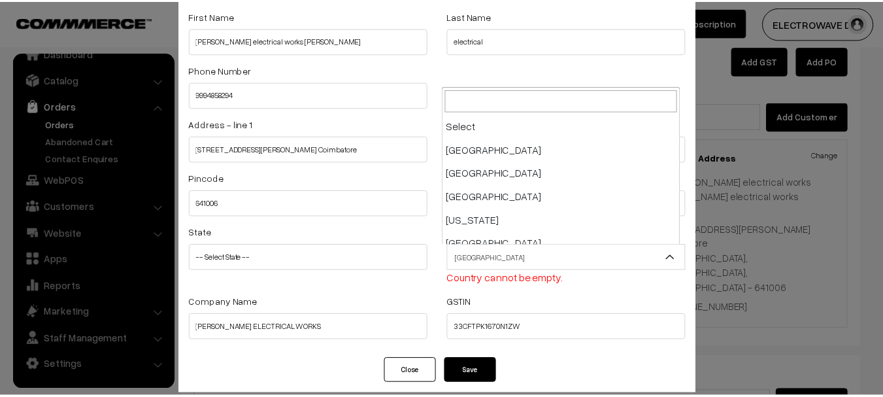
scroll to position [2283, 0]
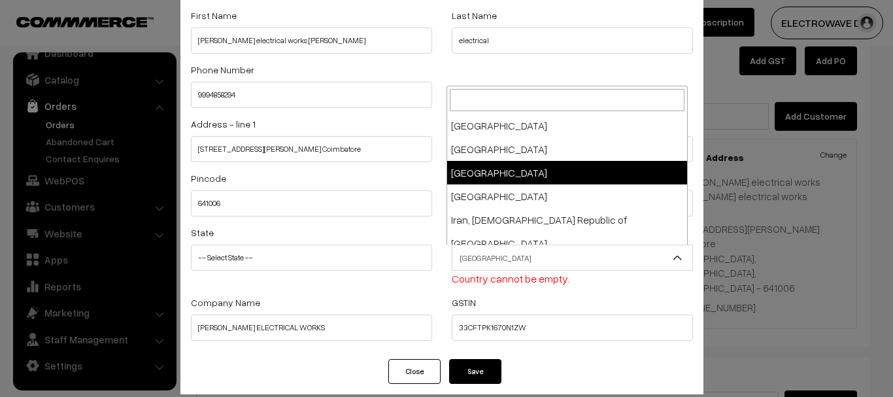
click at [481, 381] on button "Save" at bounding box center [475, 371] width 52 height 25
select select
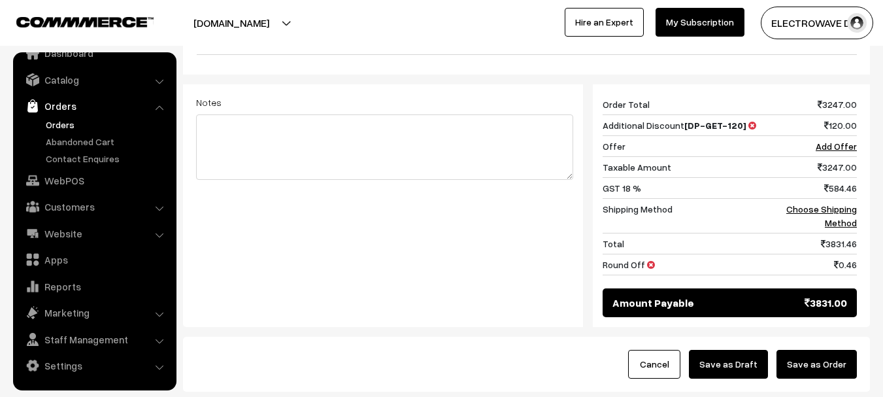
scroll to position [861, 0]
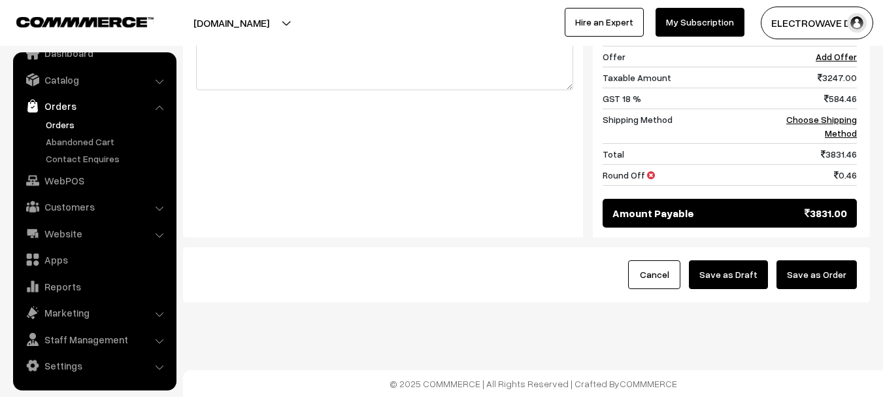
click at [826, 275] on button "Save as Order" at bounding box center [817, 274] width 80 height 29
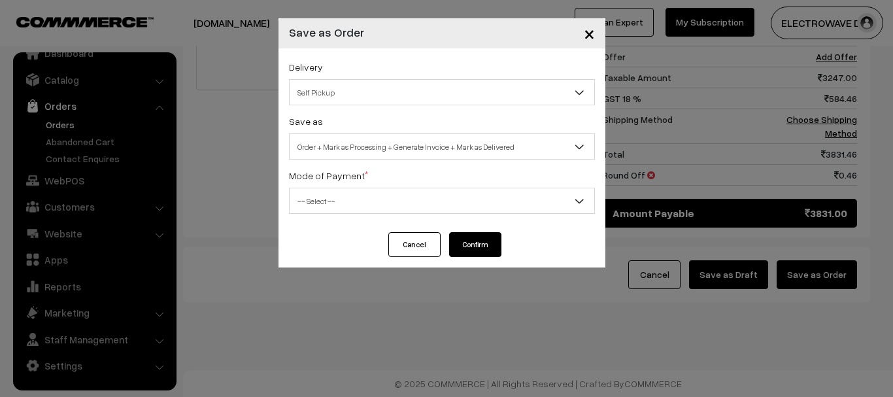
click at [413, 247] on button "Cancel" at bounding box center [414, 244] width 52 height 25
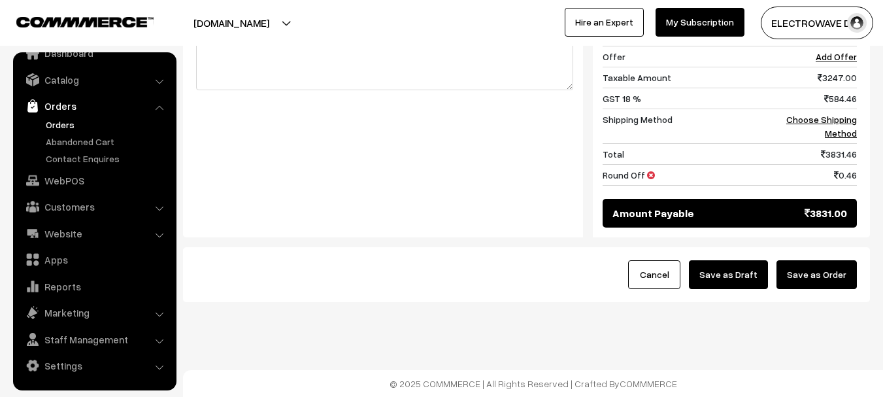
click at [816, 274] on button "Save as Order" at bounding box center [817, 274] width 80 height 29
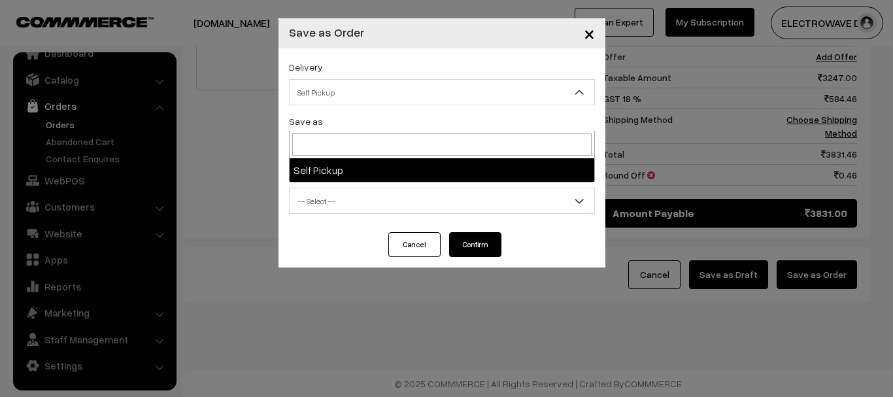
click at [335, 99] on span "Self Pickup" at bounding box center [442, 92] width 305 height 23
click at [301, 156] on span "Self Pickup" at bounding box center [442, 157] width 306 height 52
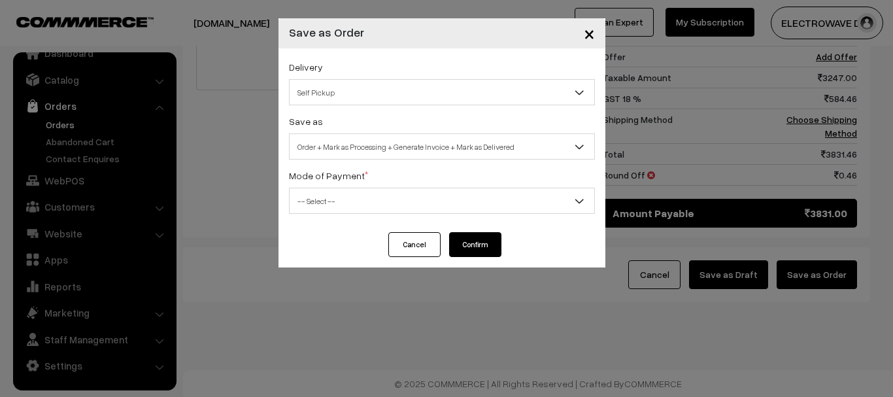
click at [359, 144] on span "Order + Mark as Processing + Generate Invoice + Mark as Delivered" at bounding box center [442, 146] width 305 height 23
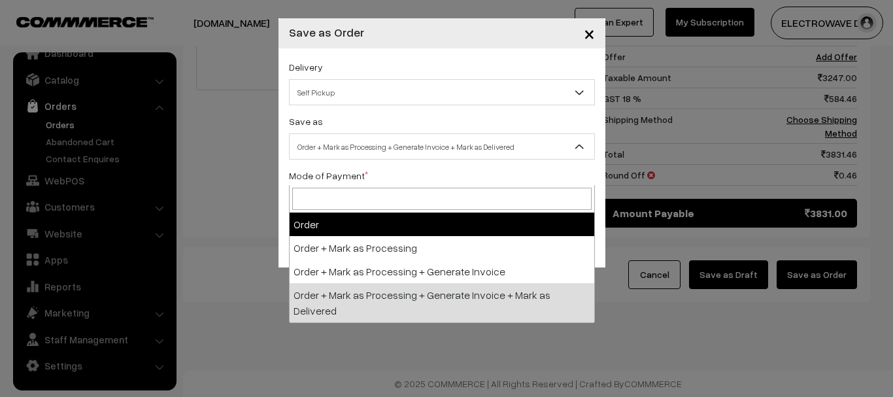
drag, startPoint x: 367, startPoint y: 204, endPoint x: 370, endPoint y: 195, distance: 9.7
select select "1"
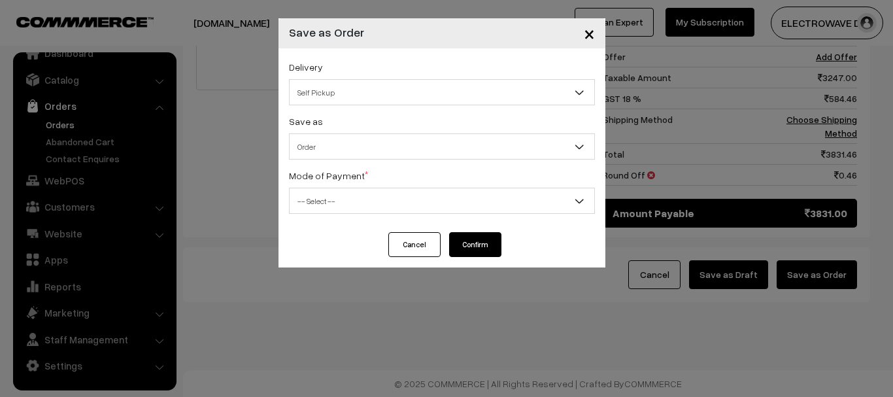
click at [373, 90] on span "Self Pickup" at bounding box center [442, 92] width 305 height 23
click at [486, 77] on div "Delivery Self Pickup Self Pickup" at bounding box center [442, 82] width 306 height 46
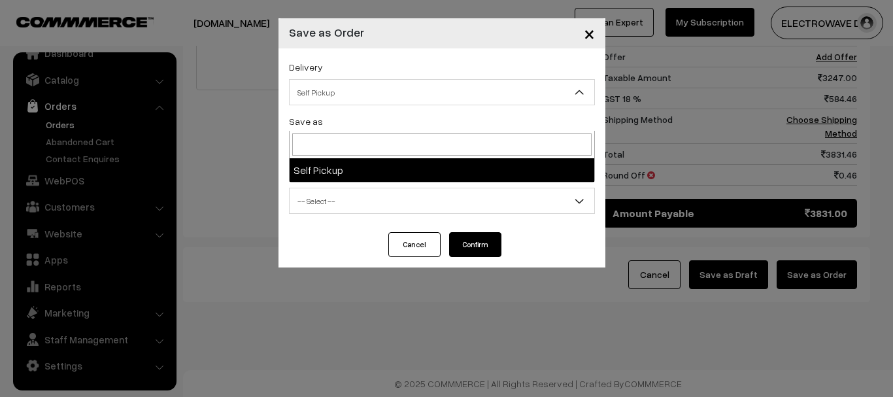
click at [533, 96] on span "Self Pickup" at bounding box center [442, 92] width 305 height 23
click at [362, 133] on input "search" at bounding box center [441, 144] width 299 height 22
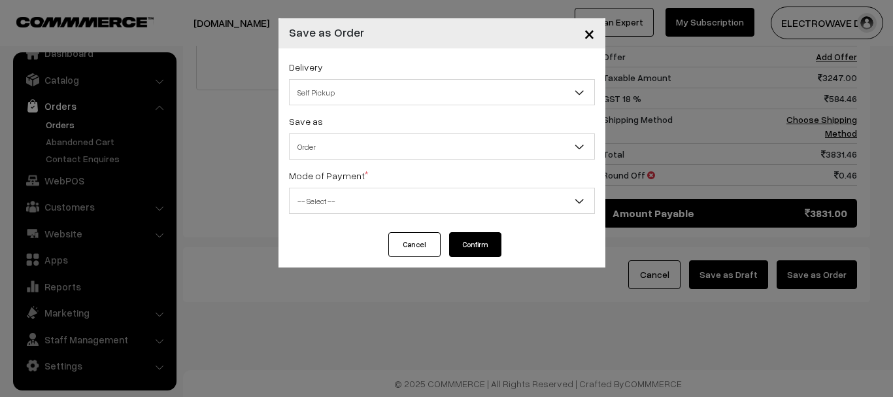
click at [411, 245] on button "Cancel" at bounding box center [414, 244] width 52 height 25
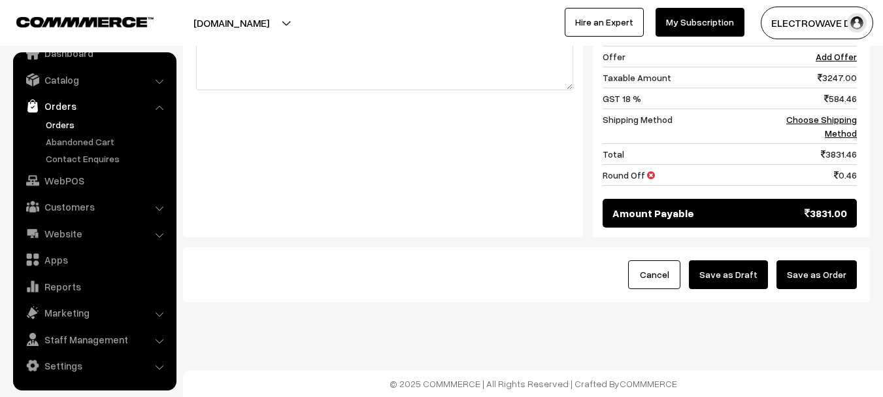
click at [826, 273] on button "Save as Order" at bounding box center [817, 274] width 80 height 29
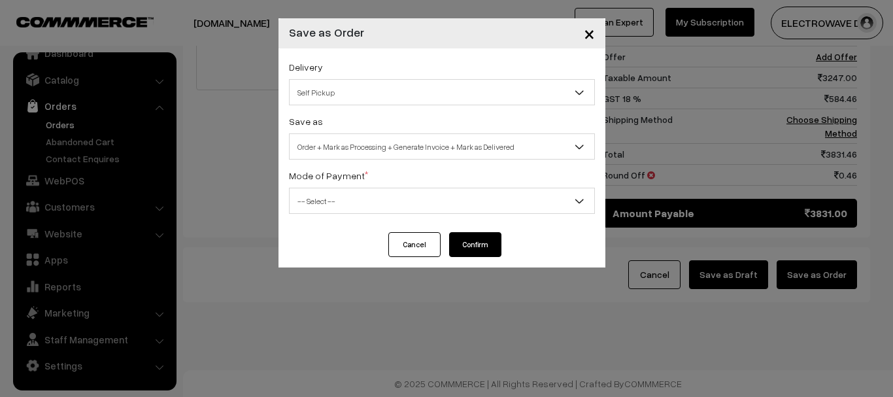
click at [333, 192] on span "-- Select --" at bounding box center [442, 201] width 305 height 23
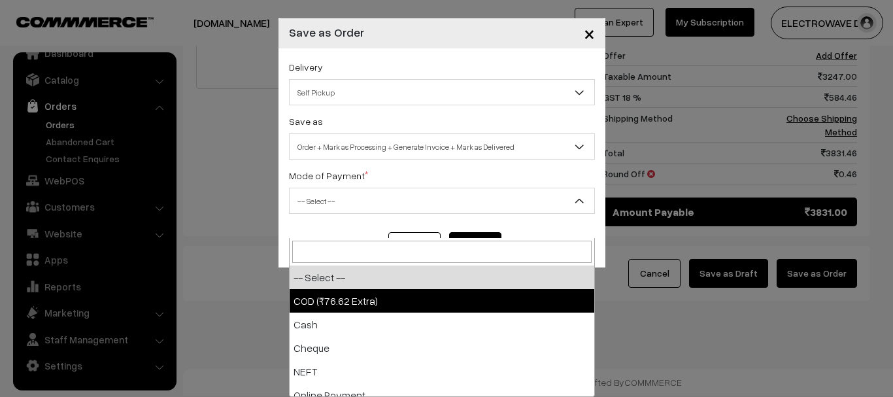
select select "1"
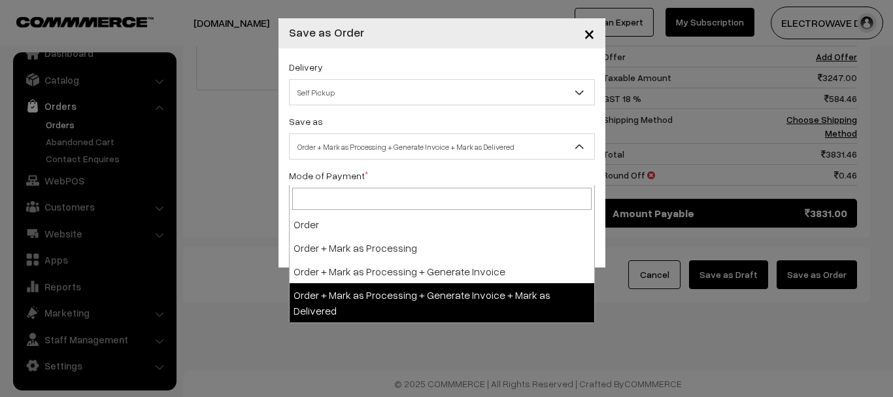
click at [373, 143] on span "Order + Mark as Processing + Generate Invoice + Mark as Delivered" at bounding box center [442, 146] width 305 height 23
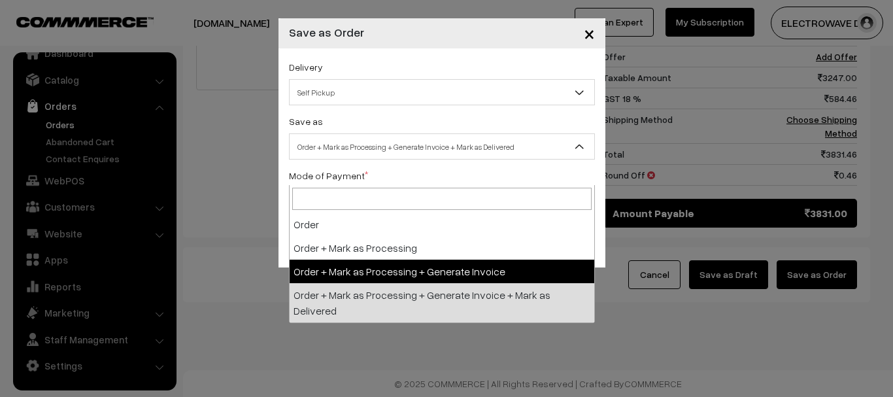
select select "3"
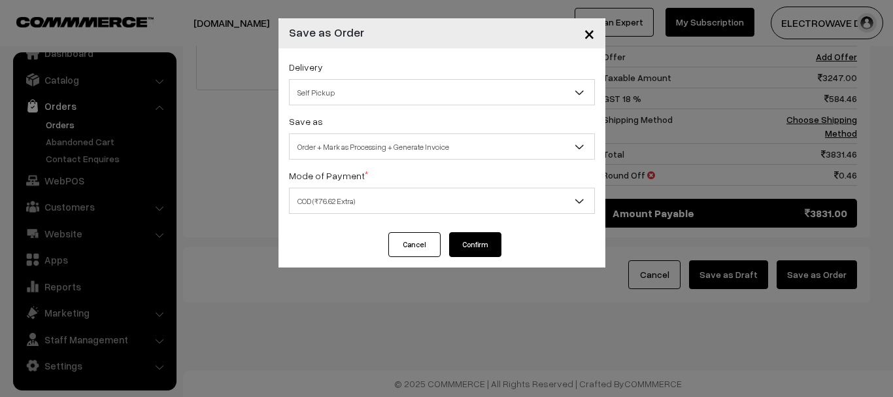
click at [373, 80] on span "Self Pickup" at bounding box center [442, 92] width 306 height 26
click at [480, 248] on button "Confirm" at bounding box center [475, 244] width 52 height 25
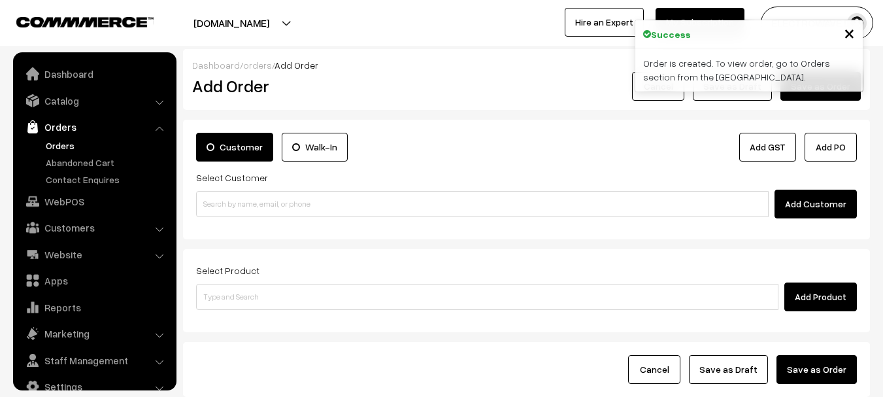
click at [60, 139] on link "Orders" at bounding box center [107, 146] width 129 height 14
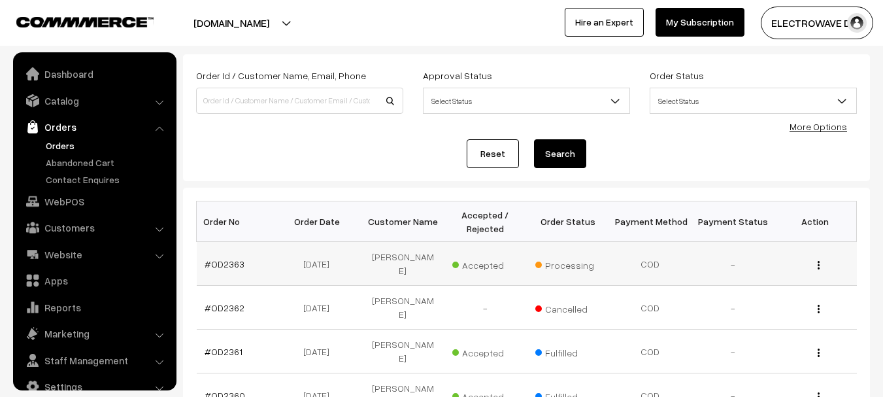
scroll to position [21, 0]
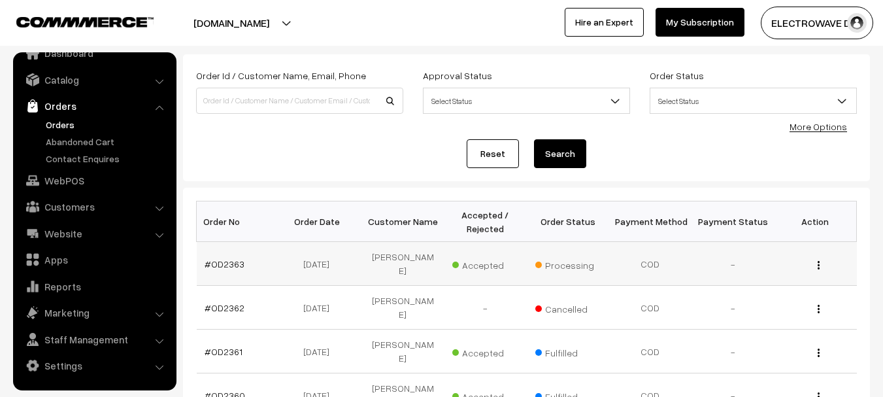
click at [223, 254] on td "#OD2363" at bounding box center [238, 264] width 82 height 44
click at [221, 258] on link "#OD2363" at bounding box center [225, 263] width 40 height 11
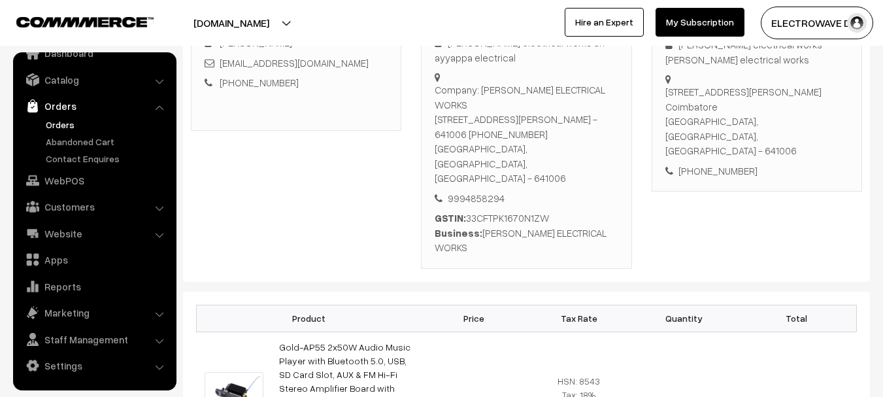
scroll to position [131, 0]
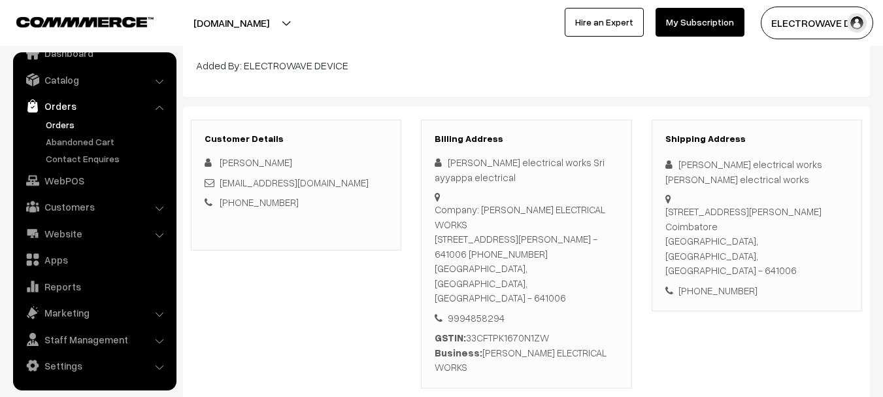
click at [681, 163] on div "[PERSON_NAME] electrical works [PERSON_NAME] electrical works" at bounding box center [757, 171] width 183 height 29
copy div "Sri"
click at [681, 163] on div "[PERSON_NAME] electrical works [PERSON_NAME] electrical works" at bounding box center [757, 171] width 183 height 29
click at [56, 118] on link "Orders" at bounding box center [107, 125] width 129 height 14
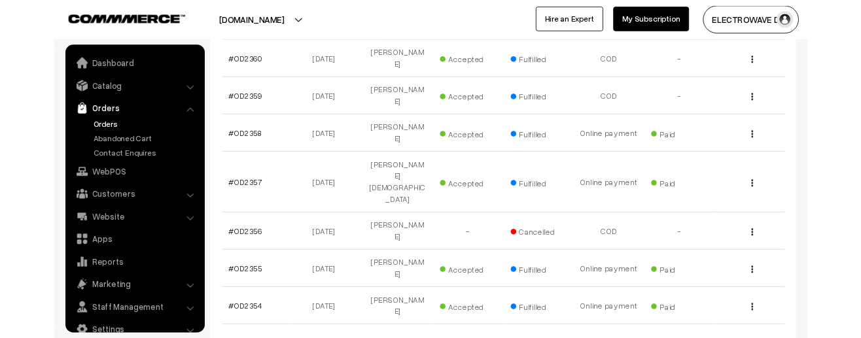
scroll to position [21, 0]
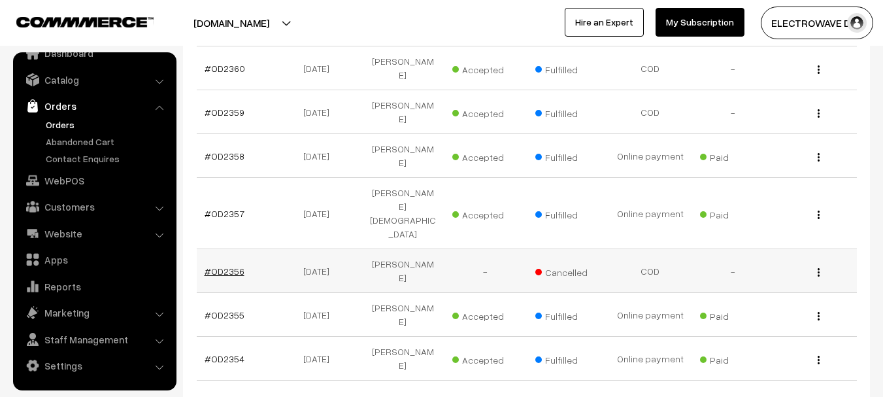
copy link "D2356"
copy link "OD2356"
drag, startPoint x: 226, startPoint y: 212, endPoint x: 213, endPoint y: 212, distance: 13.1
click at [213, 249] on td "#OD2356" at bounding box center [238, 271] width 82 height 44
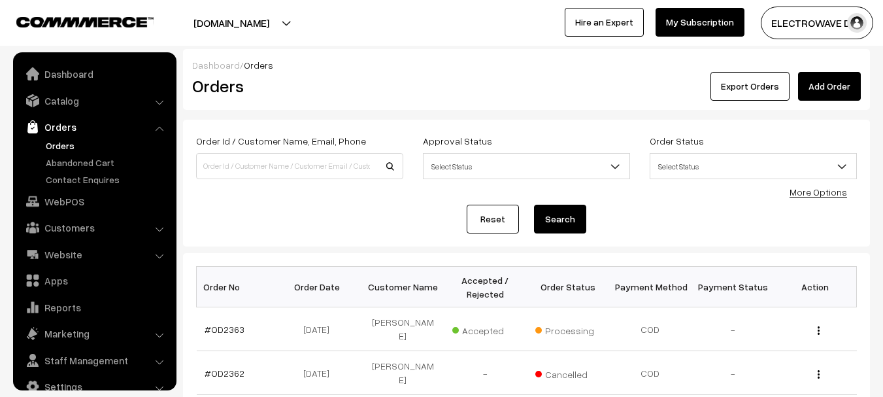
scroll to position [21, 0]
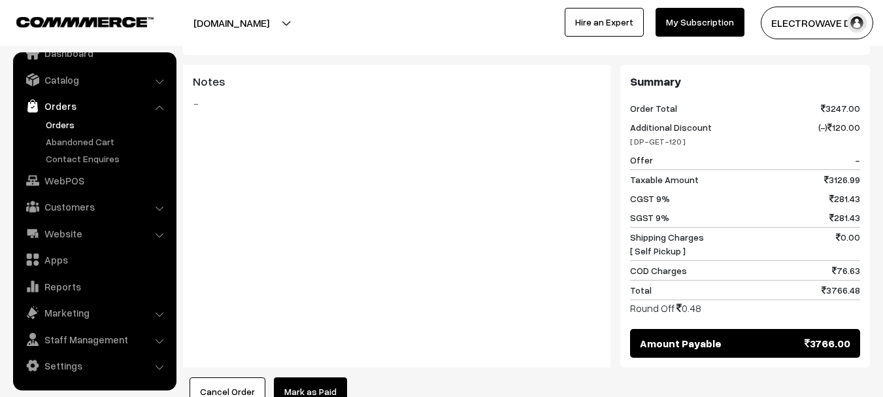
scroll to position [1046, 0]
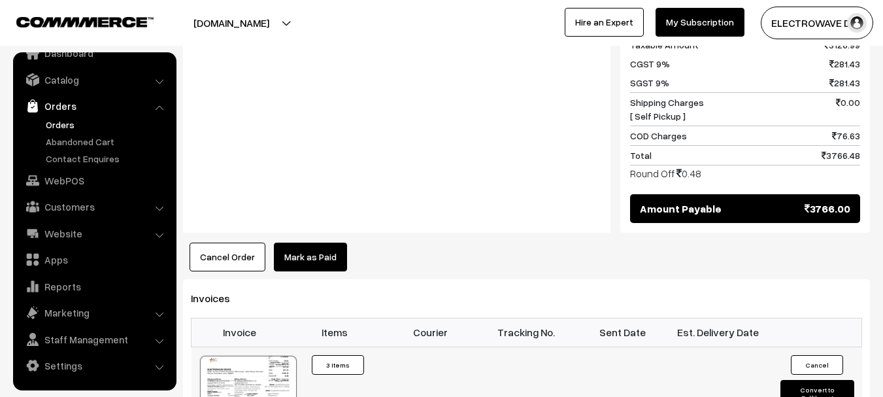
click at [273, 356] on div at bounding box center [248, 388] width 97 height 65
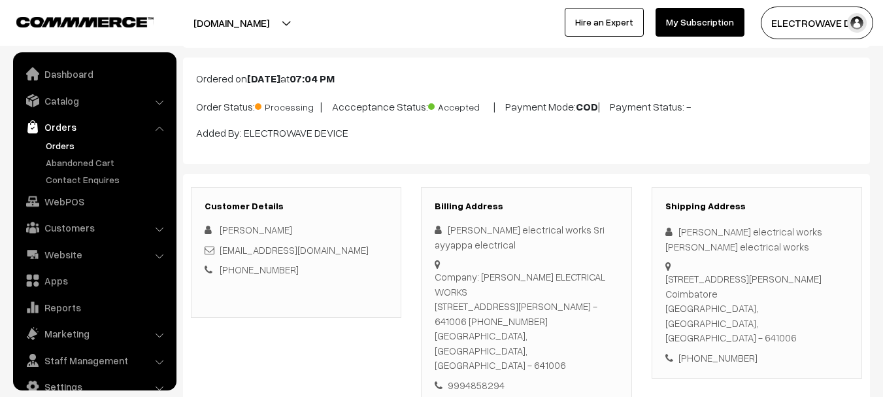
scroll to position [0, 0]
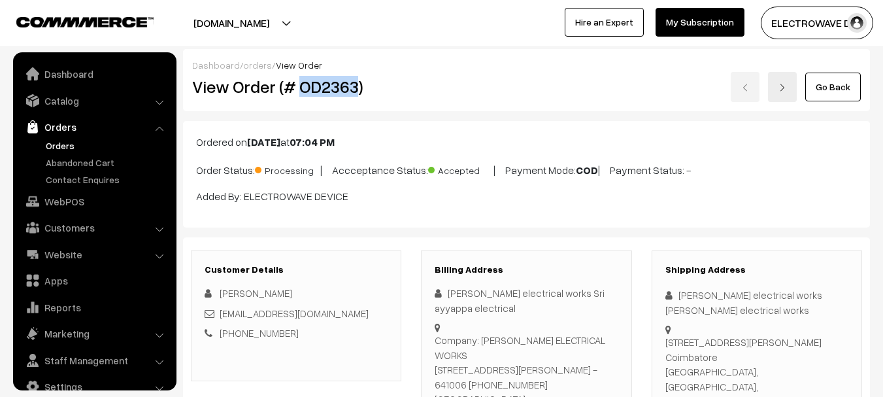
click at [63, 148] on link "Orders" at bounding box center [107, 146] width 129 height 14
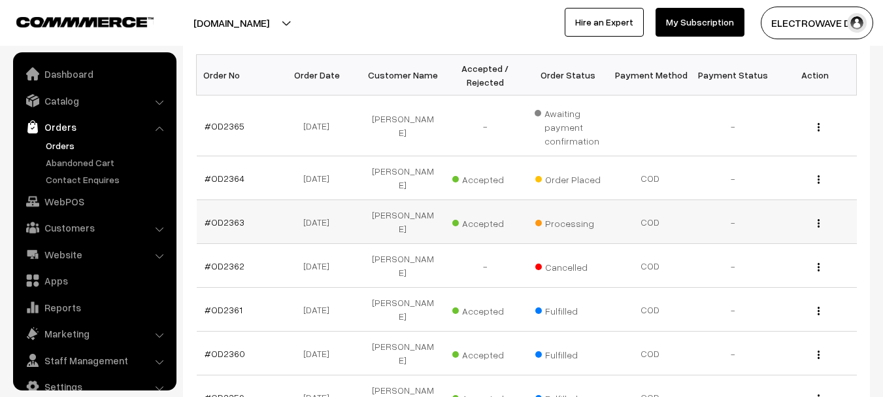
scroll to position [21, 0]
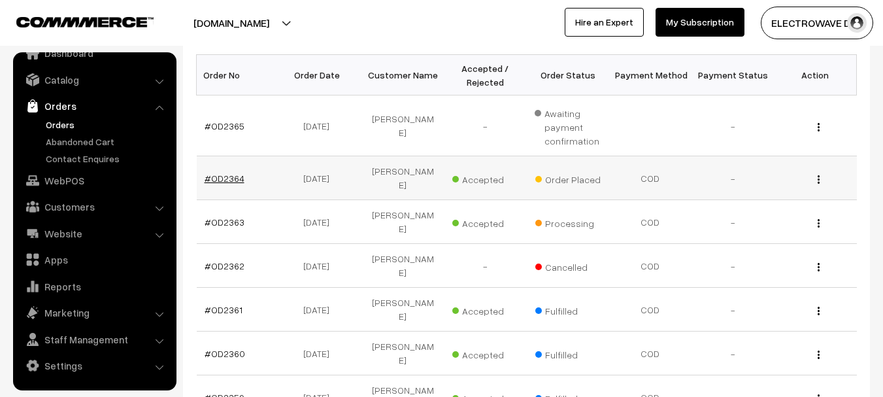
click at [228, 173] on link "#OD2364" at bounding box center [225, 178] width 40 height 11
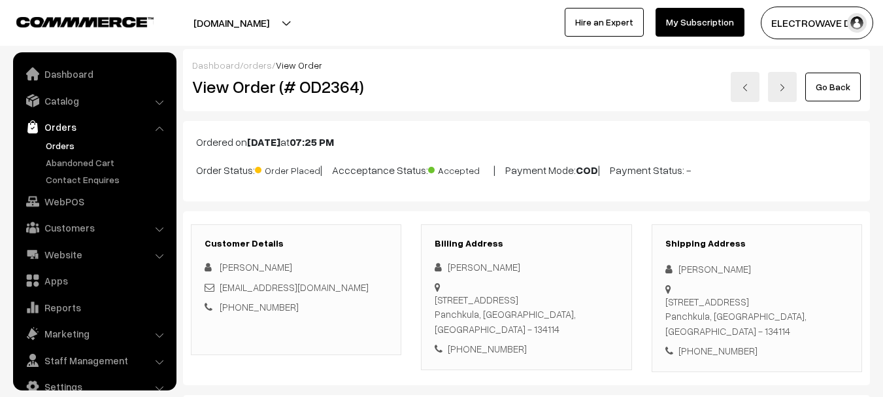
scroll to position [21, 0]
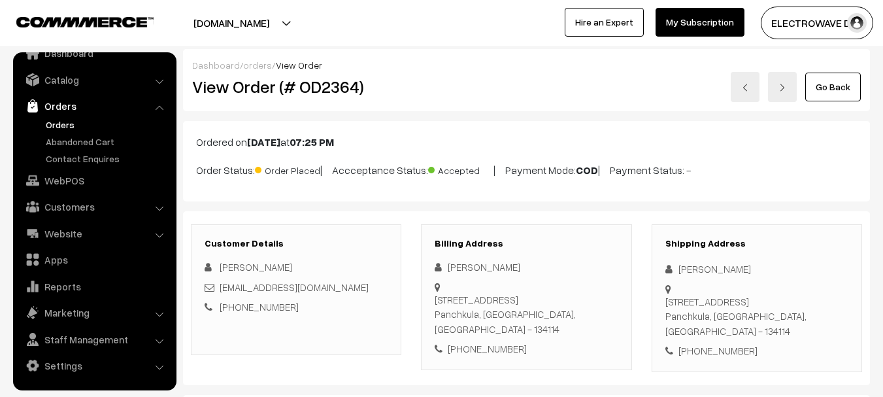
click at [53, 126] on link "Orders" at bounding box center [107, 125] width 129 height 14
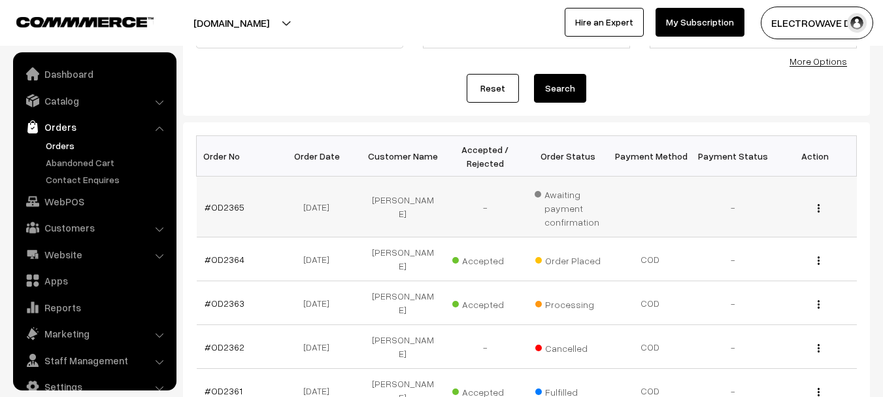
scroll to position [21, 0]
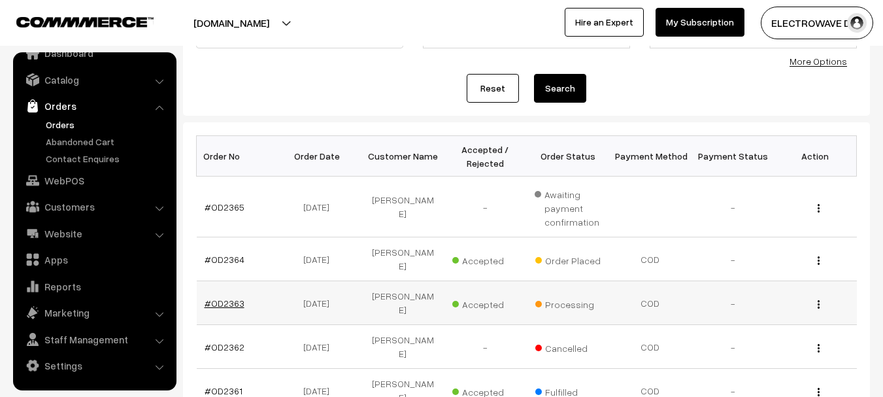
click at [218, 298] on link "#OD2363" at bounding box center [225, 303] width 40 height 11
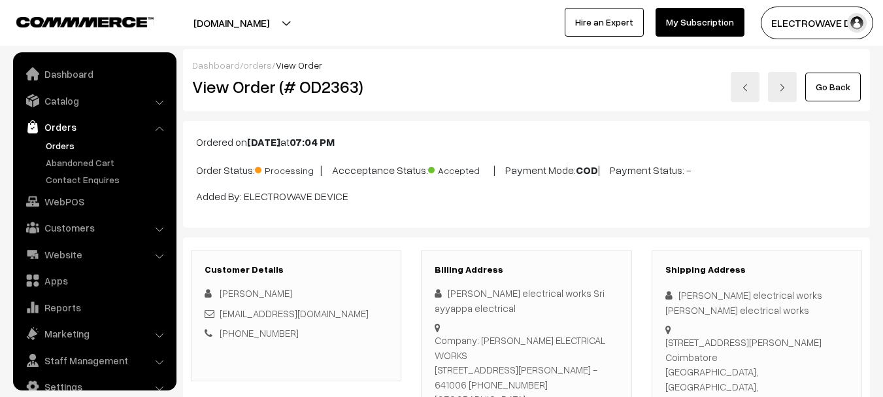
scroll to position [21, 0]
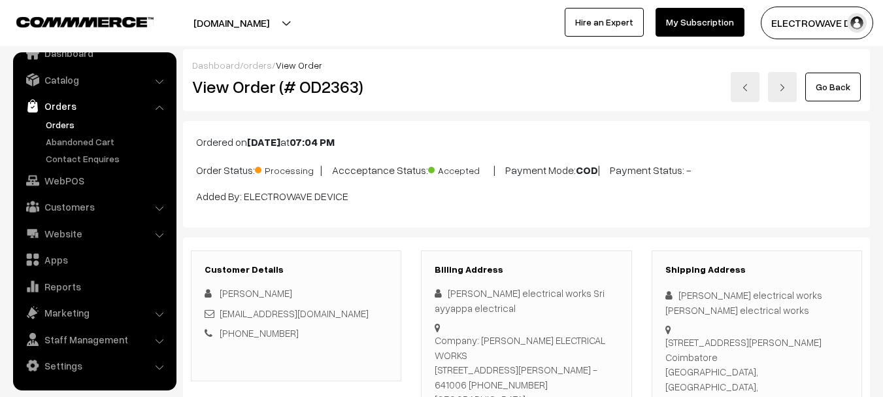
click at [316, 94] on h2 "View Order (# OD2363)" at bounding box center [297, 87] width 210 height 20
copy h2 "OD2363"
click at [316, 94] on h2 "View Order (# OD2363)" at bounding box center [297, 87] width 210 height 20
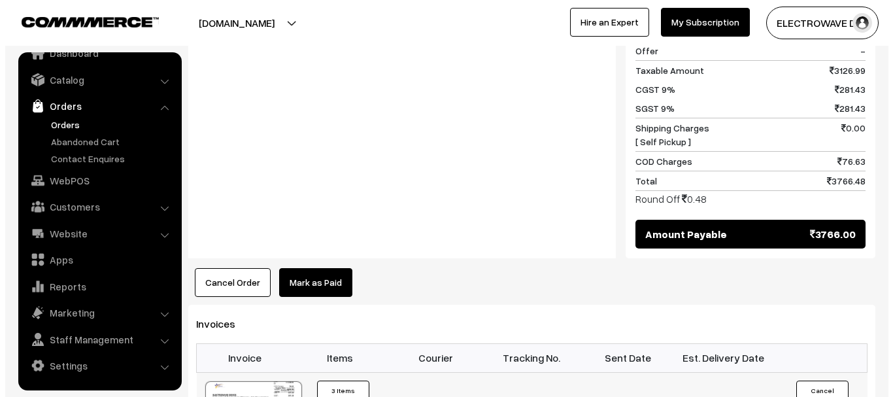
scroll to position [1046, 0]
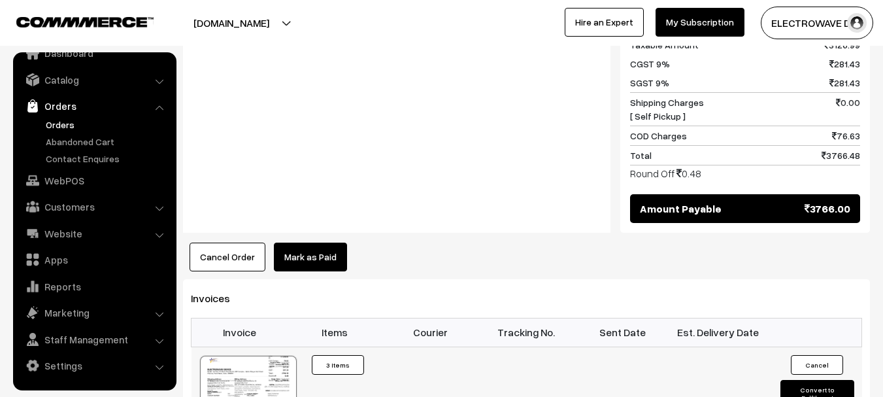
click at [802, 380] on button "Convert to Fulfilment" at bounding box center [818, 393] width 74 height 27
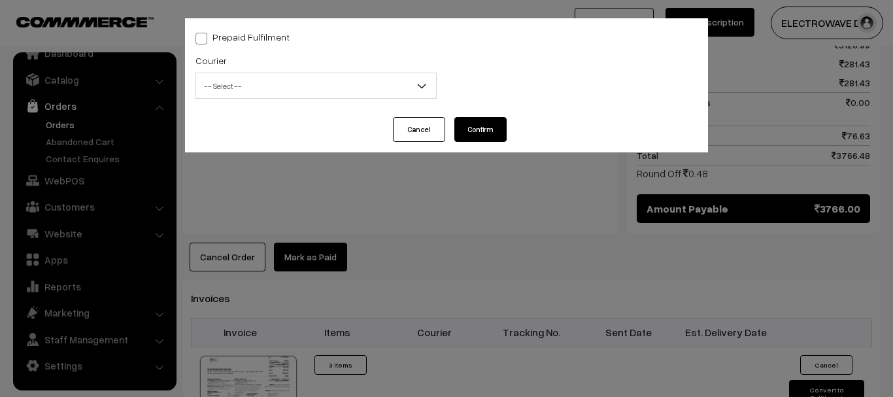
click at [279, 88] on span "-- Select --" at bounding box center [316, 86] width 240 height 23
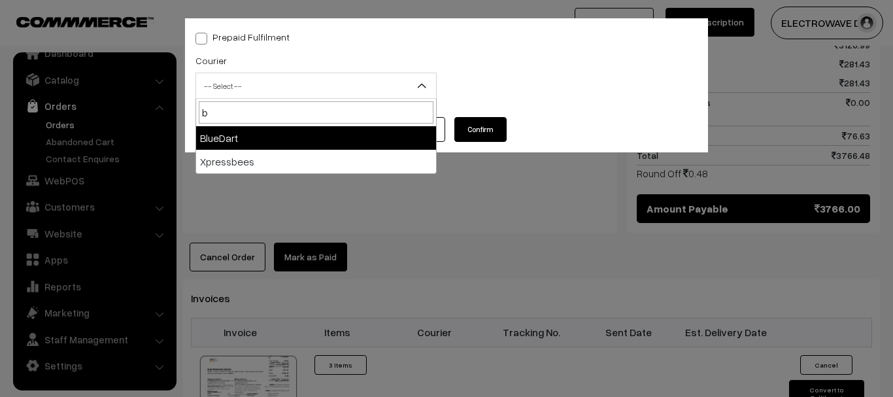
type input "b"
select select "2"
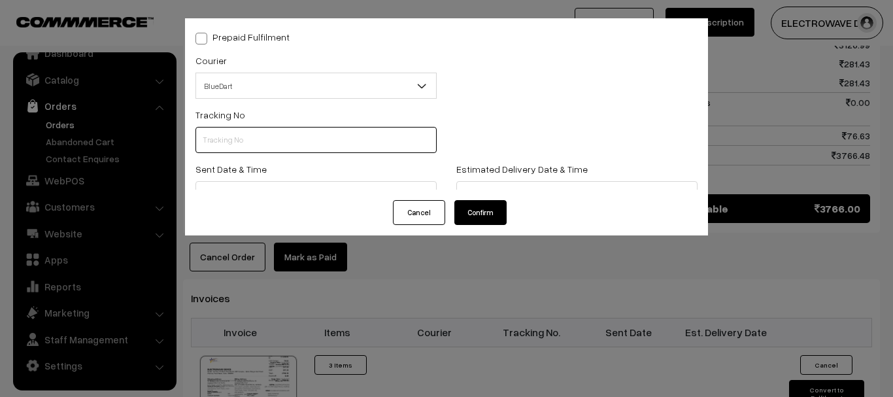
click at [250, 139] on input "text" at bounding box center [316, 140] width 241 height 26
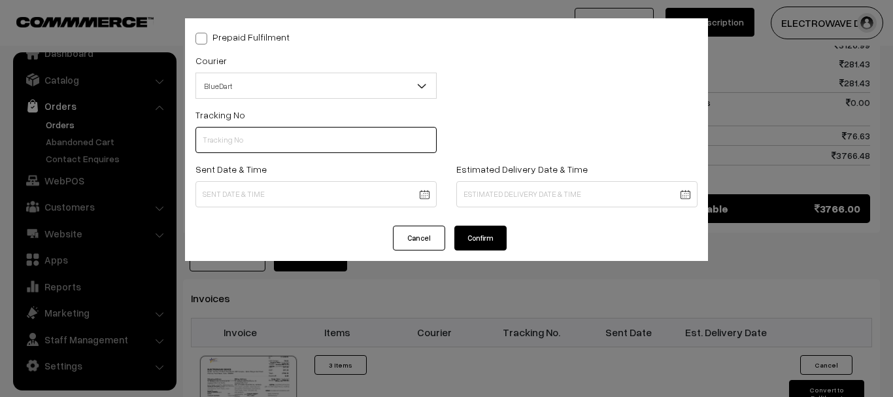
paste input "78029294114"
type input "78029294114"
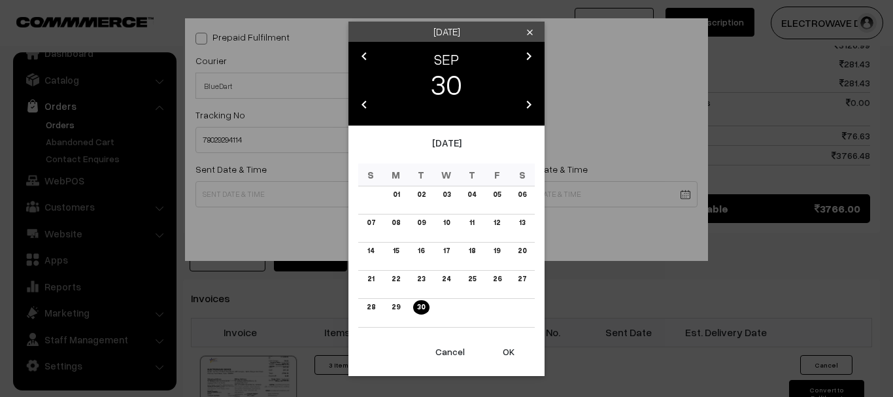
click at [509, 350] on button "OK" at bounding box center [509, 351] width 52 height 29
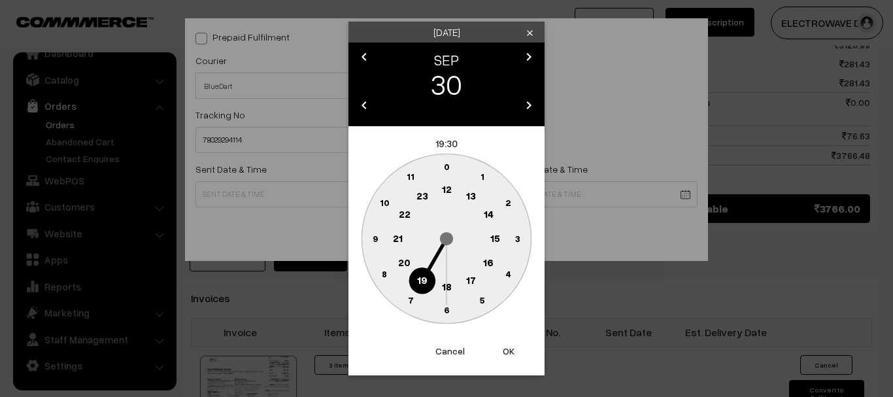
click at [509, 350] on button "OK" at bounding box center [509, 351] width 52 height 29
type input "30-09-2025 19:30"
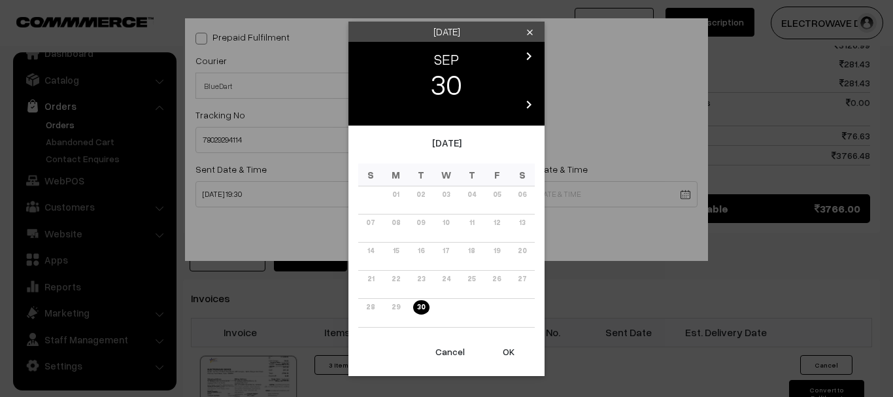
click at [530, 55] on icon "chevron_right" at bounding box center [529, 56] width 16 height 16
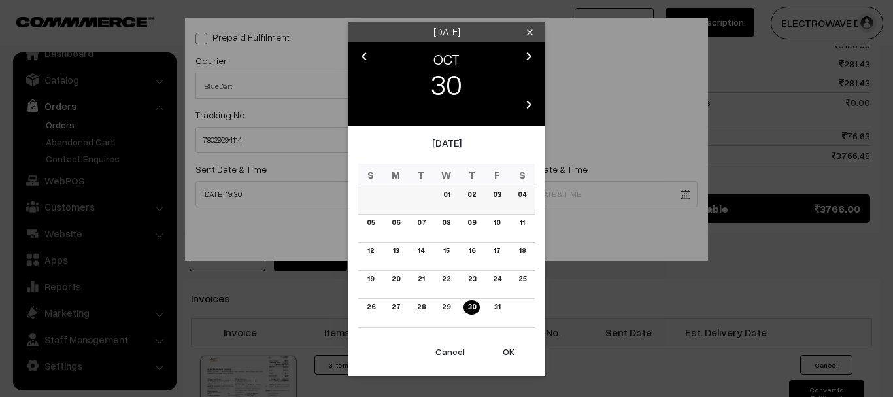
click at [514, 194] on td "04" at bounding box center [522, 200] width 26 height 28
click at [397, 221] on link "06" at bounding box center [396, 223] width 16 height 14
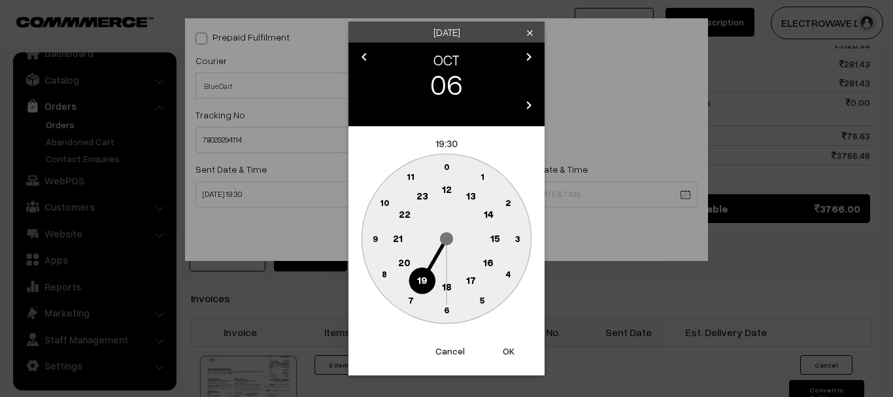
click at [513, 348] on button "OK" at bounding box center [509, 351] width 52 height 29
type input "06-10-2025 19:30"
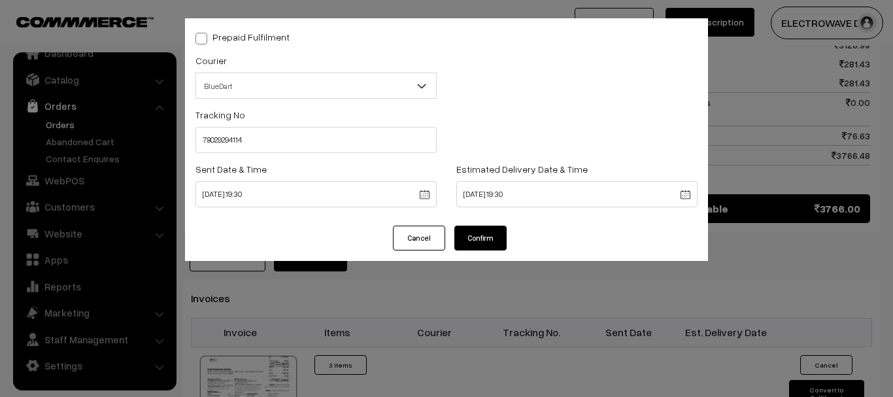
click at [479, 239] on button "Confirm" at bounding box center [480, 238] width 52 height 25
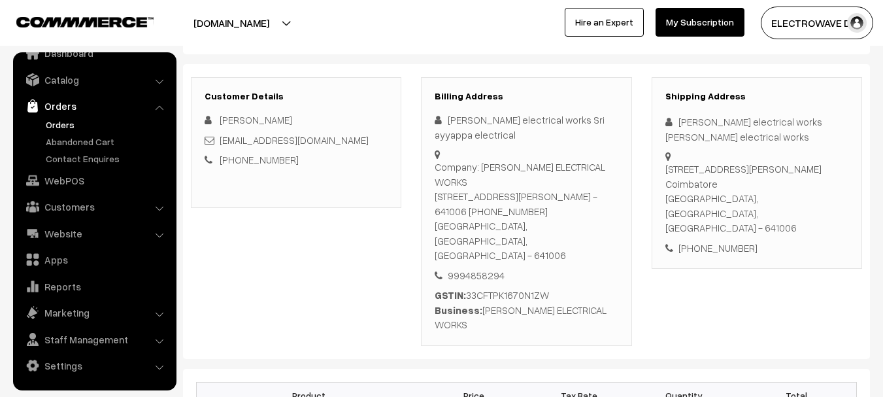
scroll to position [196, 0]
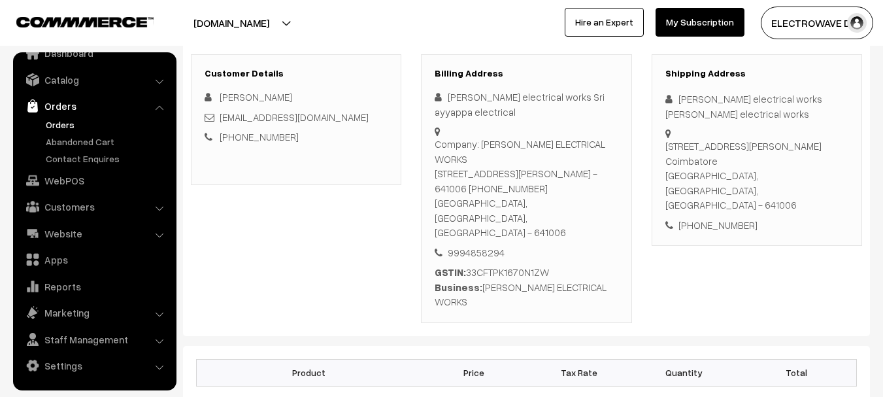
click at [717, 218] on div "[PHONE_NUMBER]" at bounding box center [757, 225] width 183 height 15
copy div "9994858294"
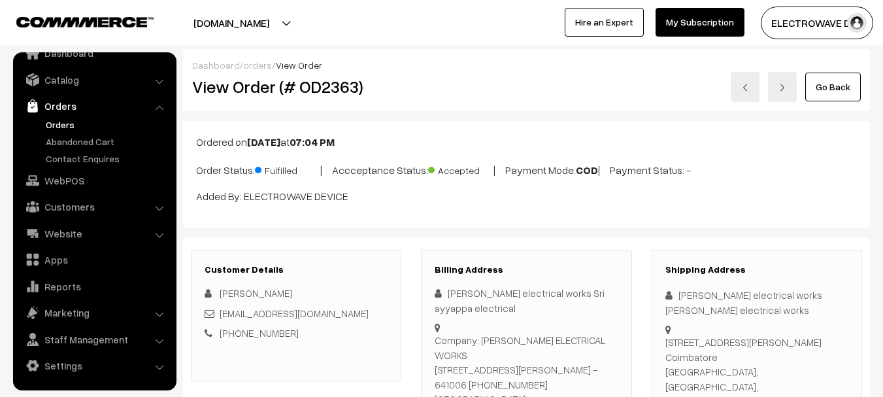
click at [779, 84] on link at bounding box center [782, 87] width 29 height 30
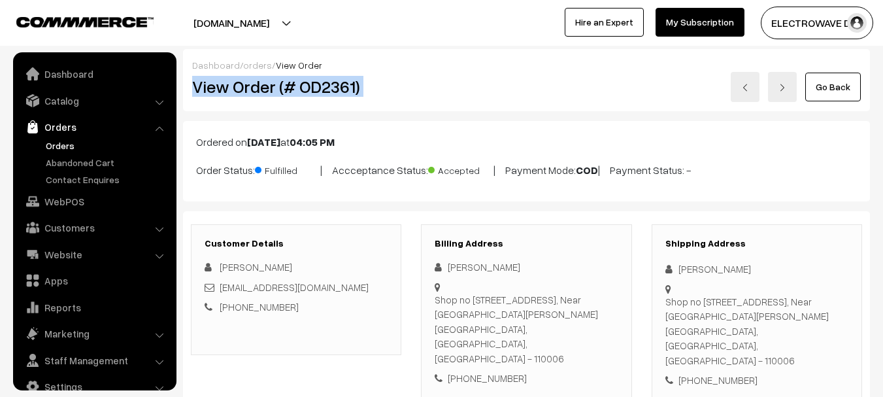
scroll to position [21, 0]
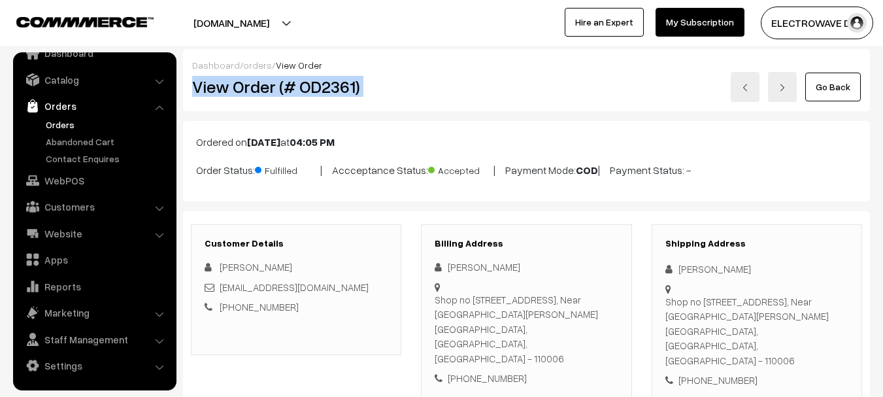
click at [339, 84] on h2 "View Order (# OD2361)" at bounding box center [297, 87] width 210 height 20
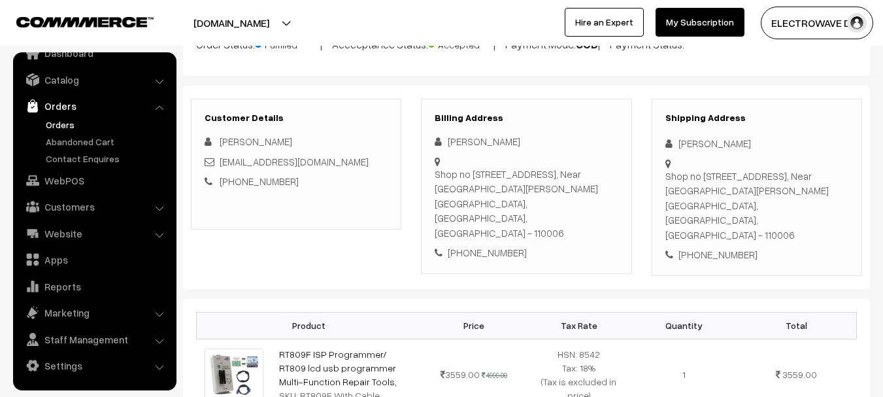
scroll to position [131, 0]
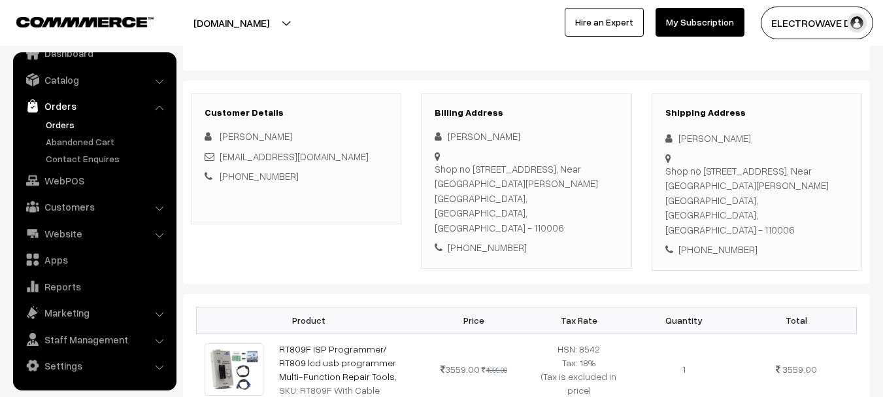
click at [721, 242] on div "+91 7011782004" at bounding box center [757, 249] width 183 height 15
click at [723, 242] on div "+91 7011782004" at bounding box center [757, 249] width 183 height 15
copy div "7011782004"
click at [727, 242] on div "+91 7011782004" at bounding box center [757, 249] width 183 height 15
click at [728, 242] on div "+91 7011782004" at bounding box center [757, 249] width 183 height 15
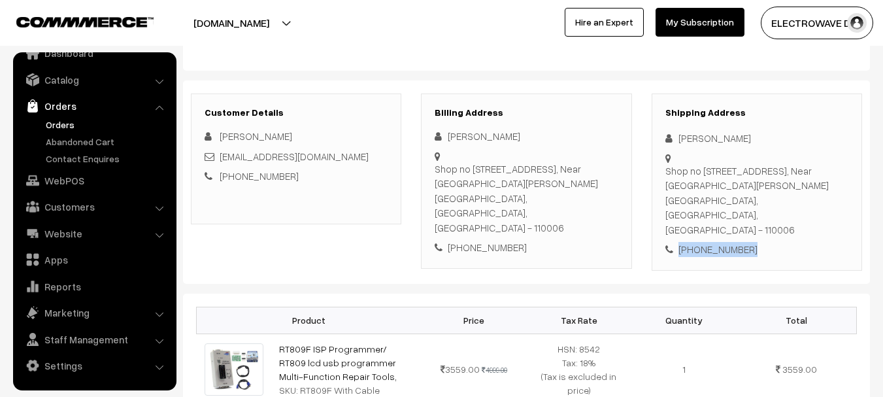
click at [729, 242] on div "+91 7011782004" at bounding box center [757, 249] width 183 height 15
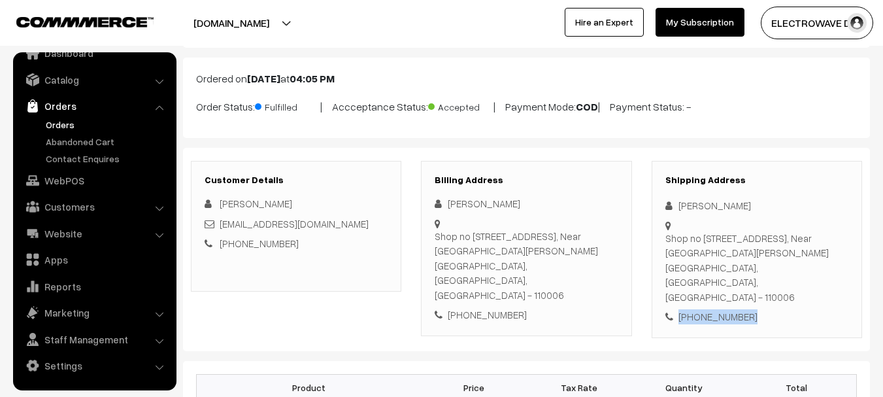
scroll to position [0, 0]
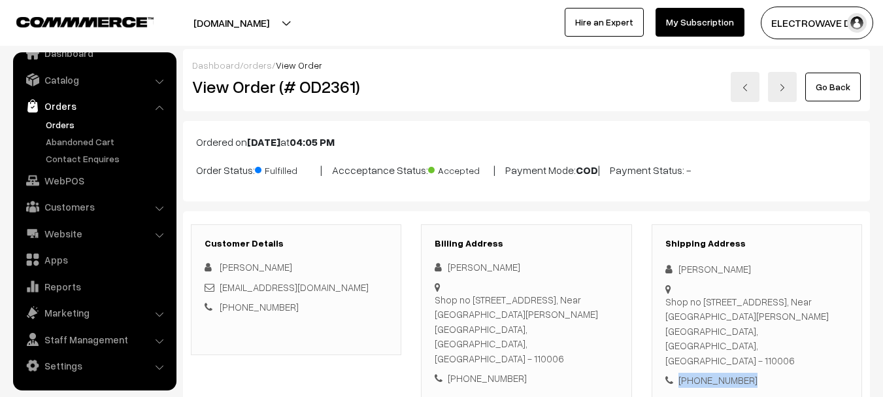
click at [781, 95] on link at bounding box center [782, 87] width 29 height 30
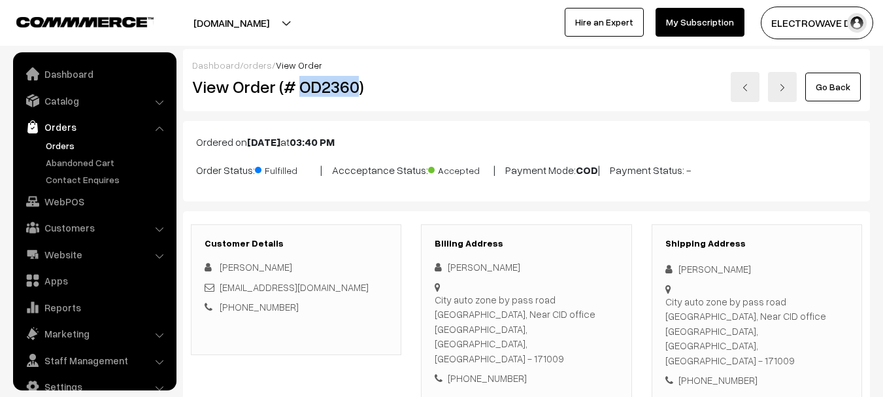
scroll to position [21, 0]
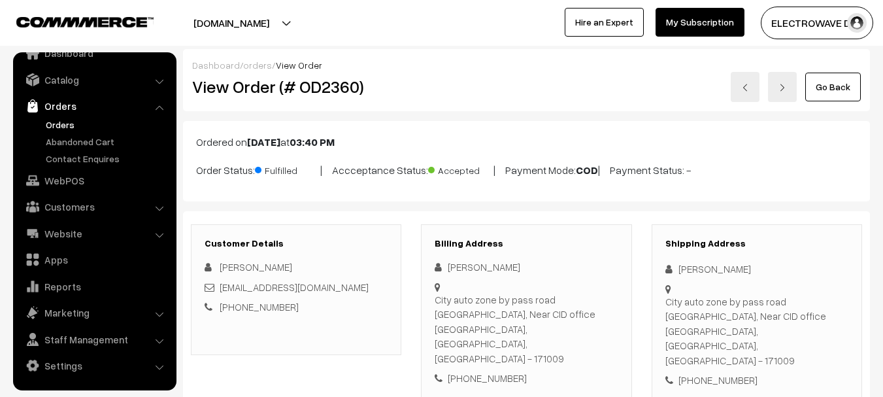
click at [723, 373] on div "[PHONE_NUMBER]" at bounding box center [757, 380] width 183 height 15
copy div "[PHONE_NUMBER]"
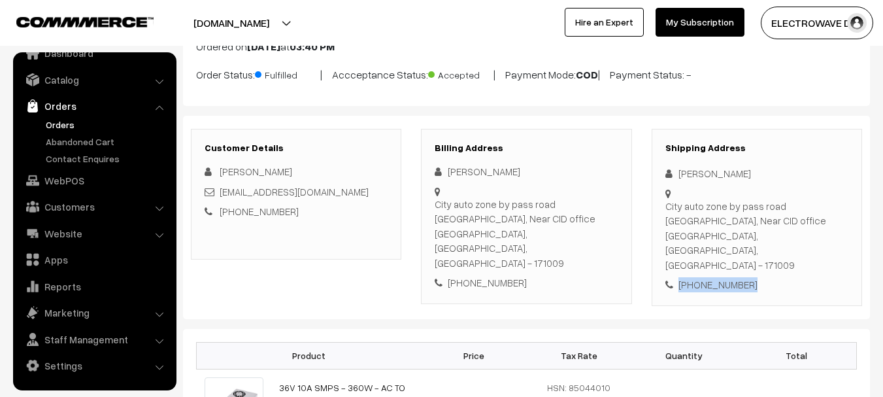
scroll to position [0, 0]
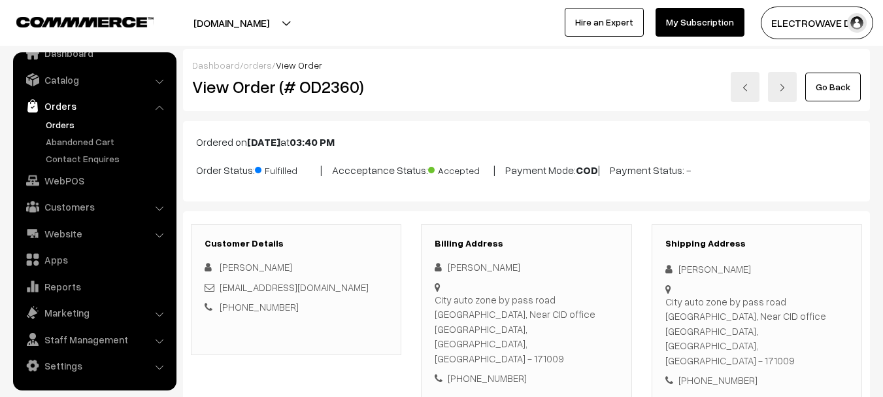
click at [764, 84] on div "Go Back" at bounding box center [641, 87] width 439 height 30
click at [779, 85] on link at bounding box center [782, 87] width 29 height 30
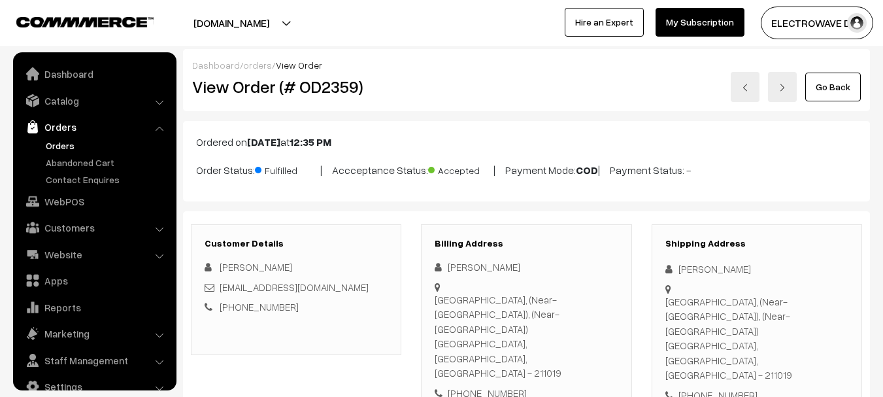
scroll to position [21, 0]
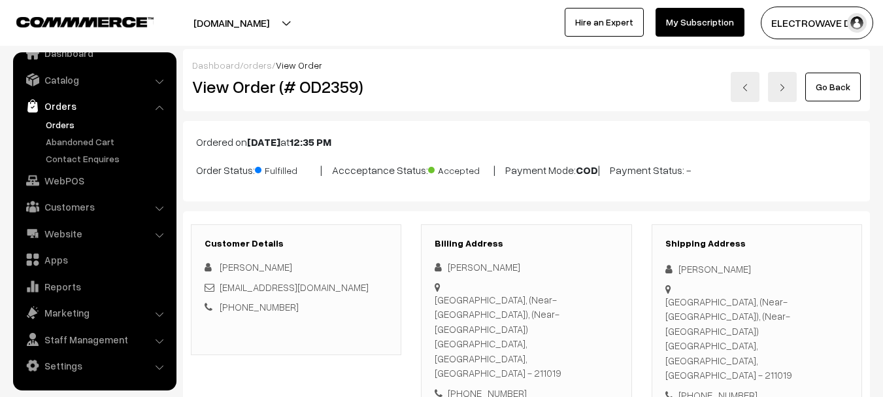
click at [708, 359] on div "Shipping Address [PERSON_NAME] [GEOGRAPHIC_DATA], (Near-[GEOGRAPHIC_DATA]), (Ne…" at bounding box center [757, 320] width 211 height 192
copy div "[PHONE_NUMBER]"
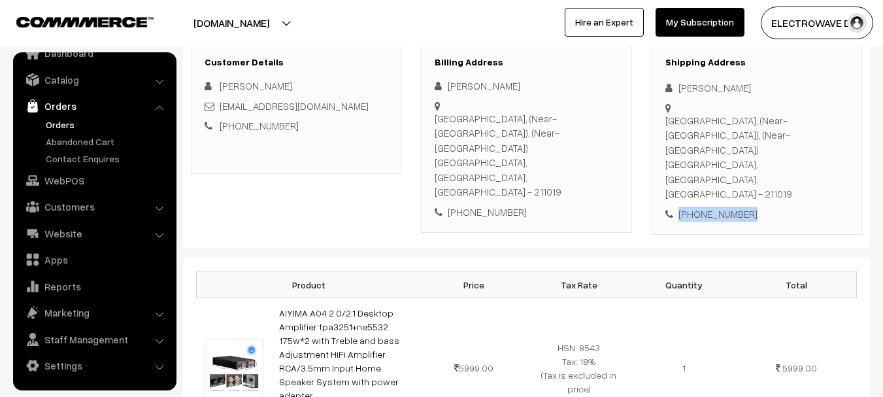
scroll to position [0, 0]
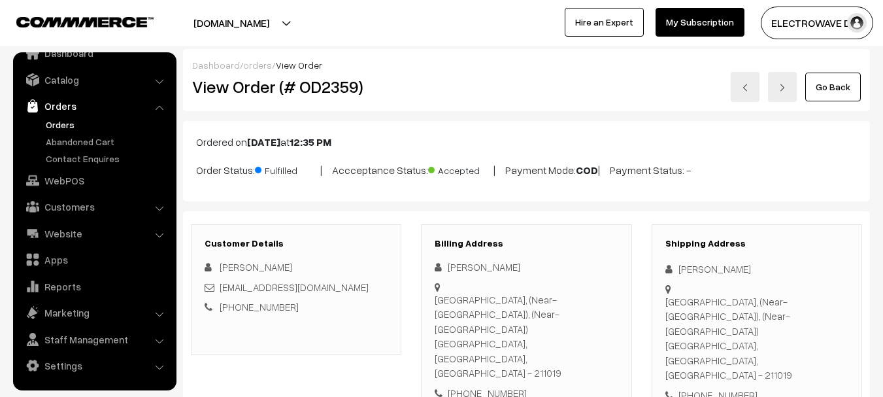
click at [328, 88] on h2 "View Order (# OD2359)" at bounding box center [297, 87] width 210 height 20
copy h2 "OD2359"
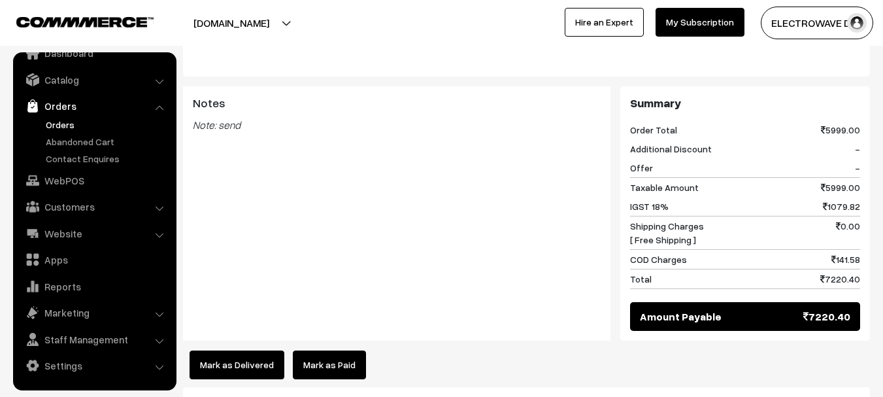
scroll to position [262, 0]
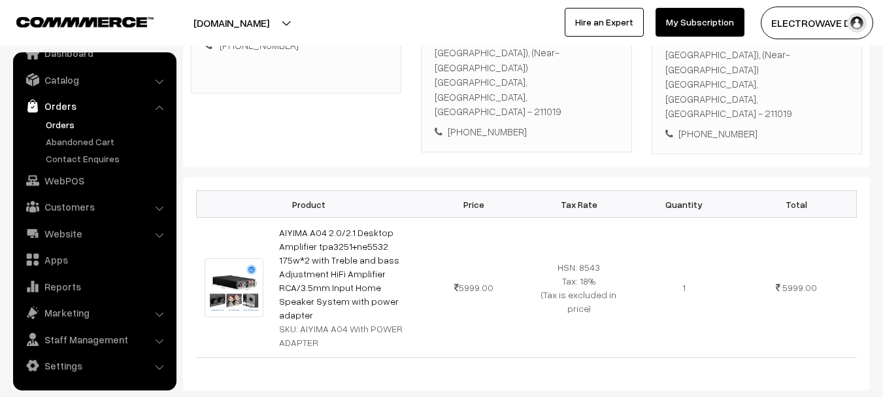
click at [71, 129] on link "Orders" at bounding box center [107, 125] width 129 height 14
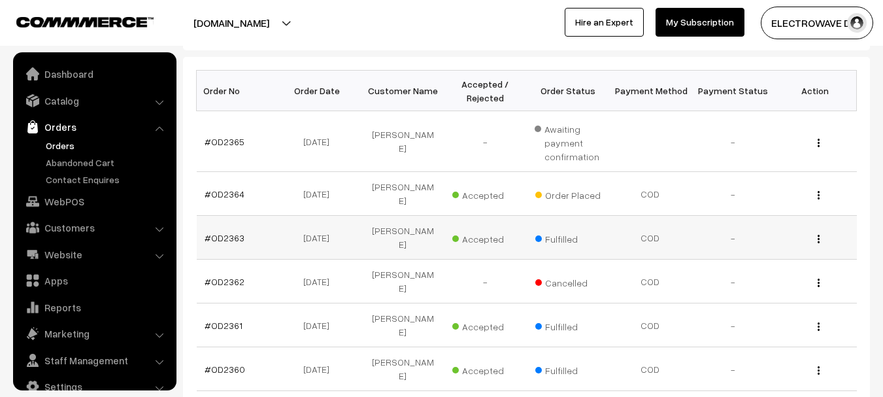
scroll to position [21, 0]
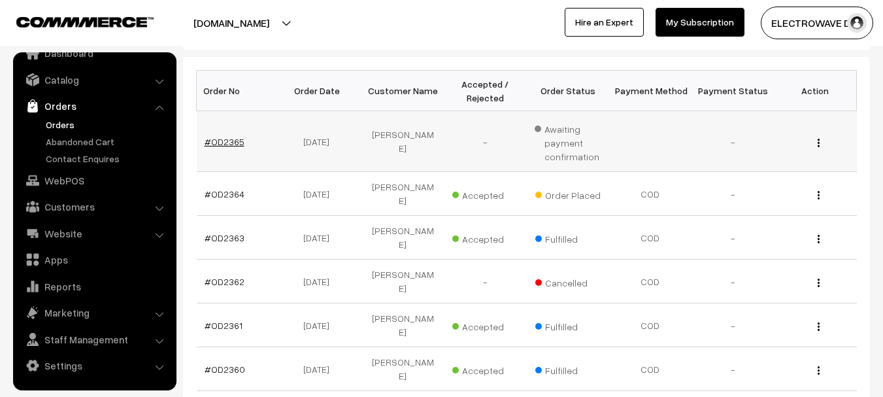
click at [230, 137] on link "#OD2365" at bounding box center [225, 141] width 40 height 11
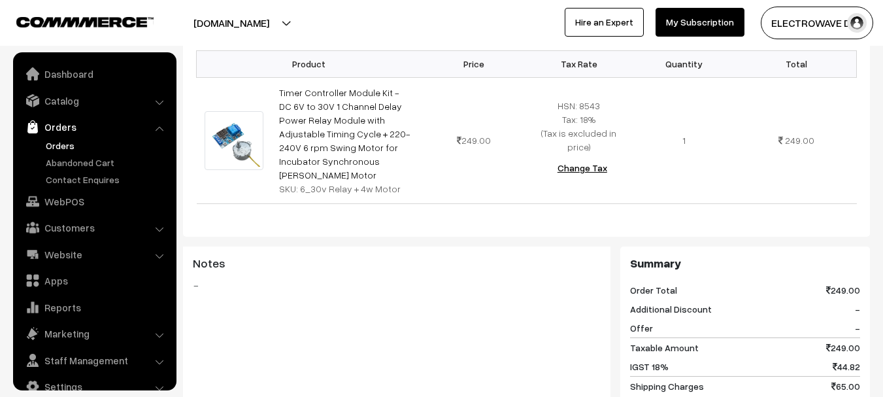
click at [58, 148] on link "Orders" at bounding box center [107, 146] width 129 height 14
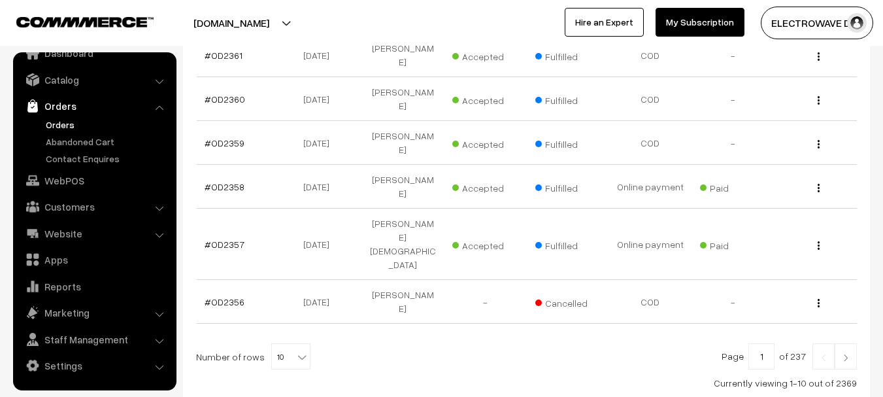
scroll to position [488, 0]
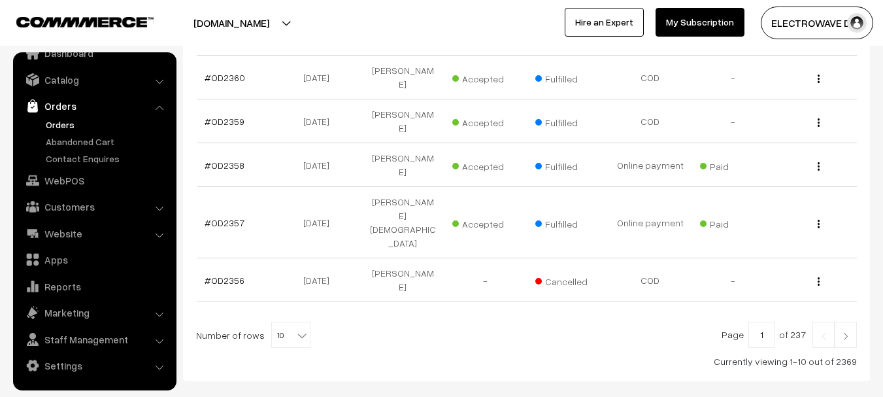
click at [279, 18] on button "[DOMAIN_NAME]" at bounding box center [231, 23] width 167 height 33
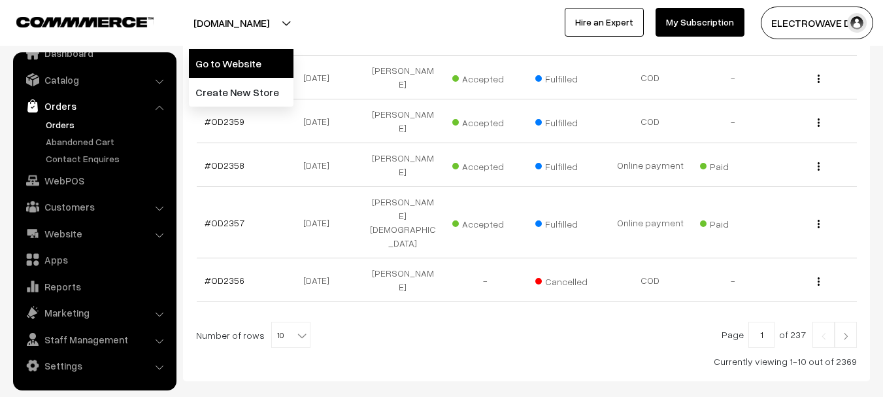
click at [268, 50] on link "Go to Website" at bounding box center [241, 63] width 105 height 29
